Goal: Task Accomplishment & Management: Complete application form

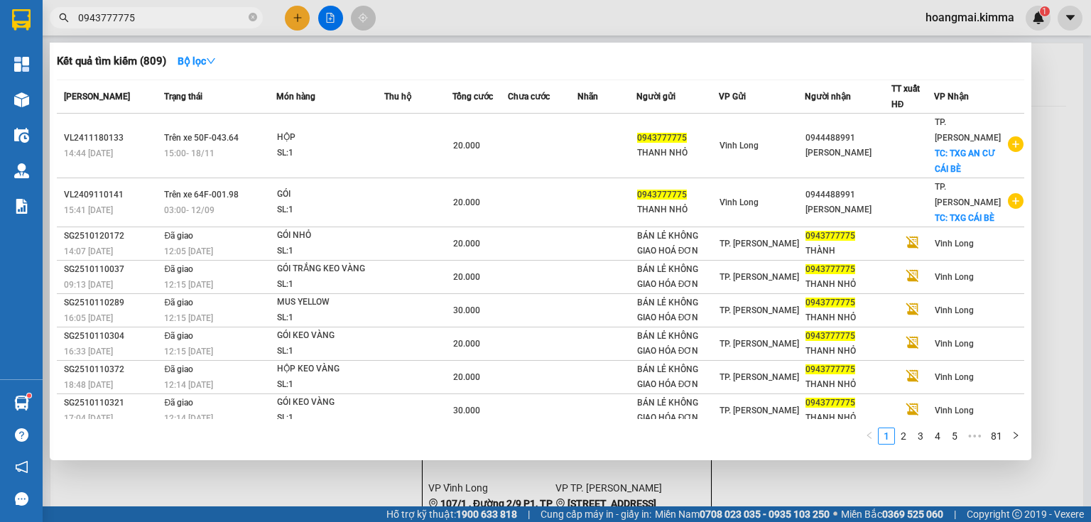
scroll to position [39, 0]
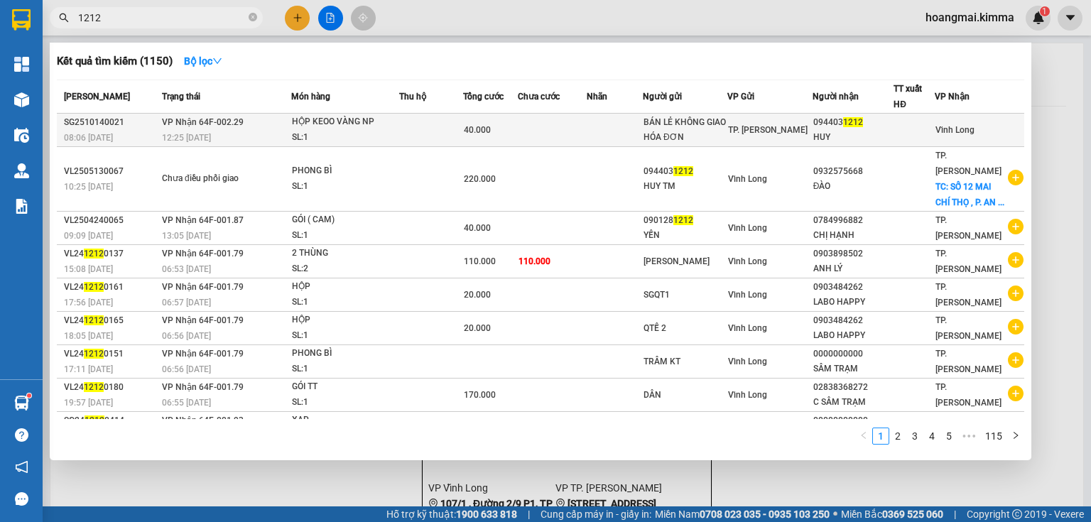
type input "1212"
click at [691, 117] on div "BÁN LẺ KHÔNG GIAO HÓA ĐƠN" at bounding box center [685, 130] width 83 height 30
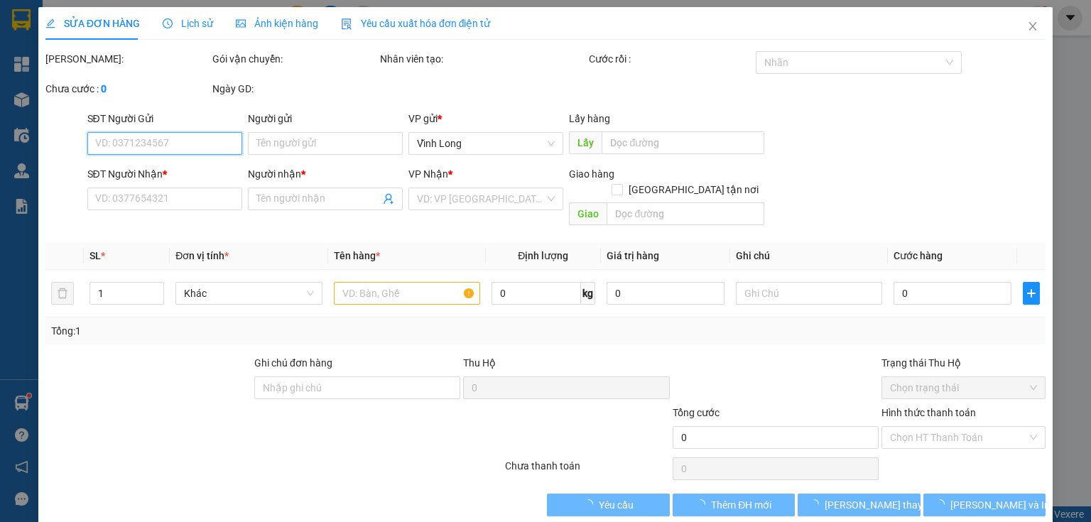
type input "BÁN LẺ KHÔNG GIAO HÓA ĐƠN"
type input "0944031212"
type input "HUY"
type input "40.000"
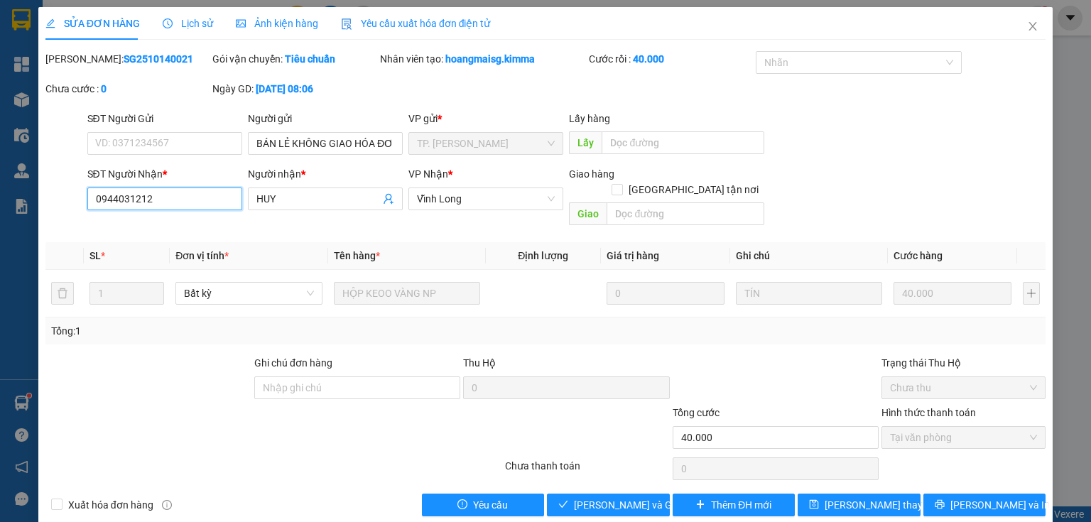
click at [156, 202] on input "0944031212" at bounding box center [164, 199] width 155 height 23
click at [1029, 30] on icon "close" at bounding box center [1033, 26] width 8 height 9
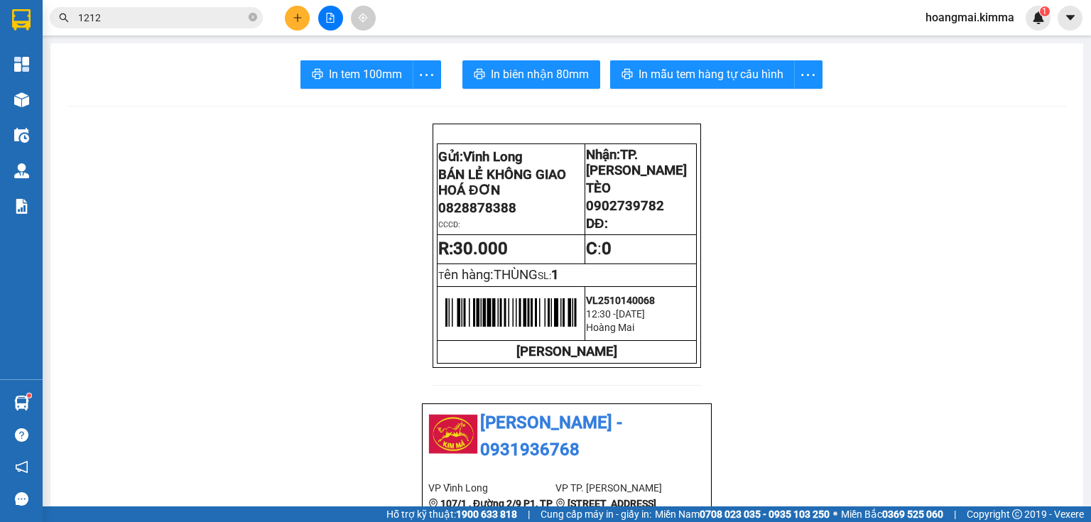
click at [117, 20] on input "1212" at bounding box center [162, 18] width 168 height 16
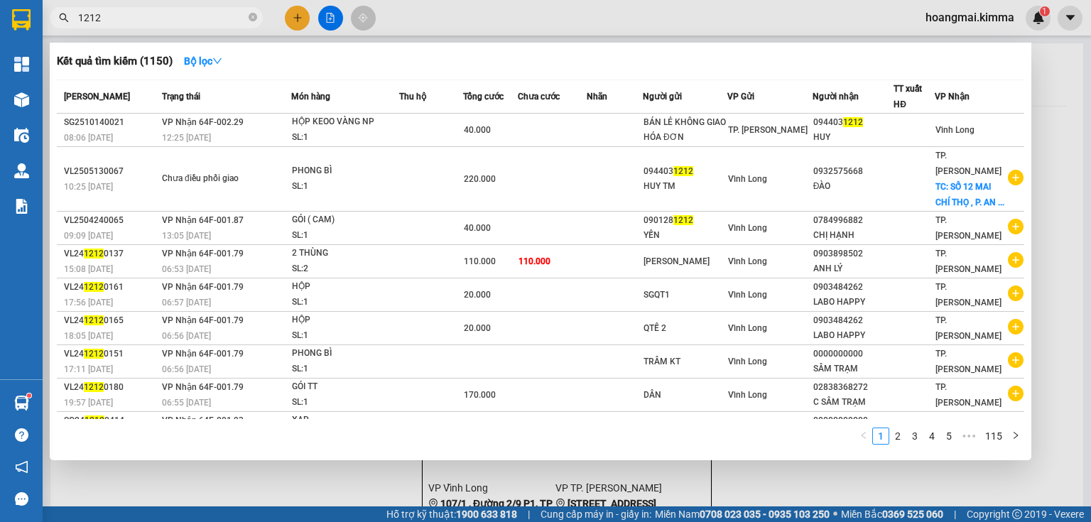
click at [117, 20] on input "1212" at bounding box center [162, 18] width 168 height 16
paste input "094403"
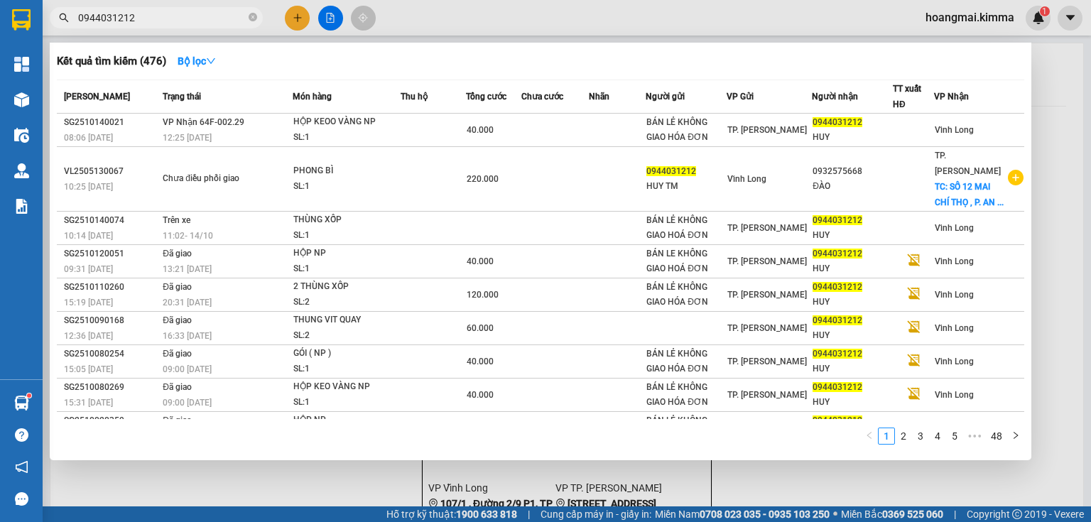
type input "0944031212"
click at [1054, 63] on div at bounding box center [545, 261] width 1091 height 522
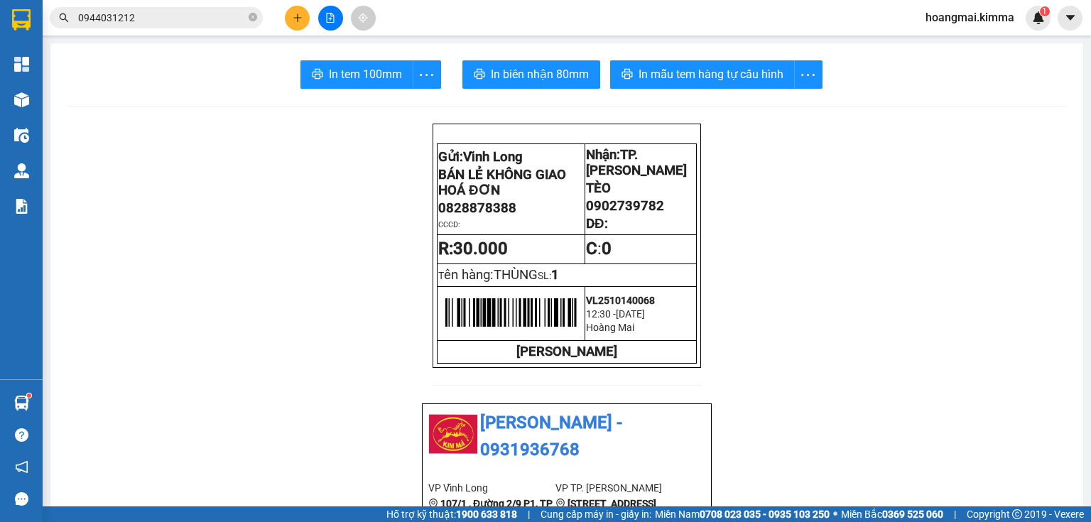
click at [330, 19] on icon "file-add" at bounding box center [330, 18] width 10 height 10
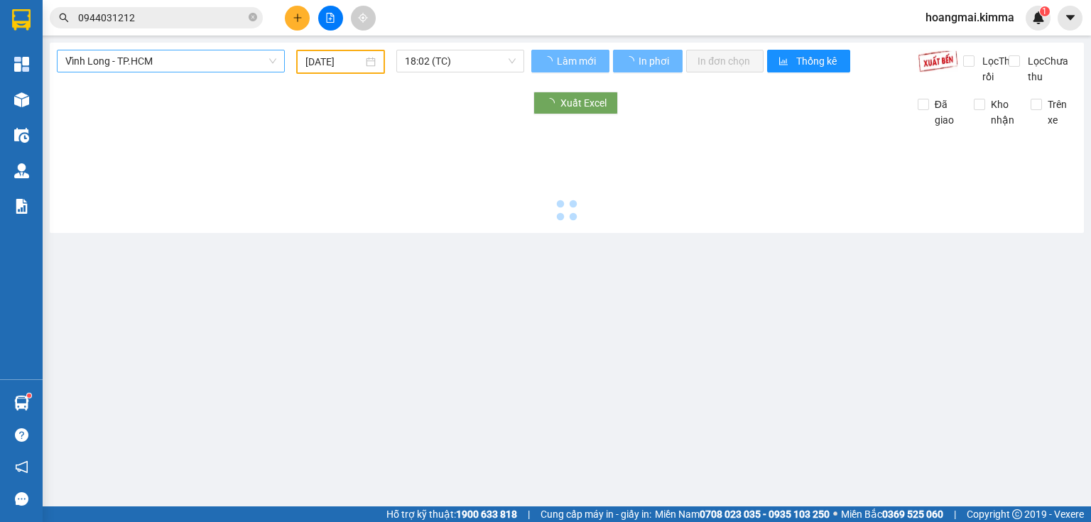
type input "[DATE]"
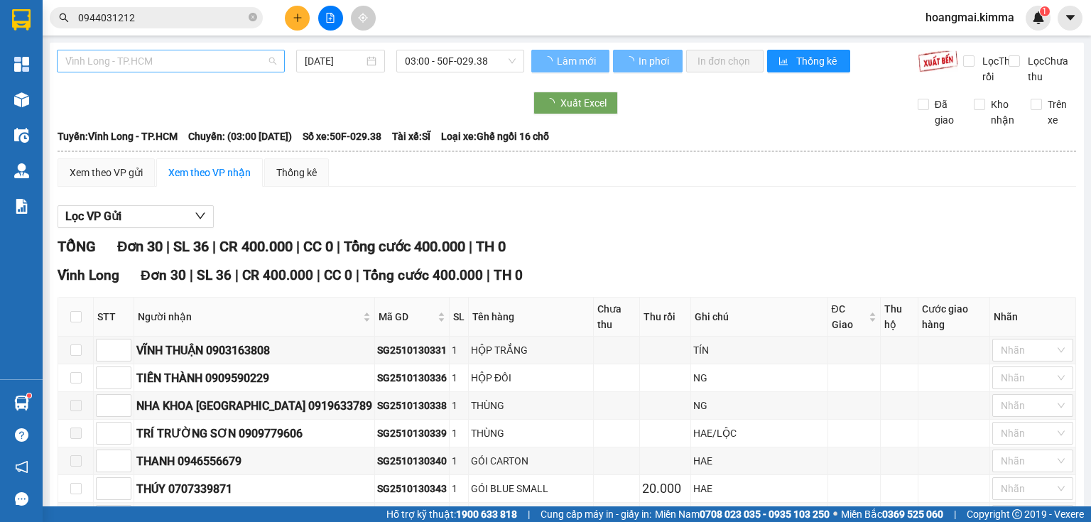
click at [189, 52] on span "Vĩnh Long - TP.HCM" at bounding box center [170, 60] width 211 height 21
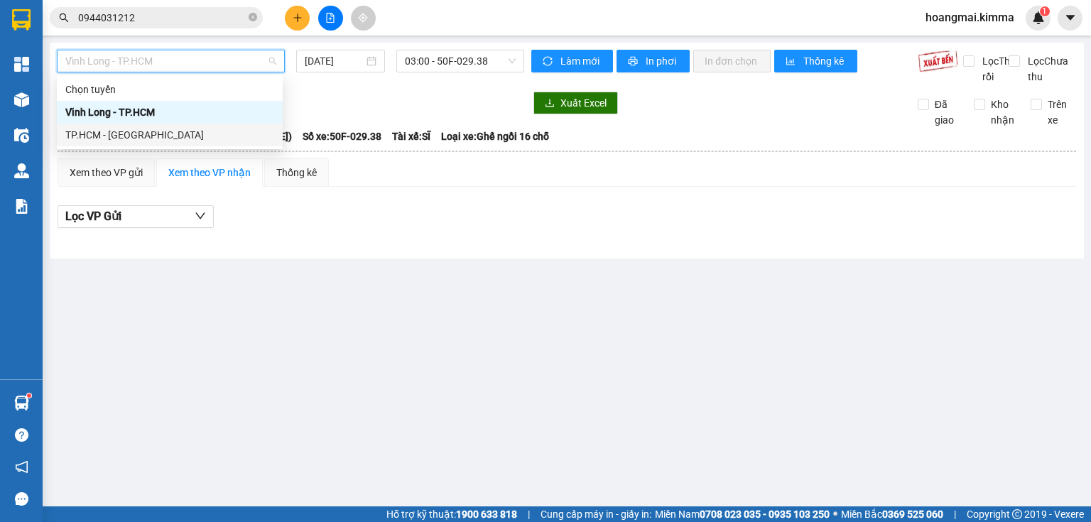
click at [148, 135] on div "TP.HCM - Vĩnh Long" at bounding box center [169, 135] width 209 height 16
type input "[DATE]"
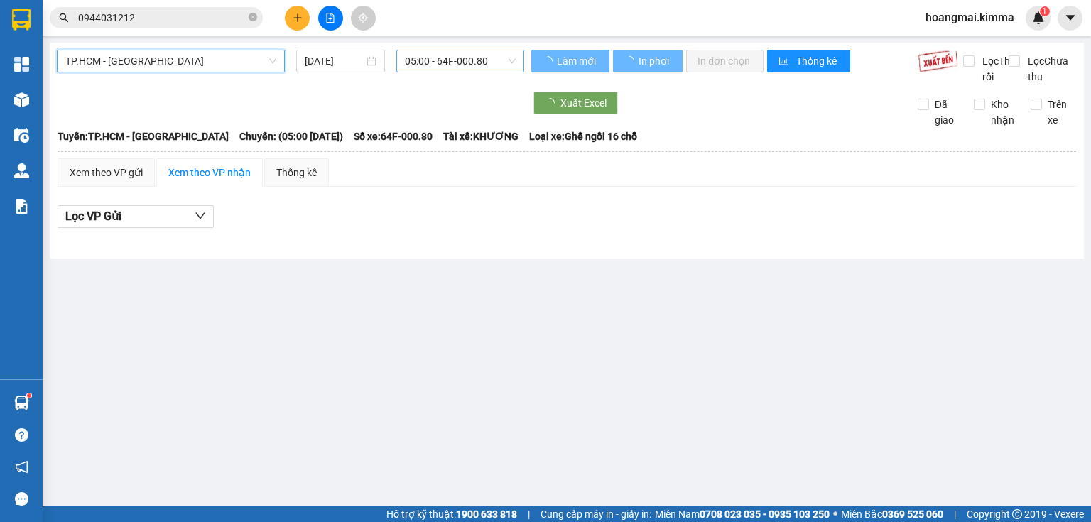
click at [437, 62] on span "05:00 - 64F-000.80" at bounding box center [461, 60] width 112 height 21
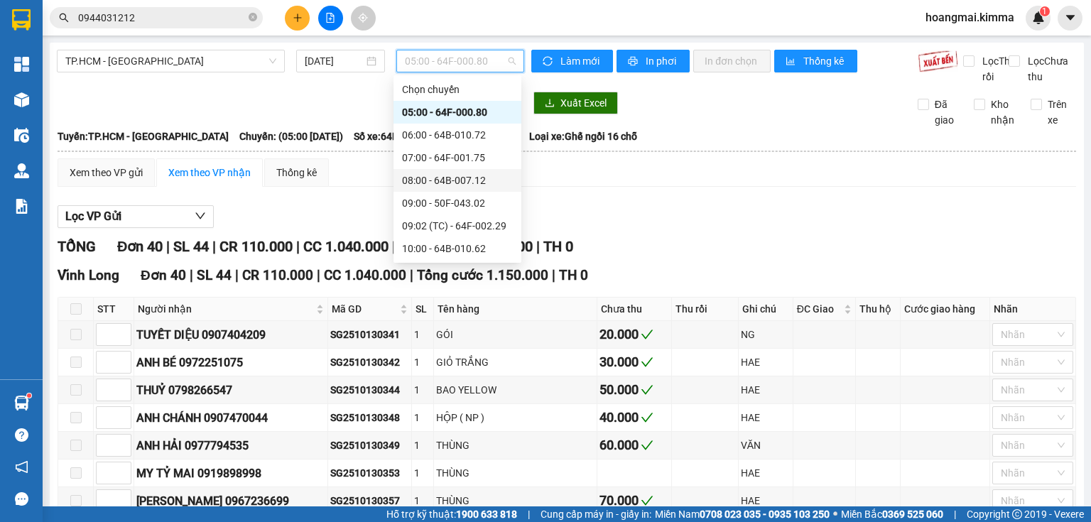
scroll to position [114, 0]
click at [459, 137] on div "10:00 - 64B-010.62" at bounding box center [457, 135] width 111 height 16
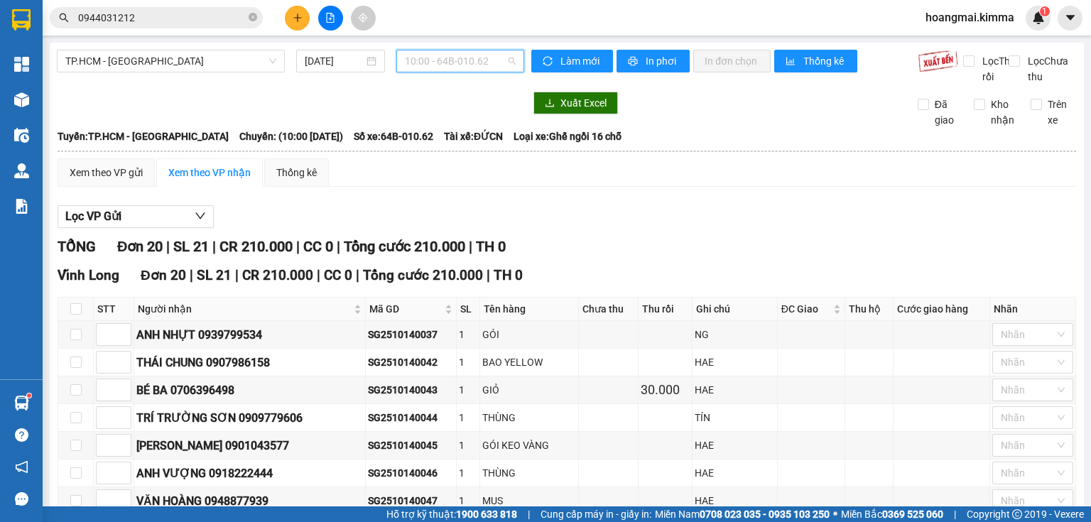
click at [443, 63] on span "10:00 - 64B-010.62" at bounding box center [461, 60] width 112 height 21
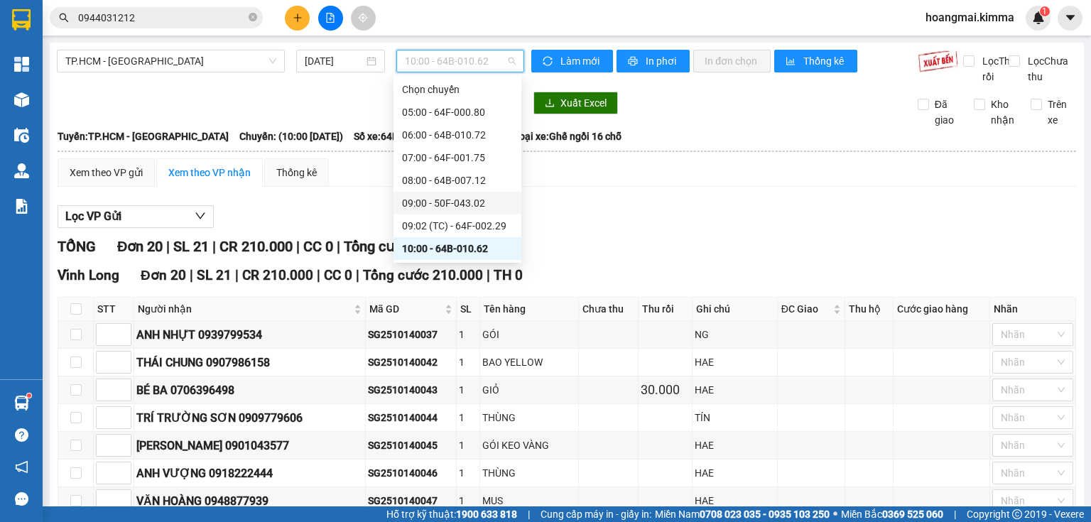
click at [458, 202] on div "09:00 - 50F-043.02" at bounding box center [457, 203] width 111 height 16
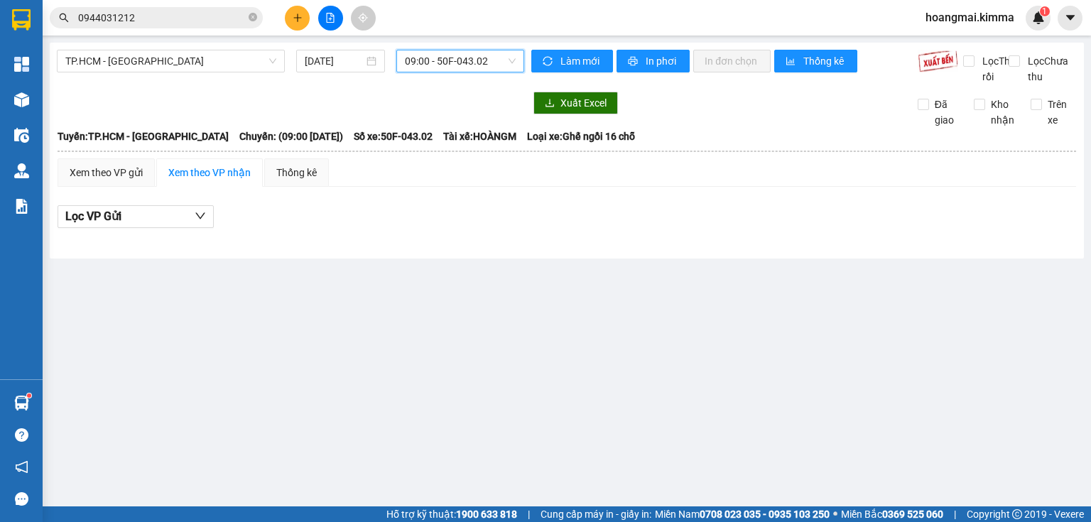
click at [461, 63] on span "09:00 - 50F-043.02" at bounding box center [461, 60] width 112 height 21
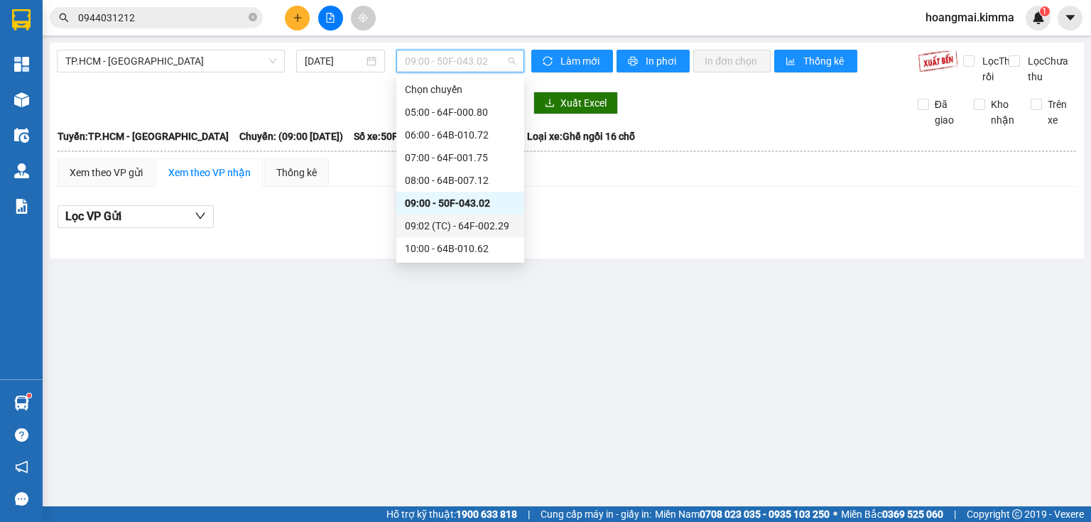
click at [488, 228] on div "09:02 (TC) - 64F-002.29" at bounding box center [460, 226] width 111 height 16
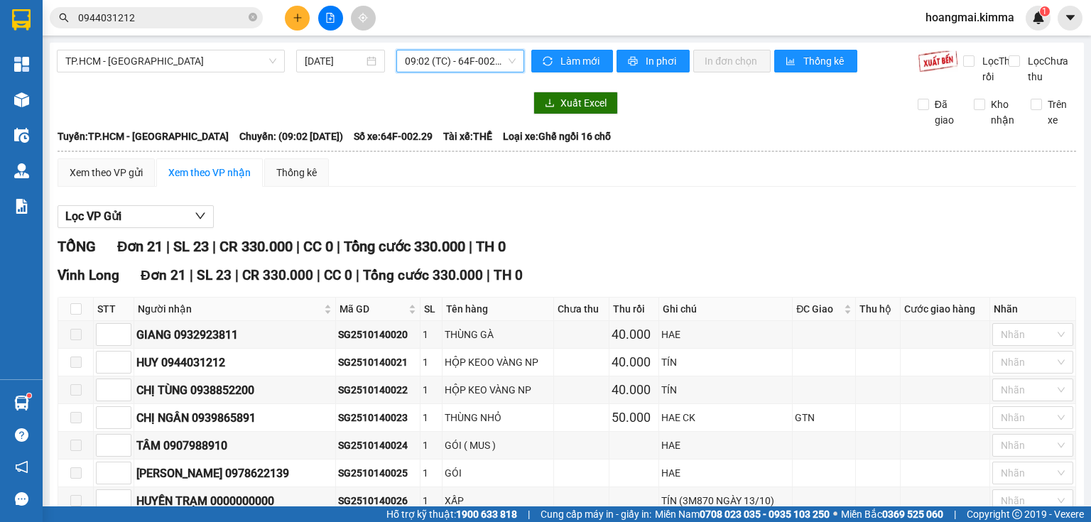
click at [1031, 126] on label "Trên xe" at bounding box center [1054, 112] width 46 height 31
click at [1031, 110] on input "Trên xe" at bounding box center [1036, 104] width 11 height 11
checkbox input "true"
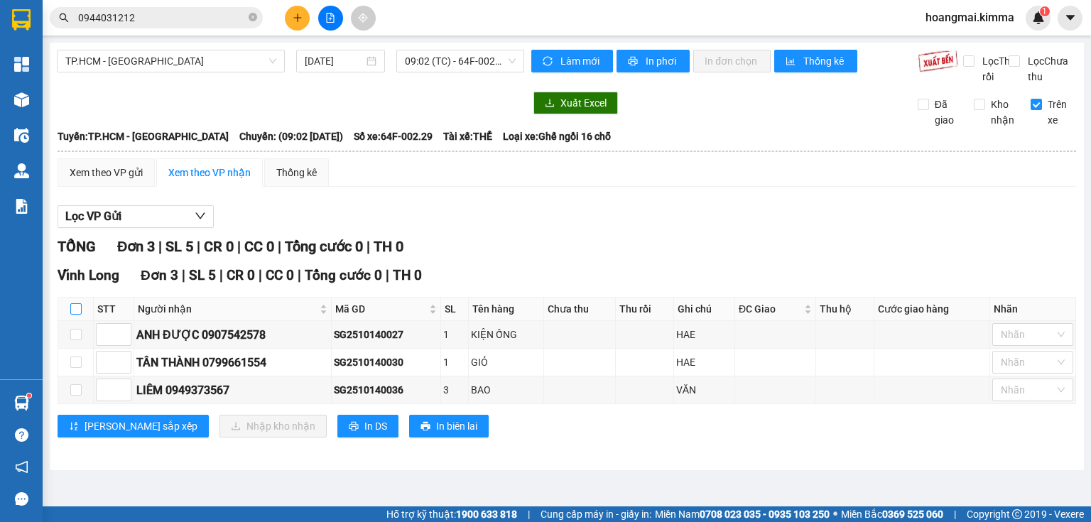
click at [76, 315] on input "checkbox" at bounding box center [75, 308] width 11 height 11
checkbox input "true"
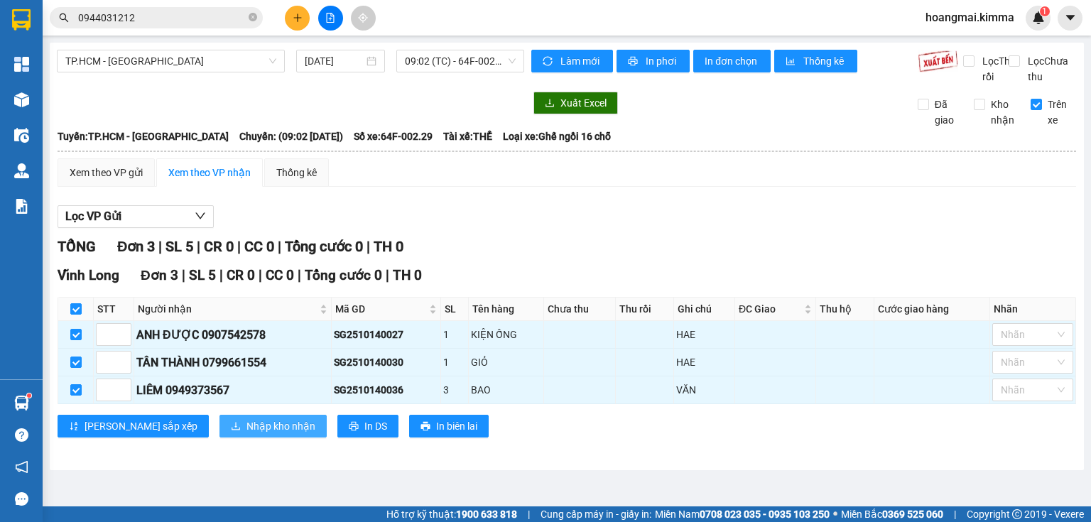
drag, startPoint x: 224, startPoint y: 434, endPoint x: 329, endPoint y: 424, distance: 104.9
click at [247, 434] on span "Nhập kho nhận" at bounding box center [281, 426] width 69 height 16
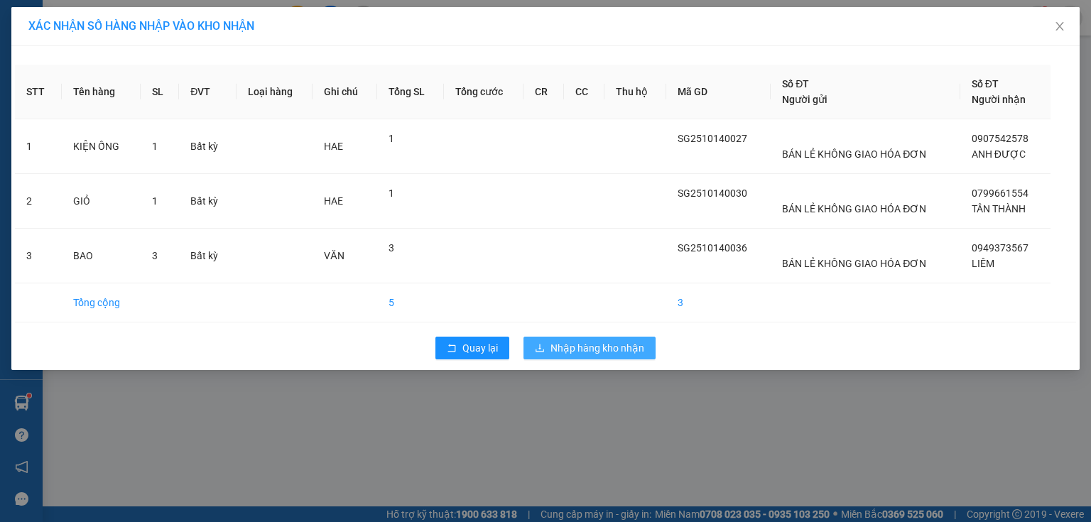
click at [613, 350] on span "Nhập hàng kho nhận" at bounding box center [598, 348] width 94 height 16
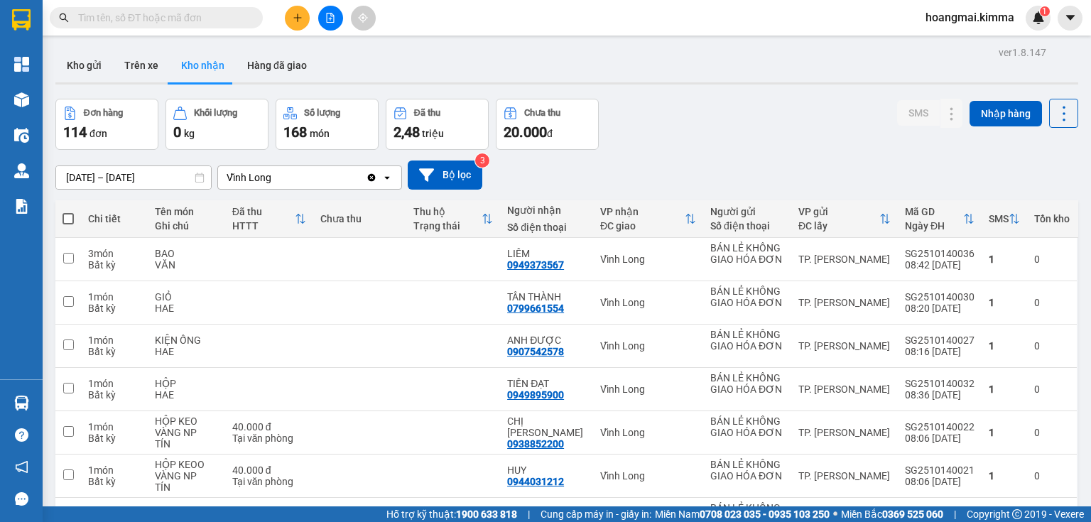
click at [185, 17] on input "text" at bounding box center [162, 18] width 168 height 16
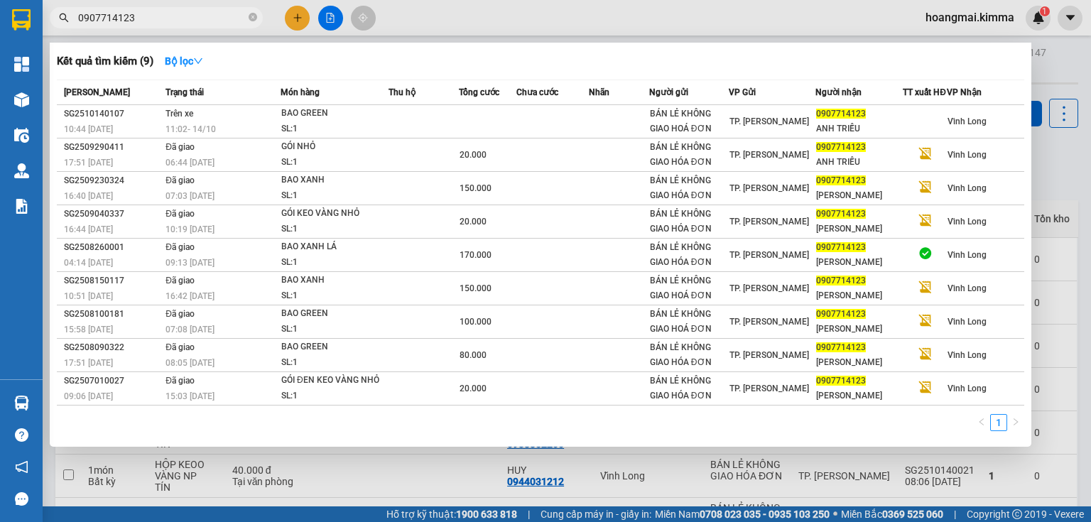
type input "0907714123"
click at [257, 19] on span "0907714123" at bounding box center [156, 17] width 213 height 21
click at [253, 17] on icon "close-circle" at bounding box center [253, 17] width 9 height 9
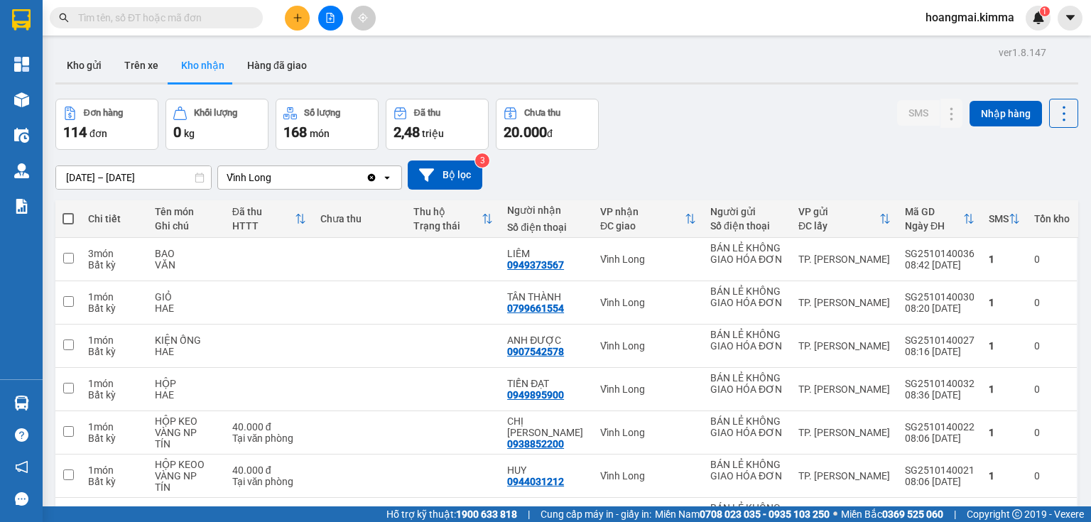
click at [290, 16] on button at bounding box center [297, 18] width 25 height 25
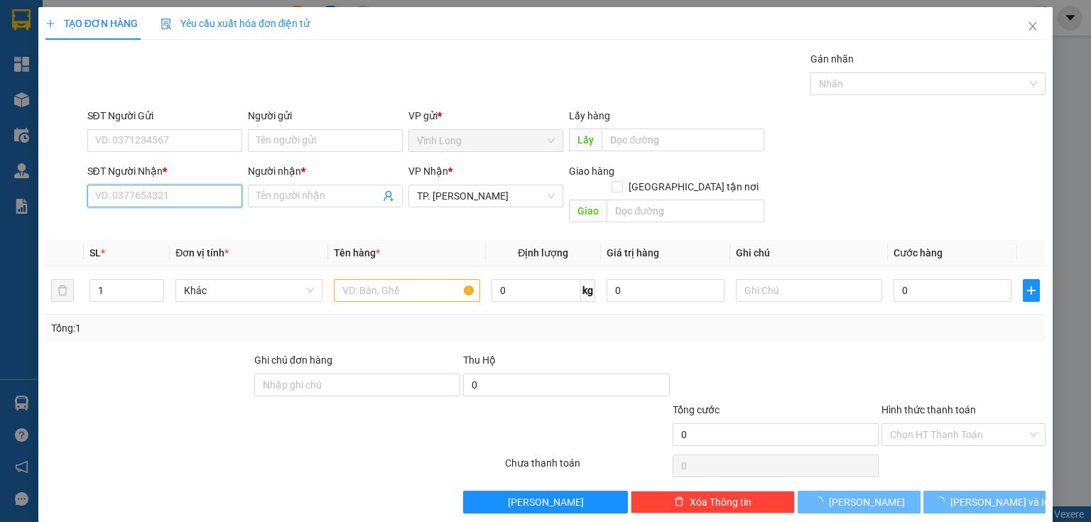
click at [165, 193] on input "SĐT Người Nhận *" at bounding box center [164, 196] width 155 height 23
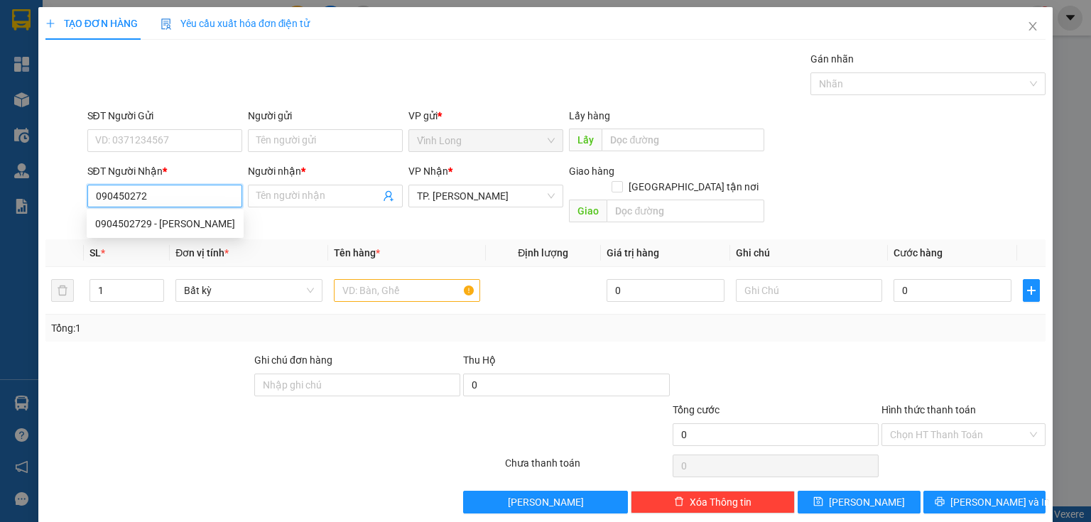
type input "0904502729"
click at [188, 227] on div "0904502729 - [PERSON_NAME] [PERSON_NAME]" at bounding box center [165, 224] width 140 height 16
type input "VÕ MINH TRÍ"
type input "0904502729"
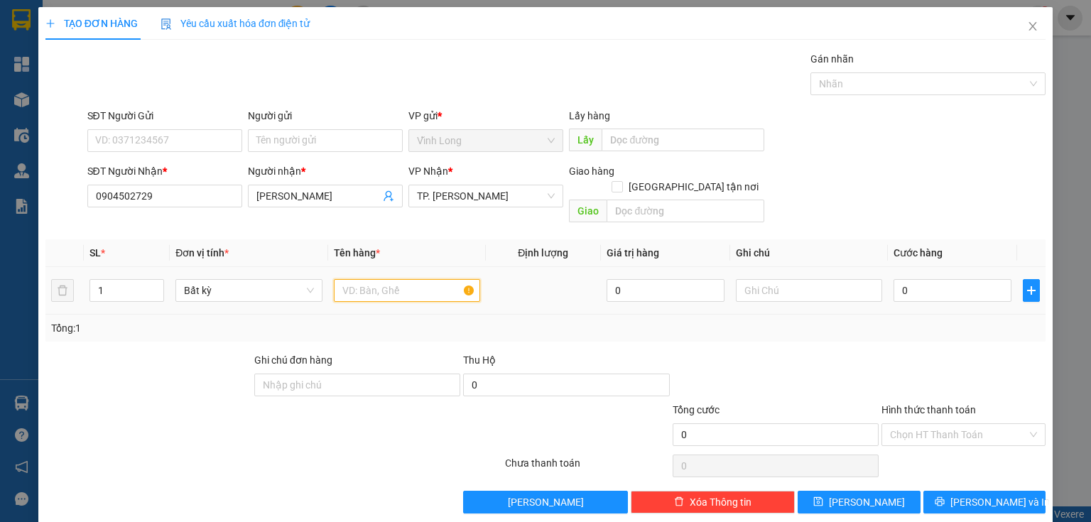
click at [347, 279] on input "text" at bounding box center [407, 290] width 146 height 23
type input "GÓI"
click at [737, 279] on input "text" at bounding box center [809, 290] width 146 height 23
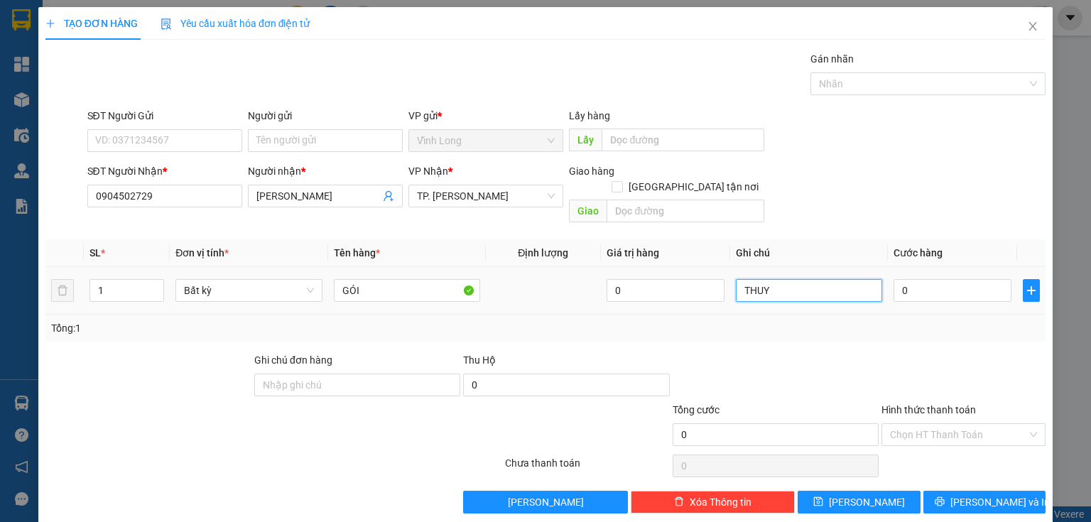
type input "THUY"
click at [903, 276] on div "0" at bounding box center [953, 290] width 118 height 28
click at [907, 279] on input "0" at bounding box center [953, 290] width 118 height 23
type input "3"
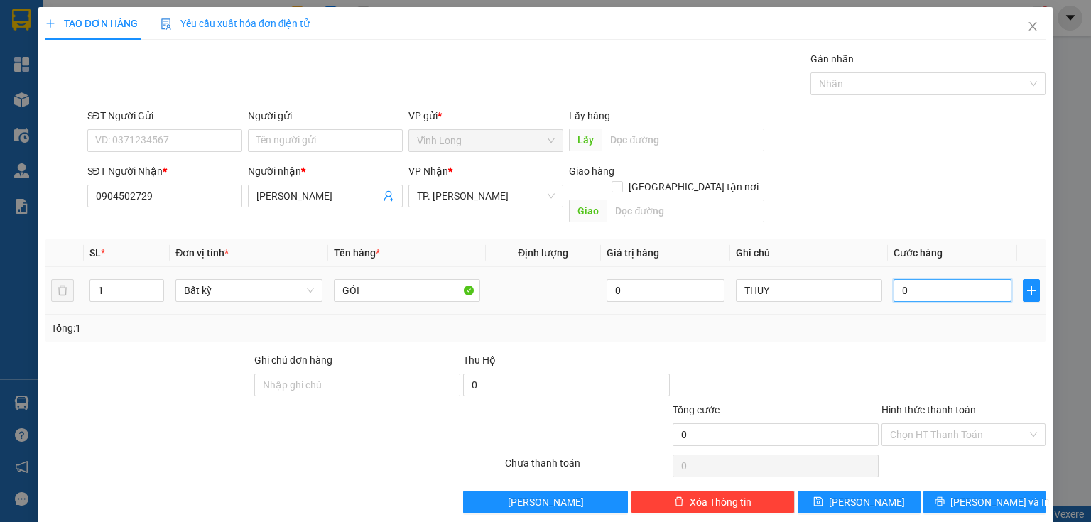
type input "3"
type input "30"
type input "30.000"
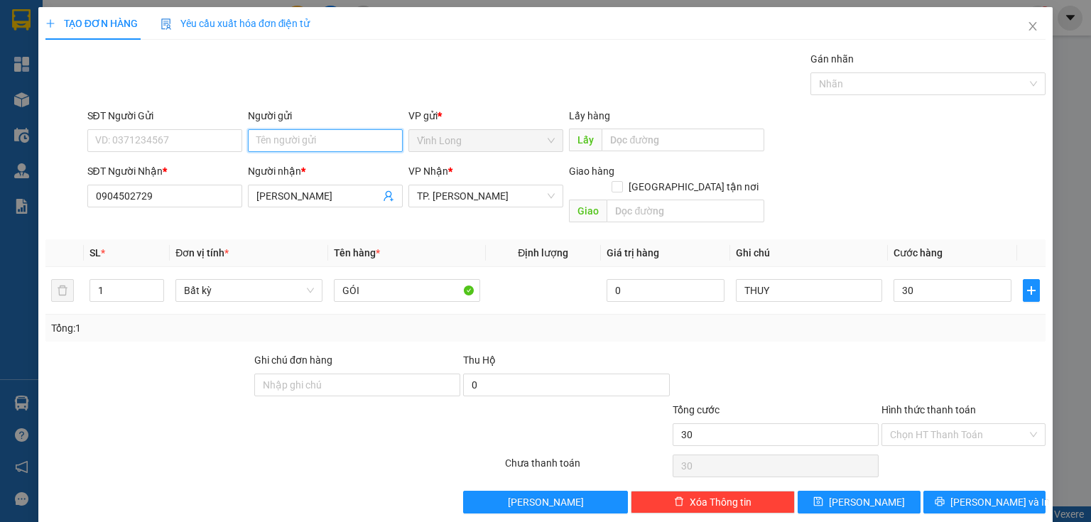
type input "30.000"
click at [355, 139] on input "Người gửi" at bounding box center [325, 140] width 155 height 23
type input "BÁ"
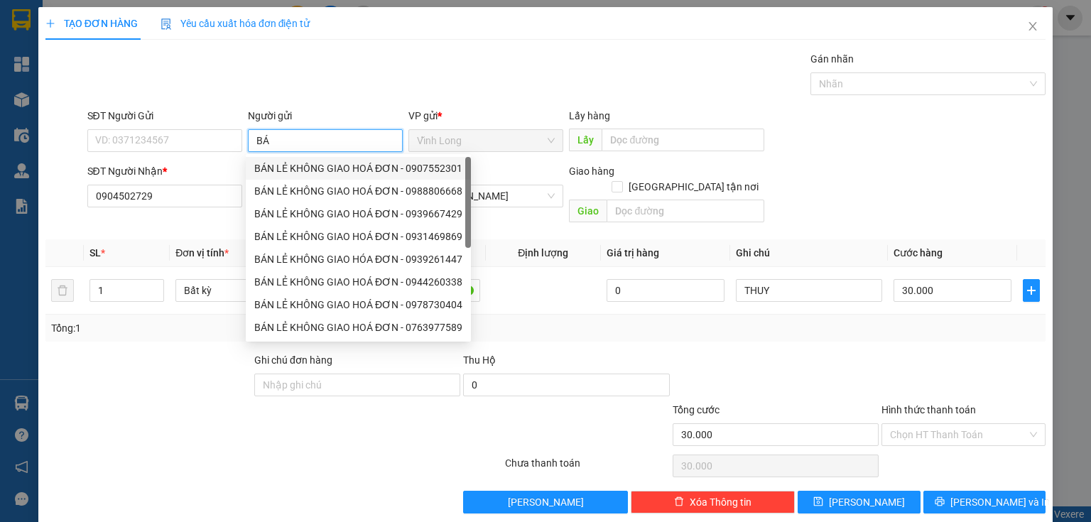
click at [310, 159] on div "BÁN LẺ KHÔNG GIAO HOÁ ĐƠN - 0907552301" at bounding box center [358, 168] width 225 height 23
type input "0907552301"
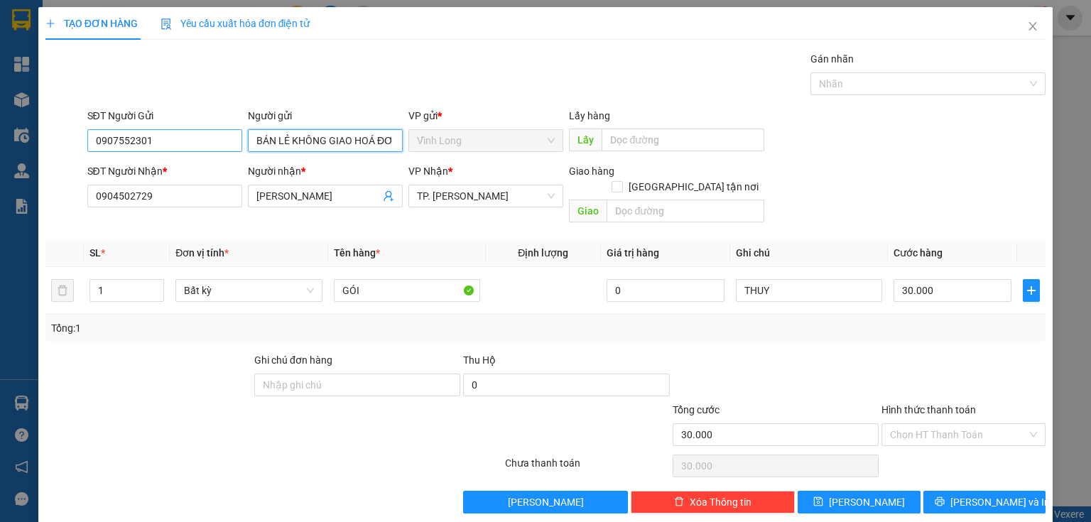
type input "BÁN LẺ KHÔNG GIAO HOÁ ĐƠN"
drag, startPoint x: 179, startPoint y: 141, endPoint x: 251, endPoint y: 87, distance: 89.4
click at [2, 85] on div "TẠO ĐƠN HÀNG Yêu cầu xuất hóa đơn điện tử Transit Pickup Surcharge Ids Transit …" at bounding box center [545, 261] width 1091 height 522
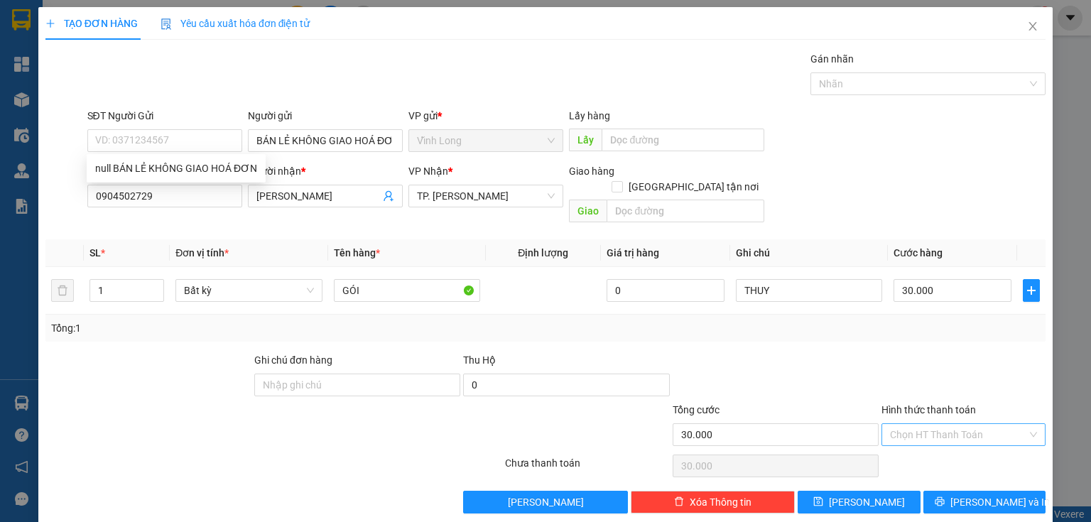
click at [904, 424] on input "Hình thức thanh toán" at bounding box center [958, 434] width 137 height 21
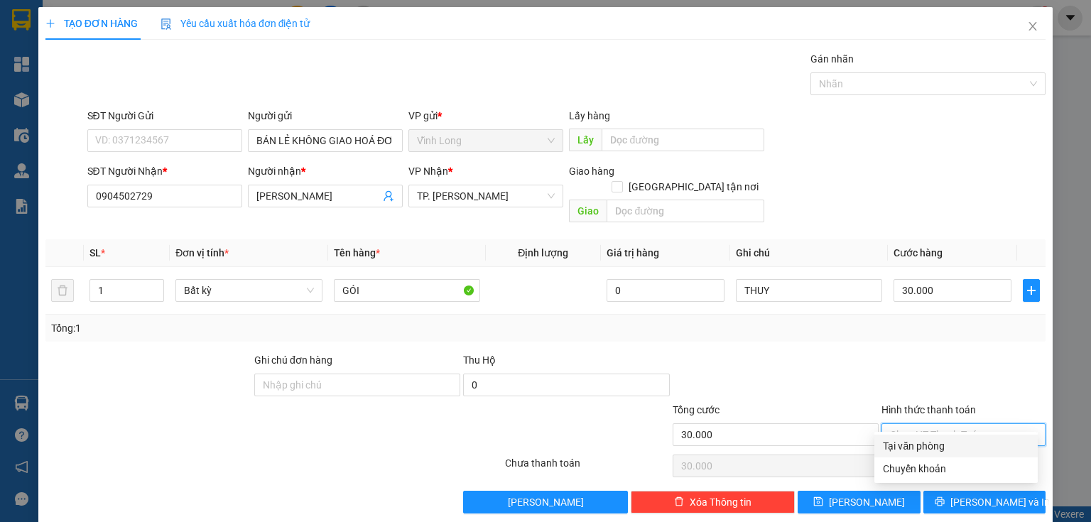
click at [914, 450] on div "Tại văn phòng" at bounding box center [956, 446] width 146 height 16
type input "0"
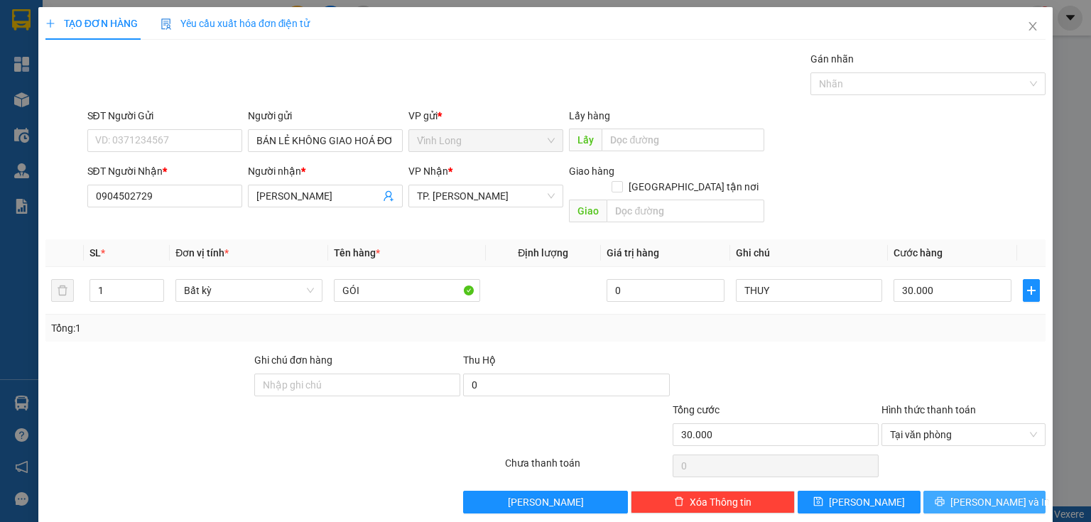
click at [990, 491] on button "[PERSON_NAME] và In" at bounding box center [985, 502] width 123 height 23
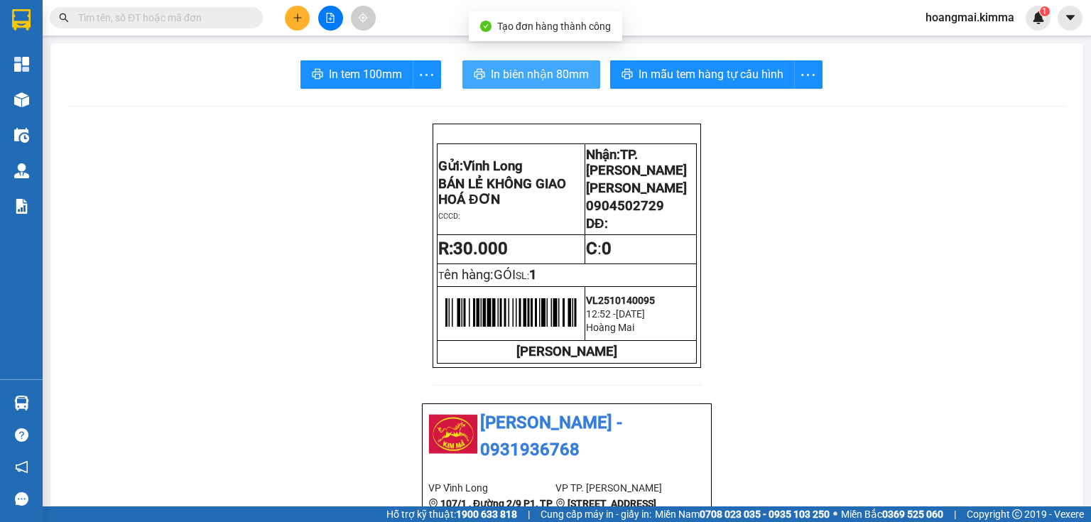
click at [524, 77] on span "In biên nhận 80mm" at bounding box center [540, 74] width 98 height 18
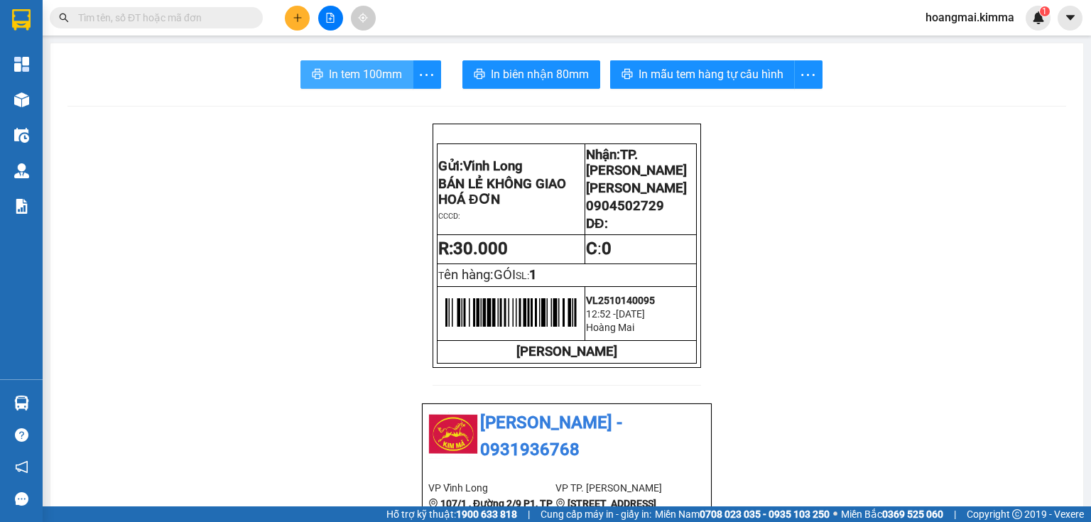
click at [329, 74] on span "In tem 100mm" at bounding box center [365, 74] width 73 height 18
click at [291, 9] on button at bounding box center [297, 18] width 25 height 25
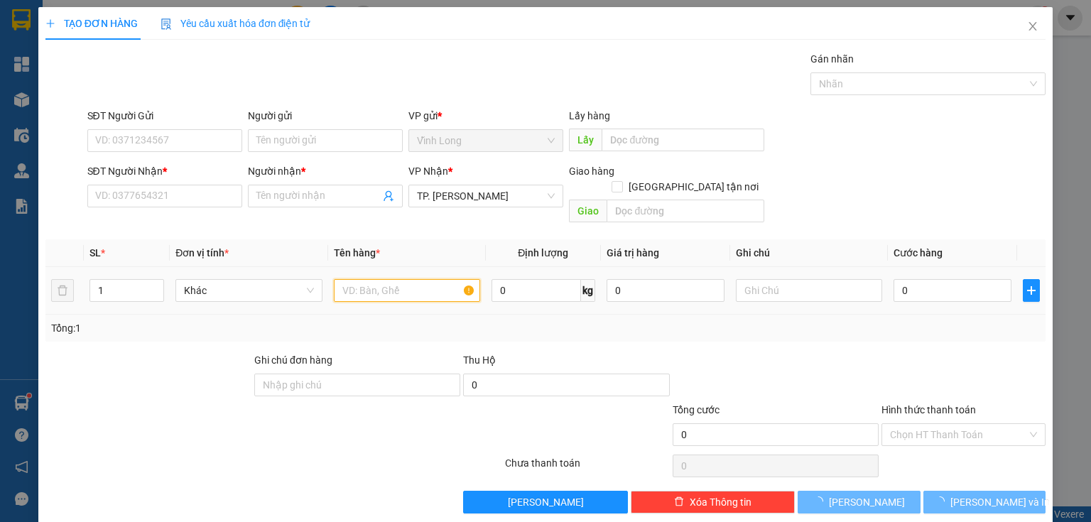
click at [434, 279] on input "text" at bounding box center [407, 290] width 146 height 23
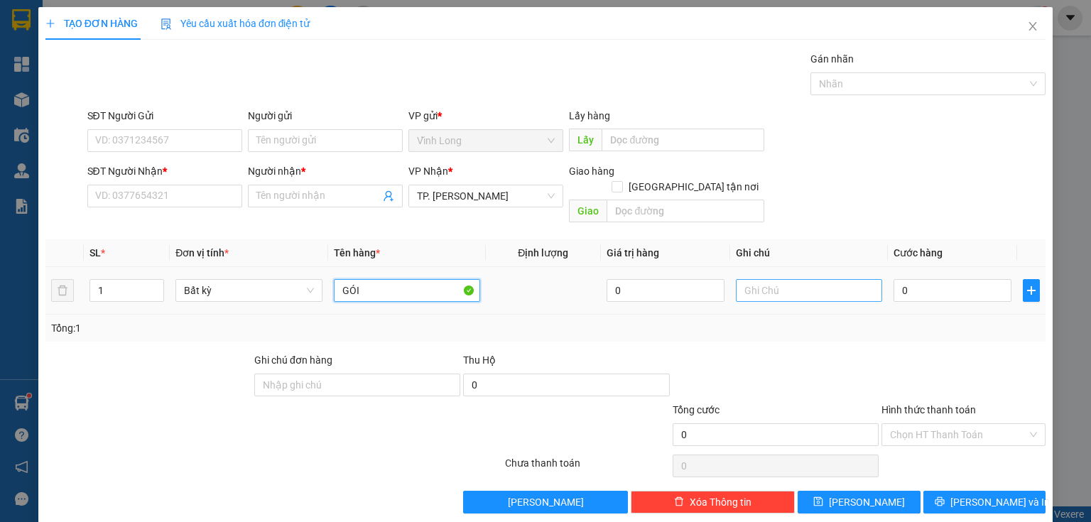
type input "GÓI"
click at [760, 279] on input "text" at bounding box center [809, 290] width 146 height 23
type input "THUY"
click at [938, 279] on input "0" at bounding box center [953, 290] width 118 height 23
type input "3"
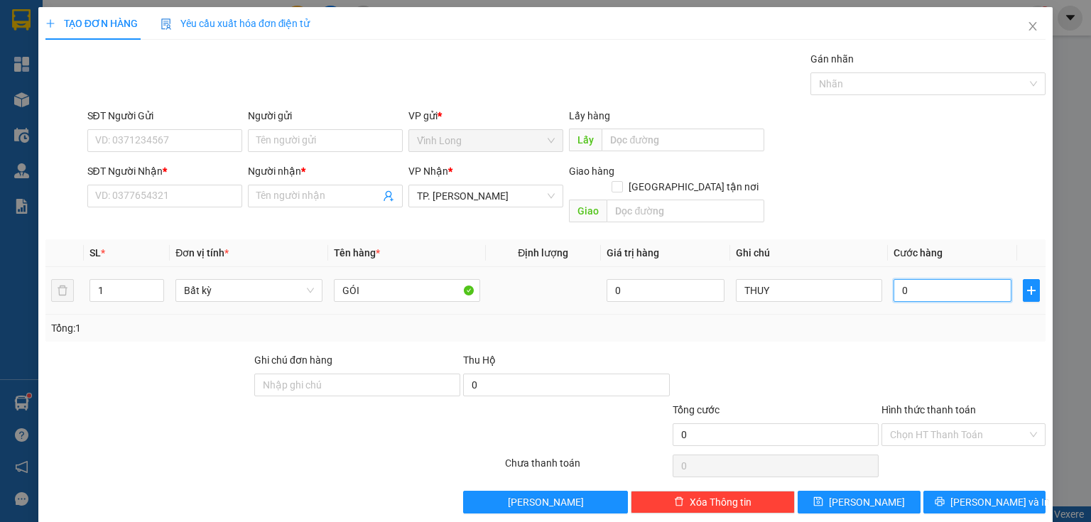
type input "3"
type input "30"
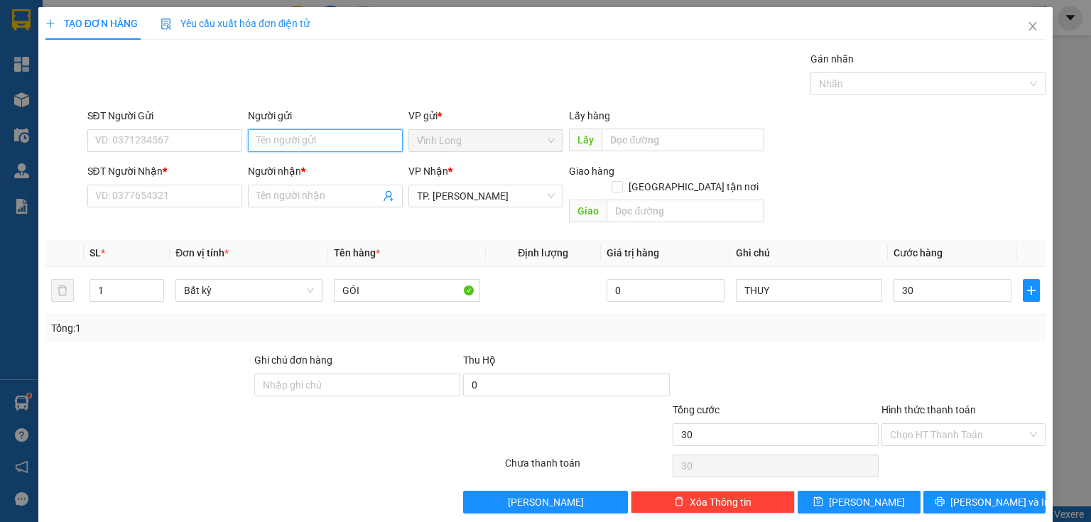
type input "30.000"
click at [267, 144] on input "Người gửi" at bounding box center [325, 140] width 155 height 23
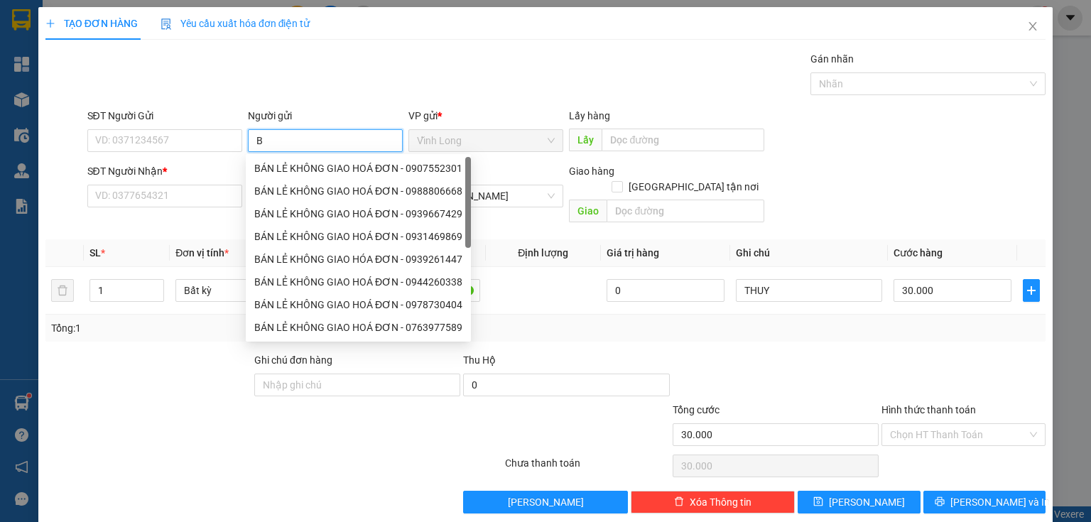
type input "BÁ"
click at [265, 161] on div "BÁN LẺ KHÔNG GIAO HOÁ ĐƠN - 0907552301" at bounding box center [358, 168] width 225 height 23
type input "0907552301"
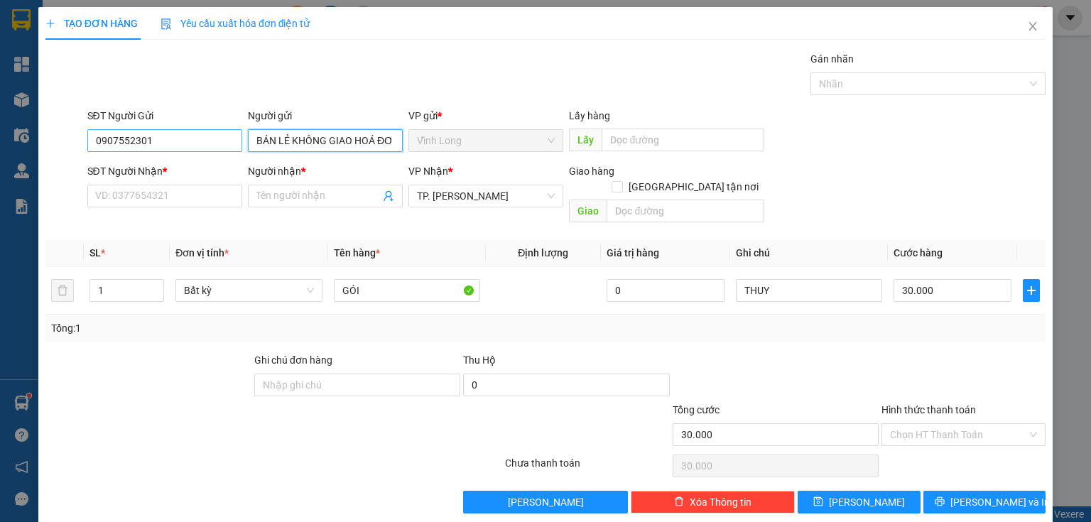
type input "BÁN LẺ KHÔNG GIAO HOÁ ĐƠN"
drag, startPoint x: 157, startPoint y: 151, endPoint x: 1, endPoint y: 226, distance: 172.9
click at [0, 210] on div "TẠO ĐƠN HÀNG Yêu cầu xuất hóa đơn điện tử Transit Pickup Surcharge Ids Transit …" at bounding box center [545, 261] width 1091 height 522
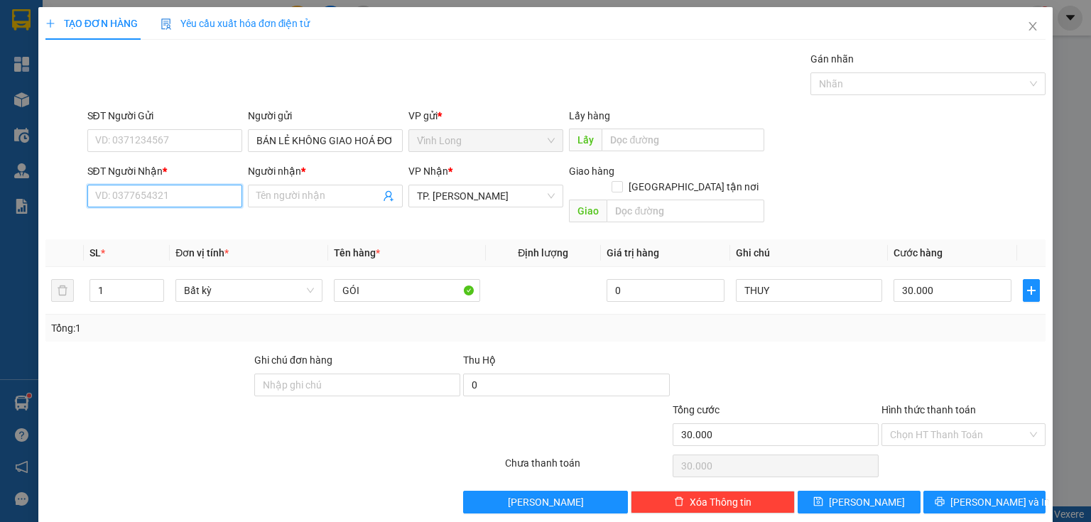
click at [139, 191] on input "SĐT Người Nhận *" at bounding box center [164, 196] width 155 height 23
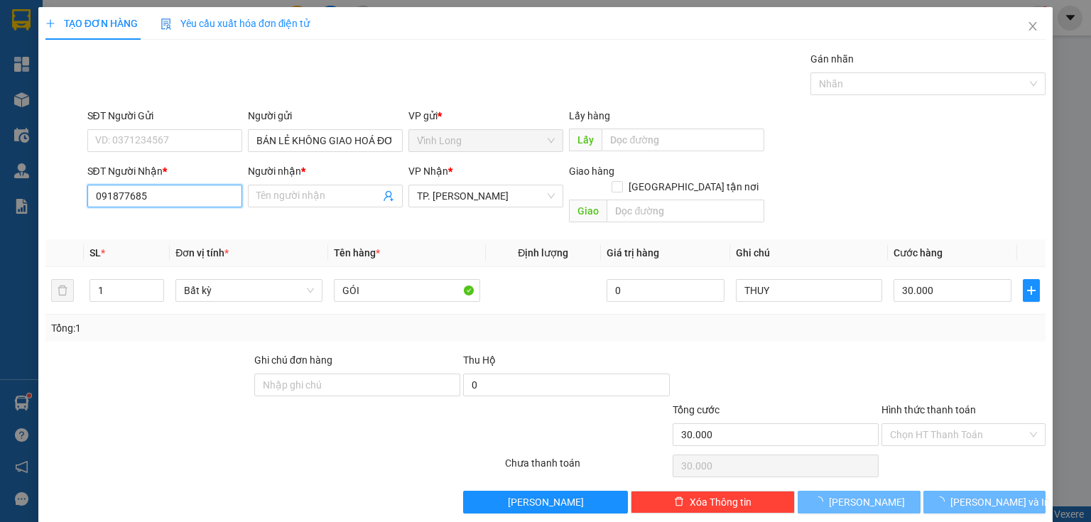
type input "0918776853"
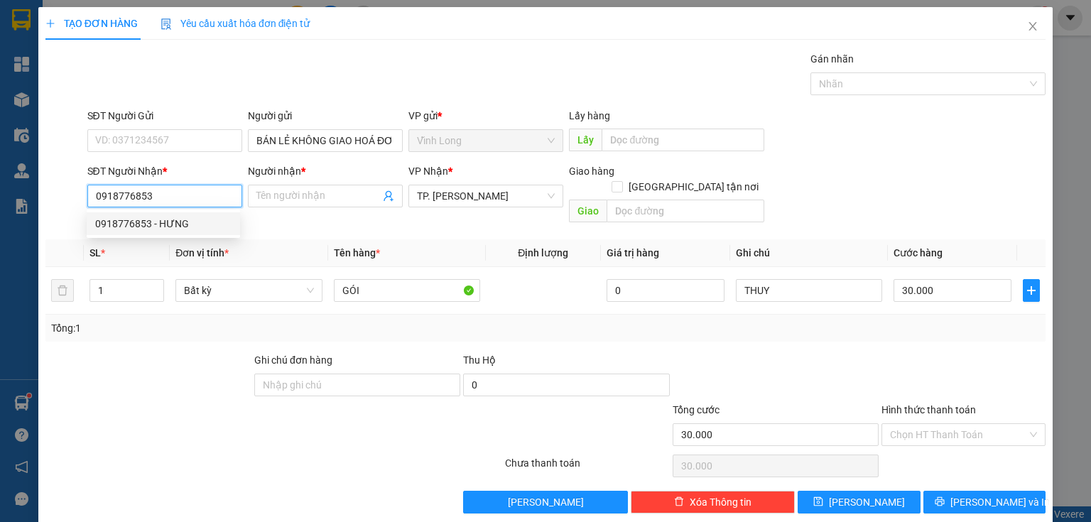
click at [163, 224] on div "0918776853 - HƯNG" at bounding box center [163, 224] width 136 height 16
type input "HƯNG"
type input "0918776853"
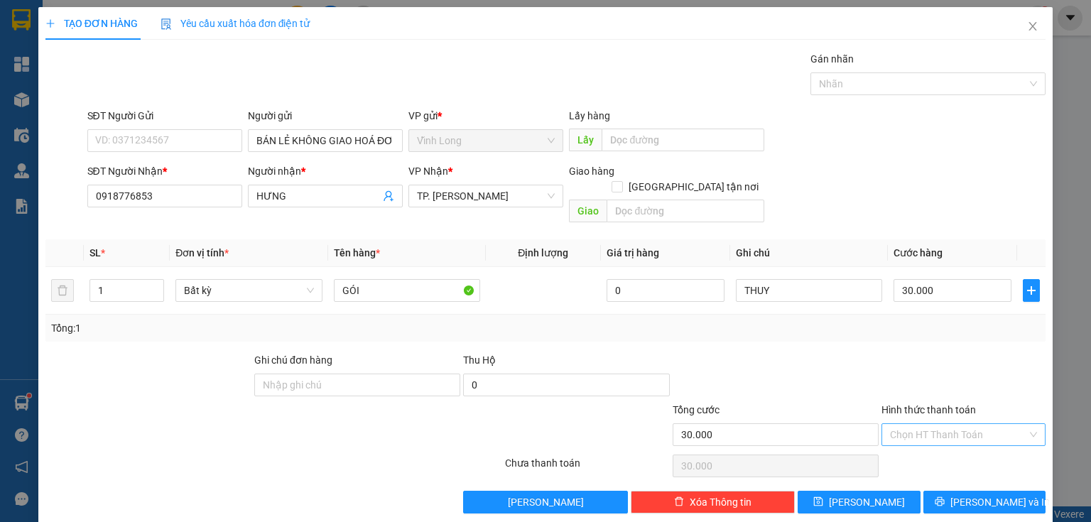
click at [917, 424] on input "Hình thức thanh toán" at bounding box center [958, 434] width 137 height 21
click at [937, 450] on div "Tại văn phòng" at bounding box center [956, 446] width 146 height 16
type input "0"
drag, startPoint x: 979, startPoint y: 485, endPoint x: 489, endPoint y: 303, distance: 522.2
click at [972, 494] on span "[PERSON_NAME] và In" at bounding box center [1000, 502] width 99 height 16
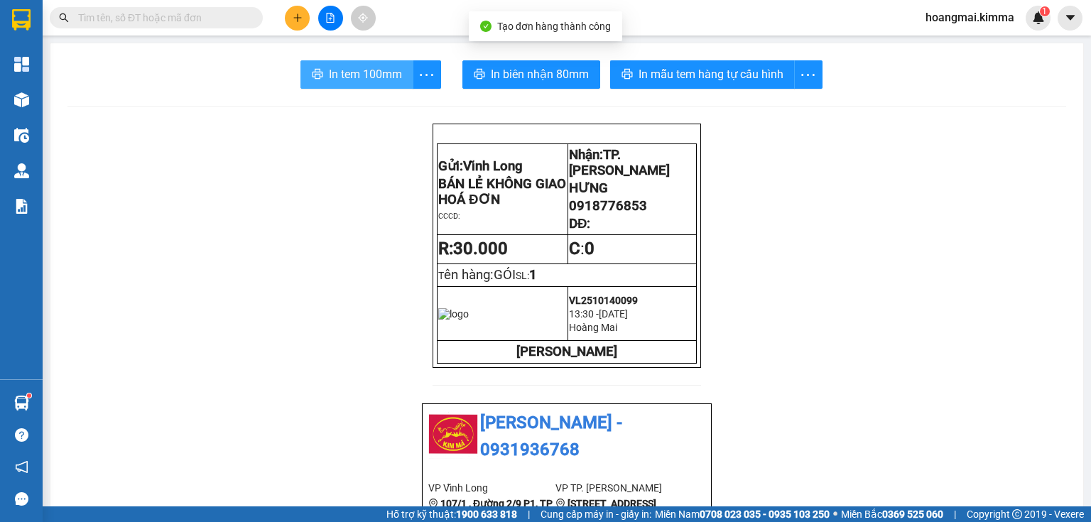
click at [312, 71] on icon "printer" at bounding box center [317, 73] width 11 height 11
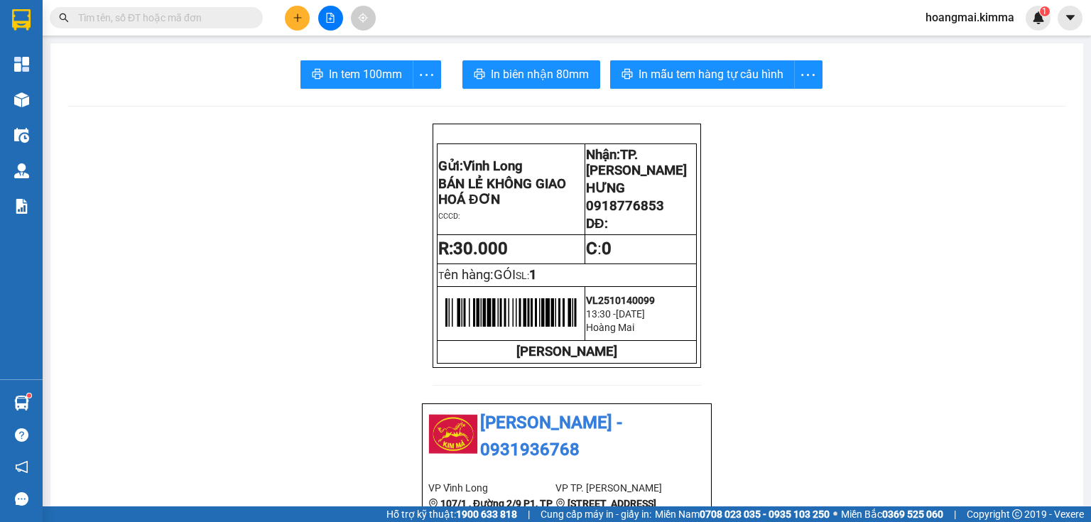
click at [171, 21] on input "text" at bounding box center [162, 18] width 168 height 16
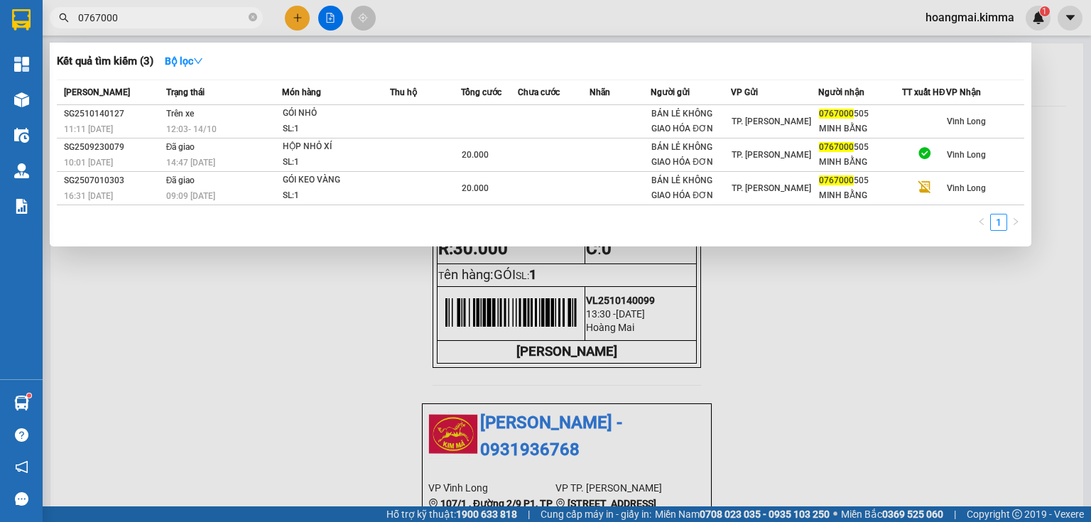
type input "0767000"
click at [251, 18] on icon "close-circle" at bounding box center [253, 17] width 9 height 9
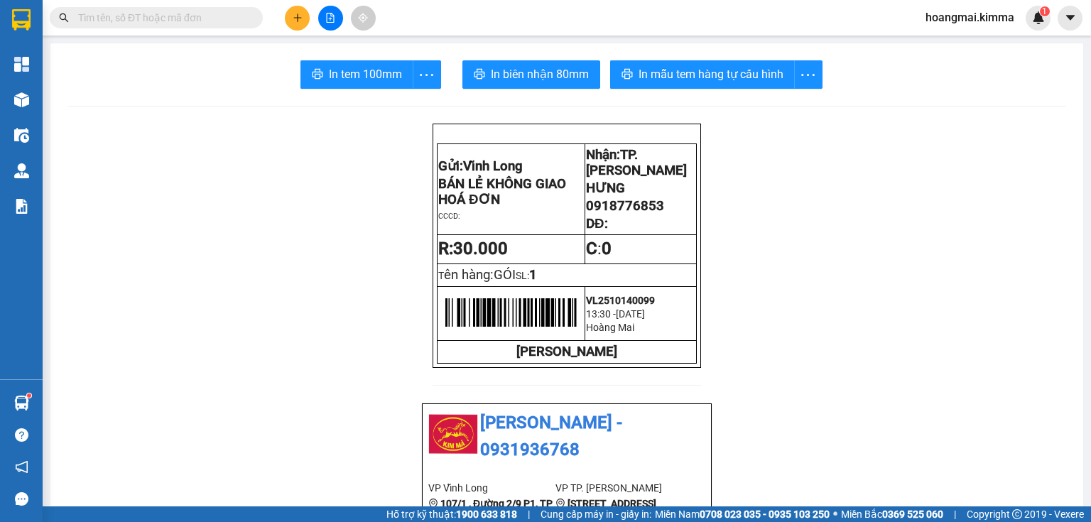
click at [293, 17] on icon "plus" at bounding box center [298, 18] width 10 height 10
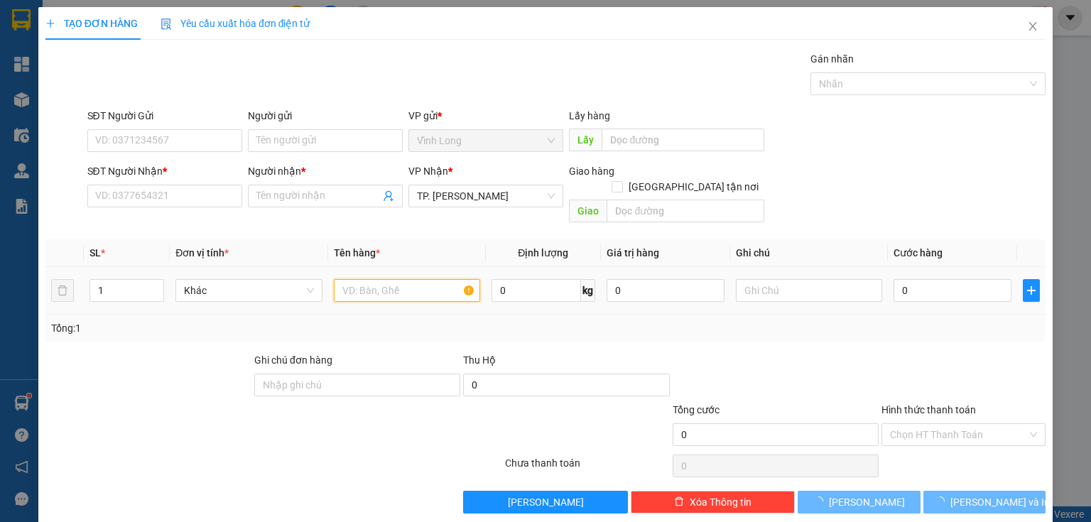
click at [369, 279] on input "text" at bounding box center [407, 290] width 146 height 23
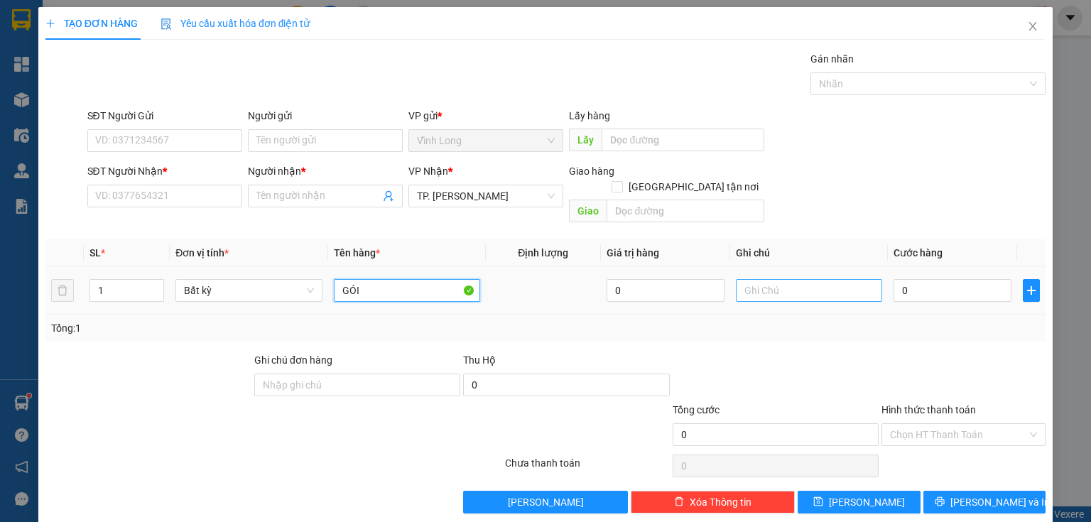
type input "GÓI"
click at [754, 279] on input "text" at bounding box center [809, 290] width 146 height 23
type input "THUY"
click at [956, 279] on input "0" at bounding box center [953, 290] width 118 height 23
type input "2"
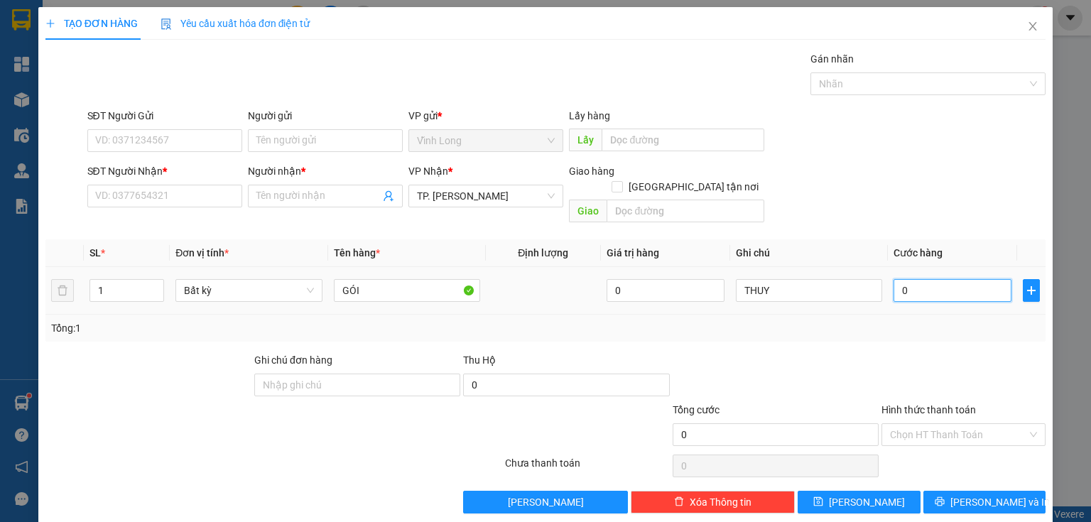
type input "2"
type input "20"
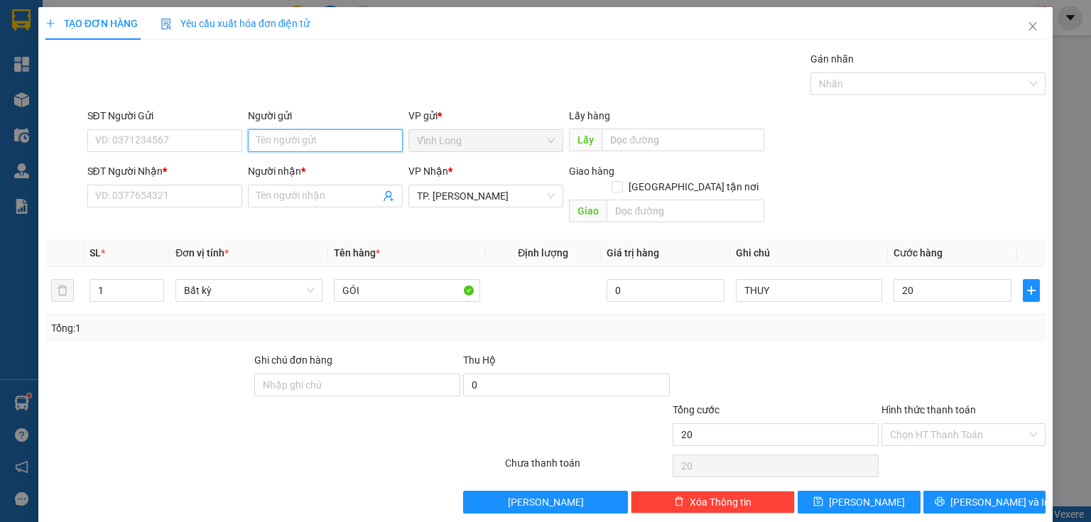
type input "20.000"
click at [270, 135] on input "Người gửi" at bounding box center [325, 140] width 155 height 23
type input "B"
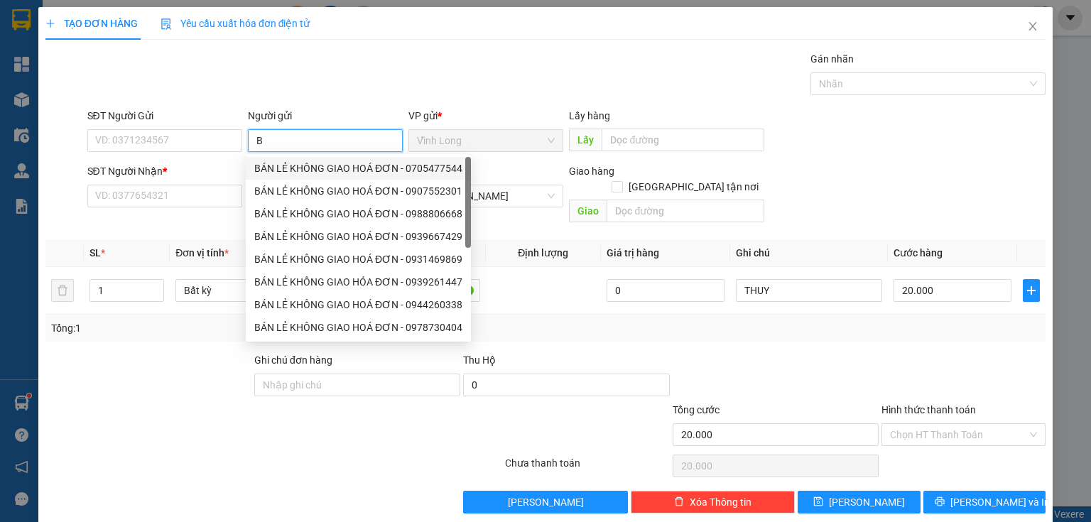
click at [263, 169] on div "BÁN LẺ KHÔNG GIAO HOÁ ĐƠN - 0705477544" at bounding box center [358, 169] width 208 height 16
type input "0705477544"
type input "BÁN LẺ KHÔNG GIAO HOÁ ĐƠN"
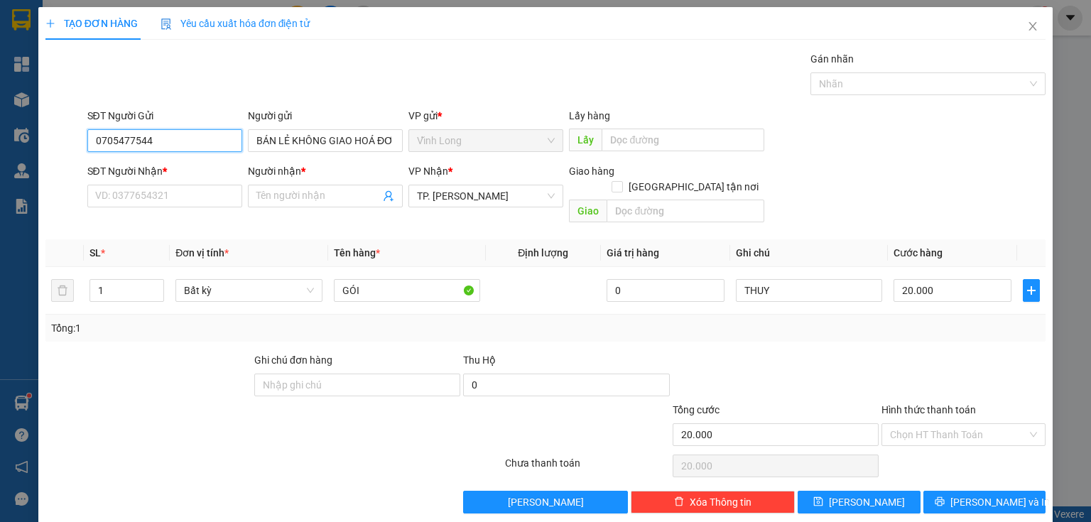
drag, startPoint x: 181, startPoint y: 146, endPoint x: 0, endPoint y: 164, distance: 182.0
click at [0, 173] on div "TẠO ĐƠN HÀNG Yêu cầu xuất hóa đơn điện tử Transit Pickup Surcharge Ids Transit …" at bounding box center [545, 261] width 1091 height 522
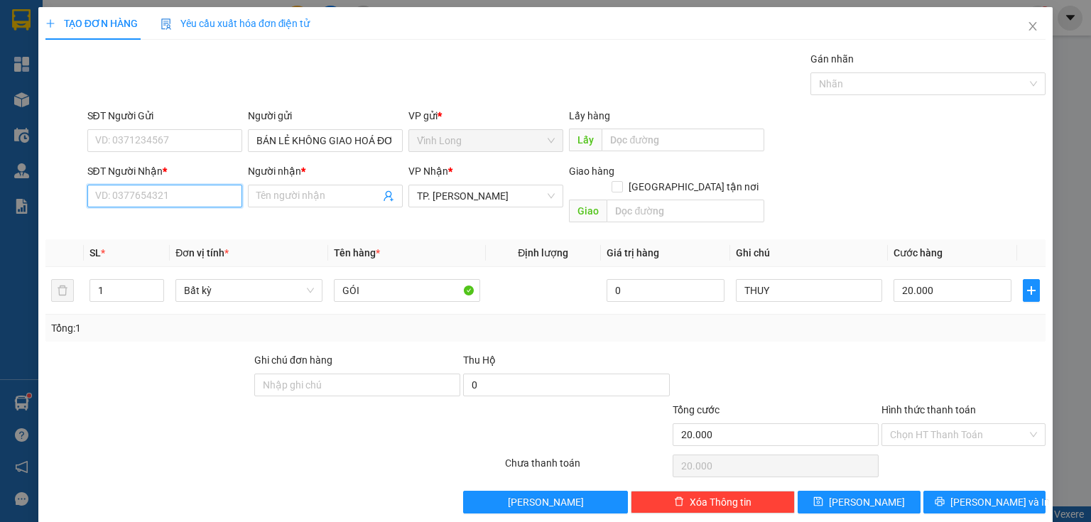
click at [203, 195] on input "SĐT Người Nhận *" at bounding box center [164, 196] width 155 height 23
type input "0902820948"
click at [279, 190] on input "Người nhận *" at bounding box center [318, 196] width 124 height 16
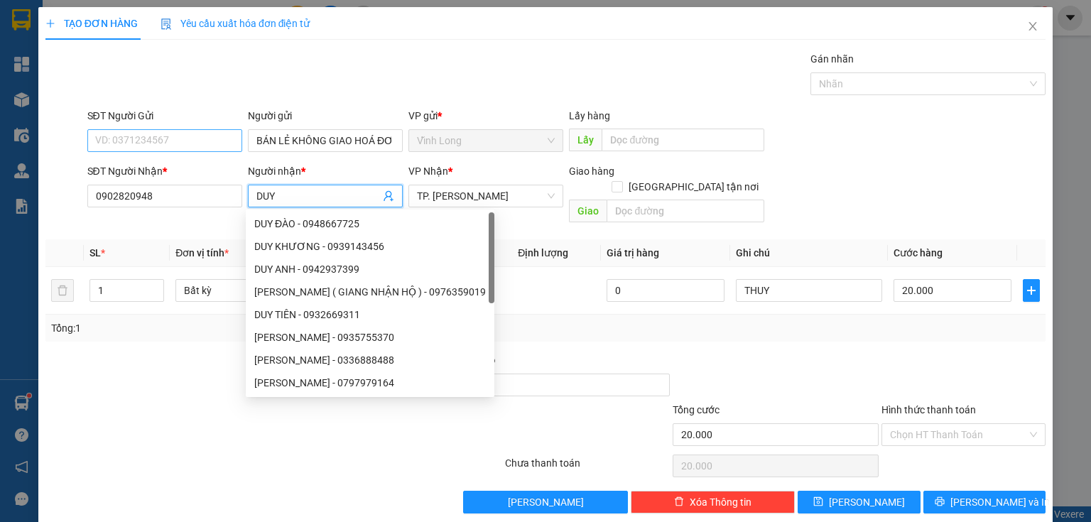
type input "DUY"
drag, startPoint x: 168, startPoint y: 145, endPoint x: 175, endPoint y: 139, distance: 9.6
click at [170, 141] on input "SĐT Người Gửi" at bounding box center [164, 140] width 155 height 23
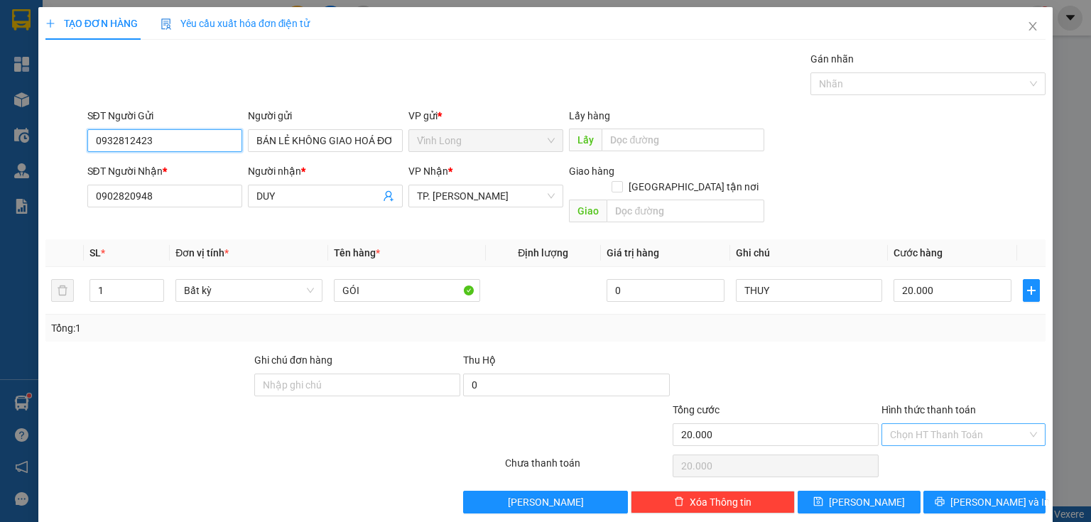
type input "0932812423"
click at [921, 424] on input "Hình thức thanh toán" at bounding box center [958, 434] width 137 height 21
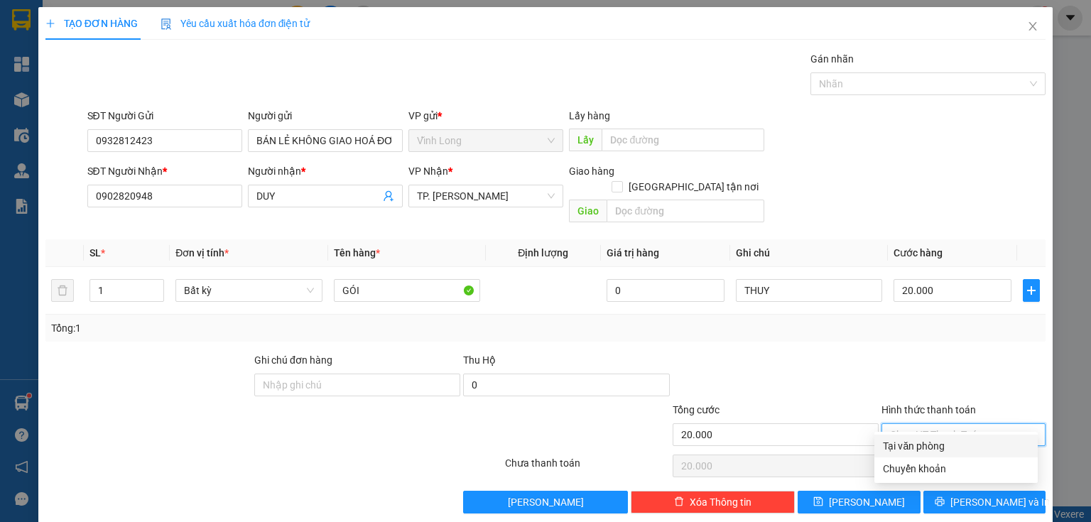
click at [911, 443] on div "Tại văn phòng" at bounding box center [956, 446] width 146 height 16
type input "0"
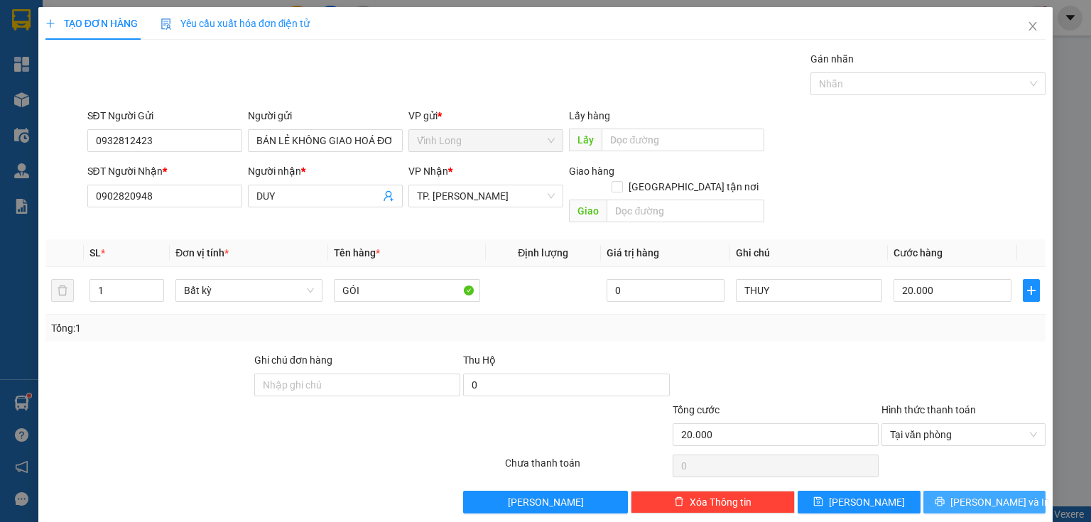
click at [967, 491] on button "[PERSON_NAME] và In" at bounding box center [985, 502] width 123 height 23
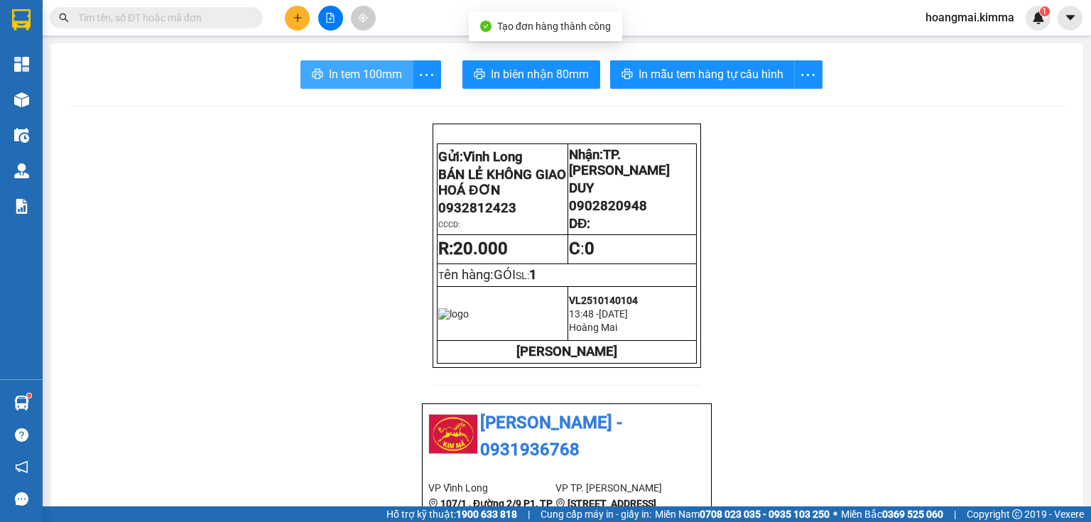
click at [364, 75] on span "In tem 100mm" at bounding box center [365, 74] width 73 height 18
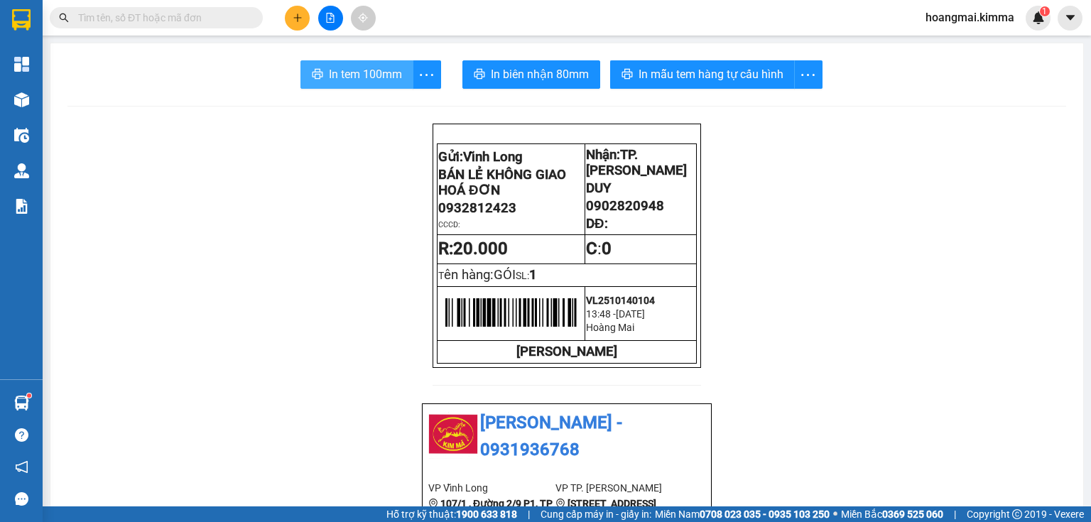
click at [364, 70] on span "In tem 100mm" at bounding box center [365, 74] width 73 height 18
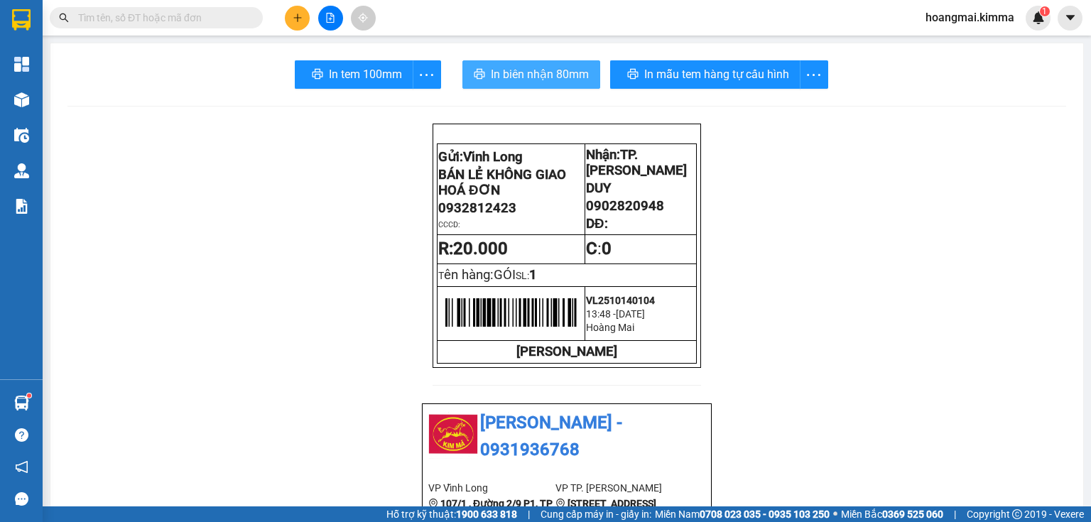
click at [477, 76] on icon "printer" at bounding box center [479, 74] width 11 height 10
click at [185, 14] on input "text" at bounding box center [162, 18] width 168 height 16
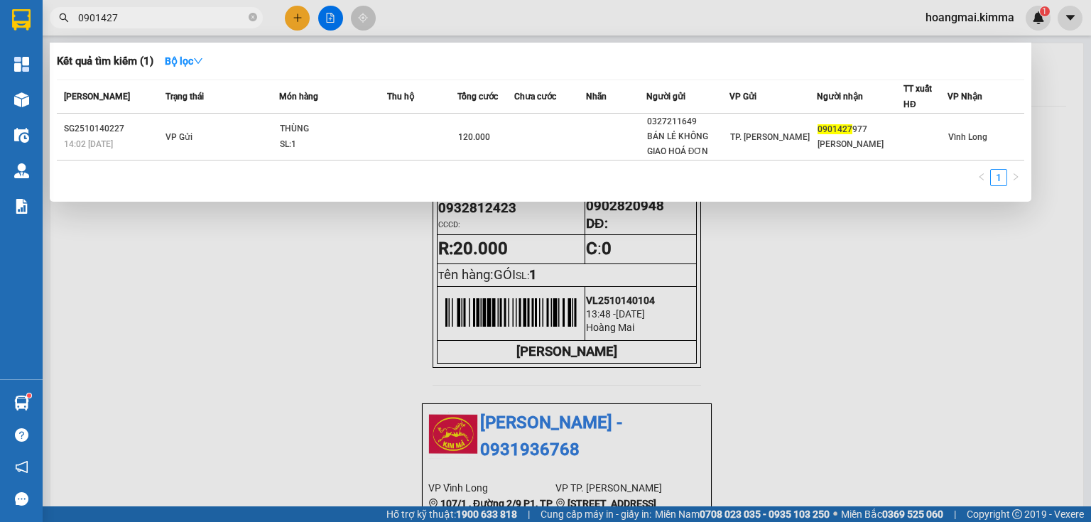
type input "0901427"
click at [256, 16] on icon "close-circle" at bounding box center [253, 17] width 9 height 9
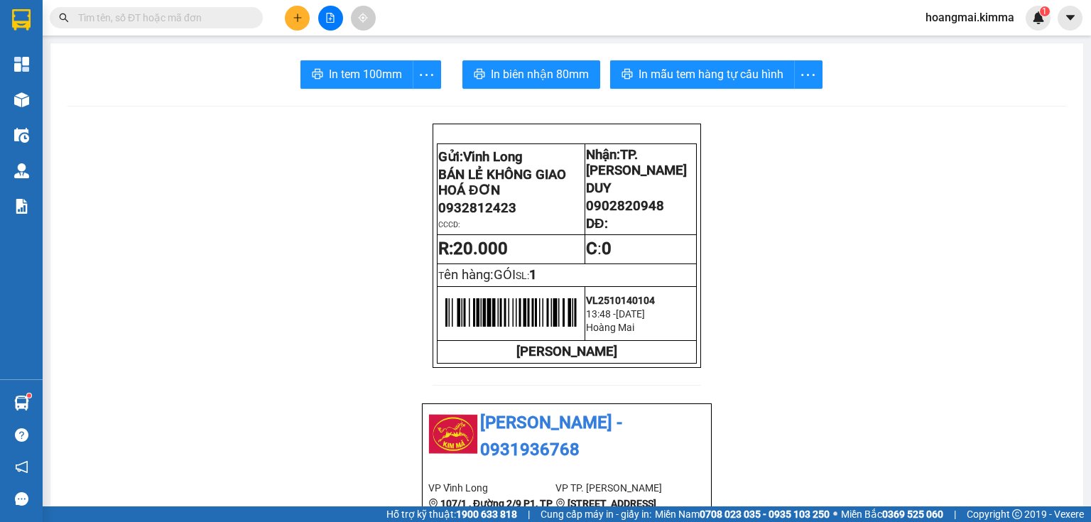
click at [298, 13] on icon "plus" at bounding box center [298, 18] width 10 height 10
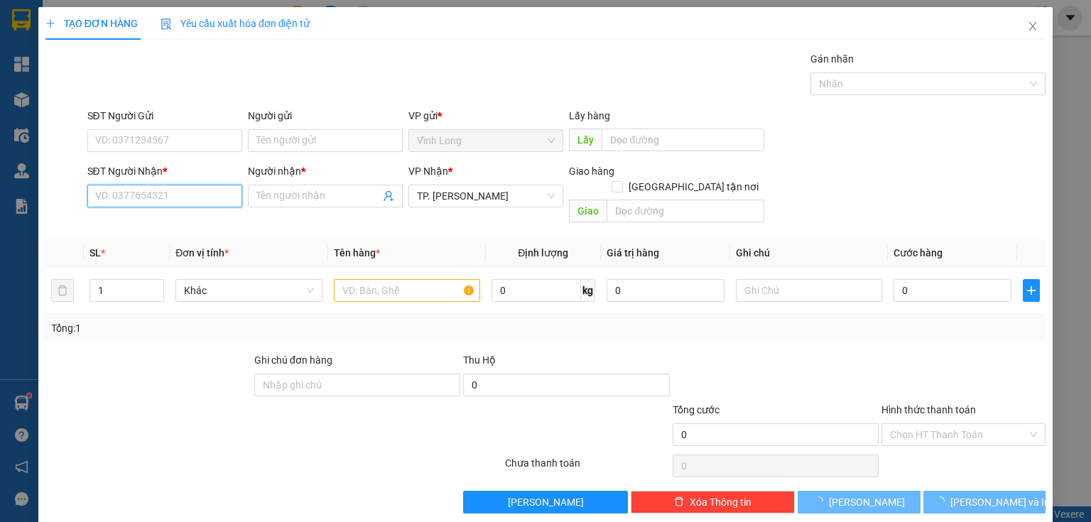
click at [206, 192] on input "SĐT Người Nhận *" at bounding box center [164, 196] width 155 height 23
type input "0932816011"
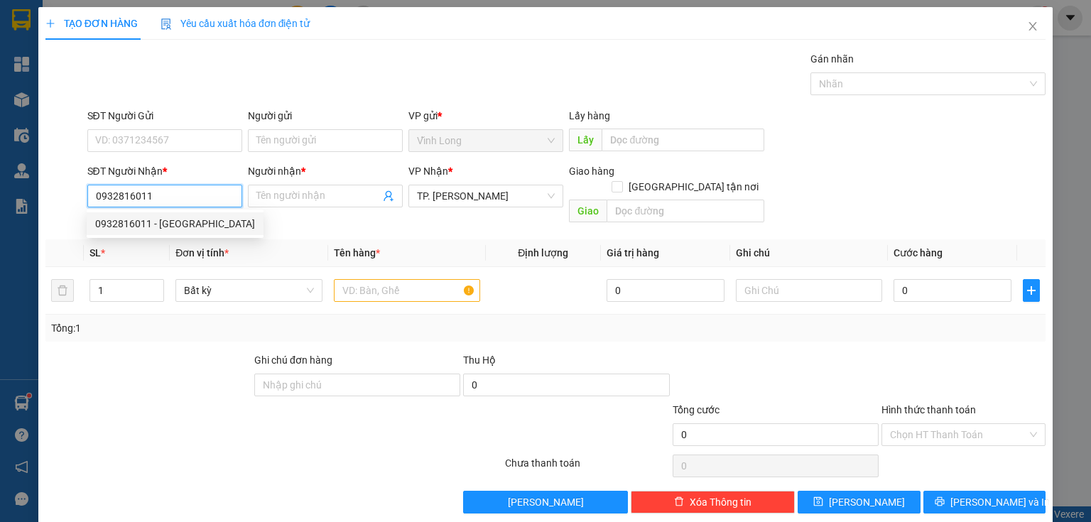
click at [185, 223] on div "0932816011 - [PERSON_NAME]" at bounding box center [175, 224] width 160 height 16
type input "VÂN ANH"
type input "0932816011"
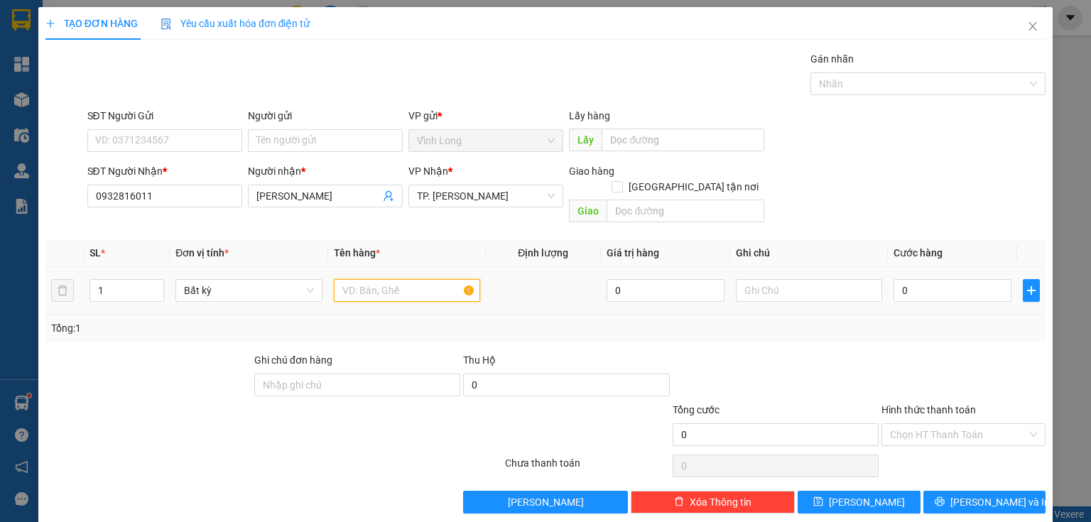
click at [363, 281] on input "text" at bounding box center [407, 290] width 146 height 23
type input "XẤP"
click at [774, 279] on input "text" at bounding box center [809, 290] width 146 height 23
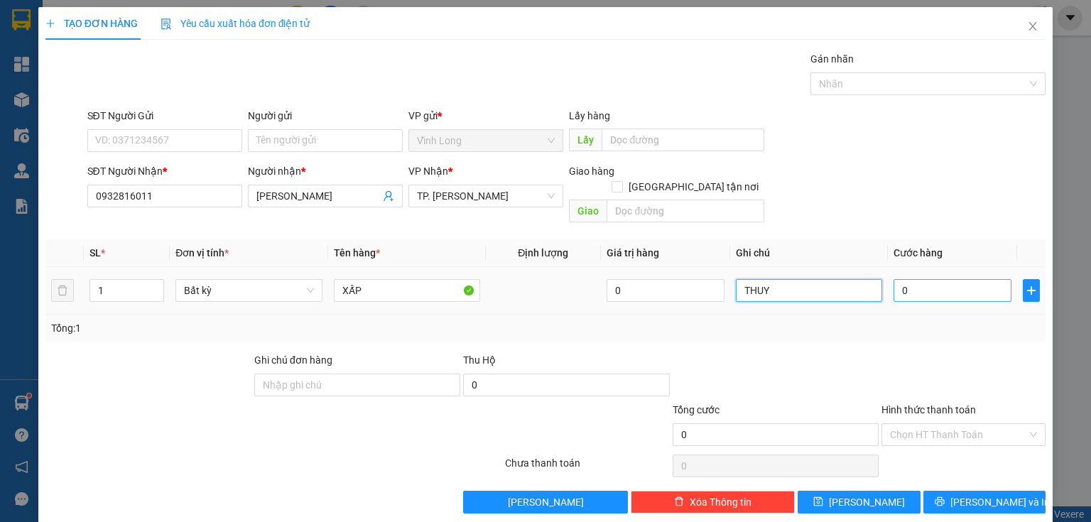
type input "THUY"
click at [960, 280] on input "0" at bounding box center [953, 290] width 118 height 23
type input "2"
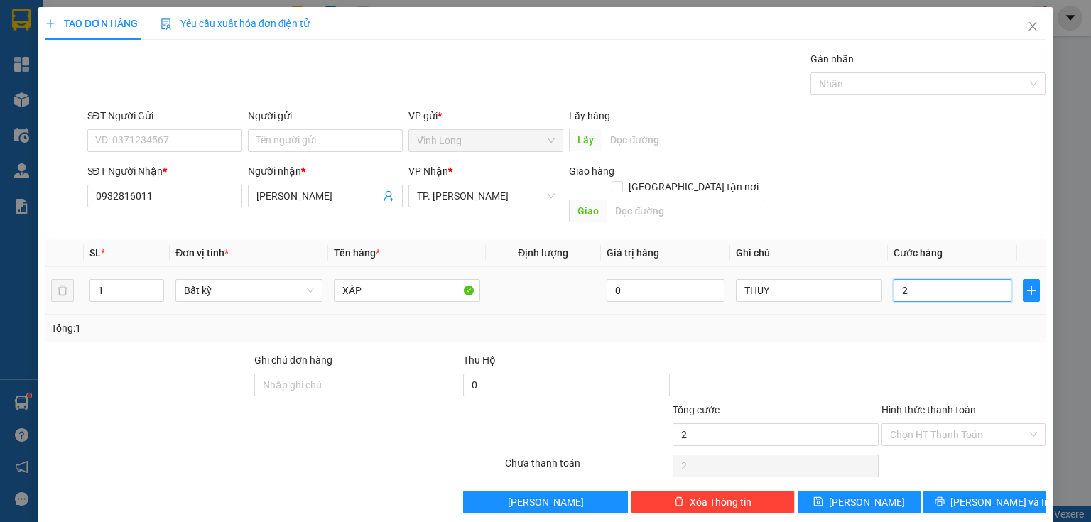
type input "20"
type input "20.000"
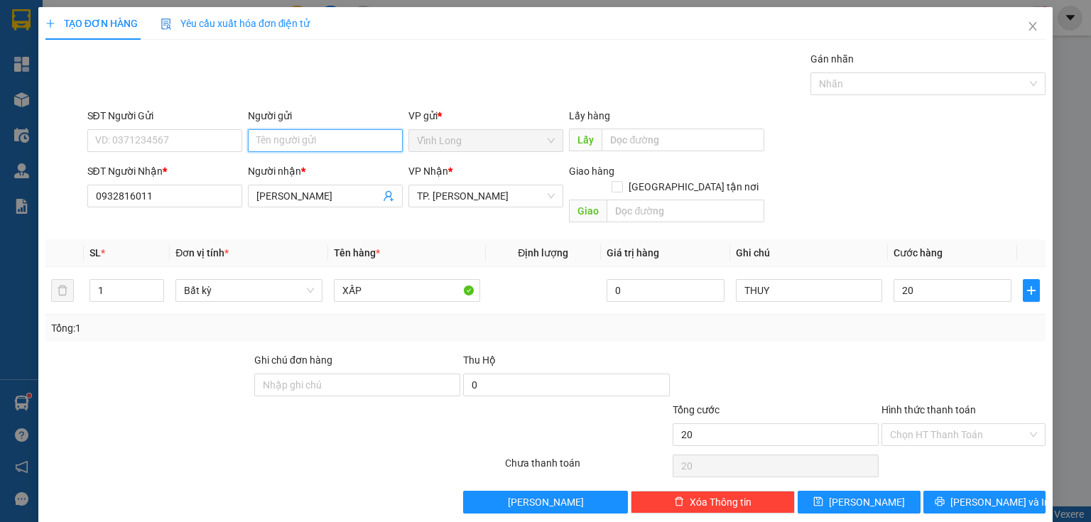
type input "20.000"
click at [315, 139] on input "Người gửi" at bounding box center [325, 140] width 155 height 23
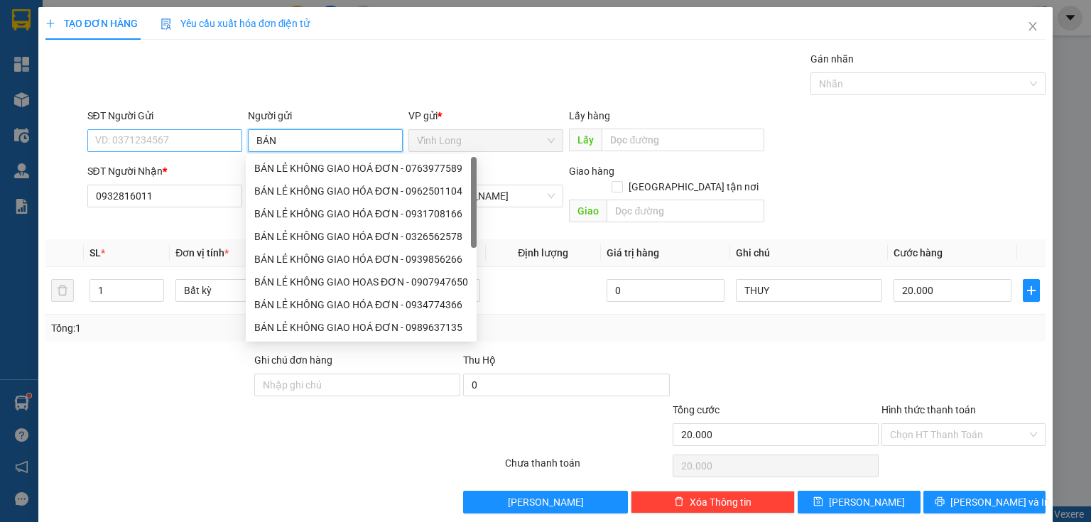
type input "BÁN"
drag, startPoint x: 210, startPoint y: 139, endPoint x: 0, endPoint y: 168, distance: 212.3
click at [0, 168] on div "TẠO ĐƠN HÀNG Yêu cầu xuất hóa đơn điện tử Transit Pickup Surcharge Ids Transit …" at bounding box center [545, 261] width 1091 height 522
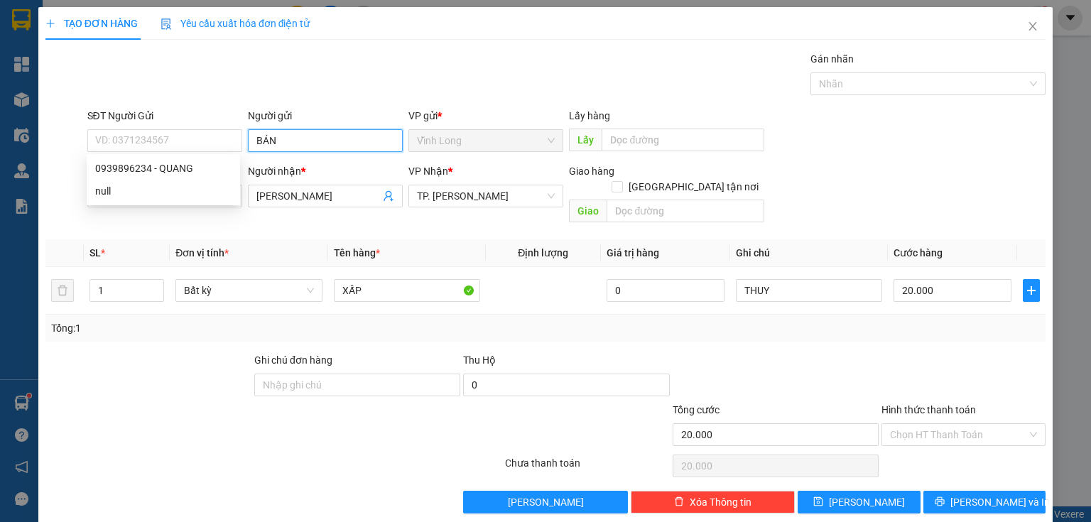
click at [332, 131] on input "BÁN" at bounding box center [325, 140] width 155 height 23
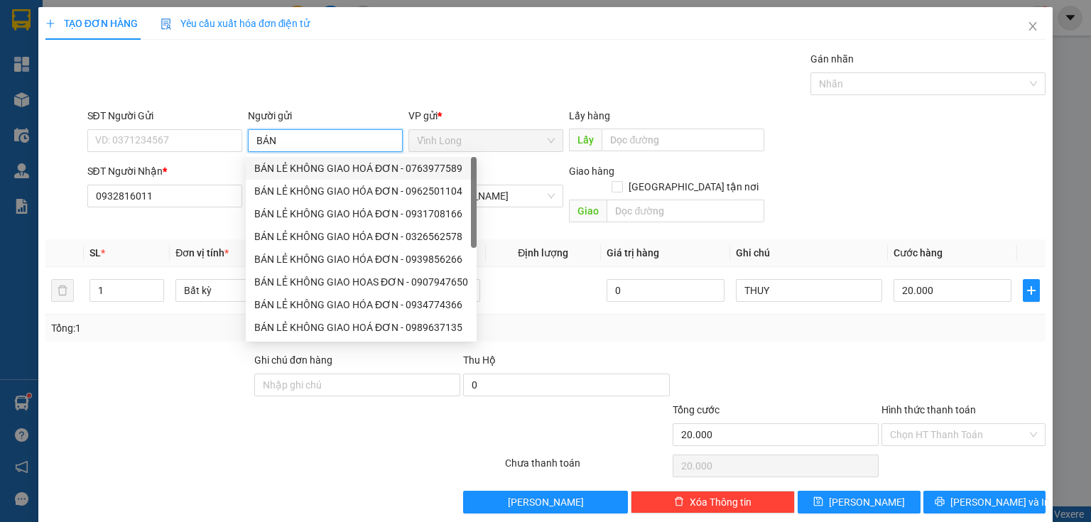
click at [290, 166] on div "BÁN LẺ KHÔNG GIAO HOÁ ĐƠN - 0763977589" at bounding box center [361, 169] width 214 height 16
type input "0763977589"
type input "BÁN LẺ KHÔNG GIAO HOÁ ĐƠN"
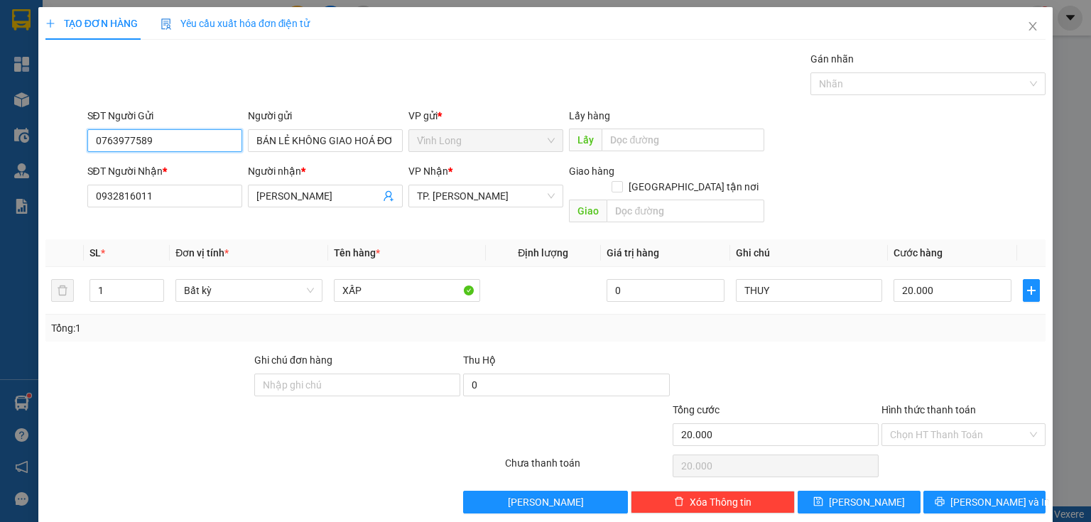
drag, startPoint x: 201, startPoint y: 141, endPoint x: 6, endPoint y: 119, distance: 196.5
click at [0, 133] on div "TẠO ĐƠN HÀNG Yêu cầu xuất hóa đơn điện tử Transit Pickup Surcharge Ids Transit …" at bounding box center [545, 261] width 1091 height 522
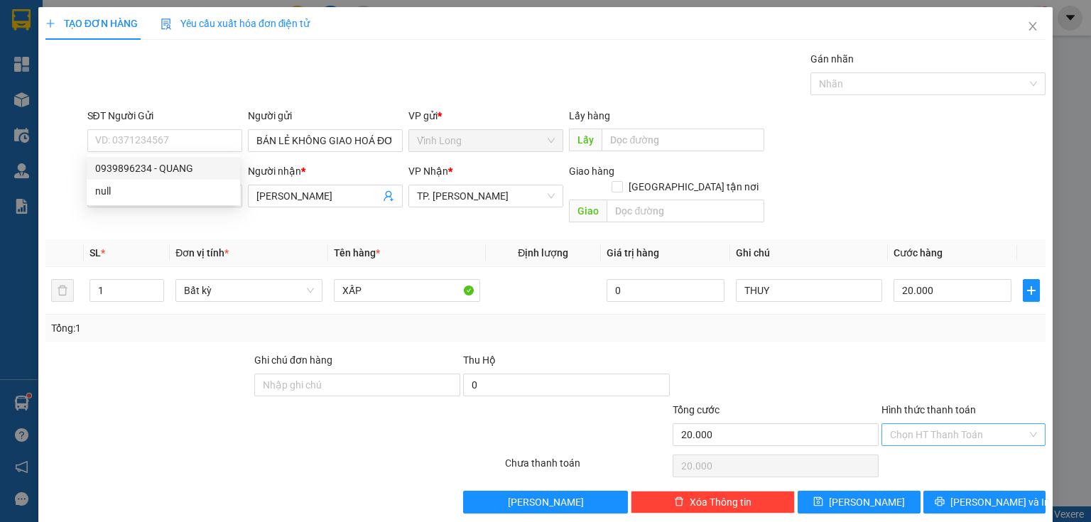
click at [906, 424] on input "Hình thức thanh toán" at bounding box center [958, 434] width 137 height 21
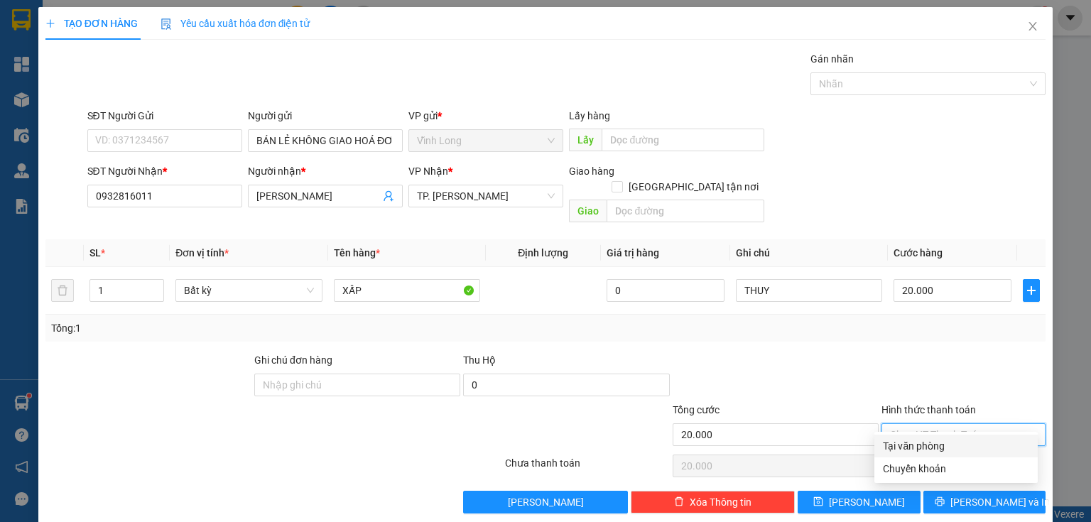
click at [902, 441] on div "Tại văn phòng" at bounding box center [956, 446] width 146 height 16
type input "0"
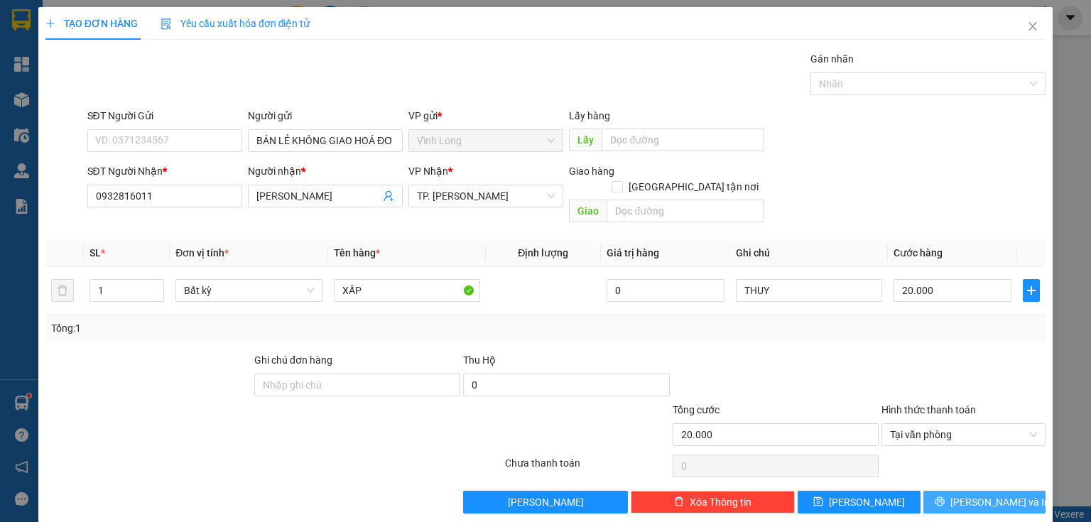
click at [946, 491] on button "[PERSON_NAME] và In" at bounding box center [985, 502] width 123 height 23
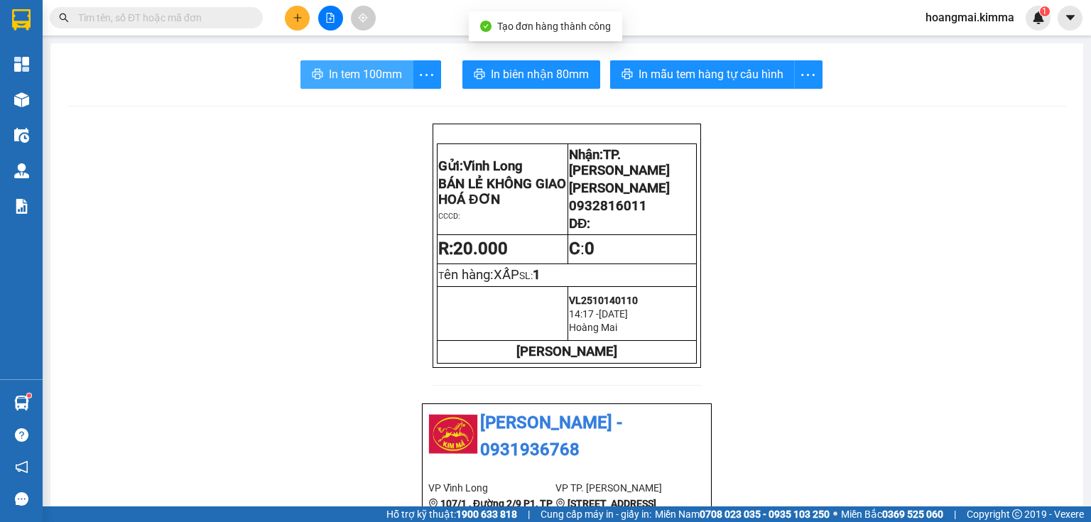
click at [340, 87] on button "In tem 100mm" at bounding box center [357, 74] width 113 height 28
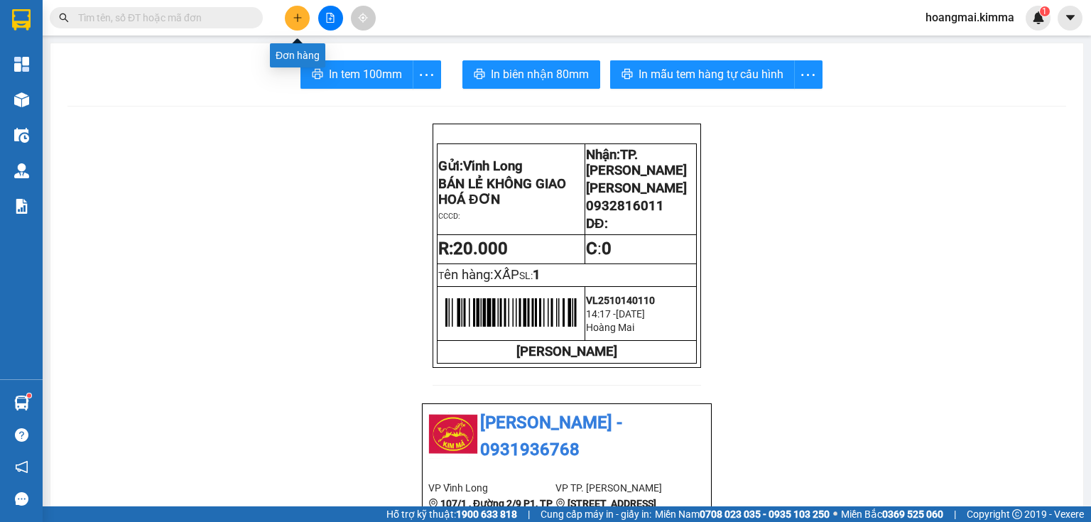
click at [299, 13] on icon "plus" at bounding box center [298, 18] width 10 height 10
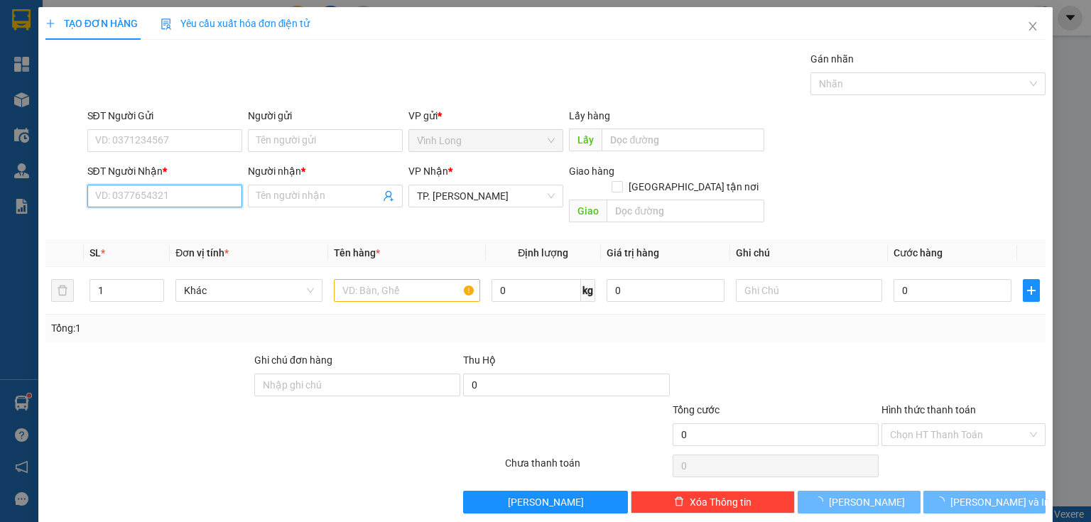
click at [162, 202] on input "SĐT Người Nhận *" at bounding box center [164, 196] width 155 height 23
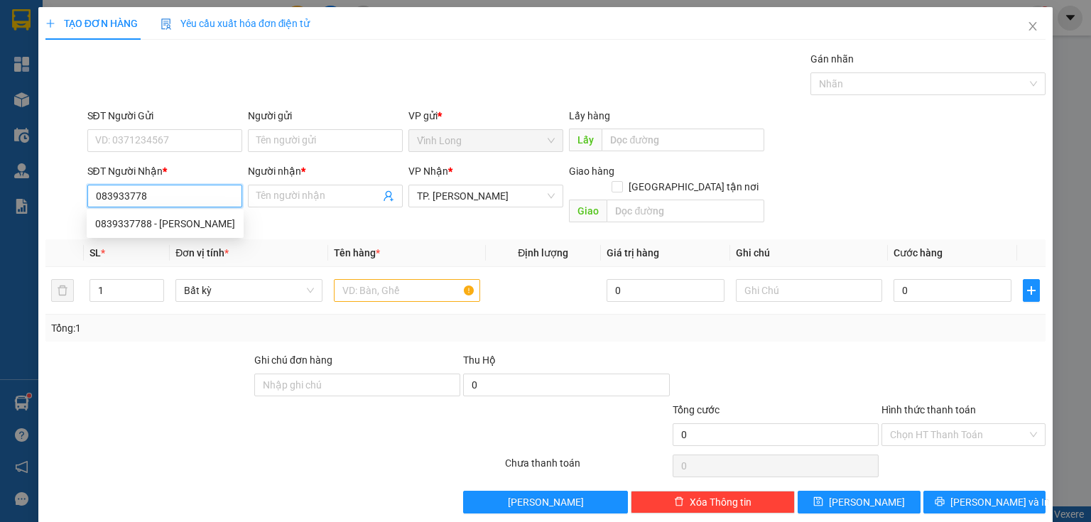
type input "0839337788"
drag, startPoint x: 163, startPoint y: 218, endPoint x: 392, endPoint y: 299, distance: 243.3
click at [172, 220] on div "0839337788 - DUY KHÁNH" at bounding box center [165, 224] width 140 height 16
type input "DUY KHÁNH"
type input "0839337788"
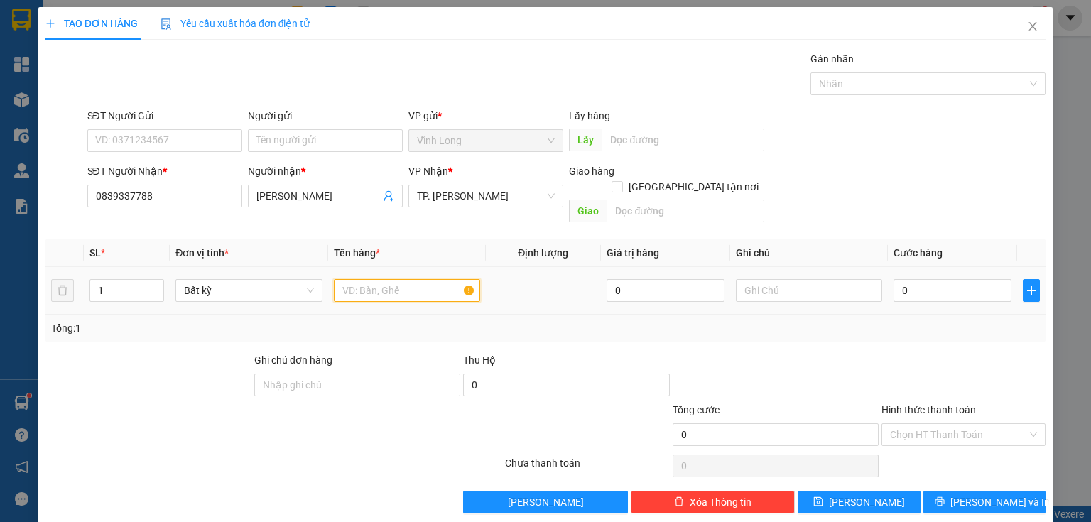
click at [395, 279] on input "text" at bounding box center [407, 290] width 146 height 23
type input "THÙNG MUS"
click at [788, 279] on input "text" at bounding box center [809, 290] width 146 height 23
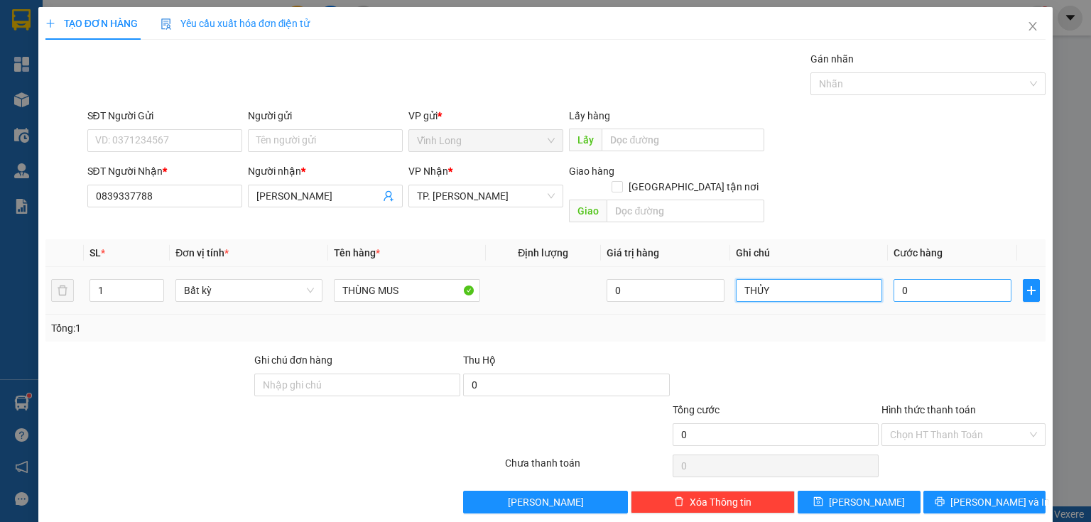
type input "THỦY"
click at [929, 281] on input "0" at bounding box center [953, 290] width 118 height 23
type input "3"
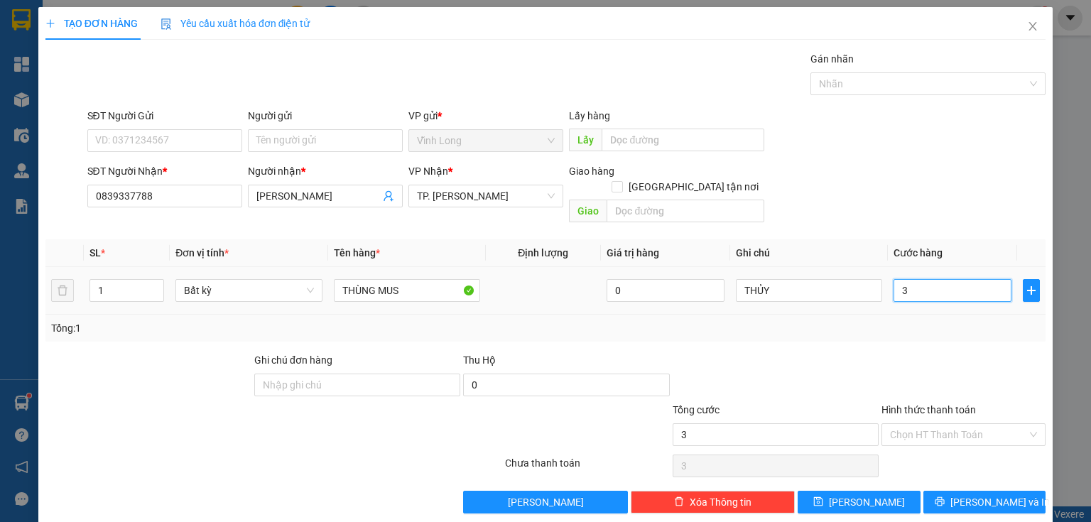
type input "30"
type input "30.000"
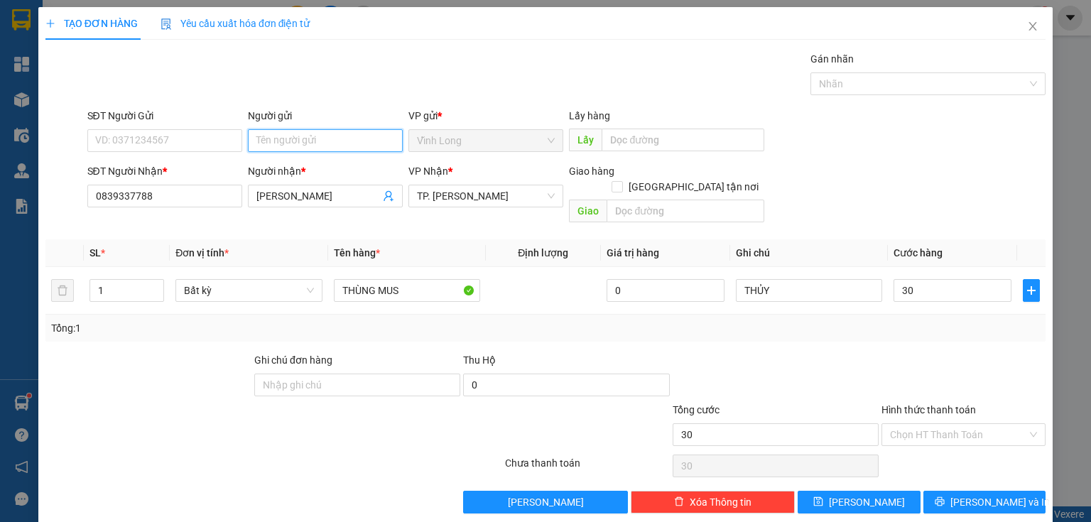
type input "30.000"
click at [347, 135] on input "Người gửi" at bounding box center [325, 140] width 155 height 23
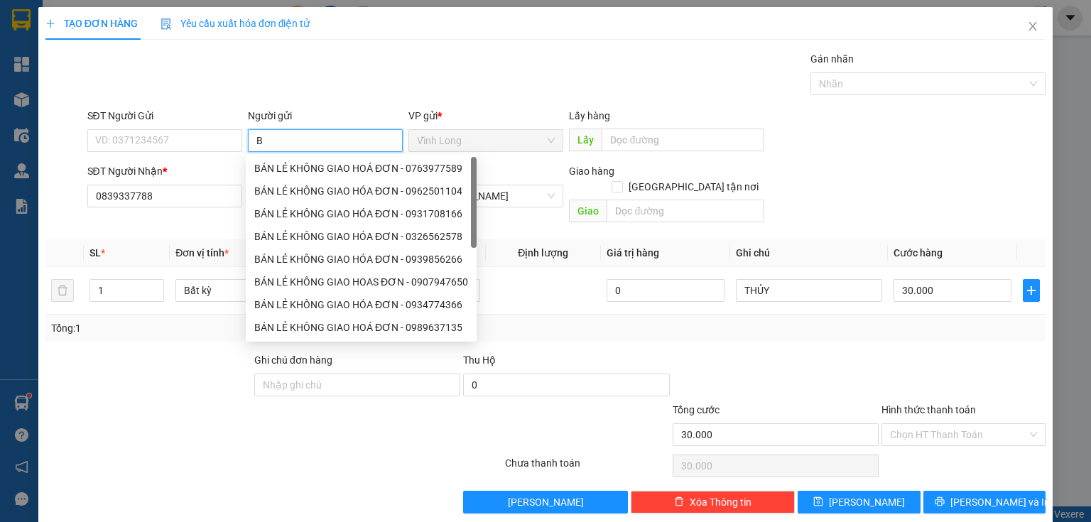
type input "BÁ"
click at [314, 166] on div "BÁN LẺ KHÔNG GIAO HOÁ ĐƠN - 0763977589" at bounding box center [361, 169] width 214 height 16
type input "0763977589"
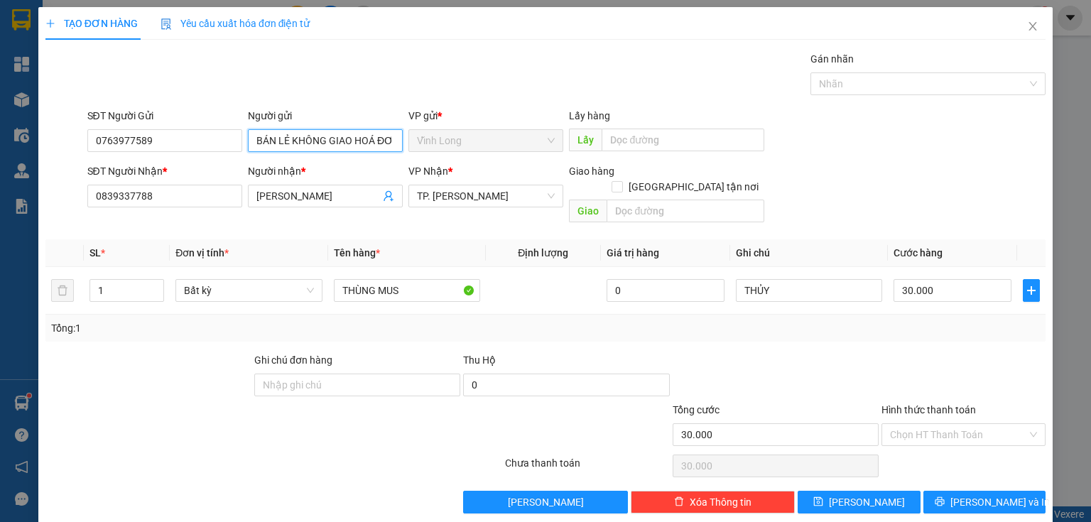
type input "BÁN LẺ KHÔNG GIAO HOÁ ĐƠN"
click at [0, 143] on div "TẠO ĐƠN HÀNG Yêu cầu xuất hóa đơn điện tử Transit Pickup Surcharge Ids Transit …" at bounding box center [545, 261] width 1091 height 522
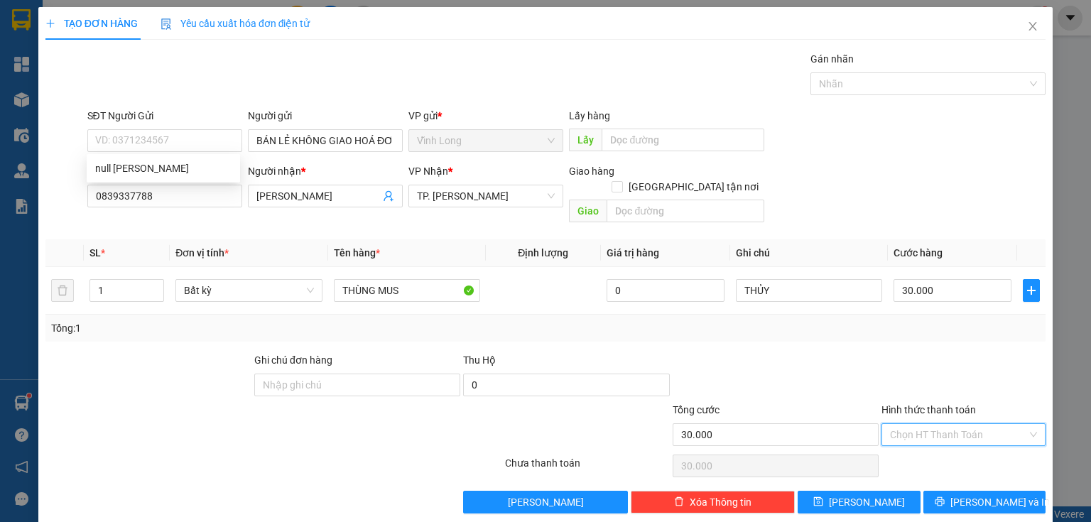
click at [931, 424] on input "Hình thức thanh toán" at bounding box center [958, 434] width 137 height 21
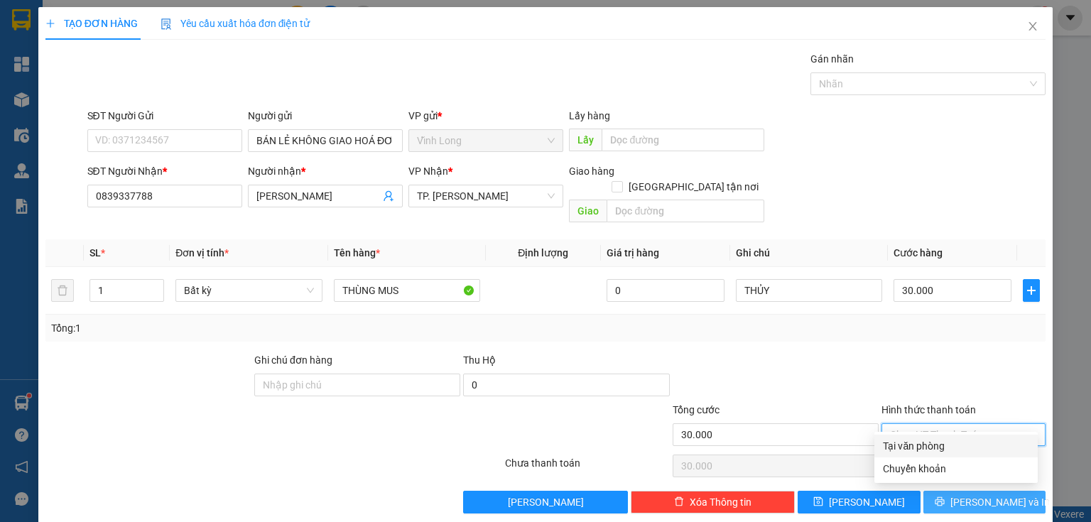
drag, startPoint x: 909, startPoint y: 448, endPoint x: 977, endPoint y: 487, distance: 78.0
click at [911, 450] on div "Tại văn phòng" at bounding box center [956, 446] width 146 height 16
type input "0"
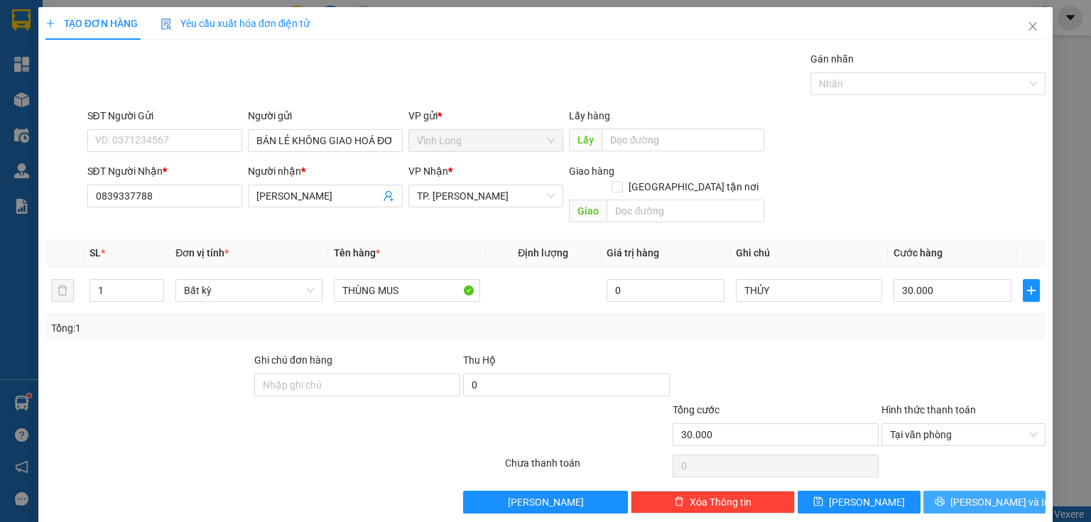
drag, startPoint x: 978, startPoint y: 489, endPoint x: 870, endPoint y: 460, distance: 112.5
click at [970, 494] on span "[PERSON_NAME] và In" at bounding box center [1000, 502] width 99 height 16
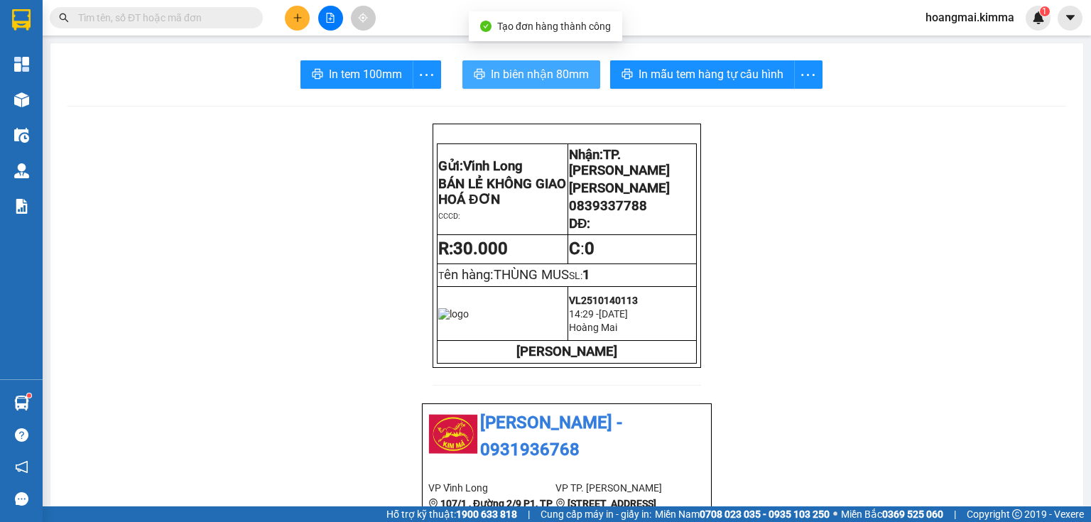
click at [491, 72] on span "In biên nhận 80mm" at bounding box center [540, 74] width 98 height 18
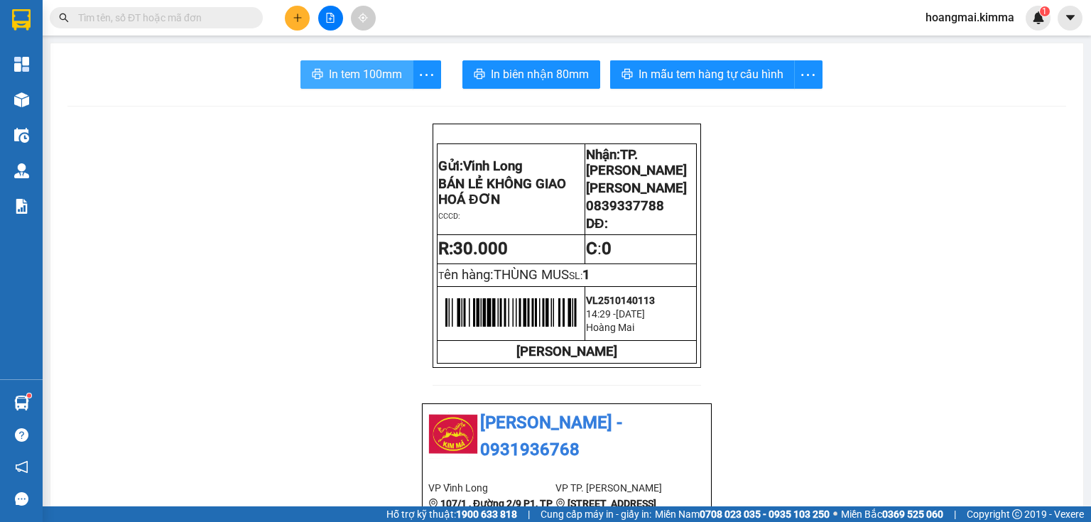
click at [389, 67] on span "In tem 100mm" at bounding box center [365, 74] width 73 height 18
click at [293, 16] on icon "plus" at bounding box center [298, 18] width 10 height 10
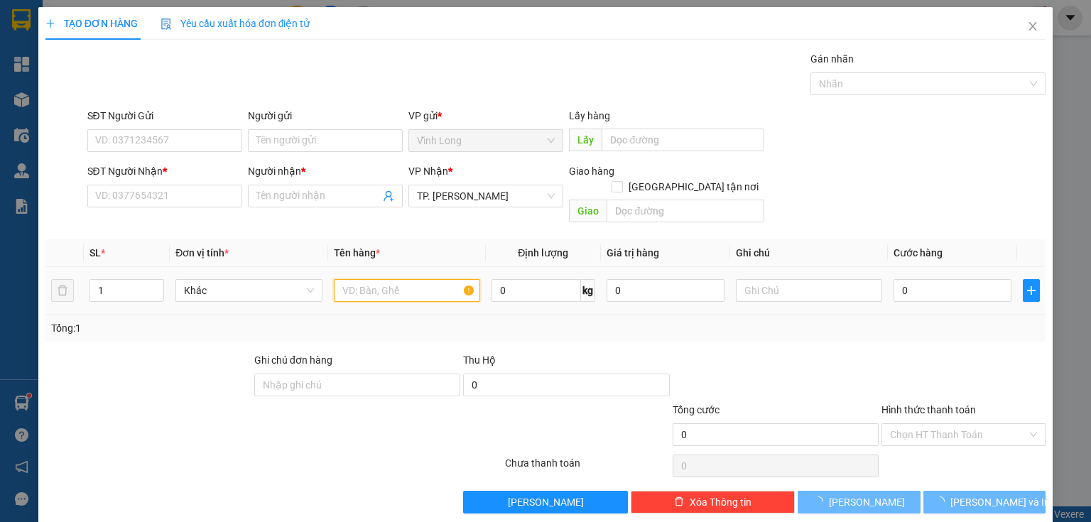
click at [369, 279] on input "text" at bounding box center [407, 290] width 146 height 23
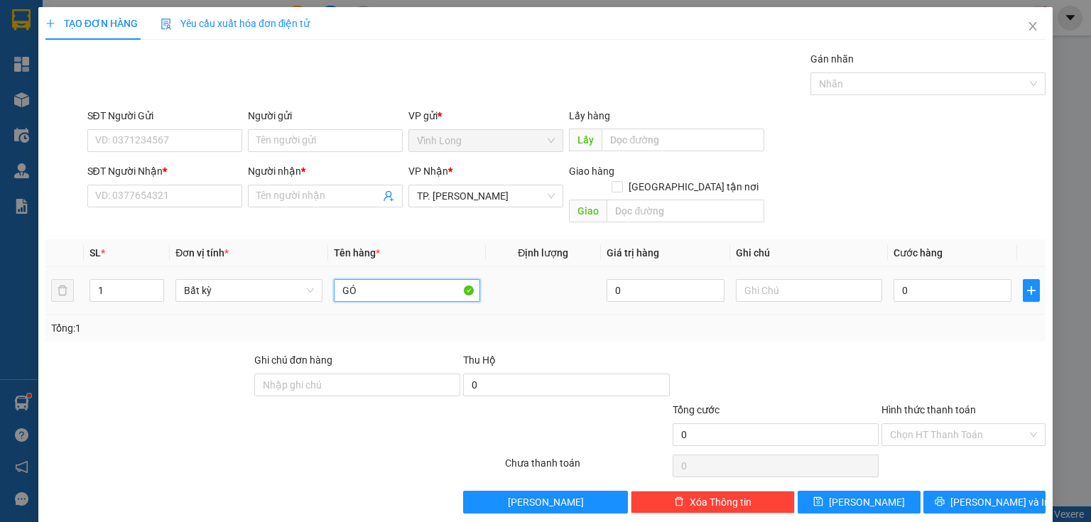
type input "G"
type input "GOI"
drag, startPoint x: 757, startPoint y: 271, endPoint x: 719, endPoint y: 303, distance: 49.4
click at [754, 279] on input "text" at bounding box center [809, 290] width 146 height 23
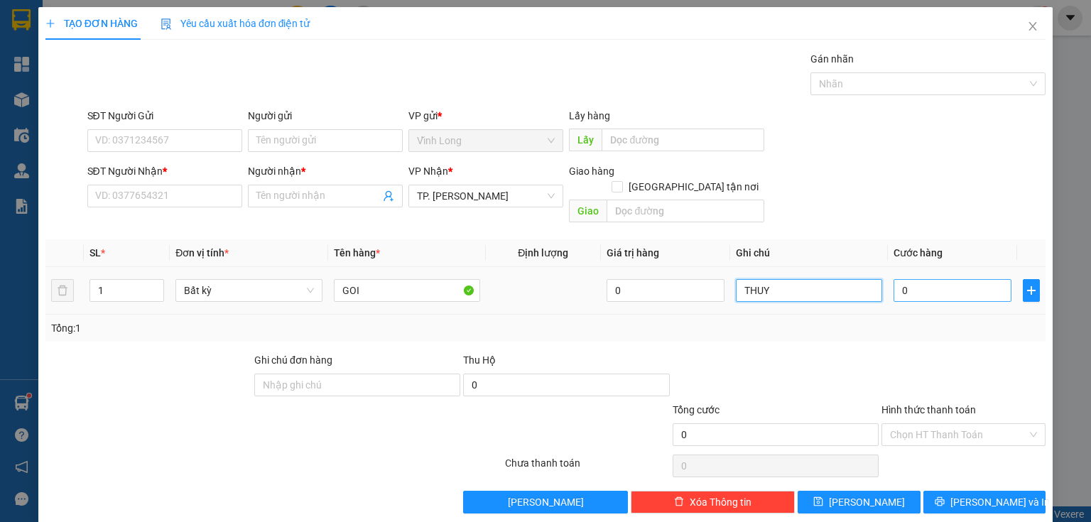
type input "THUY"
click at [947, 279] on input "0" at bounding box center [953, 290] width 118 height 23
type input "2"
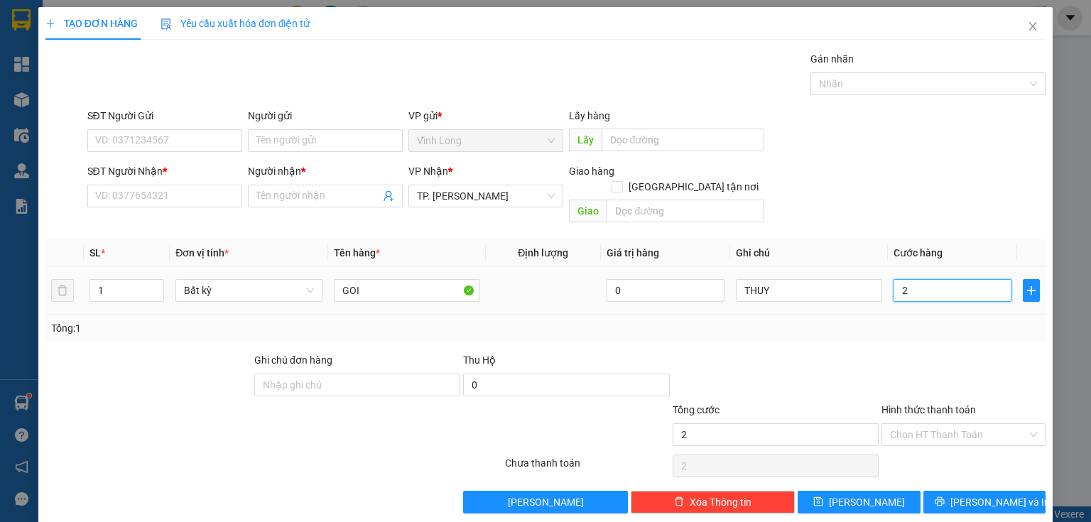
type input "20"
type input "20.000"
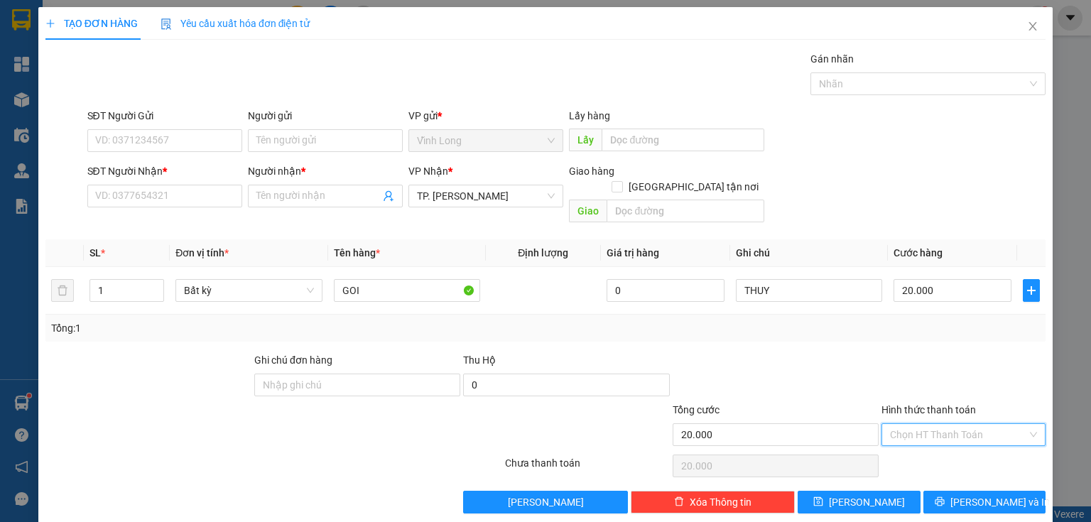
drag, startPoint x: 920, startPoint y: 421, endPoint x: 914, endPoint y: 463, distance: 43.1
click at [920, 424] on input "Hình thức thanh toán" at bounding box center [958, 434] width 137 height 21
click at [911, 451] on div "Tại văn phòng" at bounding box center [956, 446] width 146 height 16
type input "0"
click at [295, 140] on input "Người gửi" at bounding box center [325, 140] width 155 height 23
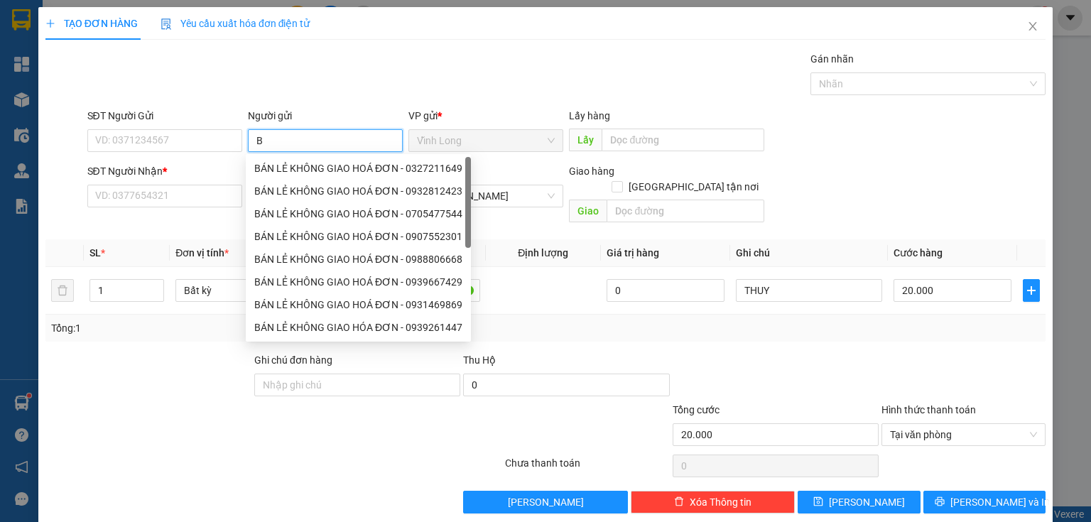
type input "BA"
click at [269, 164] on div "BÁN LẺ KHÔNG GIAO HOÁ ĐƠN - 0327211649" at bounding box center [358, 169] width 208 height 16
type input "0327211649"
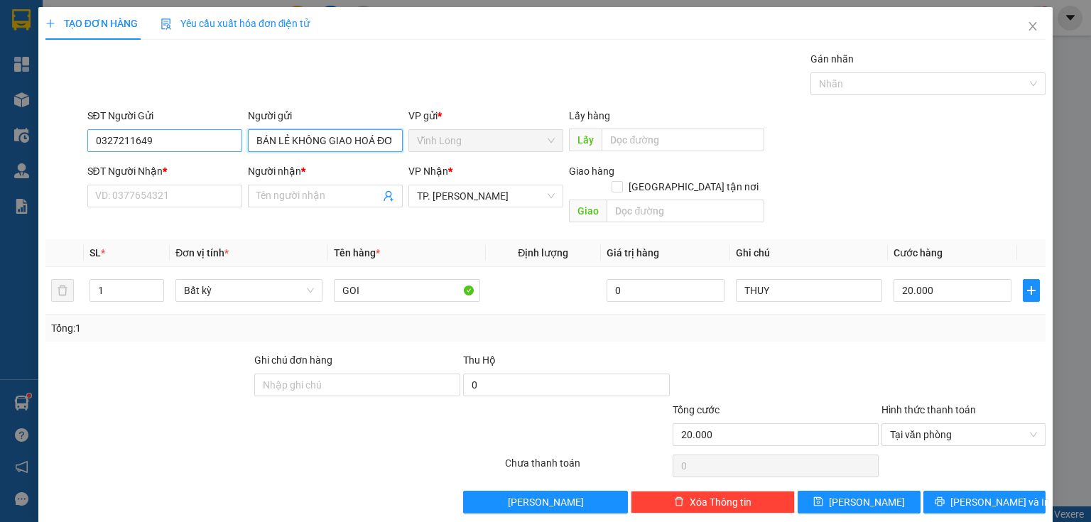
type input "BÁN LẺ KHÔNG GIAO HOÁ ĐƠN"
drag, startPoint x: 183, startPoint y: 145, endPoint x: 0, endPoint y: 140, distance: 183.4
click at [0, 140] on div "TẠO ĐƠN HÀNG Yêu cầu xuất hóa đơn điện tử Transit Pickup Surcharge Ids Transit …" at bounding box center [545, 261] width 1091 height 522
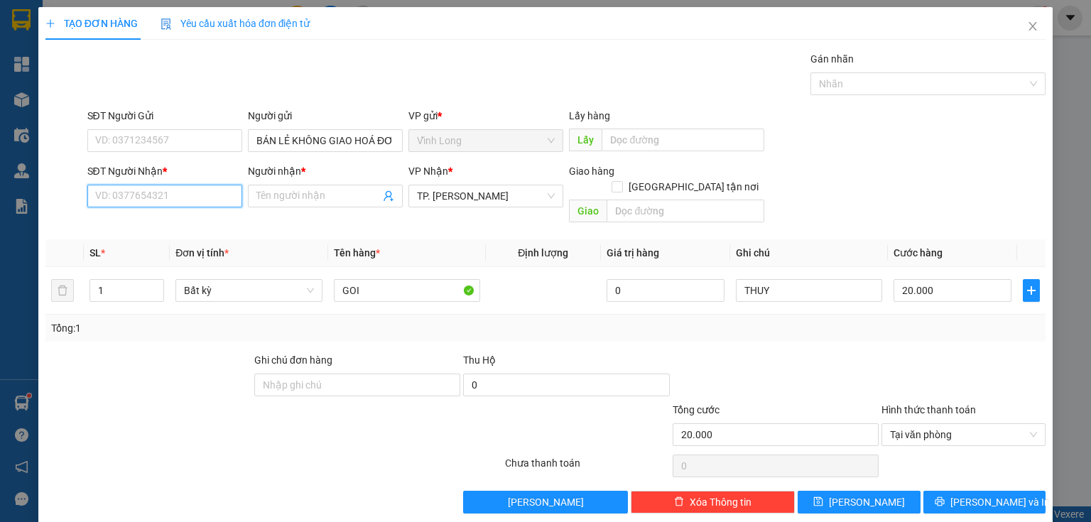
click at [145, 193] on input "SĐT Người Nhận *" at bounding box center [164, 196] width 155 height 23
type input "0763860888"
click at [310, 196] on input "Người nhận *" at bounding box center [318, 196] width 124 height 16
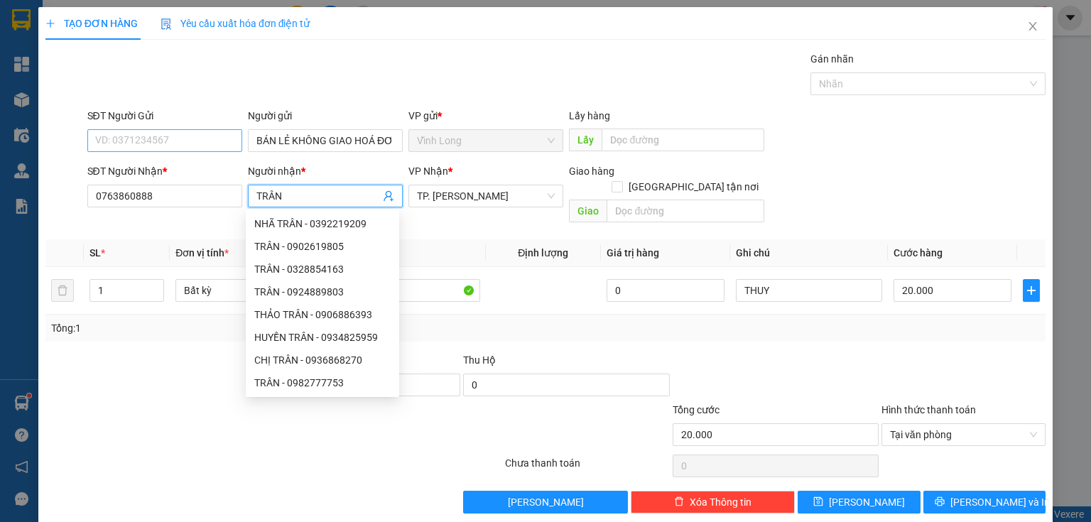
type input "TRÂN"
click at [165, 138] on input "SĐT Người Gửi" at bounding box center [164, 140] width 155 height 23
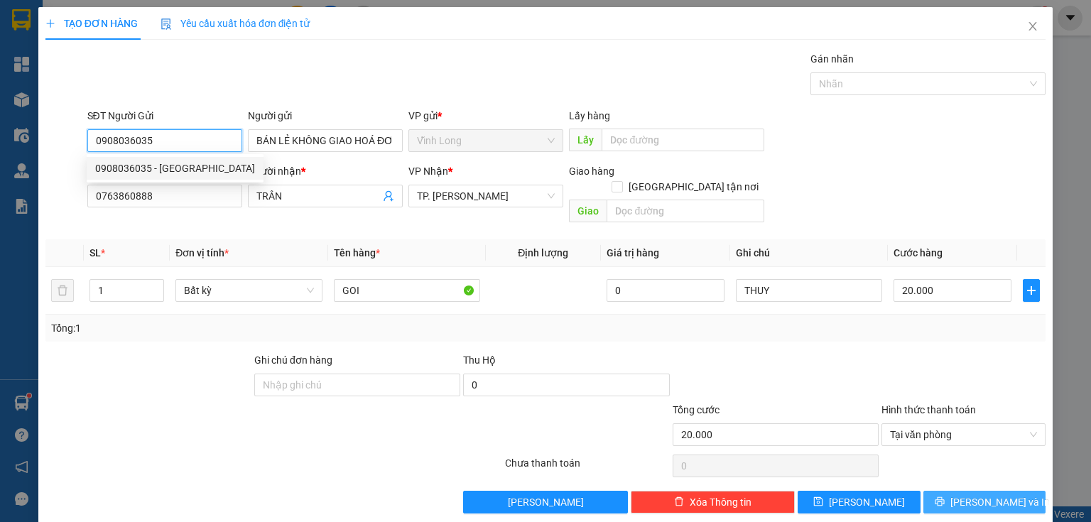
type input "0908036035"
click at [945, 497] on icon "printer" at bounding box center [940, 502] width 10 height 10
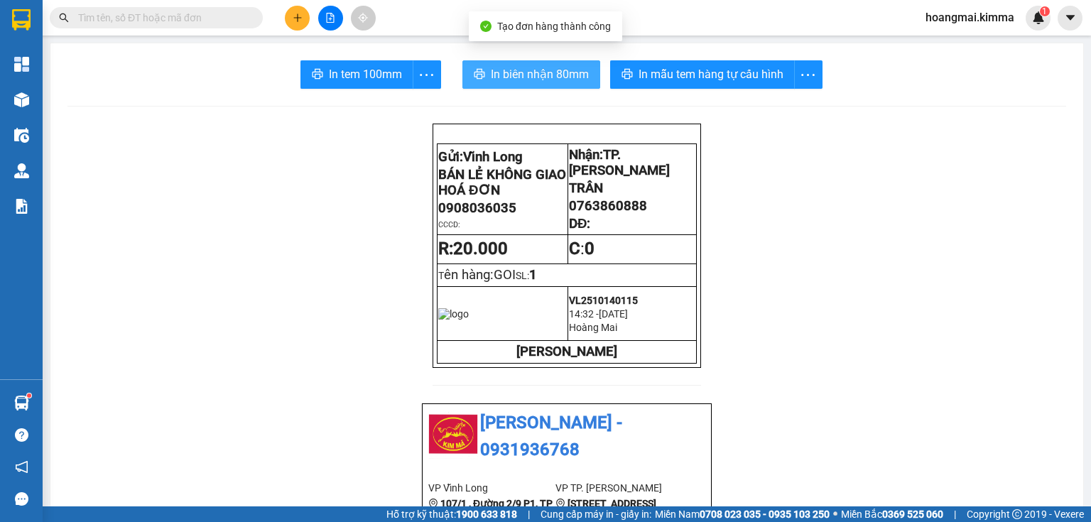
click at [502, 80] on span "In biên nhận 80mm" at bounding box center [540, 74] width 98 height 18
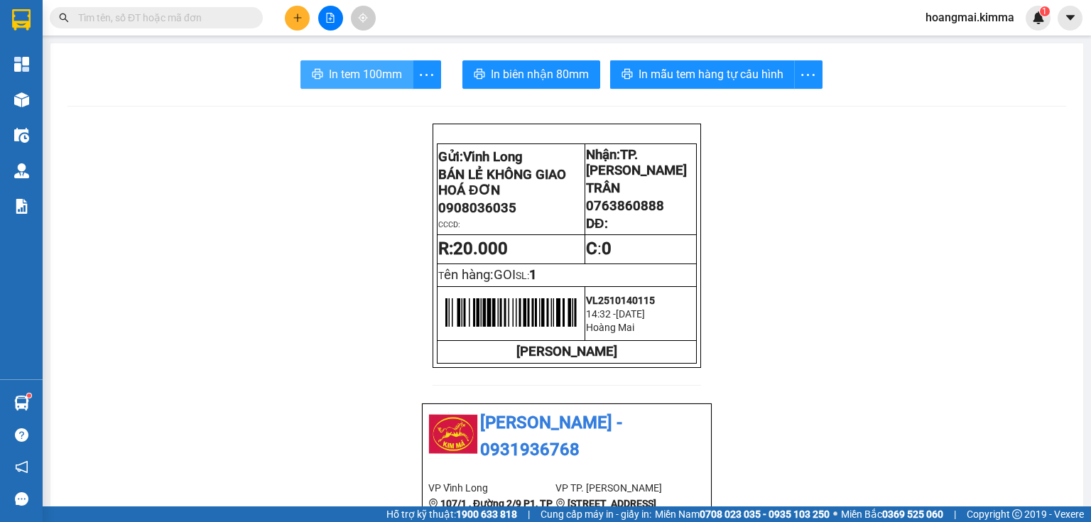
click at [368, 63] on button "In tem 100mm" at bounding box center [357, 74] width 113 height 28
click at [296, 25] on button at bounding box center [297, 18] width 25 height 25
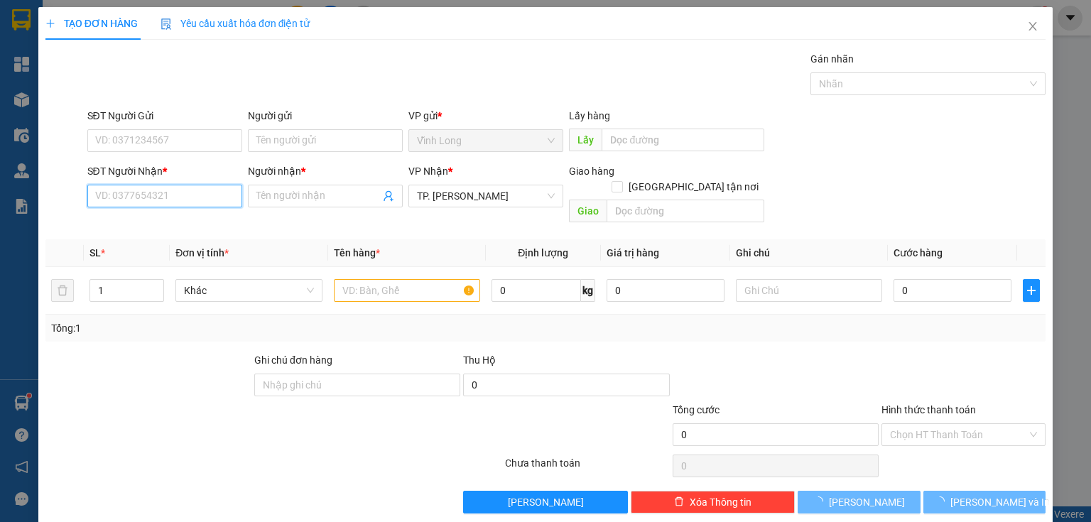
click at [200, 190] on input "SĐT Người Nhận *" at bounding box center [164, 196] width 155 height 23
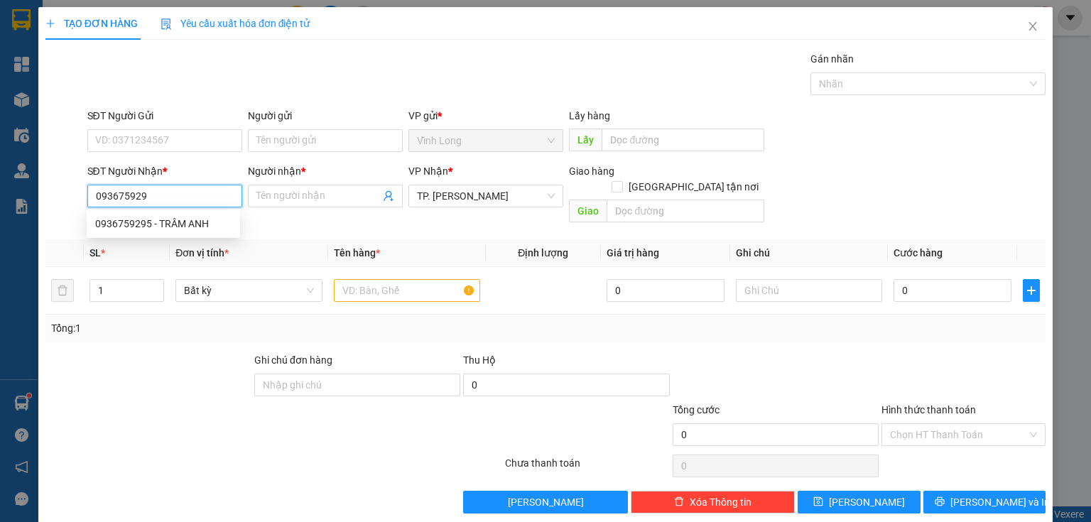
type input "0936759295"
click at [166, 217] on div "0936759295 - TRÂM ANH" at bounding box center [163, 224] width 136 height 16
type input "TRÂM ANH"
type input "0936759295"
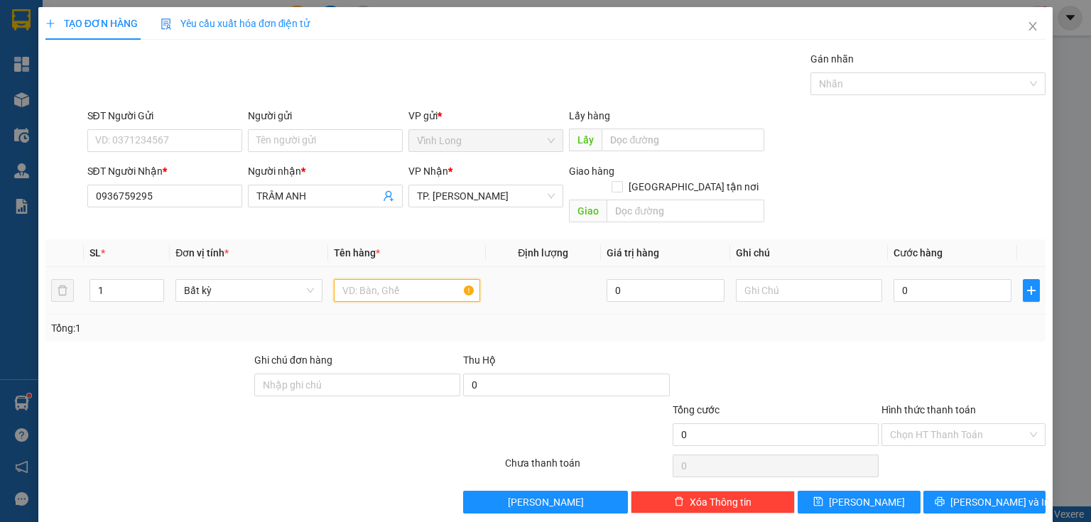
click at [407, 280] on input "text" at bounding box center [407, 290] width 146 height 23
type input "THÙNG"
click at [802, 279] on input "text" at bounding box center [809, 290] width 146 height 23
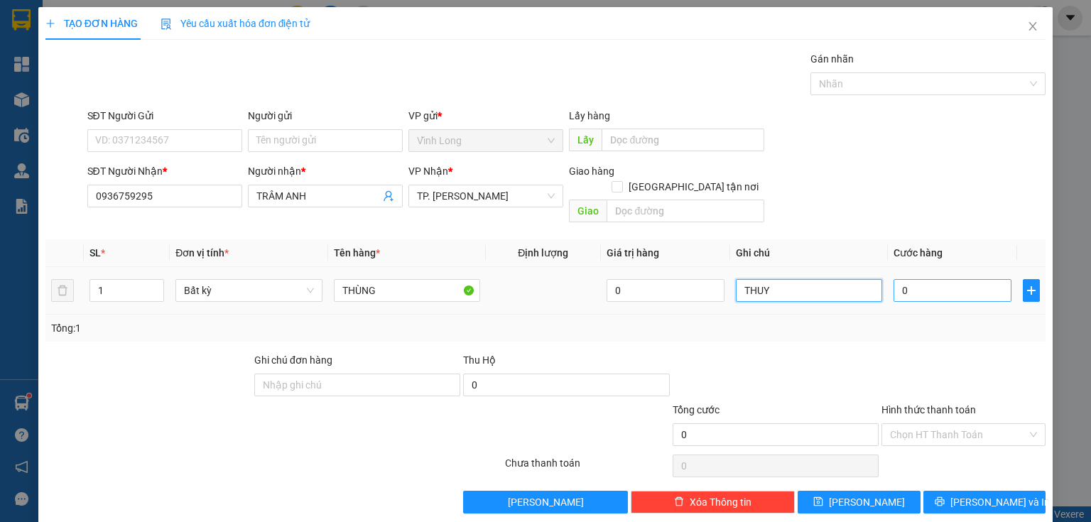
type input "THUY"
click at [915, 279] on input "0" at bounding box center [953, 290] width 118 height 23
type input "3"
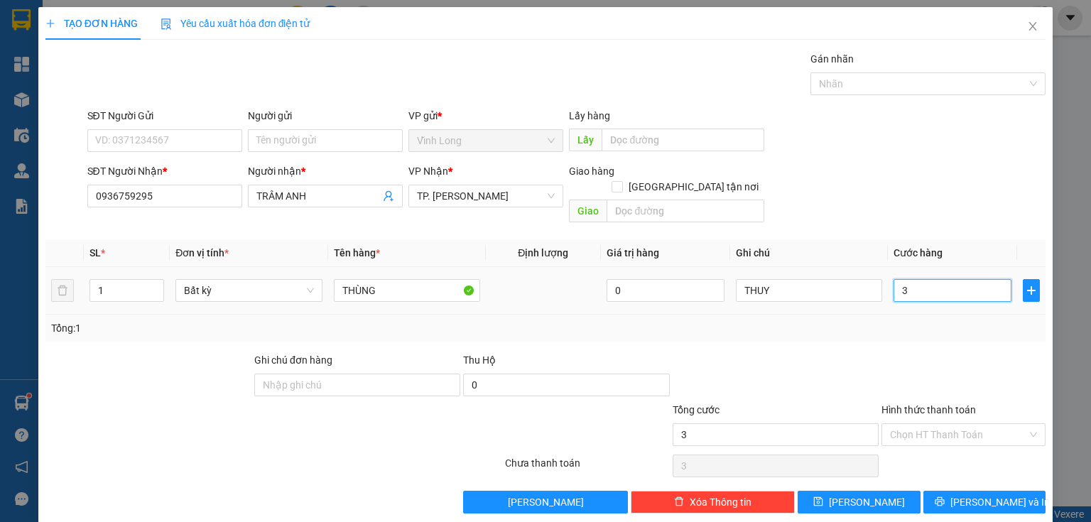
type input "30"
type input "30.000"
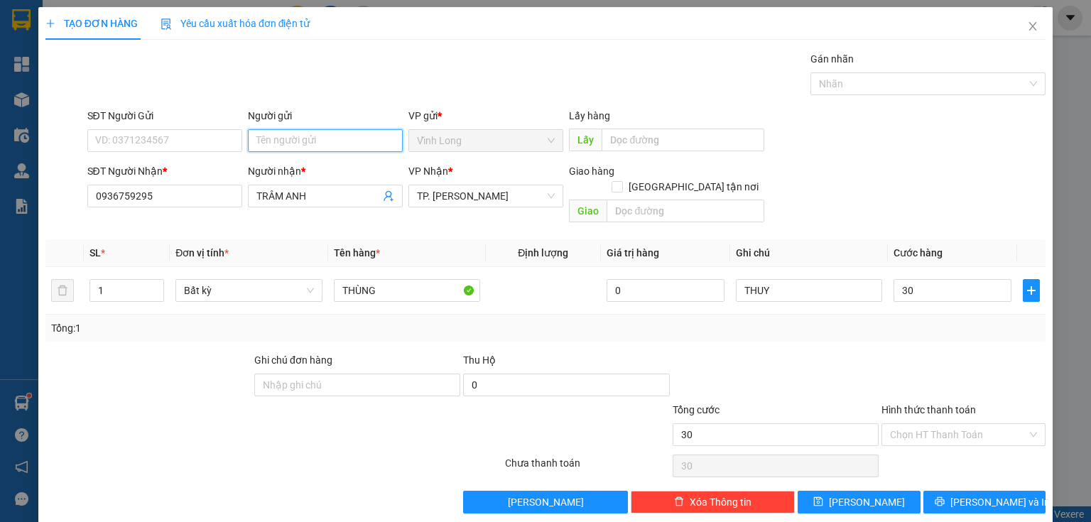
type input "30.000"
click at [276, 136] on input "Người gửi" at bounding box center [325, 140] width 155 height 23
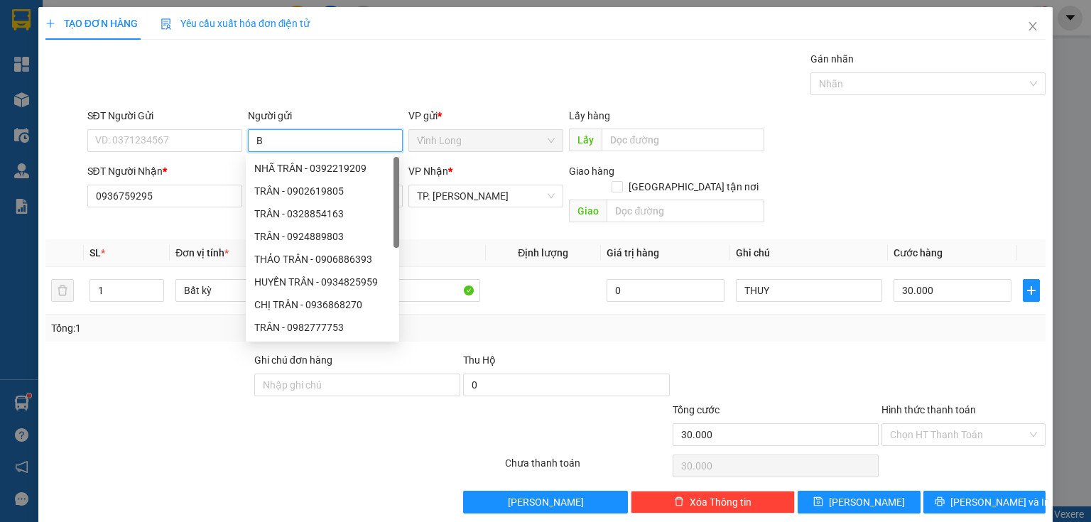
type input "BÁ"
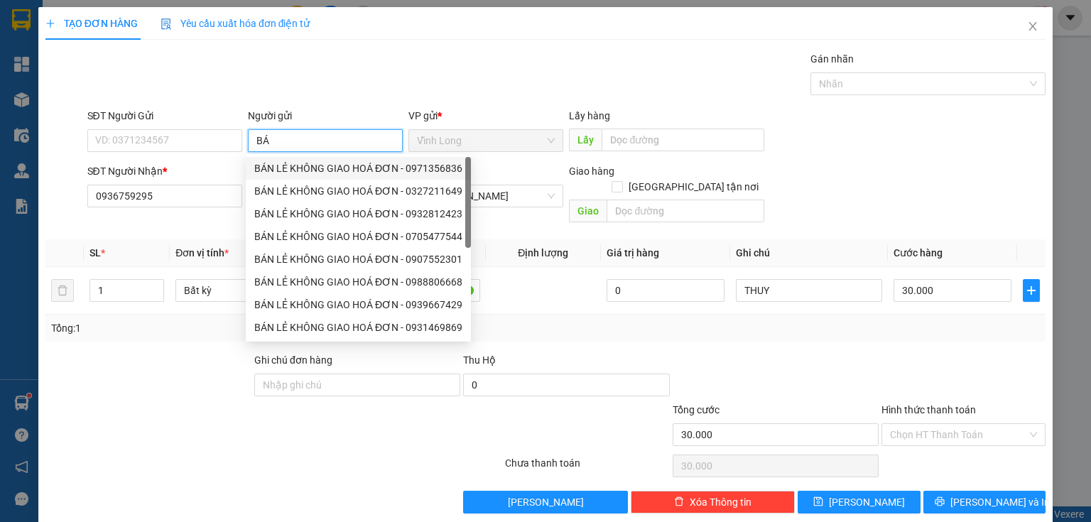
click at [270, 168] on div "BÁN LẺ KHÔNG GIAO HOÁ ĐƠN - 0971356836" at bounding box center [358, 169] width 208 height 16
type input "0971356836"
type input "BÁN LẺ KHÔNG GIAO HOÁ ĐƠN"
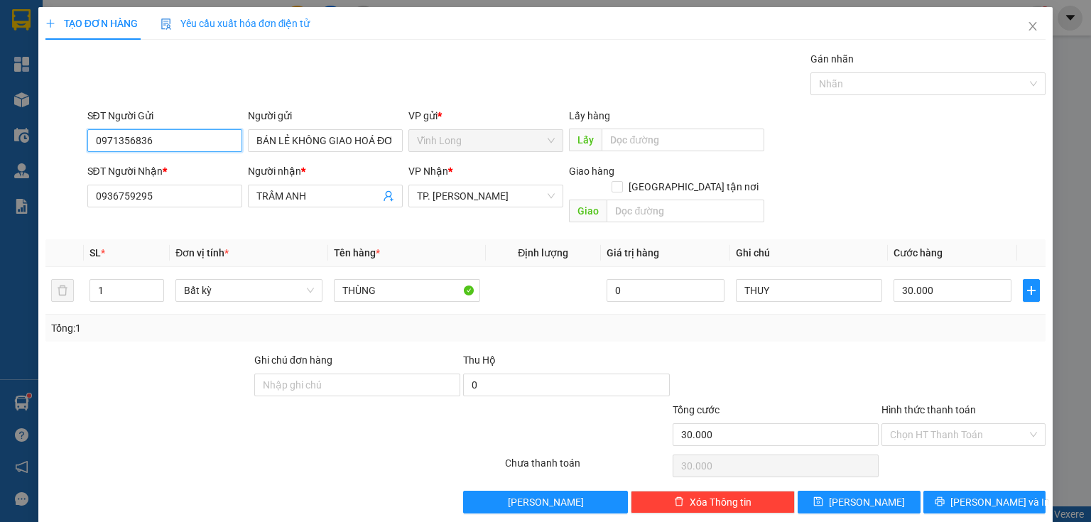
drag, startPoint x: 198, startPoint y: 146, endPoint x: 0, endPoint y: 142, distance: 198.3
click at [0, 142] on div "TẠO ĐƠN HÀNG Yêu cầu xuất hóa đơn điện tử Transit Pickup Surcharge Ids Transit …" at bounding box center [545, 261] width 1091 height 522
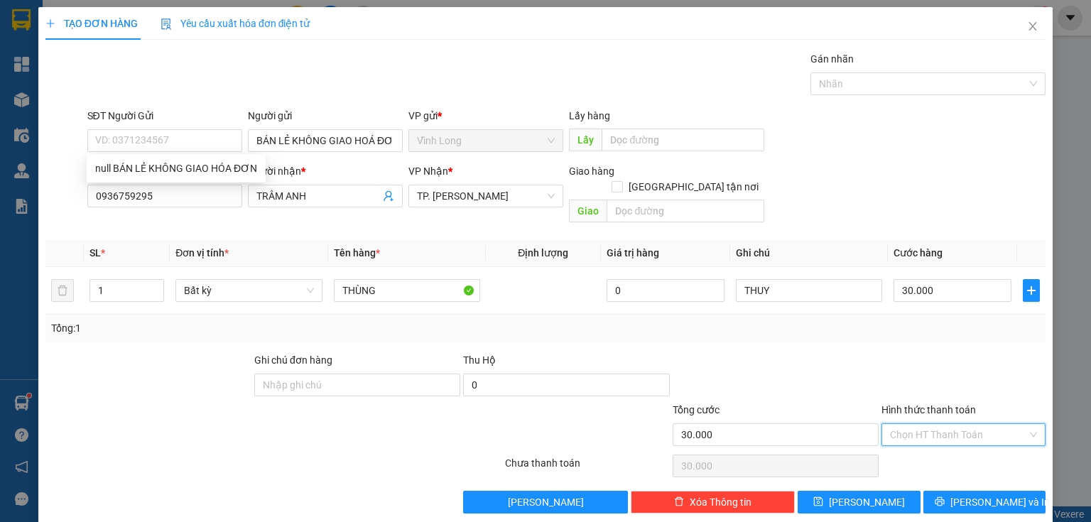
click at [912, 424] on input "Hình thức thanh toán" at bounding box center [958, 434] width 137 height 21
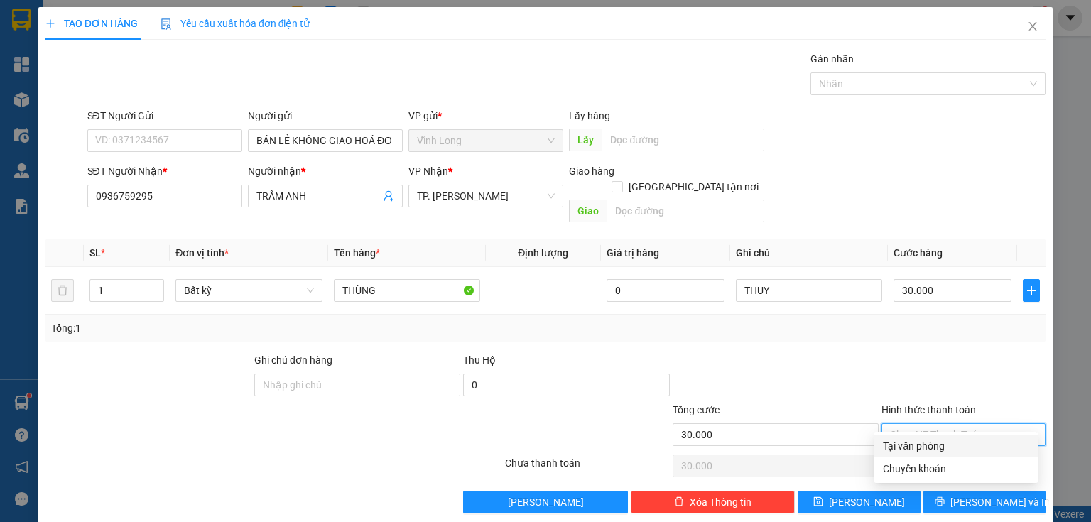
click at [921, 452] on div "Tại văn phòng" at bounding box center [956, 446] width 146 height 16
type input "0"
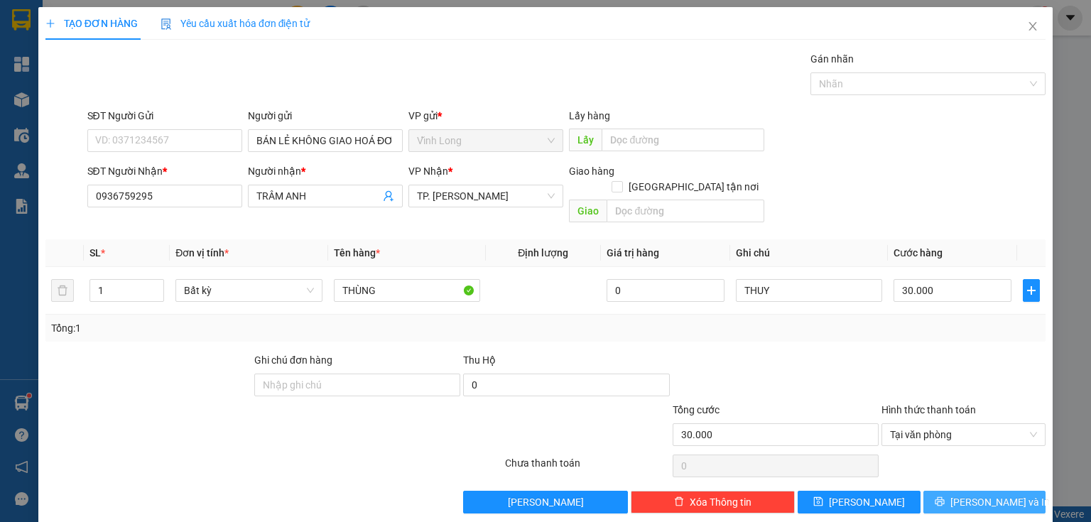
click at [986, 494] on span "[PERSON_NAME] và In" at bounding box center [1000, 502] width 99 height 16
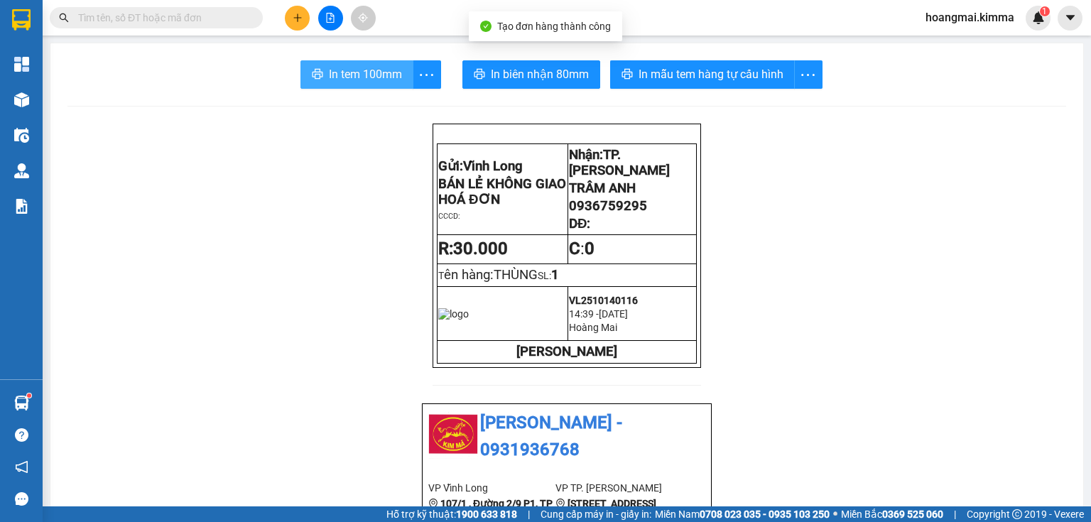
click at [359, 79] on span "In tem 100mm" at bounding box center [365, 74] width 73 height 18
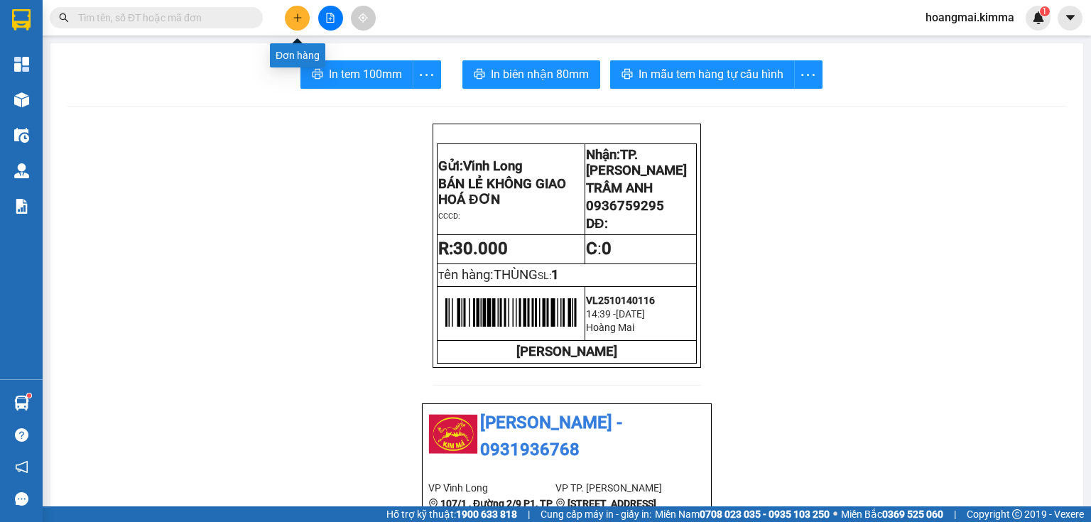
click at [297, 22] on icon "plus" at bounding box center [298, 18] width 10 height 10
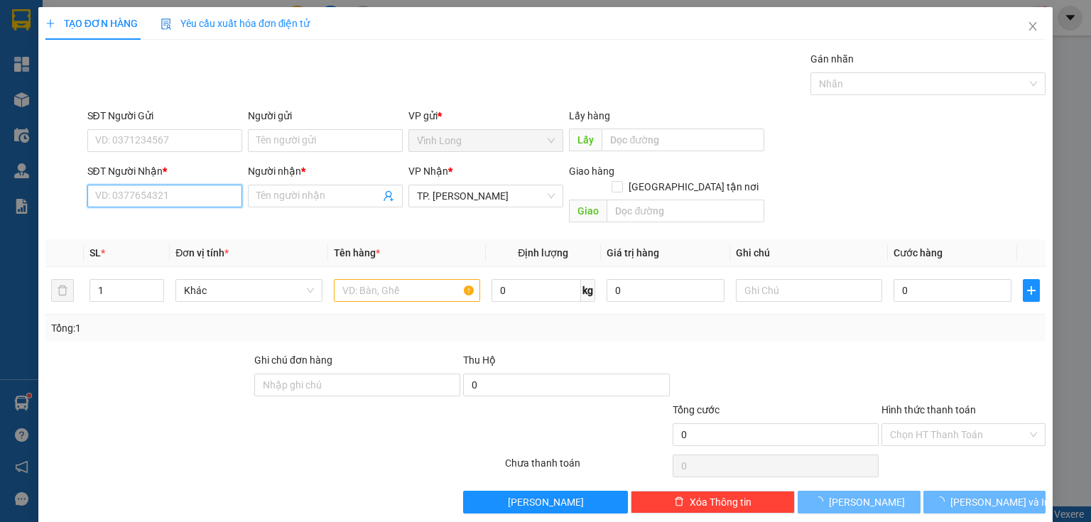
click at [207, 200] on input "SĐT Người Nhận *" at bounding box center [164, 196] width 155 height 23
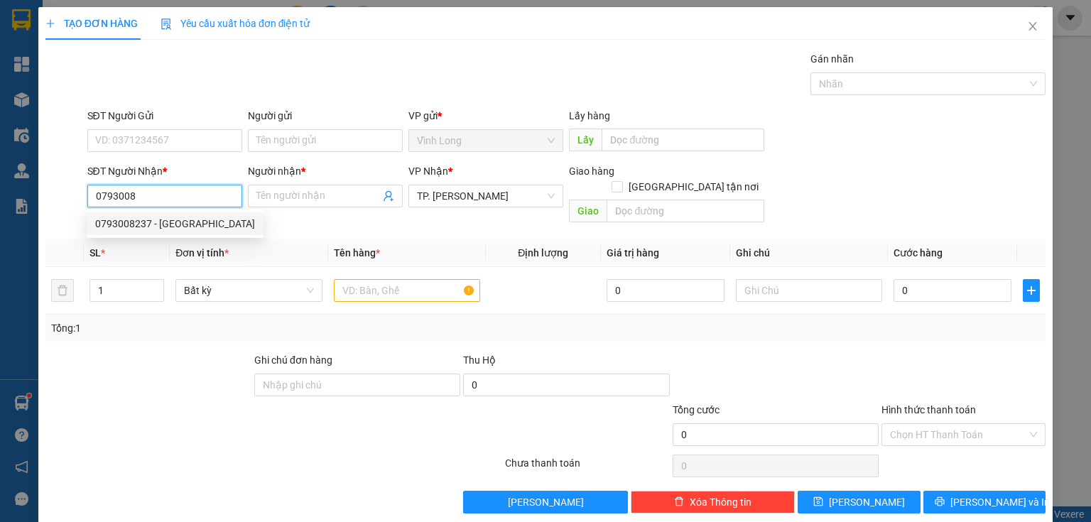
click at [186, 224] on div "0793008237 - VIỄN SƠN" at bounding box center [175, 224] width 160 height 16
type input "0793008237"
type input "VIỄN SƠN"
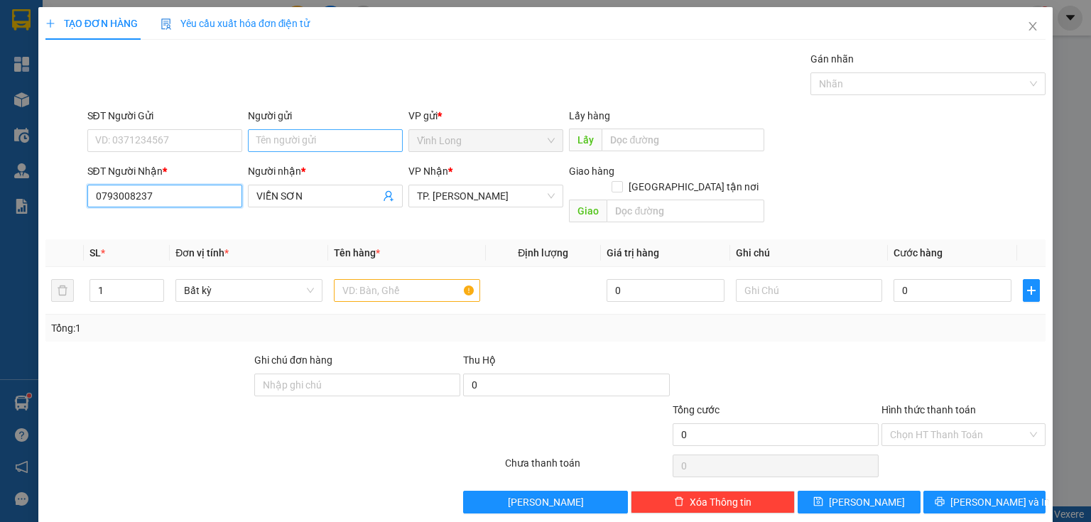
type input "0793008237"
drag, startPoint x: 283, startPoint y: 145, endPoint x: 265, endPoint y: 151, distance: 18.6
click at [281, 145] on input "Người gửi" at bounding box center [325, 140] width 155 height 23
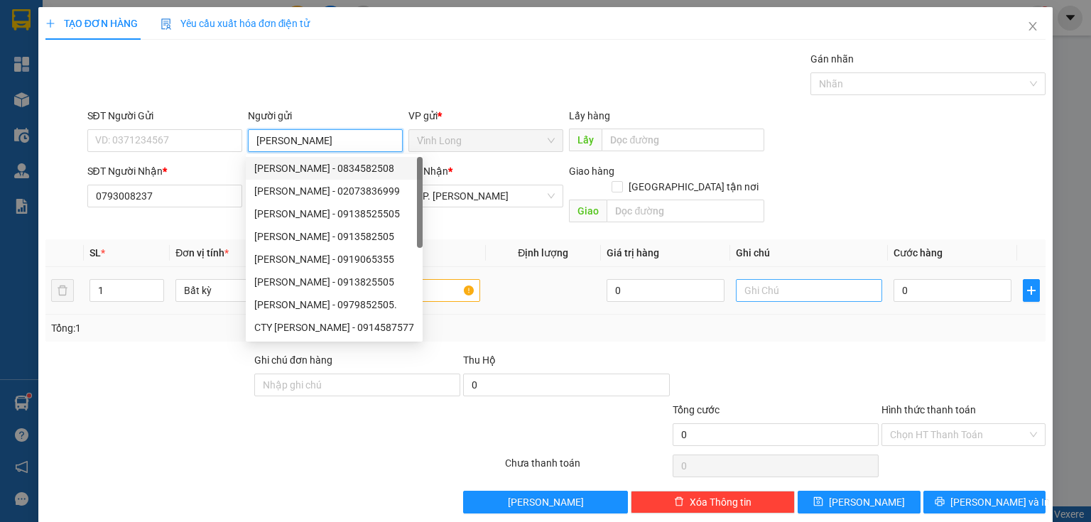
type input "[PERSON_NAME]"
click at [791, 279] on input "text" at bounding box center [809, 290] width 146 height 23
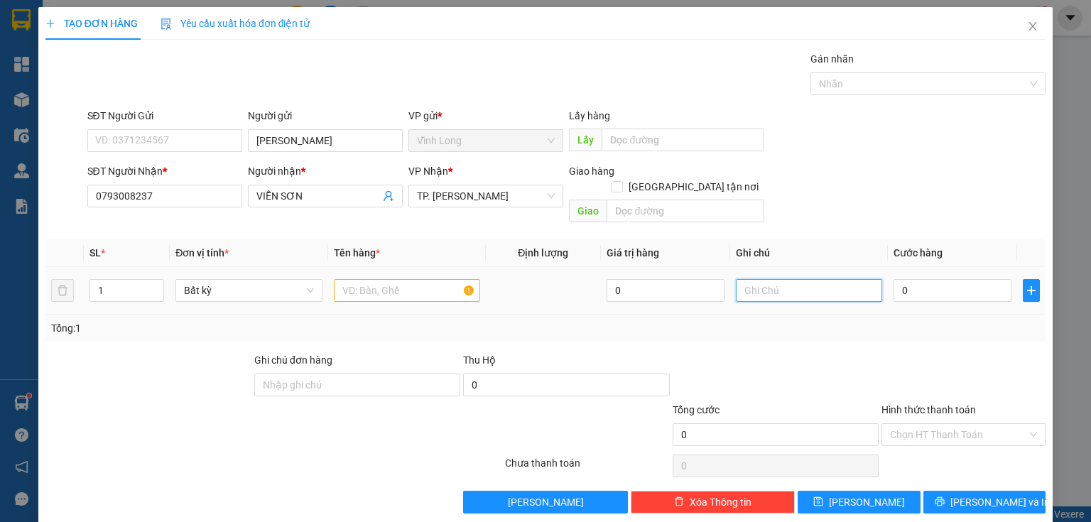
type input "R"
type input "THỦY ( TP THU)"
click at [423, 279] on input "text" at bounding box center [407, 290] width 146 height 23
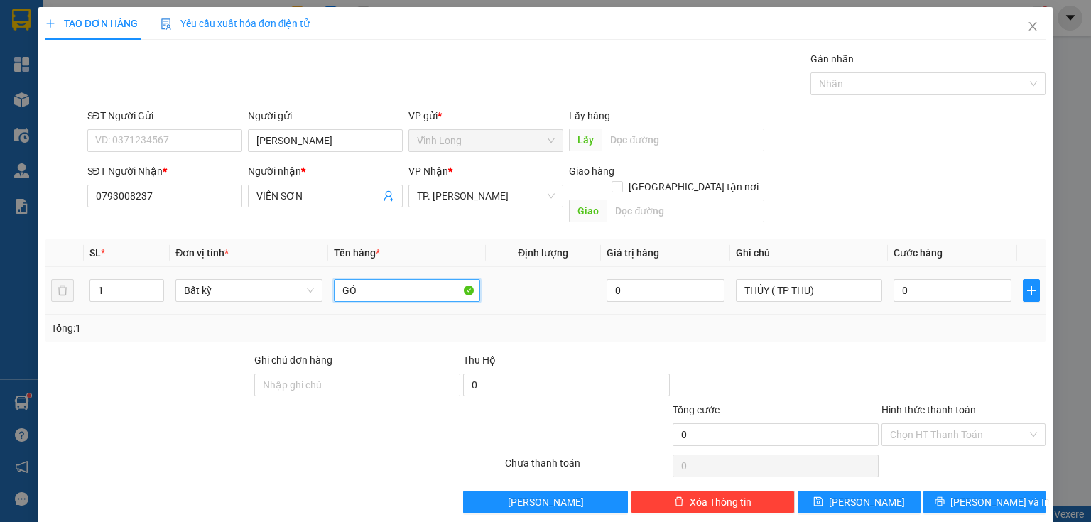
type input "G"
type input "GÓI"
click at [945, 497] on icon "printer" at bounding box center [940, 502] width 10 height 10
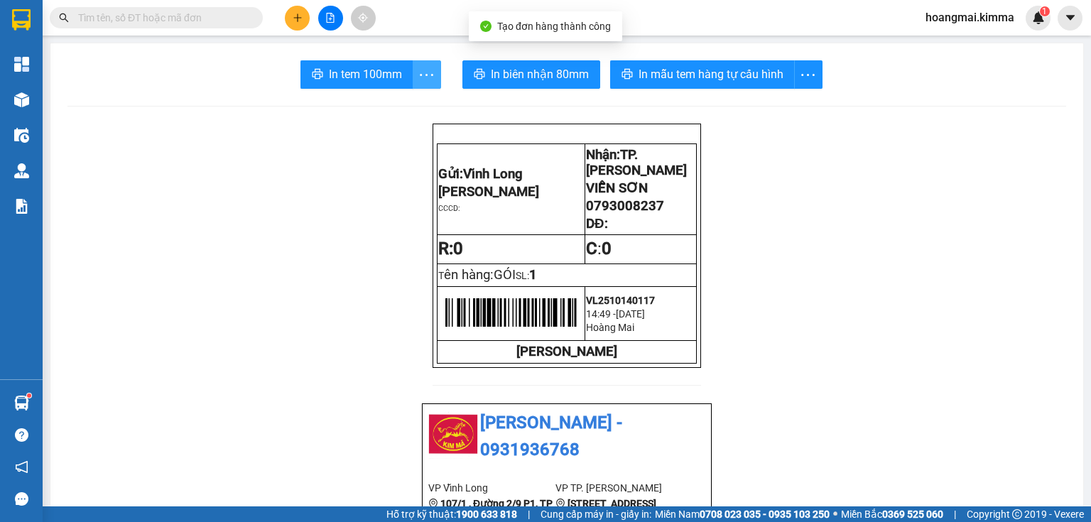
click at [413, 74] on span "more" at bounding box center [426, 75] width 27 height 18
click at [362, 66] on span "In tem 100mm" at bounding box center [365, 74] width 73 height 18
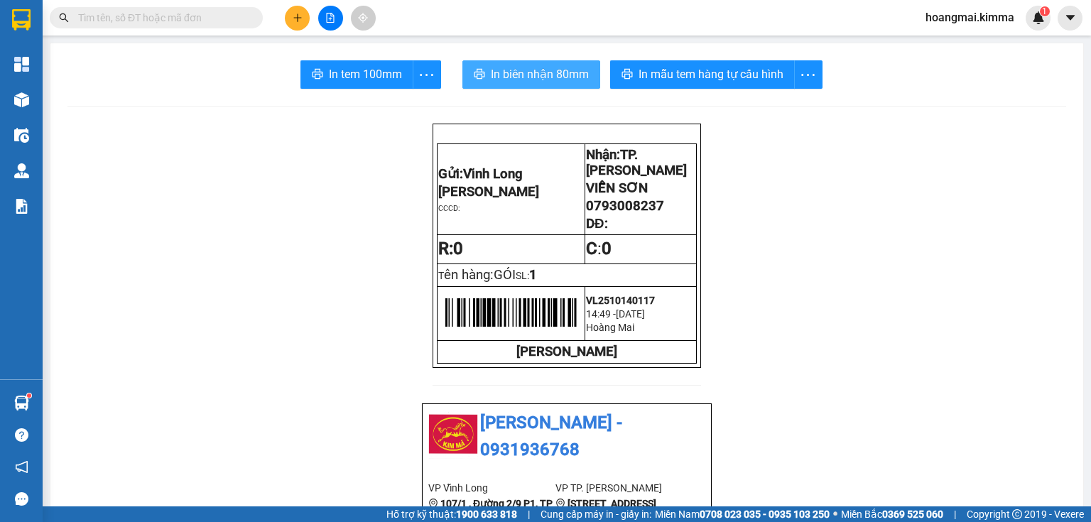
click at [523, 70] on span "In biên nhận 80mm" at bounding box center [540, 74] width 98 height 18
click at [206, 22] on input "text" at bounding box center [162, 18] width 168 height 16
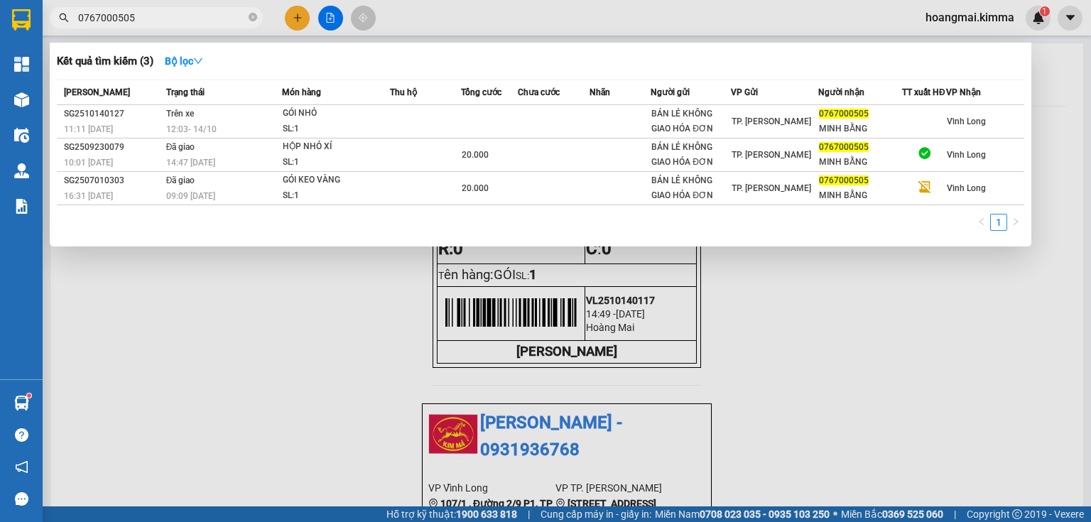
type input "0767000505"
click at [250, 17] on icon "close-circle" at bounding box center [253, 17] width 9 height 9
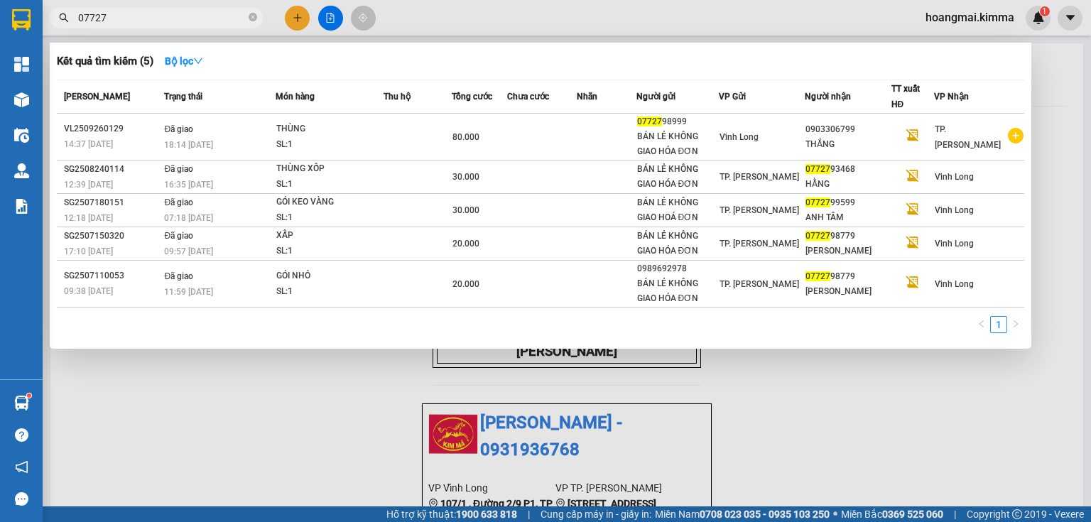
type input "07727"
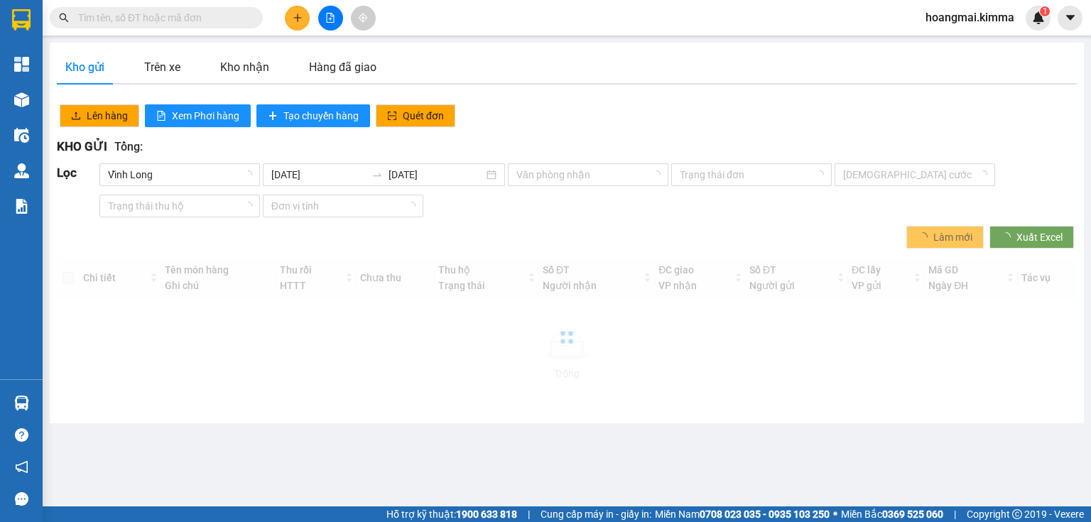
click at [162, 22] on input "text" at bounding box center [162, 18] width 168 height 16
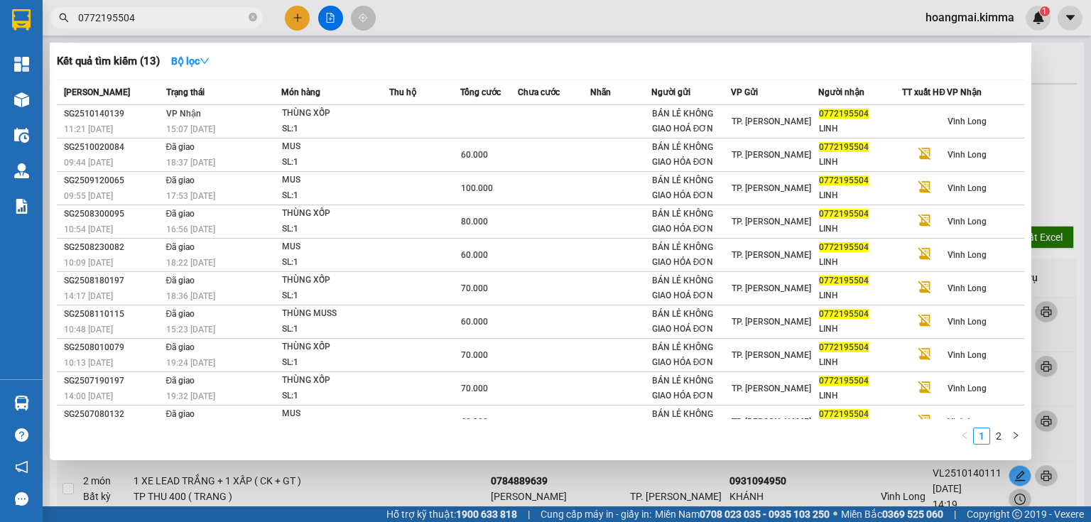
type input "0772195504"
click at [256, 16] on span "0772195504" at bounding box center [156, 17] width 213 height 21
click at [250, 16] on icon "close-circle" at bounding box center [253, 17] width 9 height 9
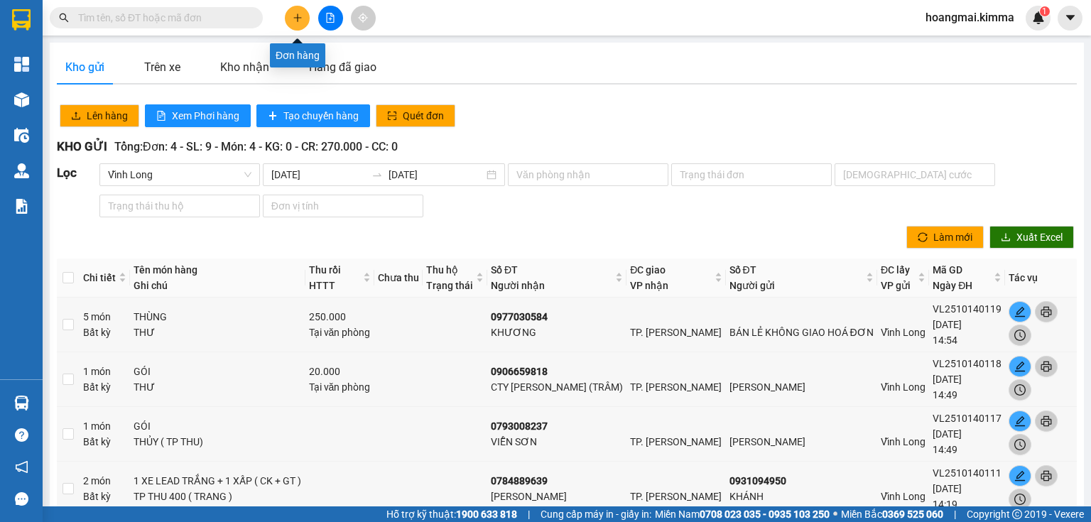
click at [291, 16] on button at bounding box center [297, 18] width 25 height 25
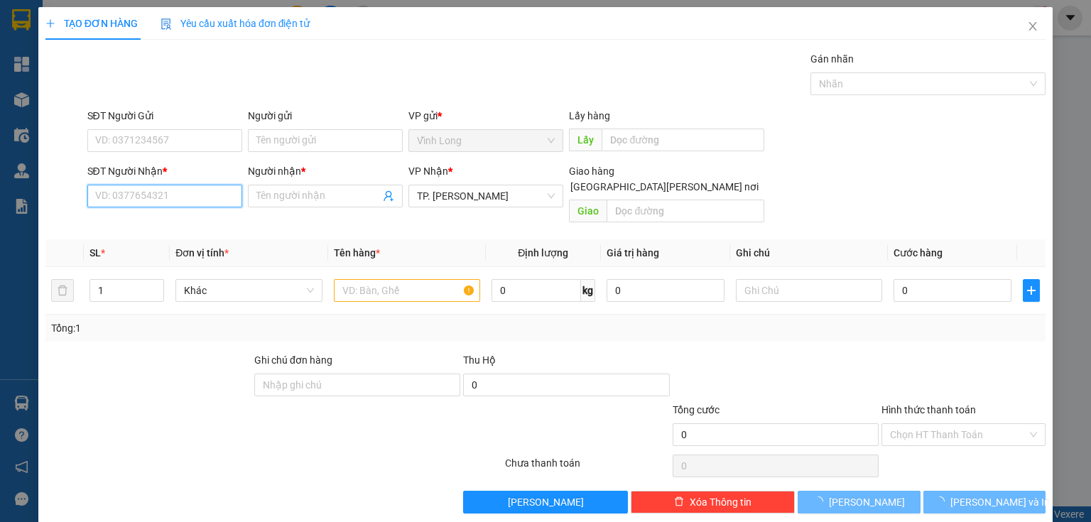
click at [196, 196] on input "SĐT Người Nhận *" at bounding box center [164, 196] width 155 height 23
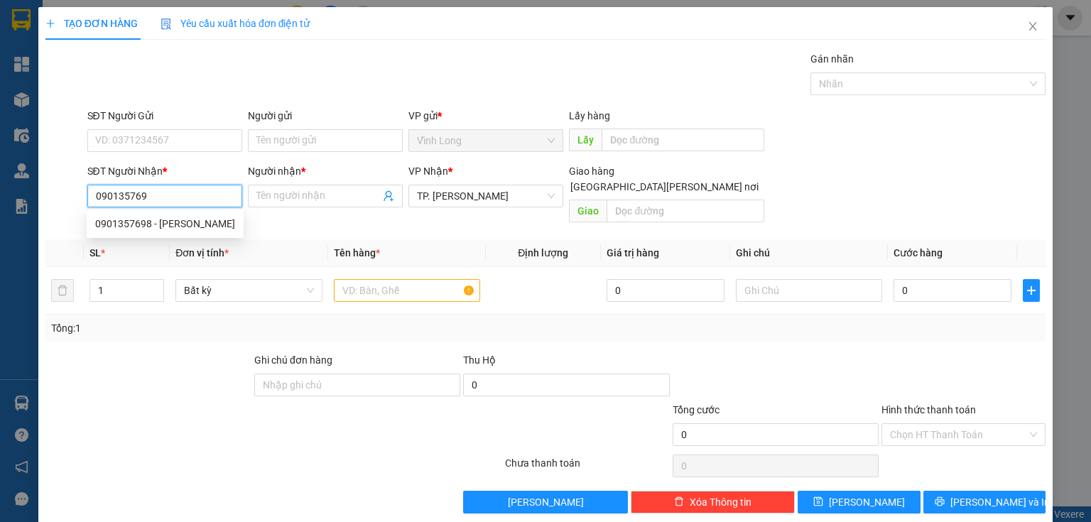
type input "0901357698"
click at [171, 222] on div "0901357698 - [PERSON_NAME]" at bounding box center [165, 224] width 140 height 16
type input "PHƯƠNG"
type input "0901357698"
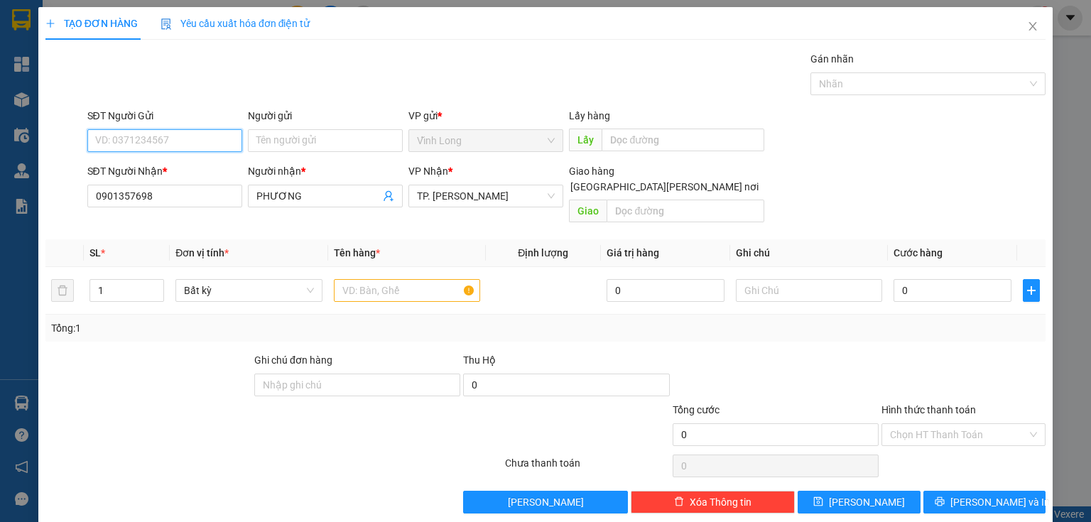
click at [180, 144] on input "SĐT Người Gửi" at bounding box center [164, 140] width 155 height 23
type input "0903930607"
click at [179, 165] on div "0903930607 - [PERSON_NAME] THÔNG" at bounding box center [183, 169] width 176 height 16
type input "ANH THÔNG"
type input "0903930607"
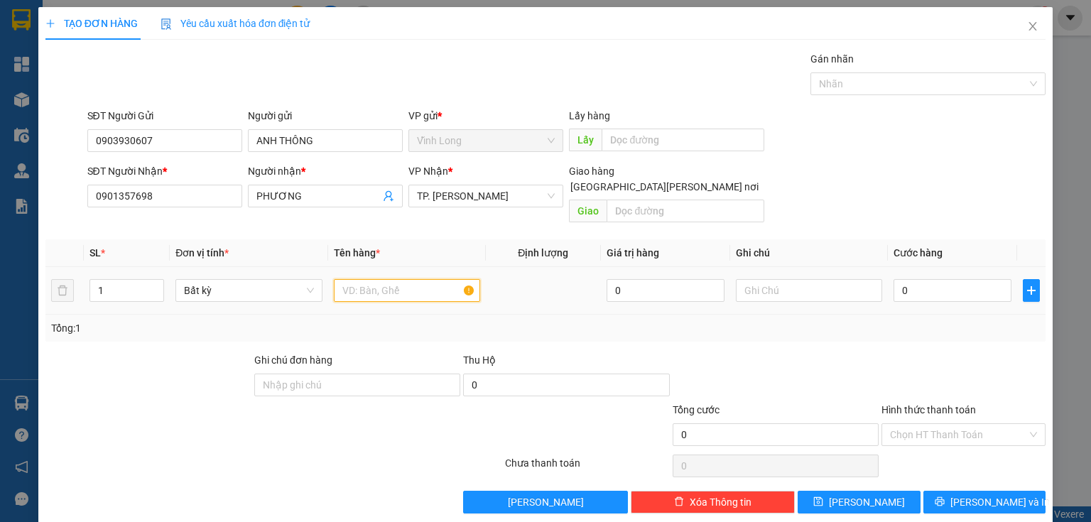
click at [367, 279] on input "text" at bounding box center [407, 290] width 146 height 23
type input "GÓI"
click at [789, 279] on input "text" at bounding box center [809, 290] width 146 height 23
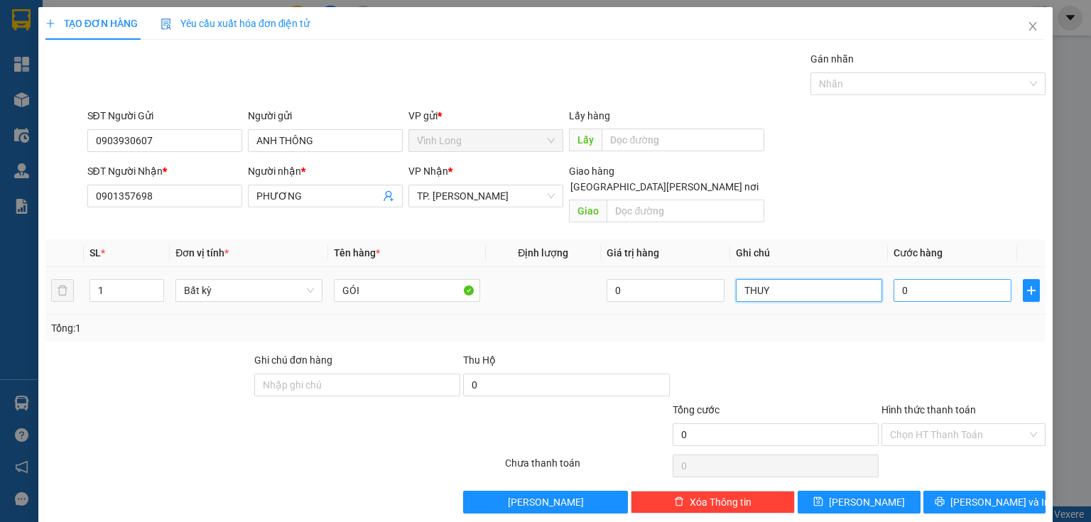
type input "THUY"
click at [941, 279] on input "0" at bounding box center [953, 290] width 118 height 23
type input "2"
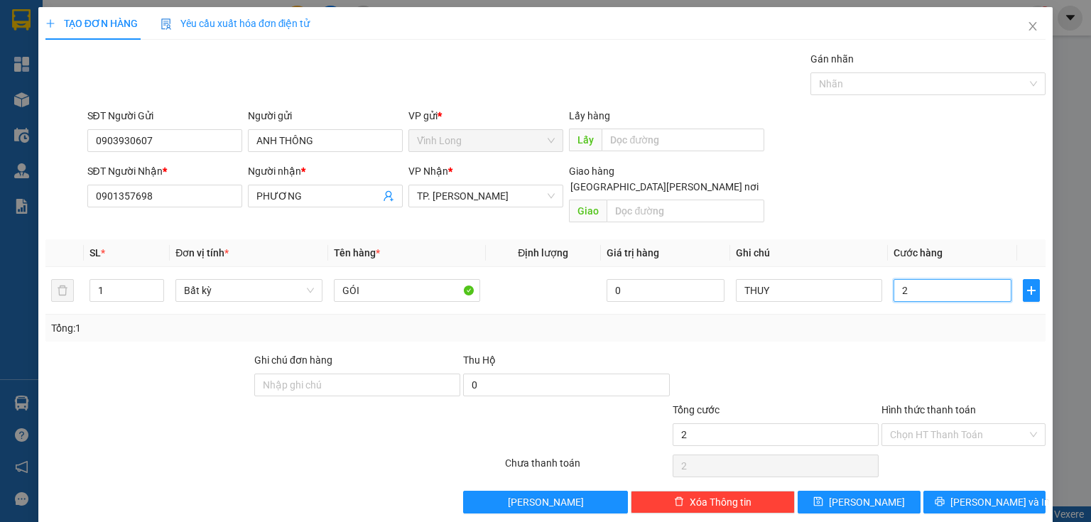
type input "20"
type input "20.000"
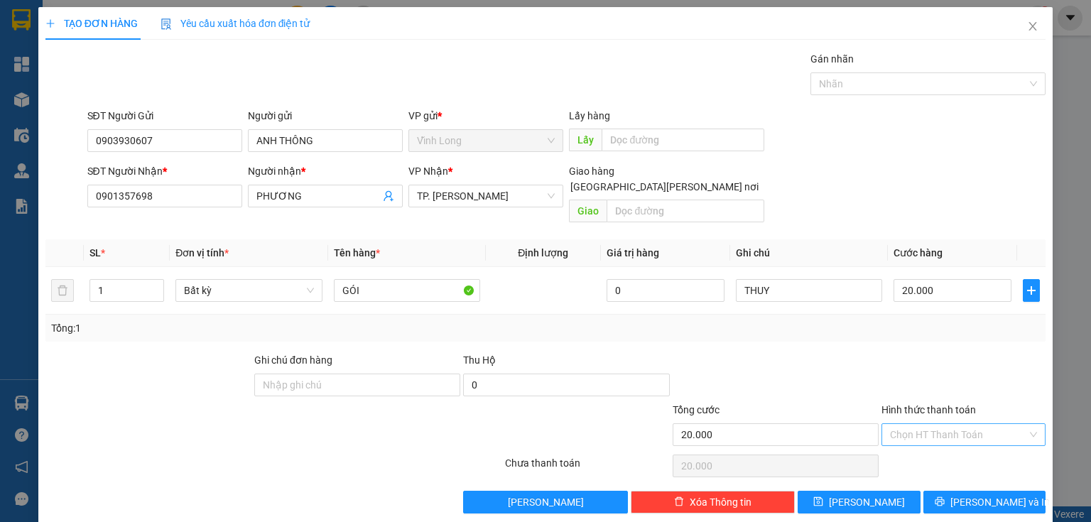
click at [909, 424] on input "Hình thức thanh toán" at bounding box center [958, 434] width 137 height 21
click at [893, 447] on div "Tại văn phòng" at bounding box center [956, 446] width 146 height 16
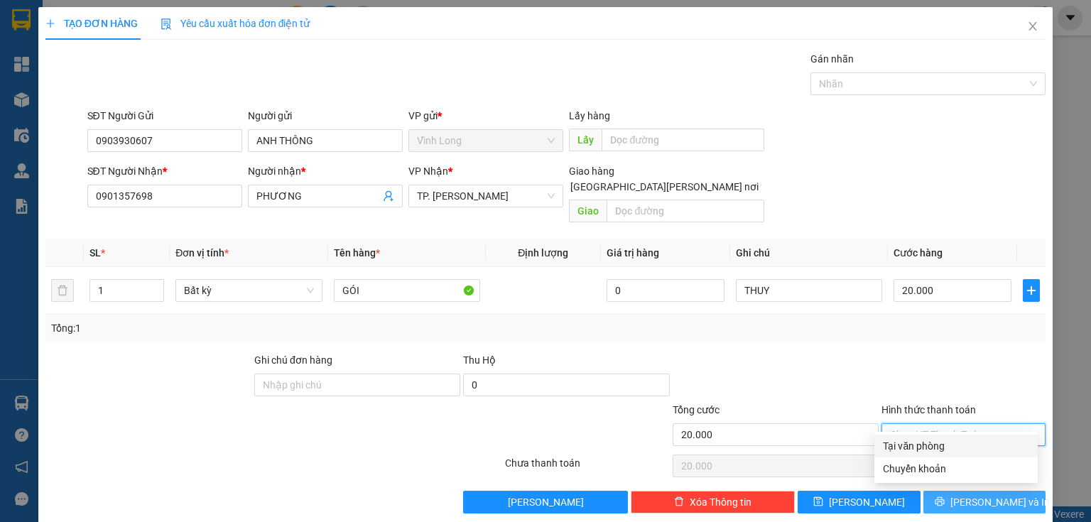
type input "0"
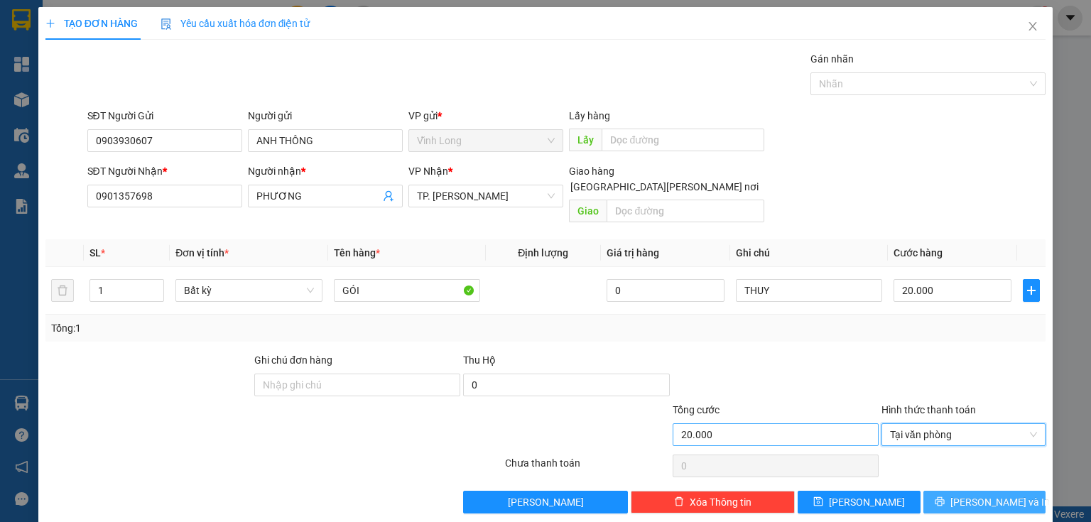
drag, startPoint x: 941, startPoint y: 480, endPoint x: 813, endPoint y: 424, distance: 139.7
click at [936, 491] on button "[PERSON_NAME] và In" at bounding box center [985, 502] width 123 height 23
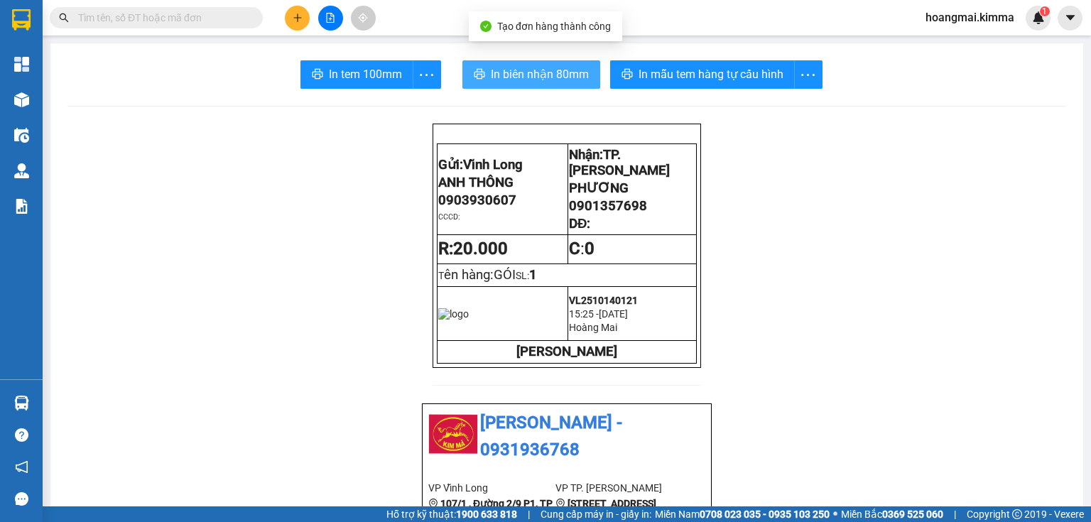
click at [529, 81] on span "In biên nhận 80mm" at bounding box center [540, 74] width 98 height 18
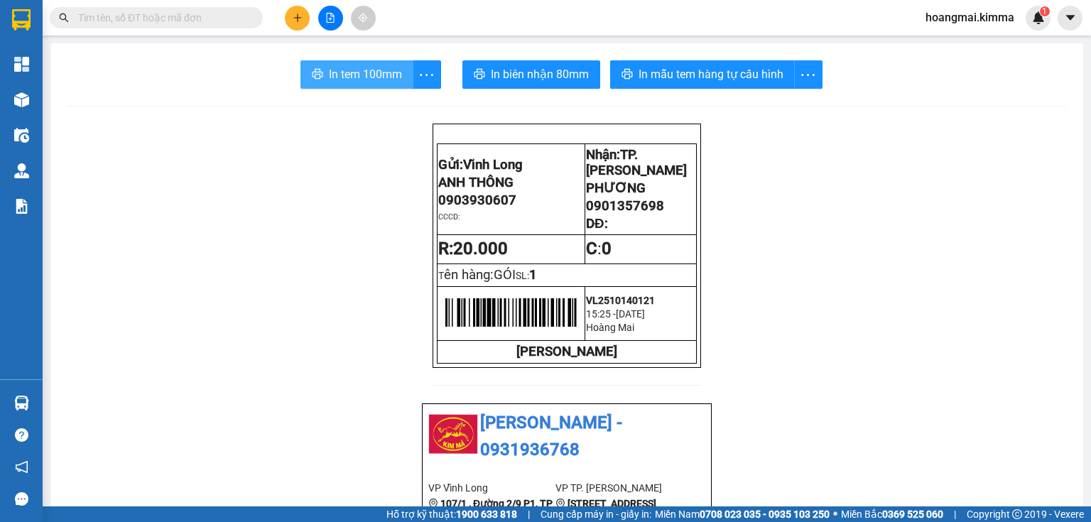
click at [347, 82] on span "In tem 100mm" at bounding box center [365, 74] width 73 height 18
click at [290, 18] on button at bounding box center [297, 18] width 25 height 25
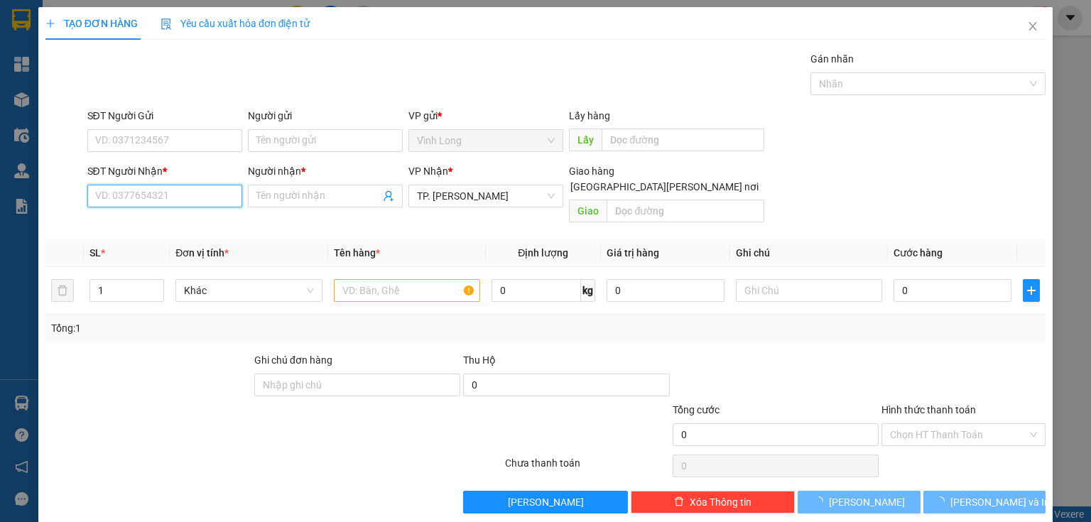
click at [218, 186] on input "SĐT Người Nhận *" at bounding box center [164, 196] width 155 height 23
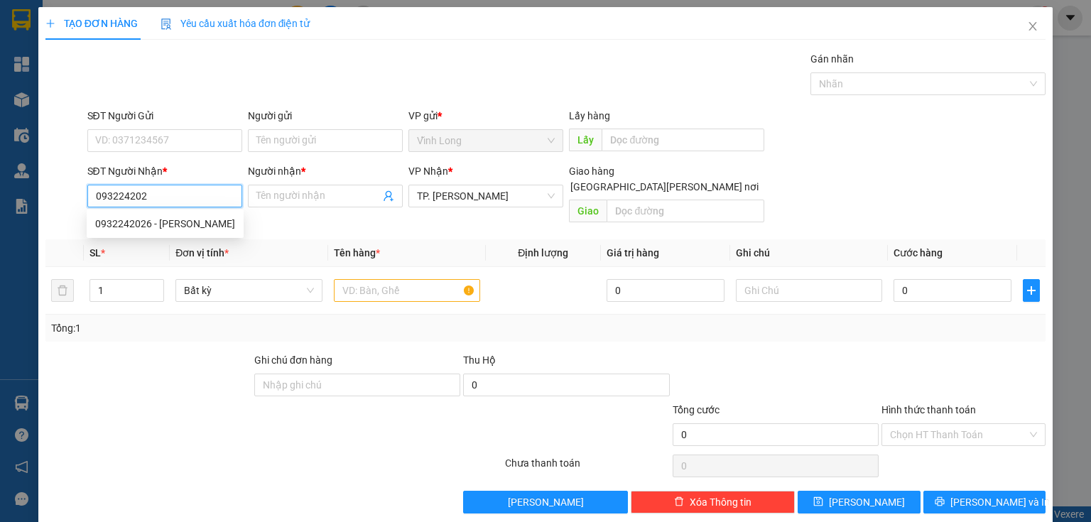
type input "0932242026"
click at [141, 228] on div "0932242026 - [PERSON_NAME]" at bounding box center [165, 224] width 140 height 16
type input "LÀNH"
type input "0932242026"
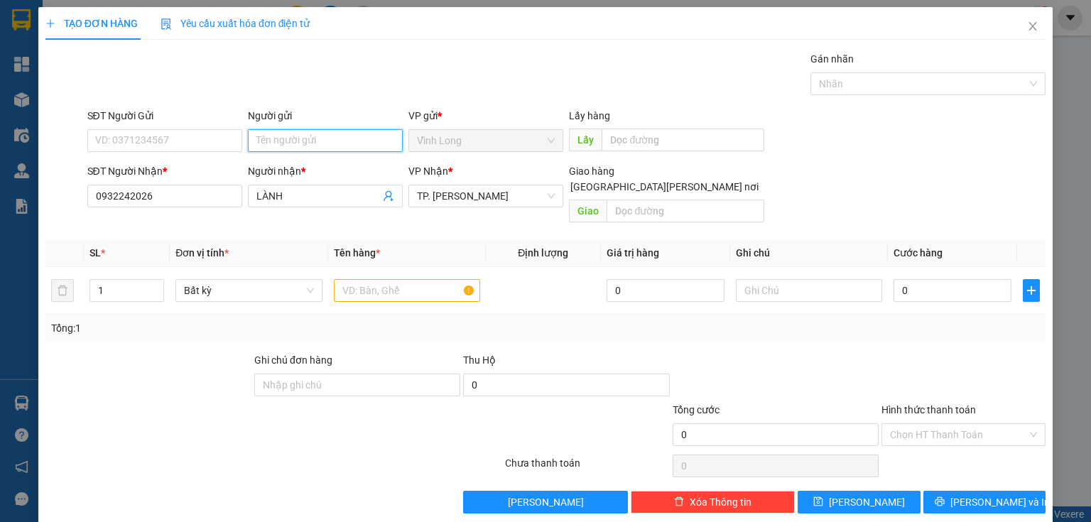
click at [260, 136] on input "Người gửi" at bounding box center [325, 140] width 155 height 23
type input "BÁ"
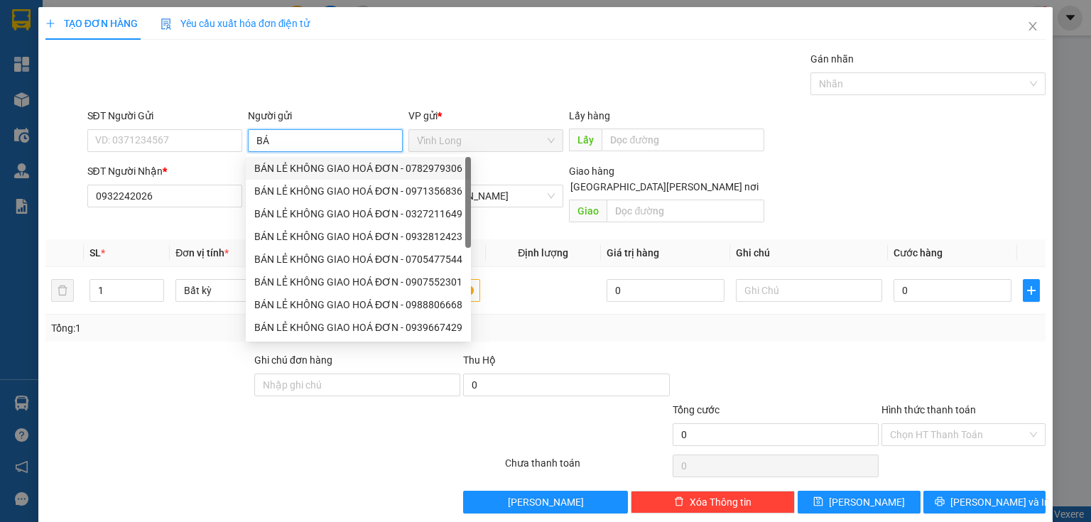
click at [281, 171] on div "BÁN LẺ KHÔNG GIAO HOÁ ĐƠN - 0782979306" at bounding box center [358, 169] width 208 height 16
type input "0782979306"
type input "BÁN LẺ KHÔNG GIAO HOÁ ĐƠN"
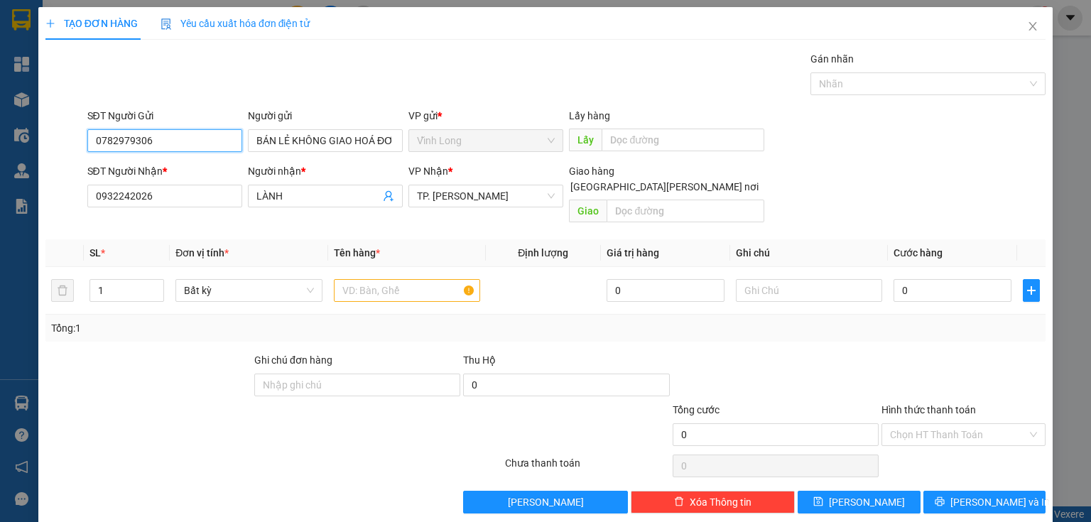
drag, startPoint x: 175, startPoint y: 129, endPoint x: 2, endPoint y: 173, distance: 178.2
click at [0, 173] on div "TẠO ĐƠN HÀNG Yêu cầu xuất [PERSON_NAME] điện tử Transit Pickup Surcharge Ids Tr…" at bounding box center [545, 261] width 1091 height 522
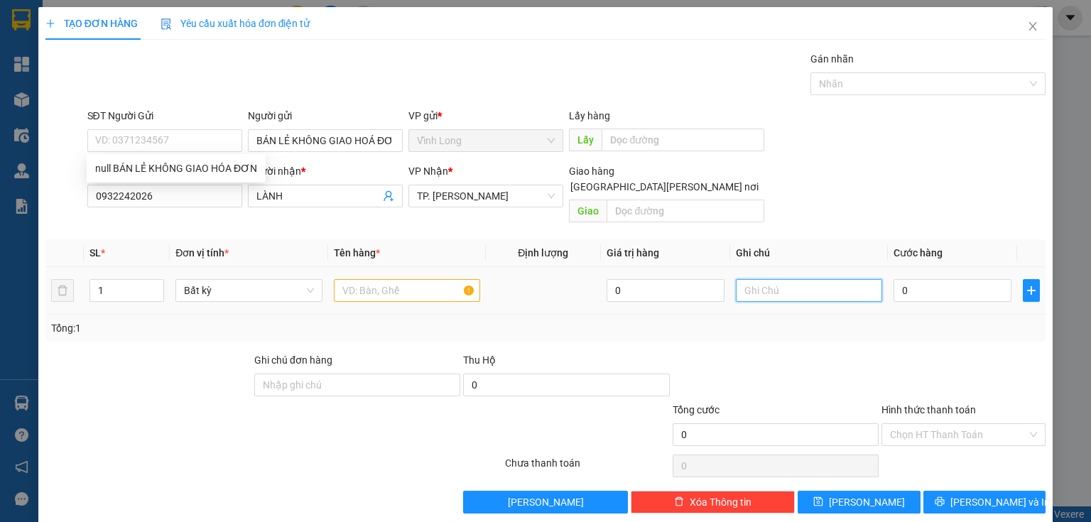
click at [756, 279] on input "text" at bounding box center [809, 290] width 146 height 23
type input "THUY"
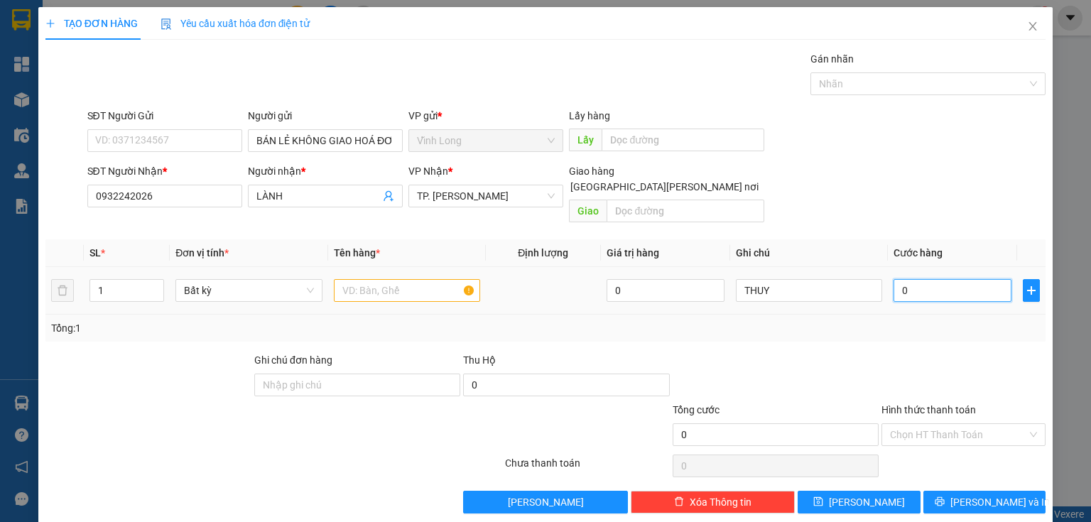
click at [934, 279] on input "0" at bounding box center [953, 290] width 118 height 23
type input "2"
type input "20"
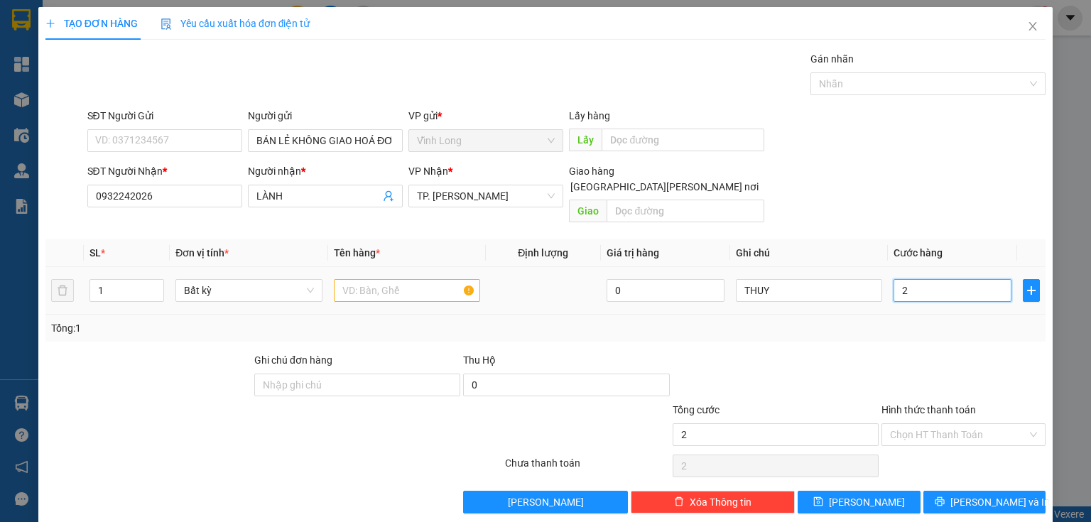
type input "20"
type input "20.000"
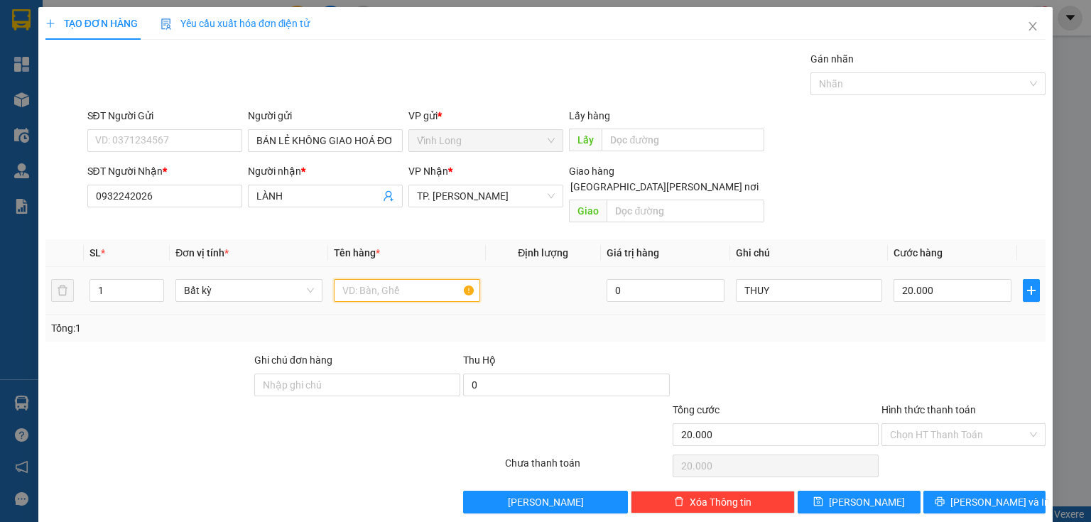
drag, startPoint x: 412, startPoint y: 283, endPoint x: 408, endPoint y: 269, distance: 14.6
click at [411, 279] on input "text" at bounding box center [407, 290] width 146 height 23
type input "HỘP"
click at [920, 424] on input "Hình thức thanh toán" at bounding box center [958, 434] width 137 height 21
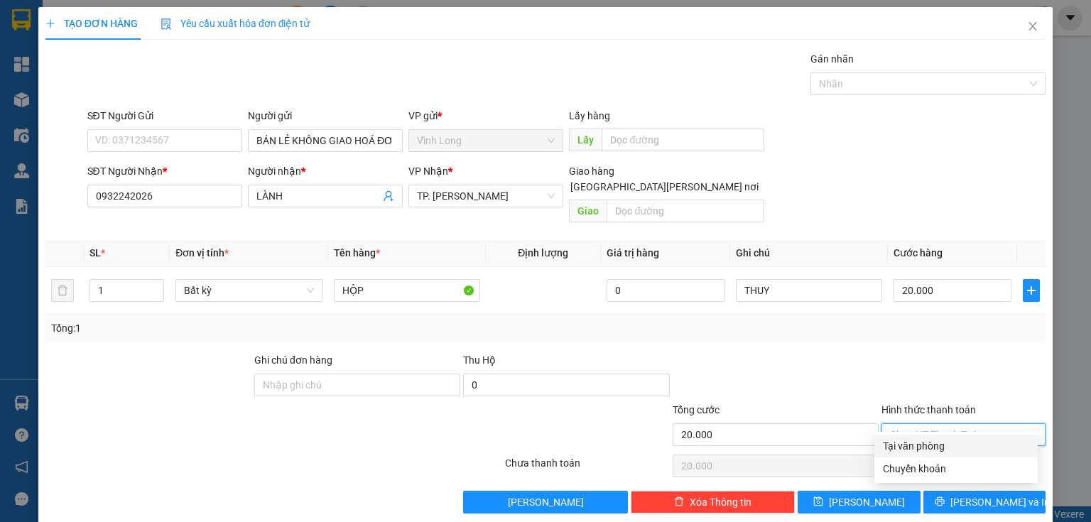
click at [907, 441] on div "Tại văn phòng" at bounding box center [956, 446] width 146 height 16
type input "0"
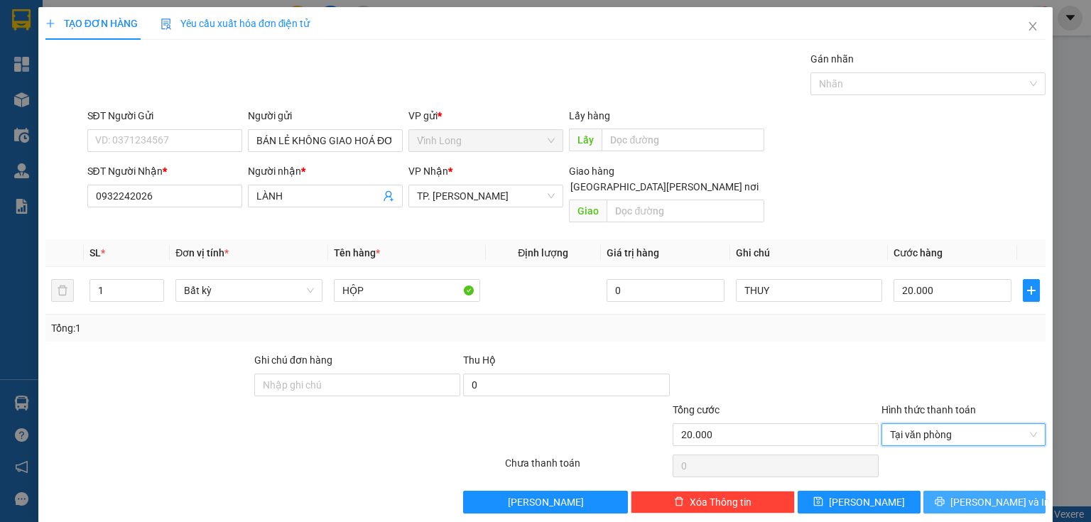
click at [945, 497] on icon "printer" at bounding box center [940, 502] width 10 height 10
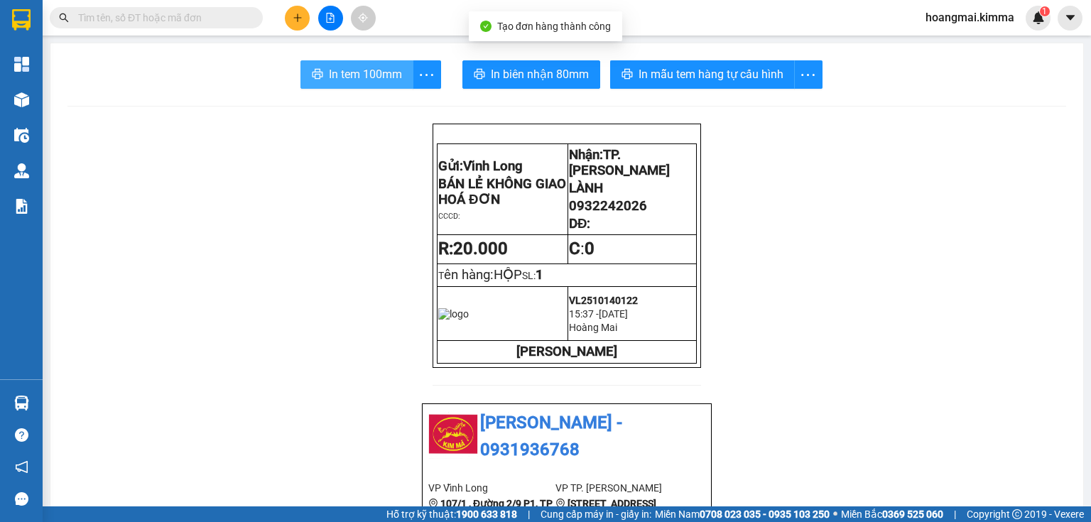
click at [351, 85] on button "In tem 100mm" at bounding box center [357, 74] width 113 height 28
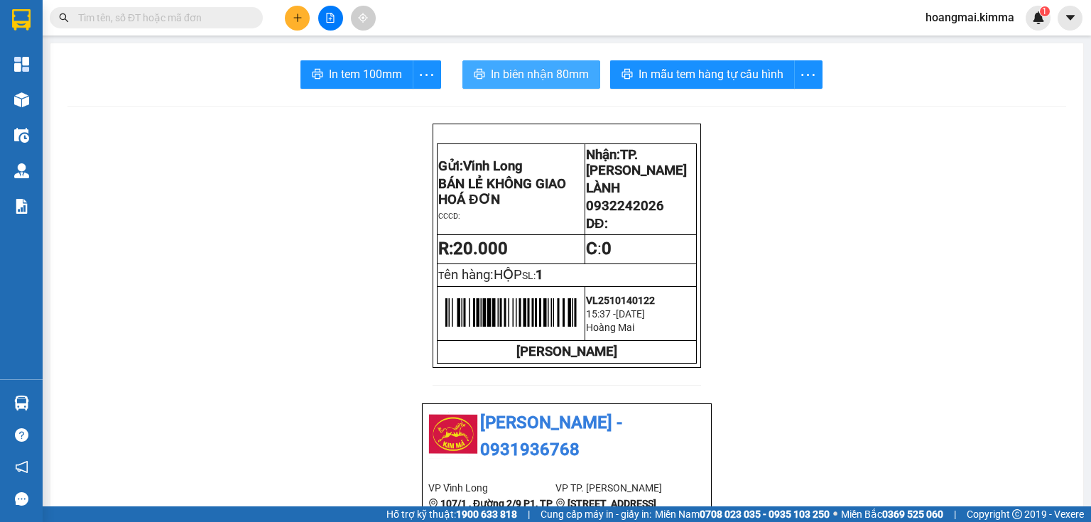
click at [492, 63] on button "In biên nhận 80mm" at bounding box center [531, 74] width 138 height 28
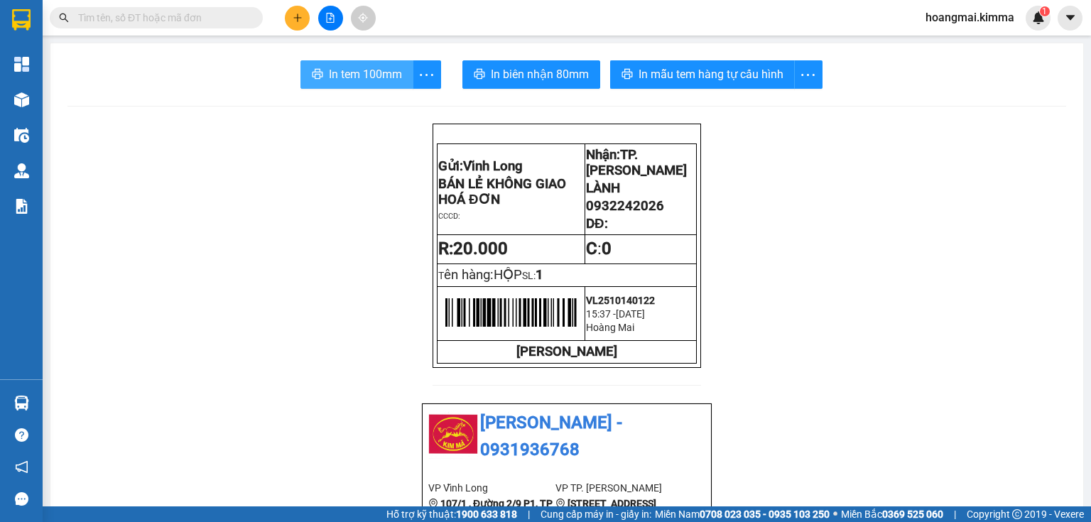
click at [329, 86] on button "In tem 100mm" at bounding box center [357, 74] width 113 height 28
click at [296, 18] on icon "plus" at bounding box center [298, 18] width 10 height 10
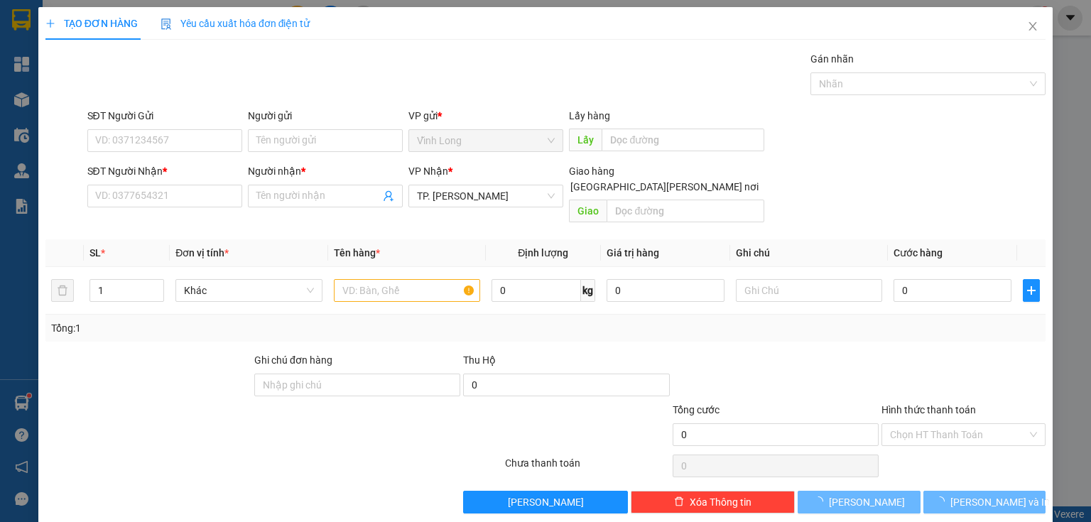
click at [185, 207] on div "SĐT Người Nhận * VD: 0377654321" at bounding box center [164, 188] width 155 height 50
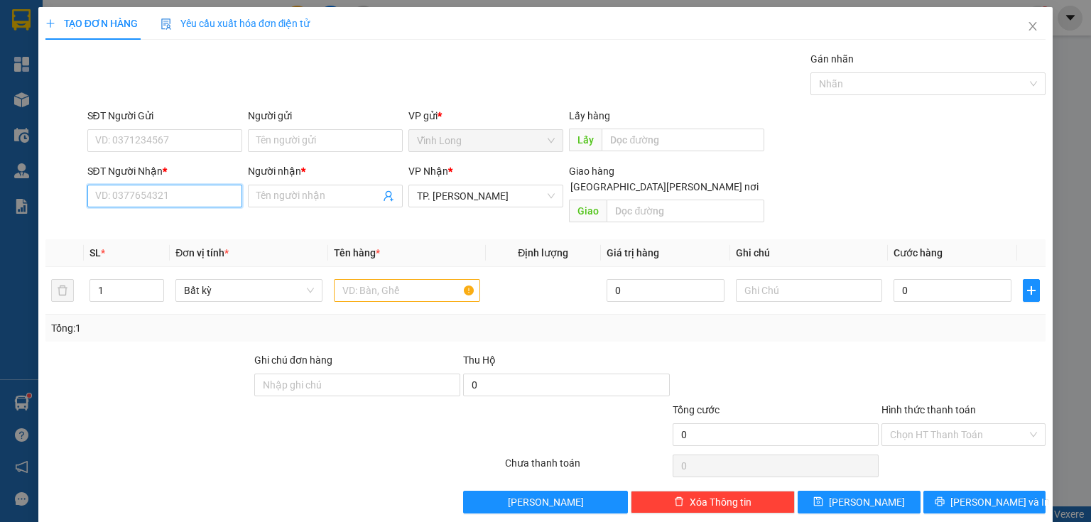
click at [190, 202] on input "SĐT Người Nhận *" at bounding box center [164, 196] width 155 height 23
type input "0919848417"
click at [193, 222] on div "0919848417 - CHỊ TUYẾT" at bounding box center [163, 224] width 136 height 16
type input "CHỊ TUYẾT"
type input "0919848417"
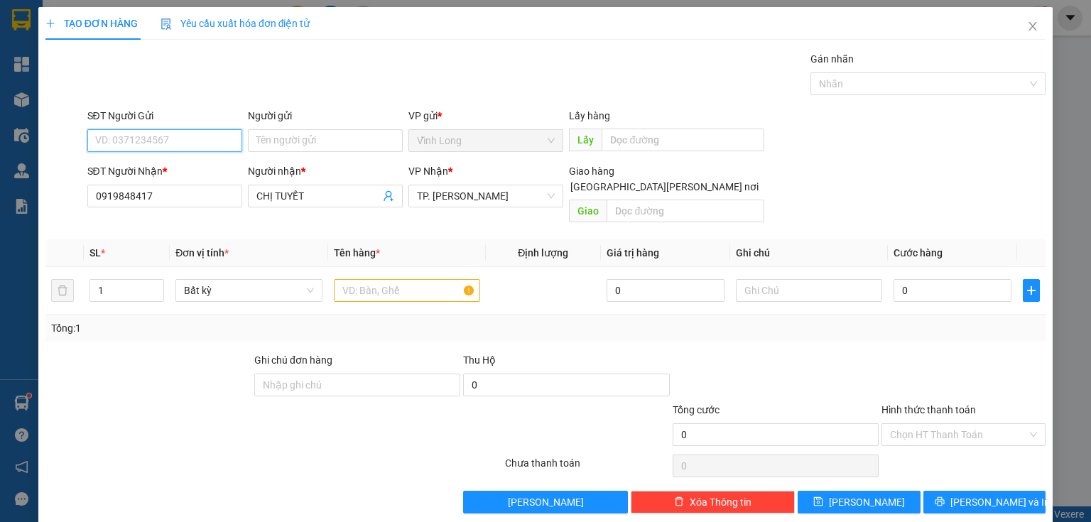
click at [222, 149] on input "SĐT Người Gửi" at bounding box center [164, 140] width 155 height 23
type input "0904577558"
click at [216, 168] on div "0904577558 - CHỊ [PERSON_NAME]" at bounding box center [174, 169] width 158 height 16
type input "CHỊ [PERSON_NAME]"
type input "0904577558"
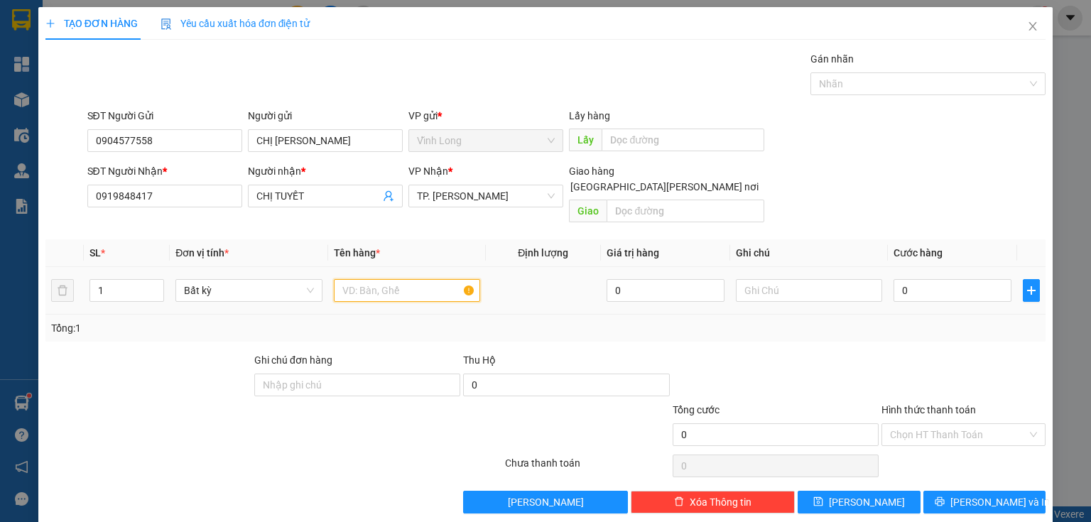
click at [389, 279] on input "text" at bounding box center [407, 290] width 146 height 23
type input "THÙNG FE"
click at [763, 279] on input "text" at bounding box center [809, 290] width 146 height 23
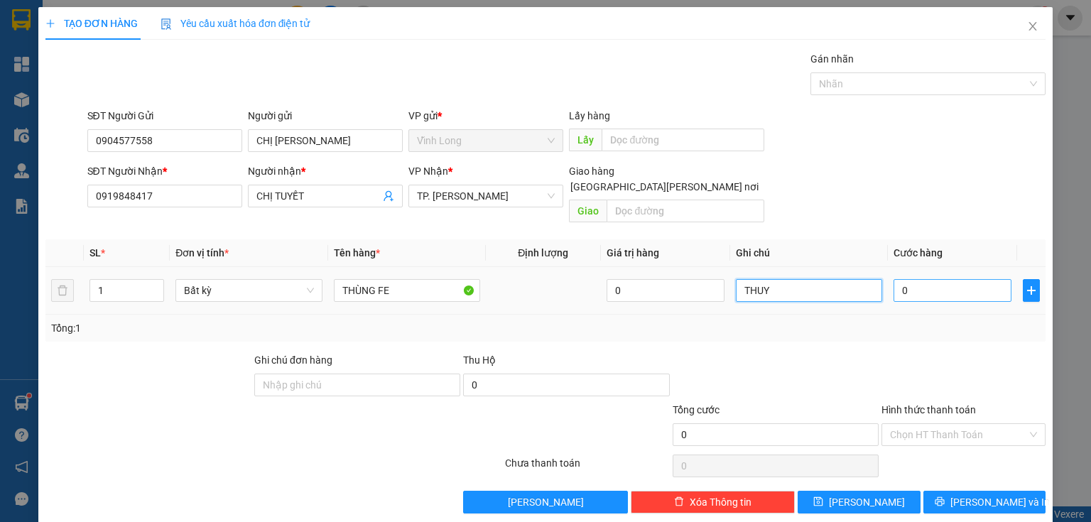
type input "THUY"
click at [918, 279] on input "0" at bounding box center [953, 290] width 118 height 23
type input "6"
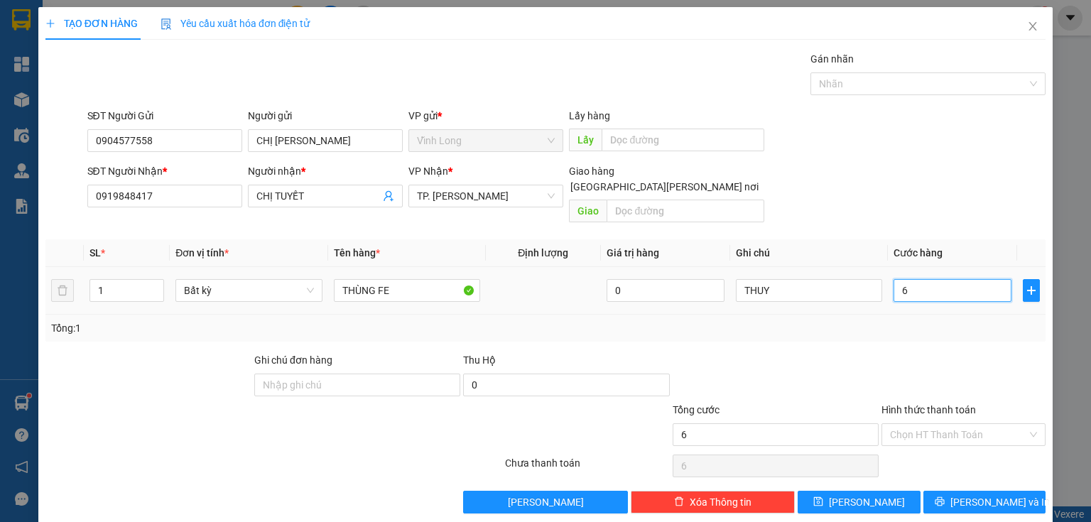
type input "60"
type input "60.000"
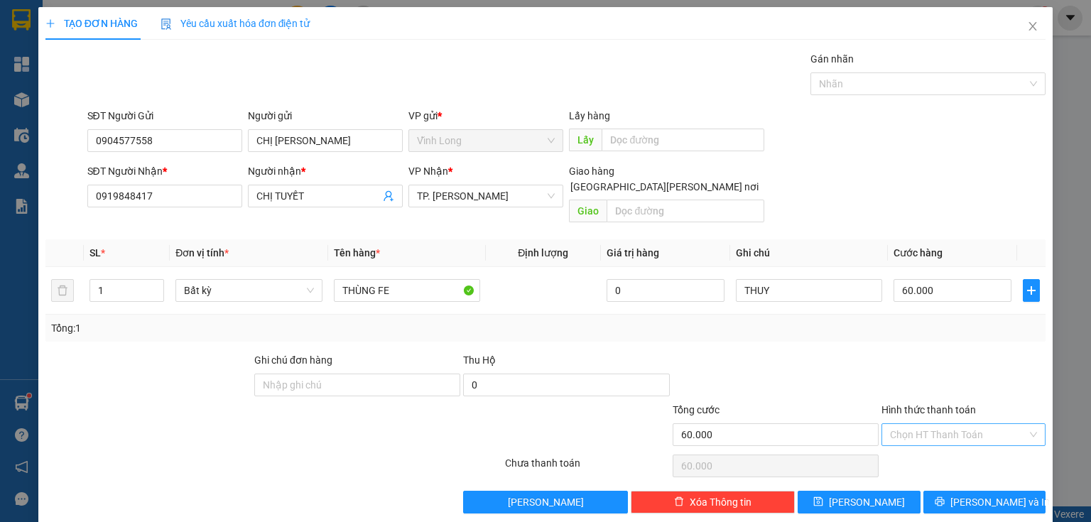
click at [899, 424] on input "Hình thức thanh toán" at bounding box center [958, 434] width 137 height 21
click at [904, 443] on div "Tại văn phòng" at bounding box center [956, 446] width 146 height 16
type input "0"
click at [942, 491] on button "[PERSON_NAME] và In" at bounding box center [985, 502] width 123 height 23
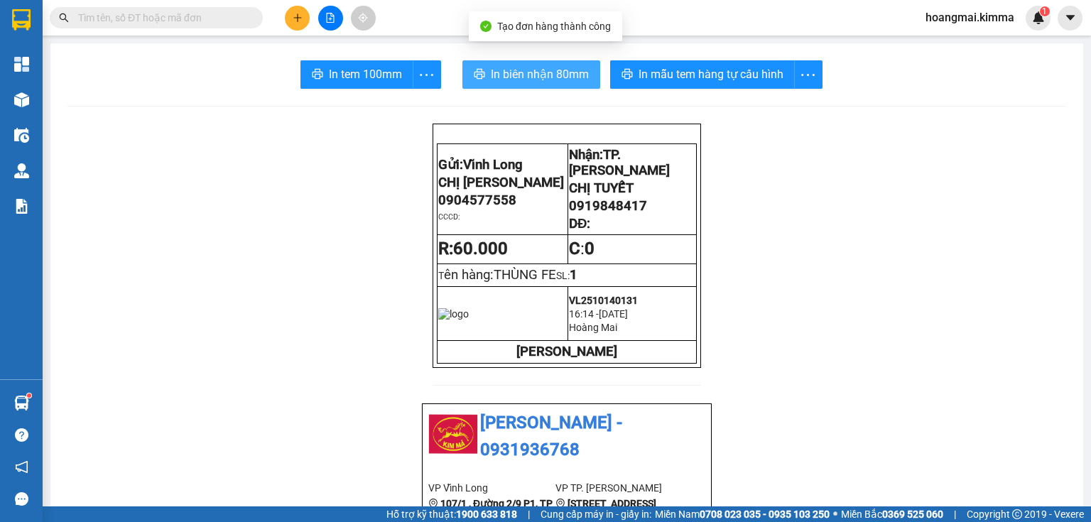
click at [522, 71] on span "In biên nhận 80mm" at bounding box center [540, 74] width 98 height 18
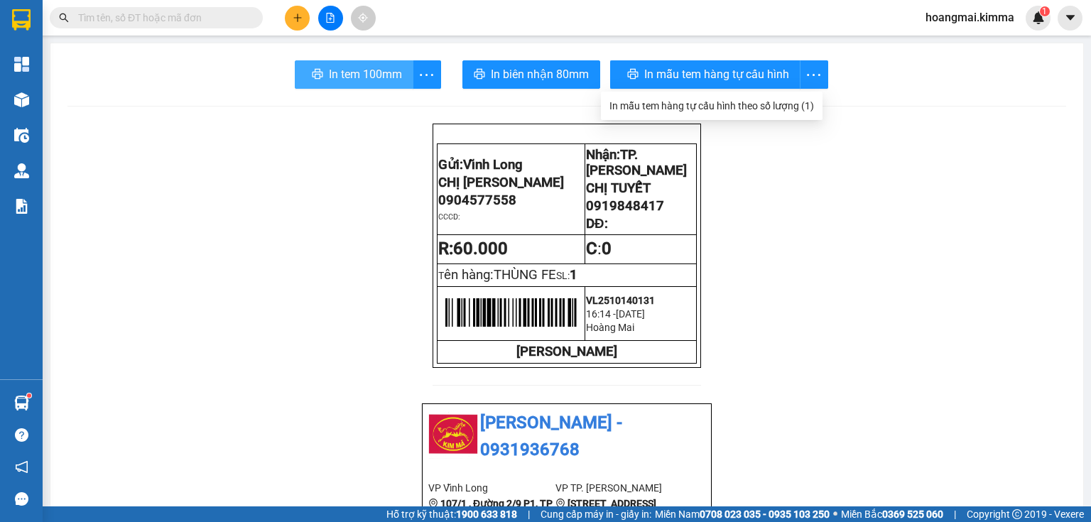
click at [399, 80] on button "In tem 100mm" at bounding box center [354, 74] width 119 height 28
click at [293, 28] on button at bounding box center [297, 18] width 25 height 25
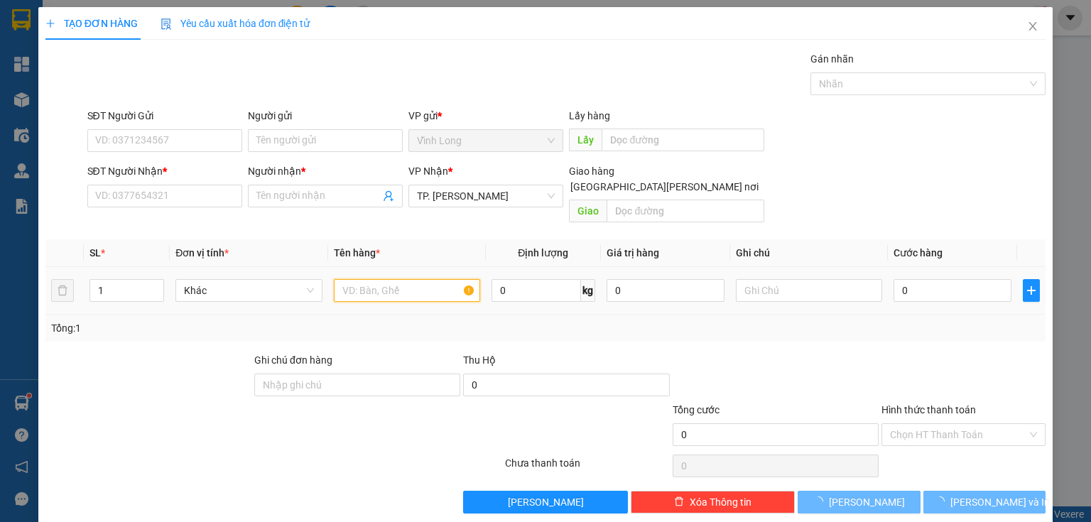
click at [375, 279] on input "text" at bounding box center [407, 290] width 146 height 23
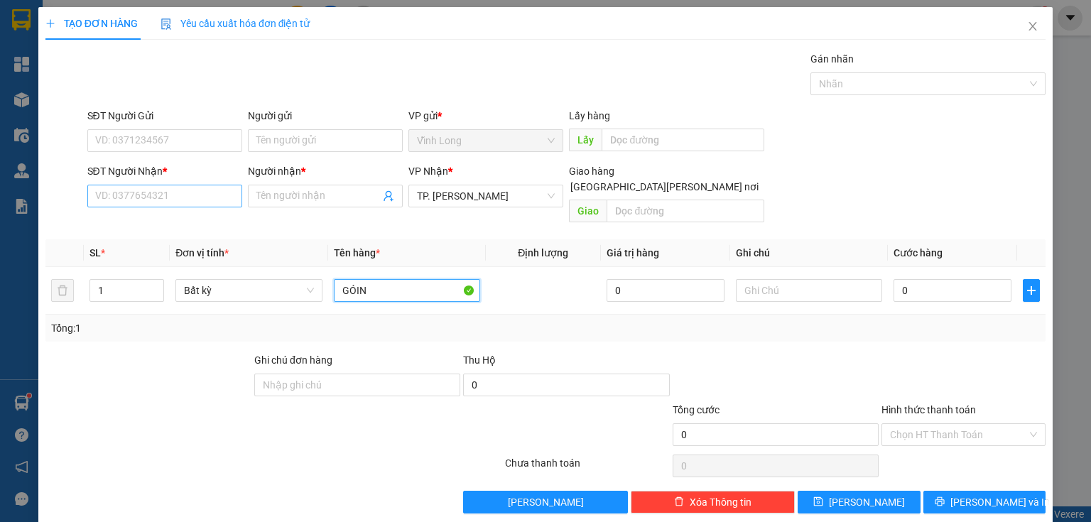
type input "GÓIN"
click at [188, 194] on input "SĐT Người Nhận *" at bounding box center [164, 196] width 155 height 23
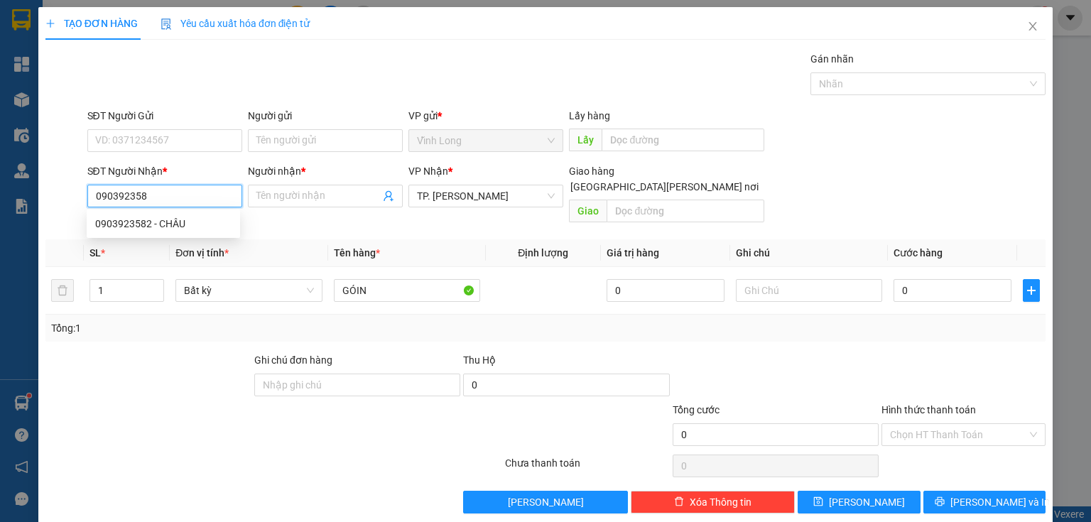
type input "0903923582"
drag, startPoint x: 179, startPoint y: 222, endPoint x: 693, endPoint y: 270, distance: 516.6
click at [198, 223] on div "0903923582 - CHÂU" at bounding box center [163, 224] width 136 height 16
type input "CHÂU"
checkbox input "true"
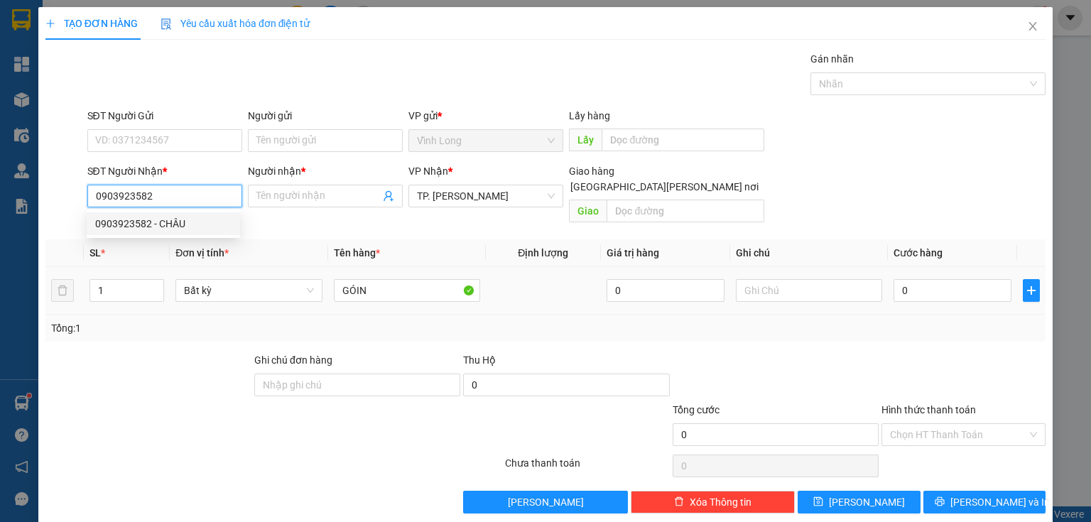
type input "441/25 [PERSON_NAME] ĐÌNH [PERSON_NAME] F5 [PERSON_NAME] 3"
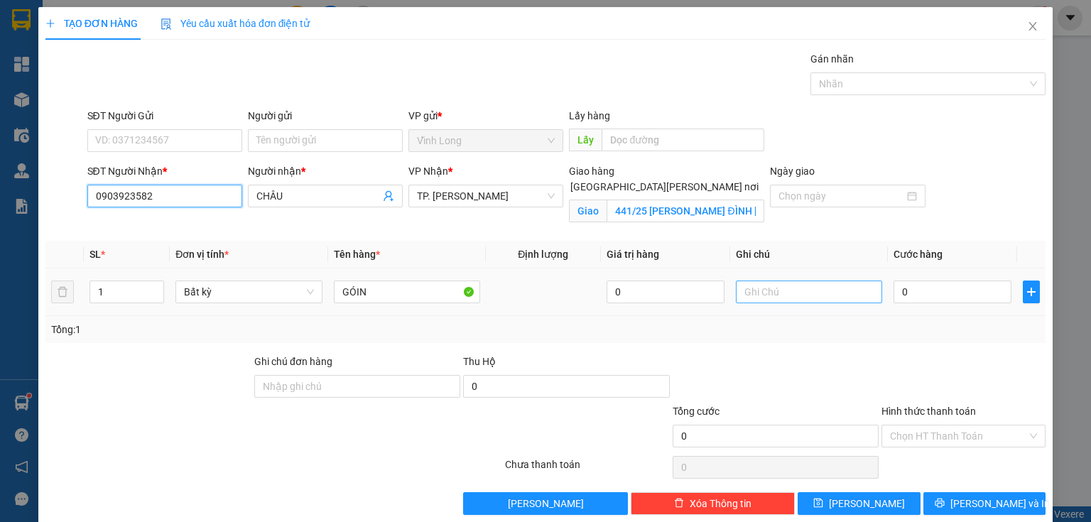
type input "0903923582"
click at [751, 292] on input "text" at bounding box center [809, 292] width 146 height 23
type input "THUY"
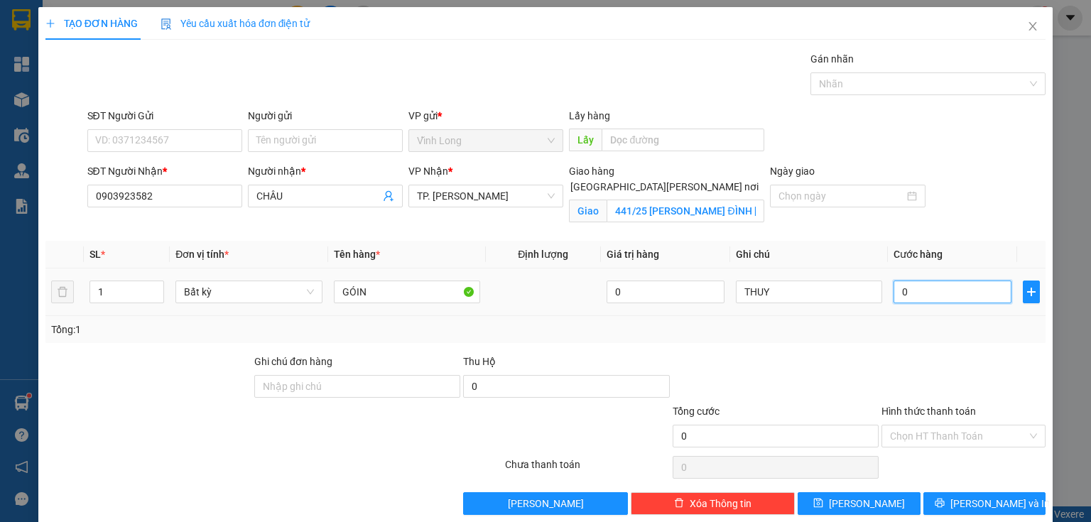
click at [937, 291] on input "0" at bounding box center [953, 292] width 118 height 23
type input "3"
type input "30"
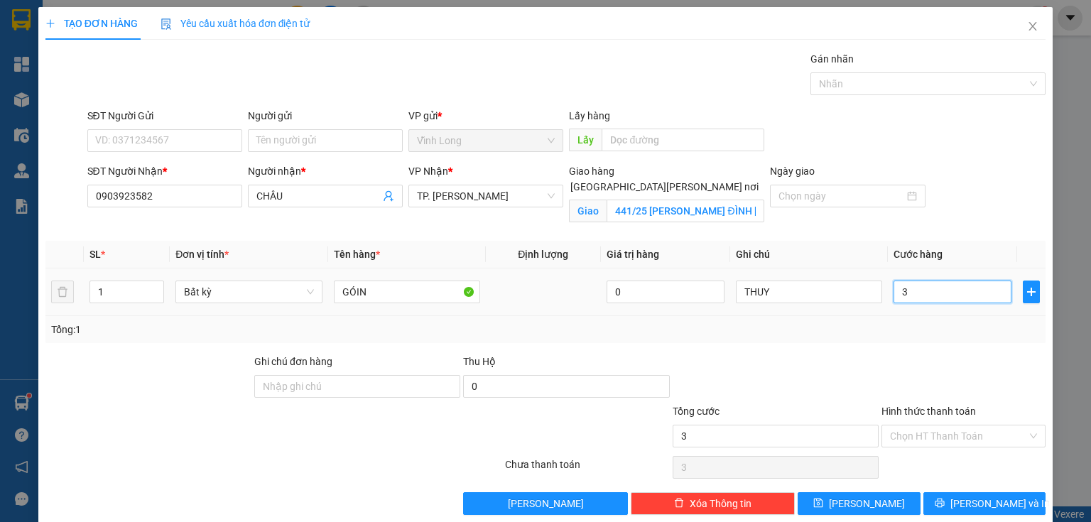
type input "30"
type input "30.000"
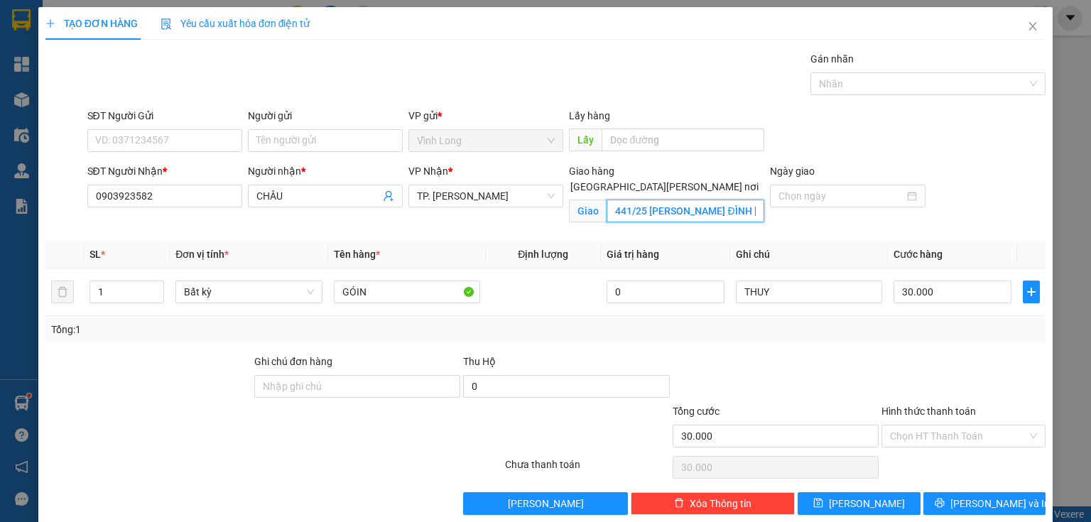
click at [685, 200] on input "441/25 [PERSON_NAME] ĐÌNH [PERSON_NAME] F5 [PERSON_NAME] 3" at bounding box center [686, 211] width 158 height 23
click at [692, 200] on input "441/25 [PERSON_NAME] ĐÌNH [PERSON_NAME] F5 [PERSON_NAME] 3" at bounding box center [686, 211] width 158 height 23
click at [290, 145] on input "Người gửi" at bounding box center [325, 140] width 155 height 23
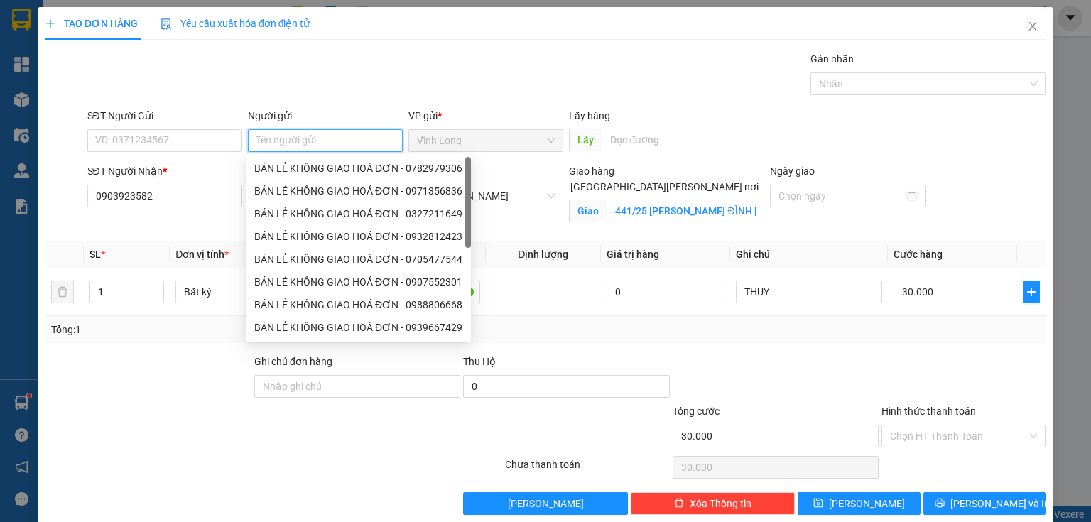
type input "B"
click at [293, 161] on div "BÁN LẺ KHÔNG GIAO HOÁ ĐƠN - 0782979306" at bounding box center [358, 169] width 208 height 16
type input "0782979306"
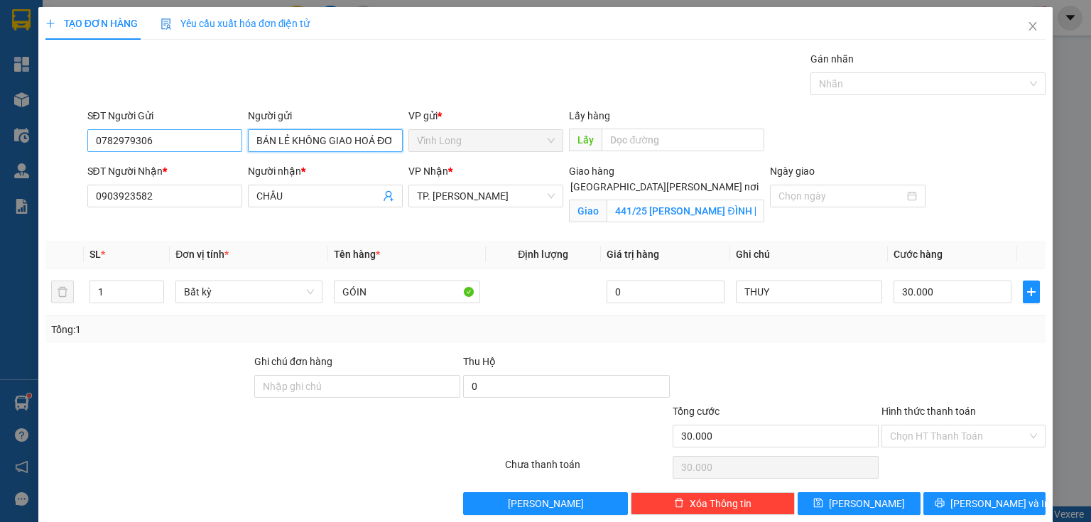
type input "BÁN LẺ KHÔNG GIAO HOÁ ĐƠN"
drag, startPoint x: 171, startPoint y: 139, endPoint x: 0, endPoint y: 162, distance: 172.0
click at [0, 171] on div "TẠO ĐƠN HÀNG Yêu cầu xuất [PERSON_NAME] điện tử Transit Pickup Surcharge Ids Tr…" at bounding box center [545, 261] width 1091 height 522
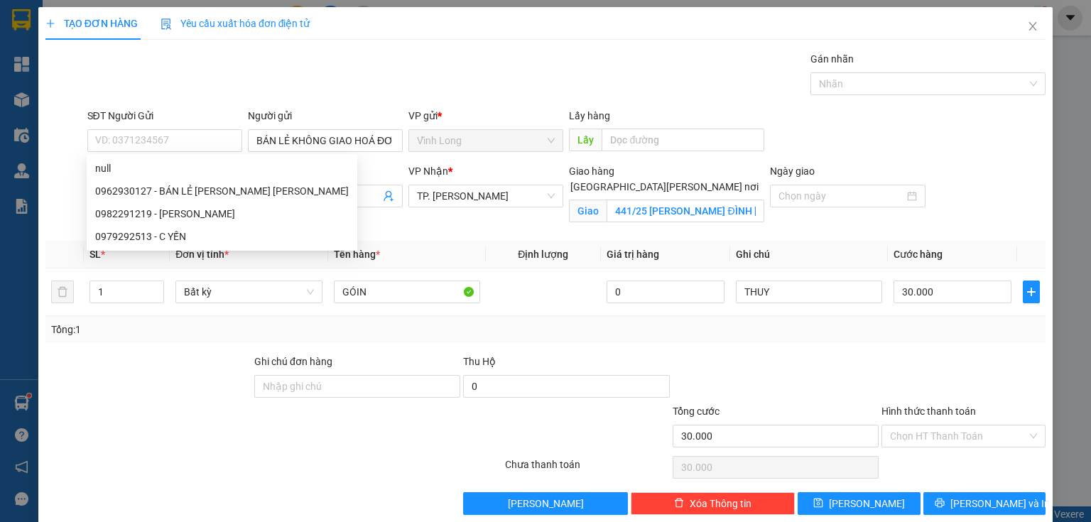
click at [563, 181] on input "[GEOGRAPHIC_DATA][PERSON_NAME] nơi" at bounding box center [558, 186] width 10 height 10
checkbox input "false"
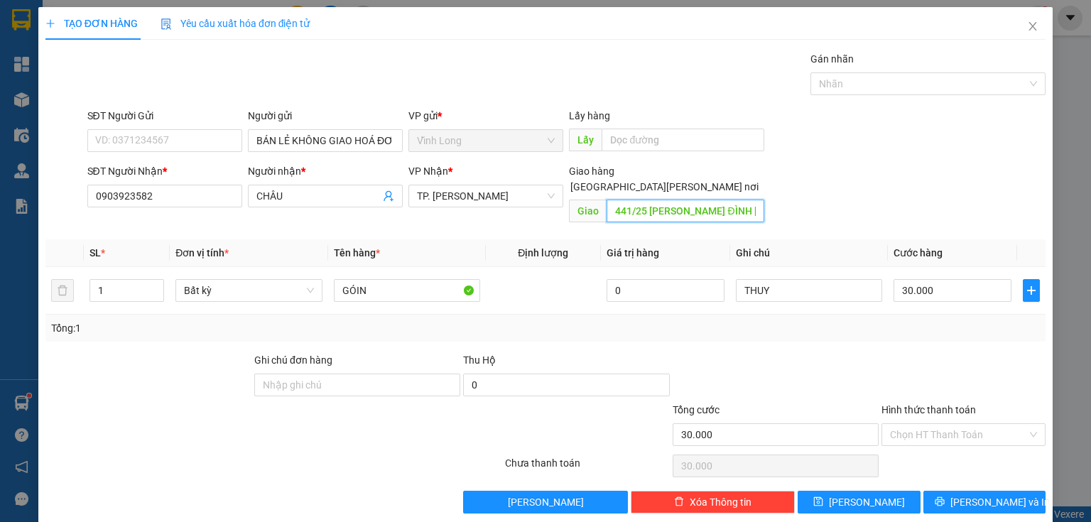
click at [612, 200] on input "441/25 [PERSON_NAME] ĐÌNH [PERSON_NAME] F5 [PERSON_NAME] 3" at bounding box center [686, 211] width 158 height 23
click at [927, 424] on input "Hình thức thanh toán" at bounding box center [958, 434] width 137 height 21
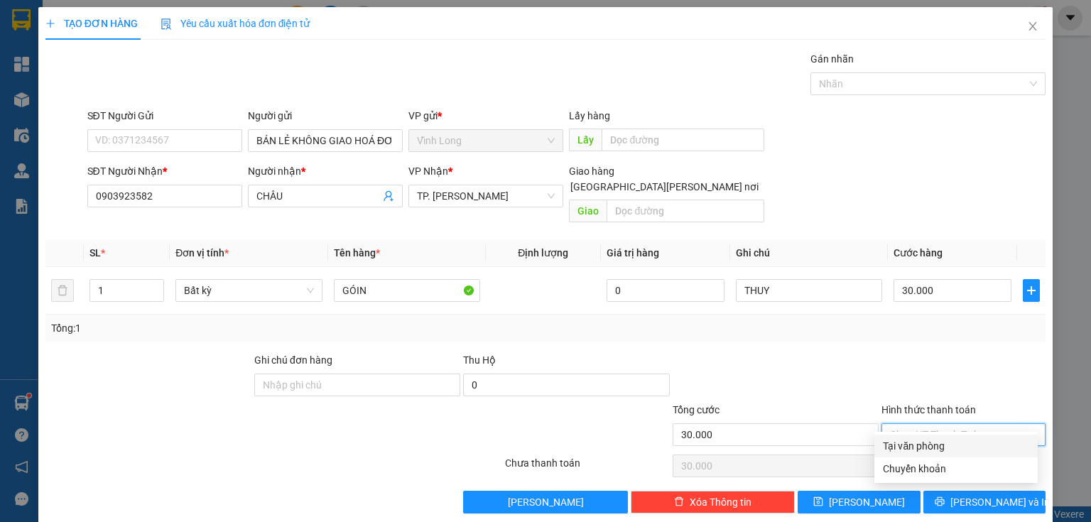
click at [924, 442] on div "Tại văn phòng" at bounding box center [956, 446] width 146 height 16
type input "0"
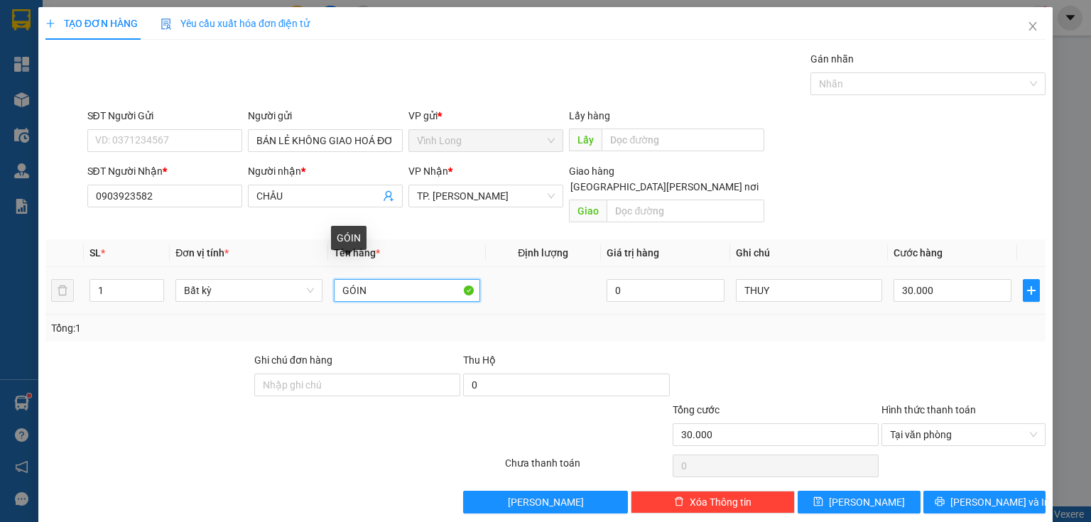
click at [406, 284] on input "GÓIN" at bounding box center [407, 290] width 146 height 23
type input "GÓI( THUNG MUS)"
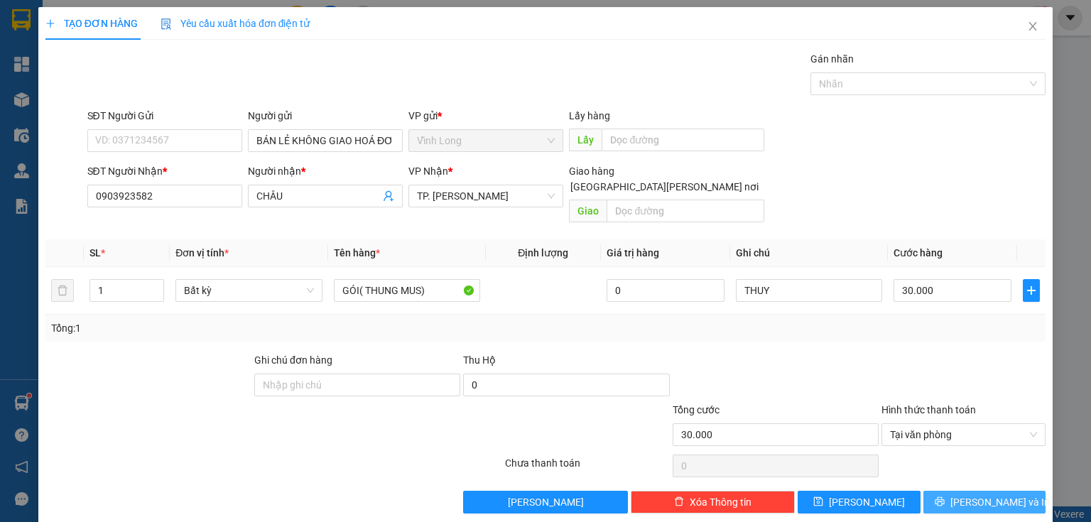
click at [945, 497] on icon "printer" at bounding box center [940, 502] width 10 height 10
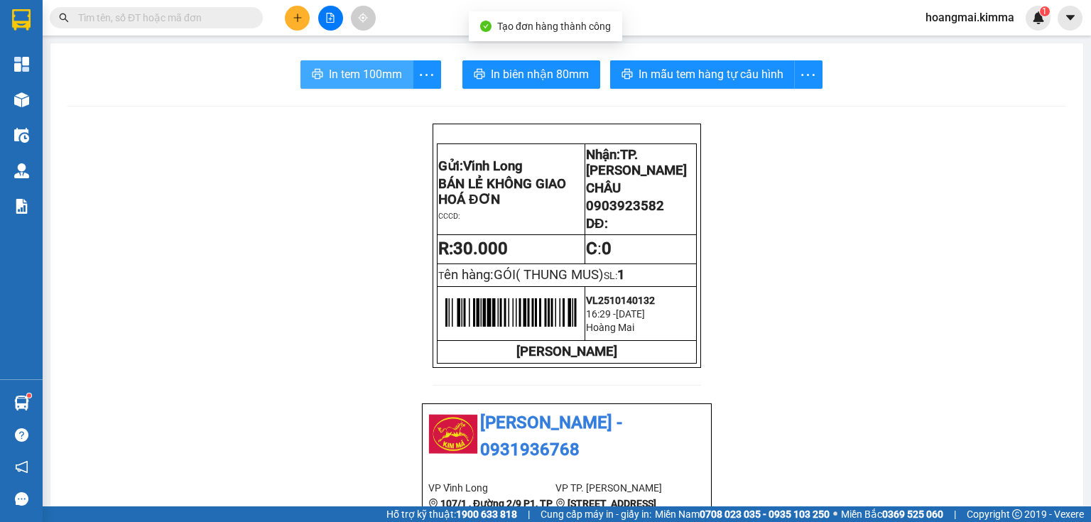
click at [327, 62] on button "In tem 100mm" at bounding box center [357, 74] width 113 height 28
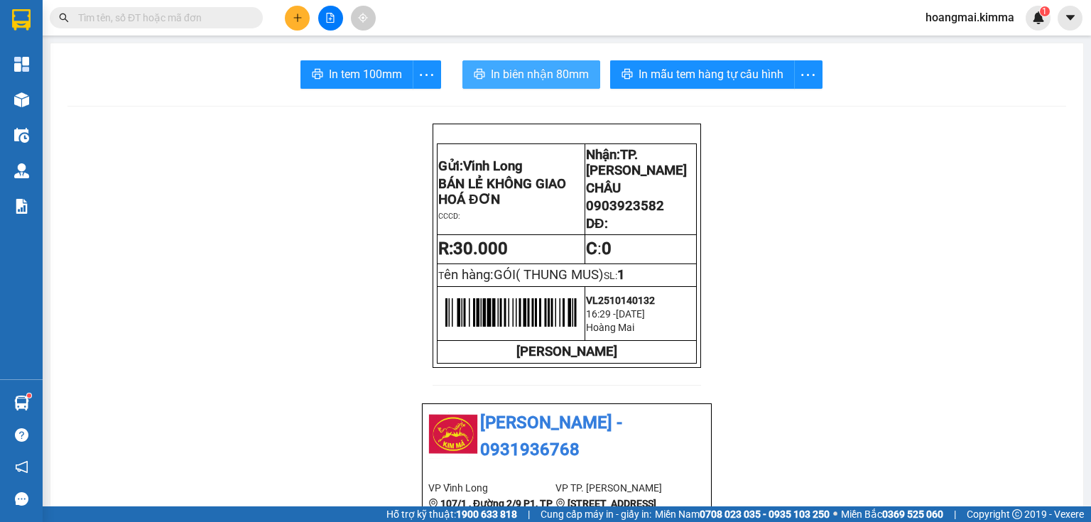
click at [574, 74] on span "In biên nhận 80mm" at bounding box center [540, 74] width 98 height 18
click at [290, 14] on button at bounding box center [297, 18] width 25 height 25
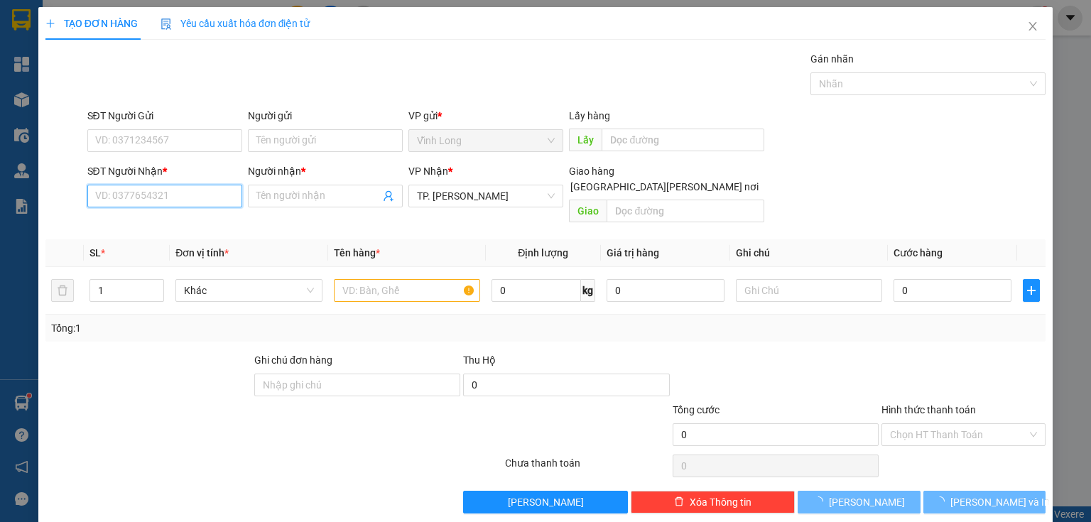
click at [176, 199] on input "SĐT Người Nhận *" at bounding box center [164, 196] width 155 height 23
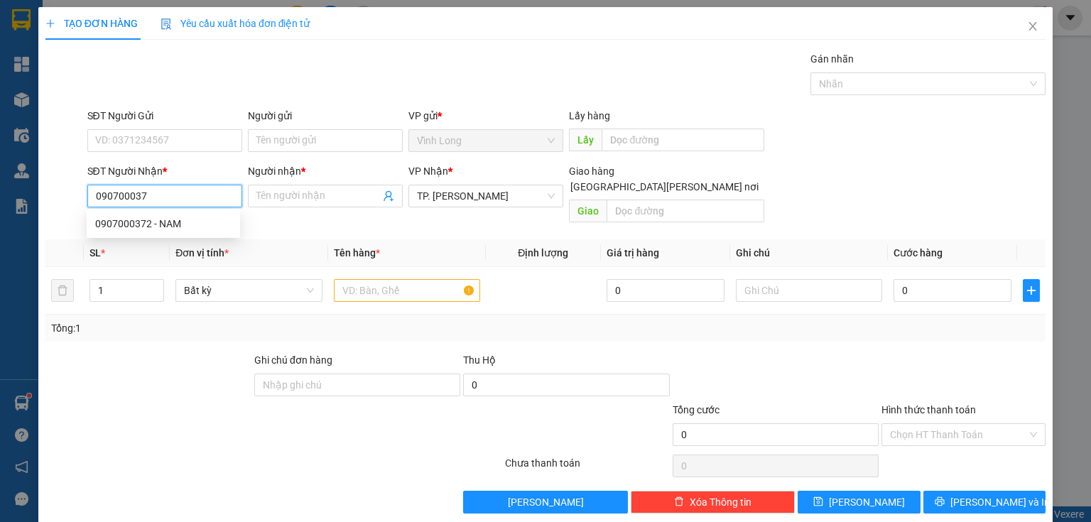
type input "0907000372"
click at [144, 218] on div "0907000372 - NAM" at bounding box center [163, 224] width 136 height 16
type input "NAM"
type input "0907000372"
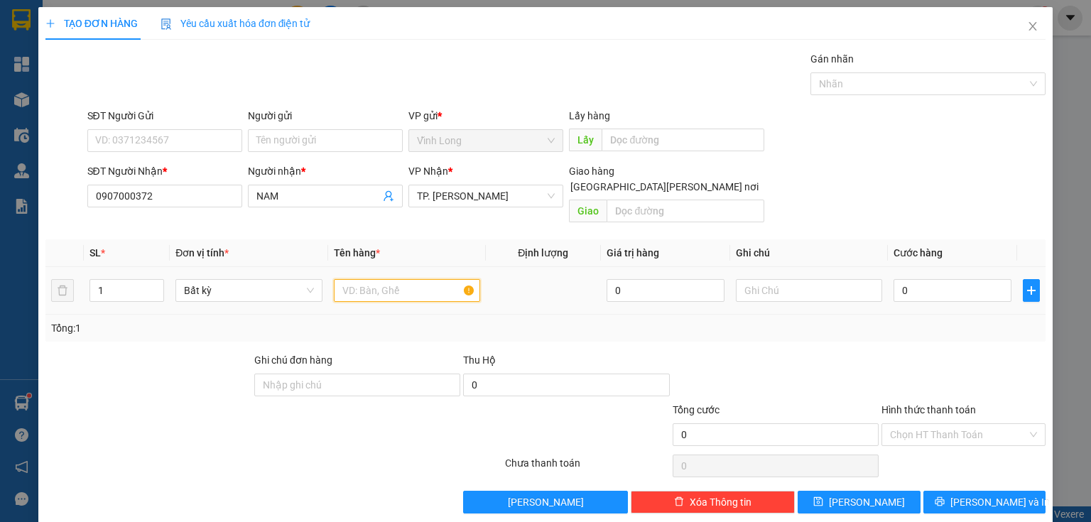
click at [369, 279] on input "text" at bounding box center [407, 290] width 146 height 23
type input "THÙNG"
click at [752, 279] on input "text" at bounding box center [809, 290] width 146 height 23
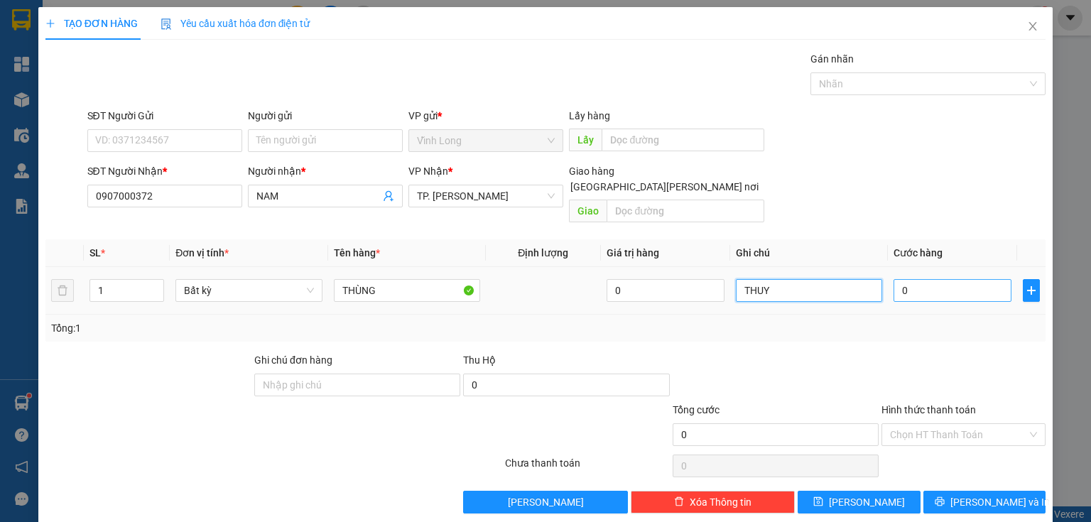
type input "THUY"
click at [916, 279] on input "0" at bounding box center [953, 290] width 118 height 23
type input "4"
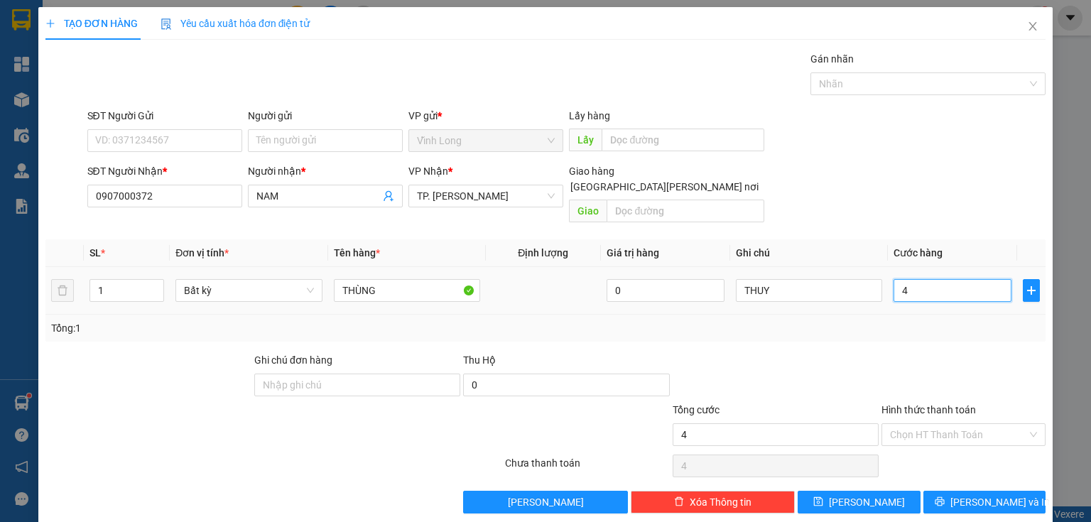
type input "40"
type input "40.000"
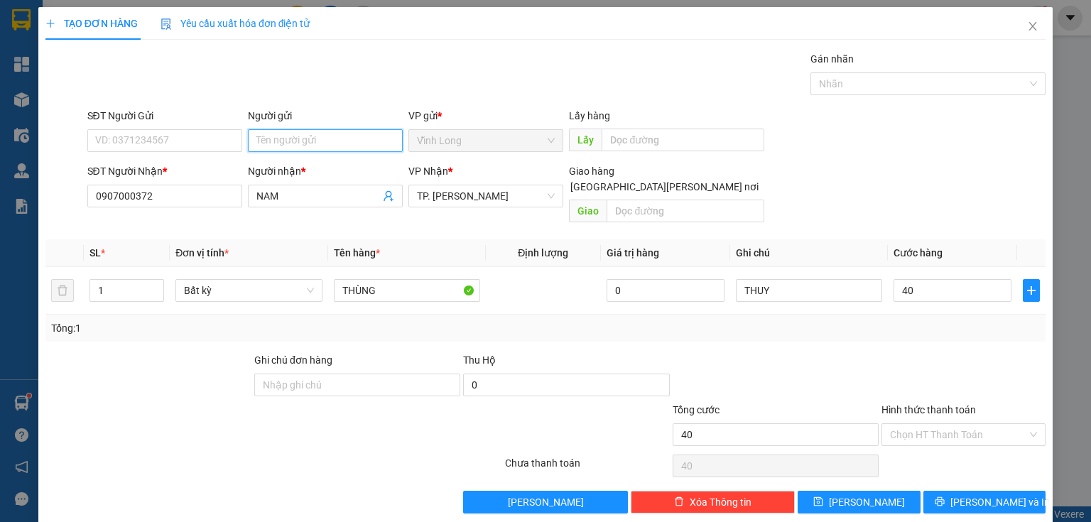
type input "40.000"
click at [279, 134] on input "Người gửi" at bounding box center [325, 140] width 155 height 23
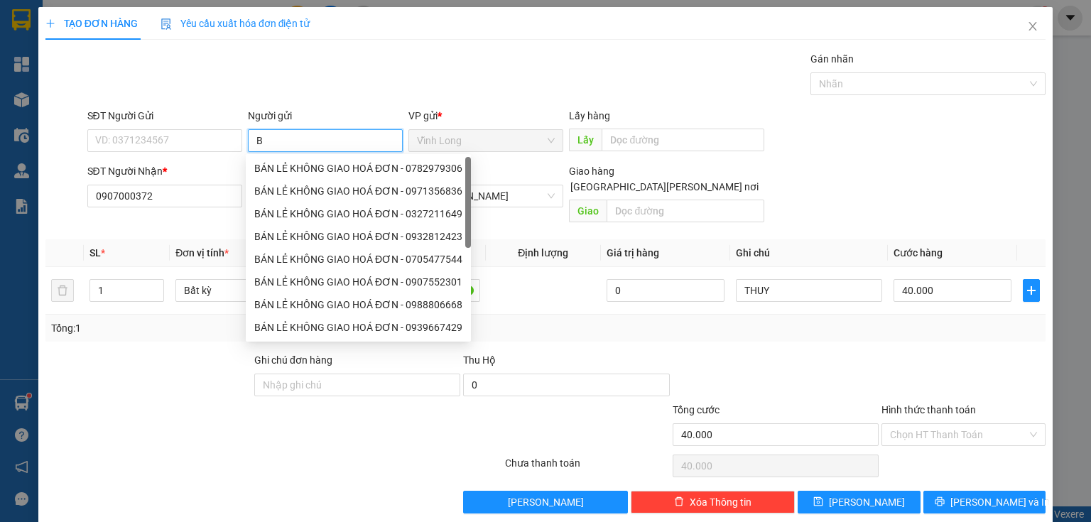
type input "BÁ"
drag, startPoint x: 282, startPoint y: 163, endPoint x: 106, endPoint y: 150, distance: 176.7
click at [277, 164] on div "BÁN LẺ KHÔNG GIAO HOÁ ĐƠN - 0782979306" at bounding box center [358, 169] width 208 height 16
type input "0782979306"
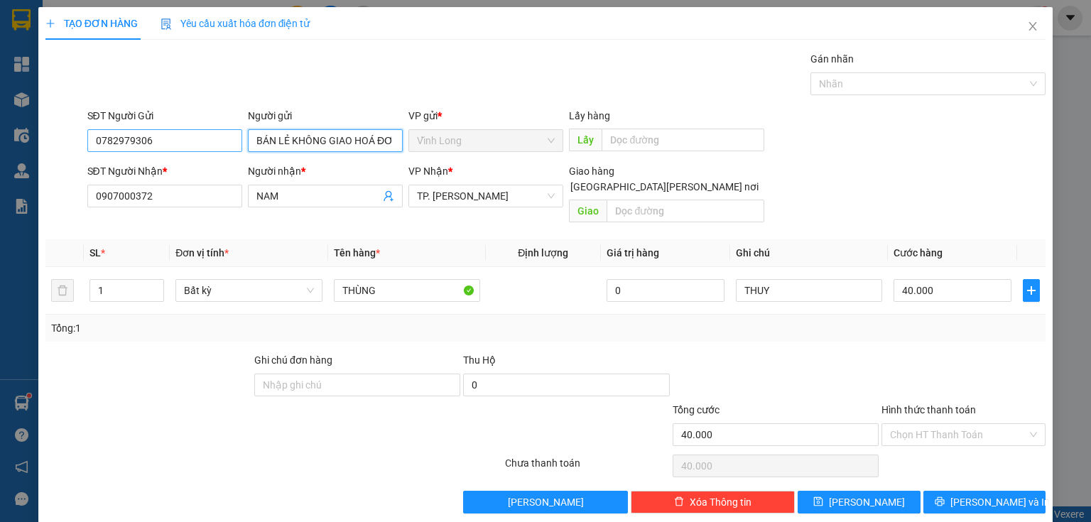
type input "BÁN LẺ KHÔNG GIAO HOÁ ĐƠN"
drag, startPoint x: 158, startPoint y: 140, endPoint x: 0, endPoint y: 179, distance: 163.2
click at [0, 179] on div "TẠO ĐƠN HÀNG Yêu cầu xuất [PERSON_NAME] điện tử Transit Pickup Surcharge Ids Tr…" at bounding box center [545, 261] width 1091 height 522
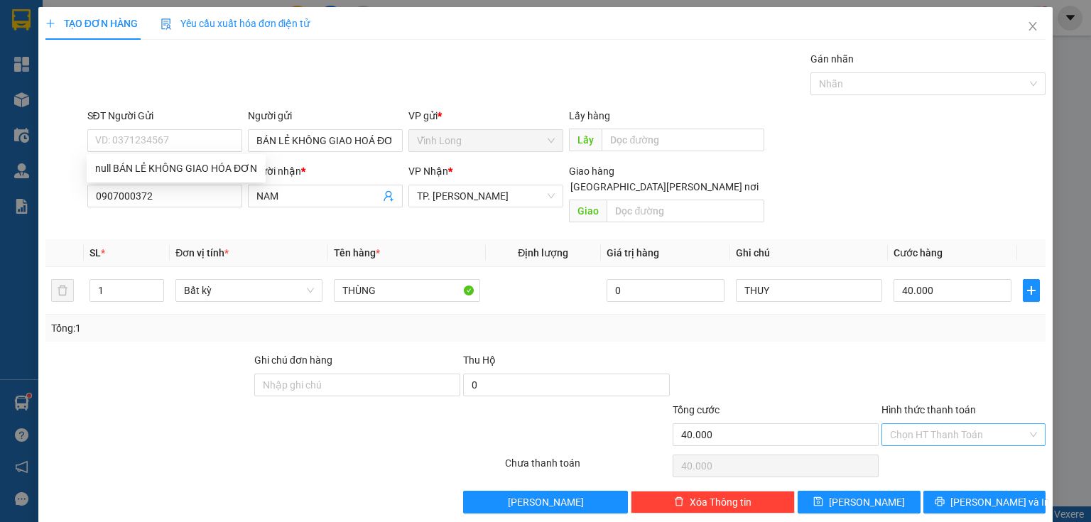
click at [941, 426] on input "Hình thức thanh toán" at bounding box center [958, 434] width 137 height 21
click at [931, 454] on div "Tại văn phòng" at bounding box center [956, 446] width 163 height 23
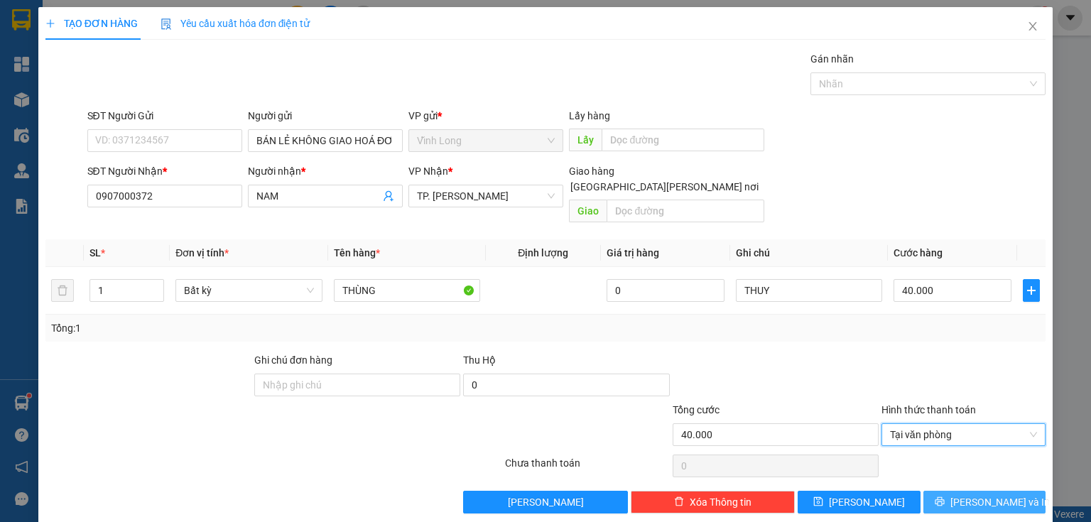
click at [985, 494] on span "[PERSON_NAME] và In" at bounding box center [1000, 502] width 99 height 16
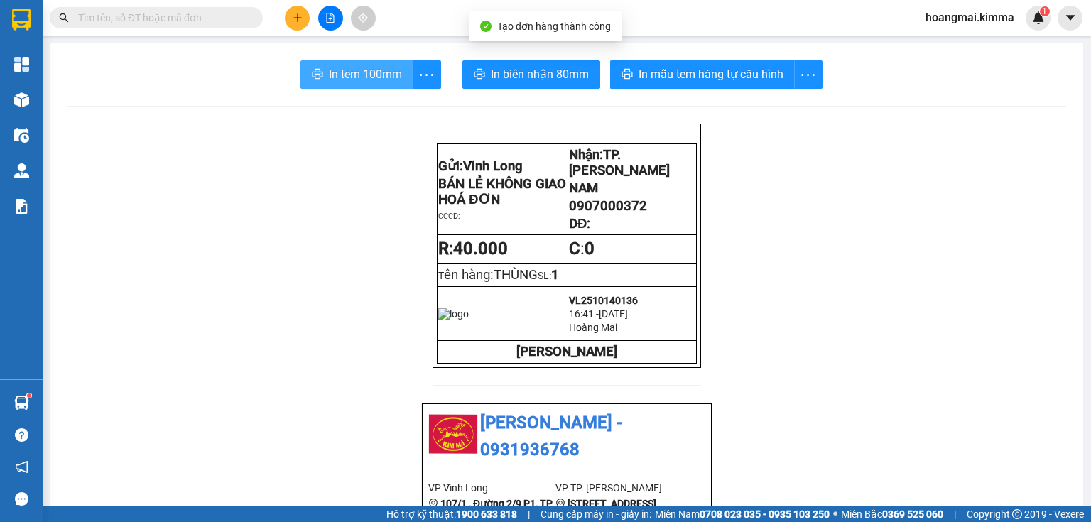
click at [345, 67] on span "In tem 100mm" at bounding box center [365, 74] width 73 height 18
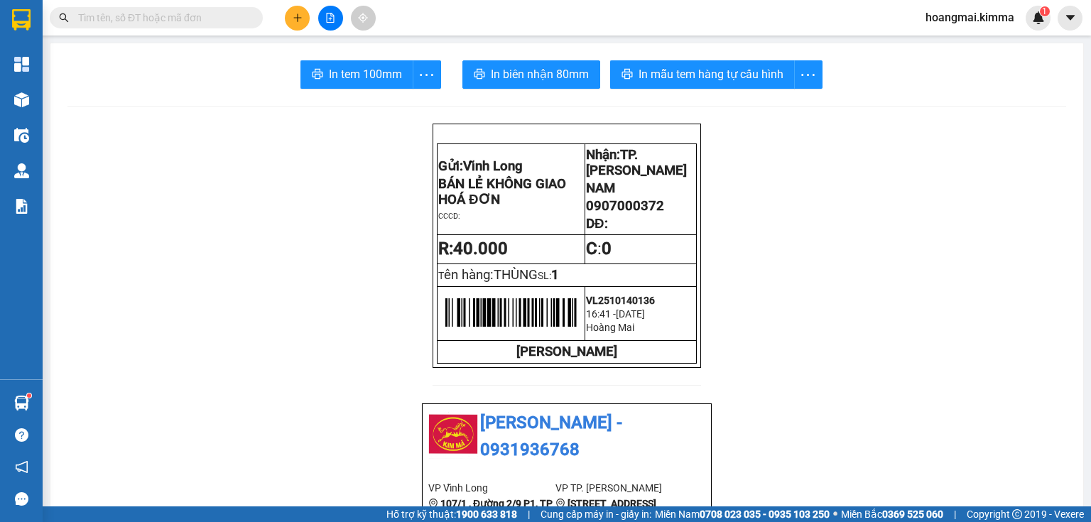
click at [216, 21] on input "text" at bounding box center [162, 18] width 168 height 16
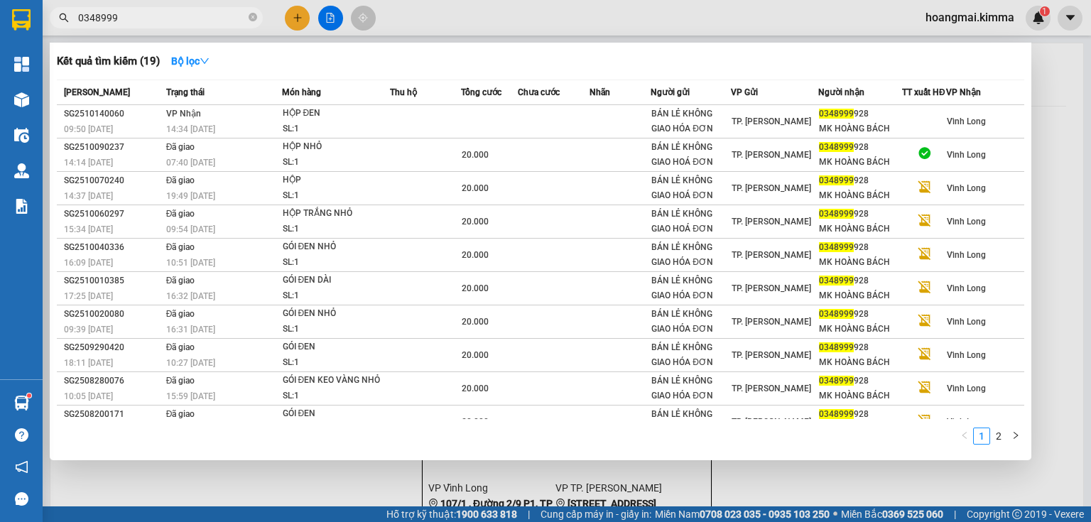
type input "0348999"
click at [253, 14] on icon "close-circle" at bounding box center [253, 17] width 9 height 9
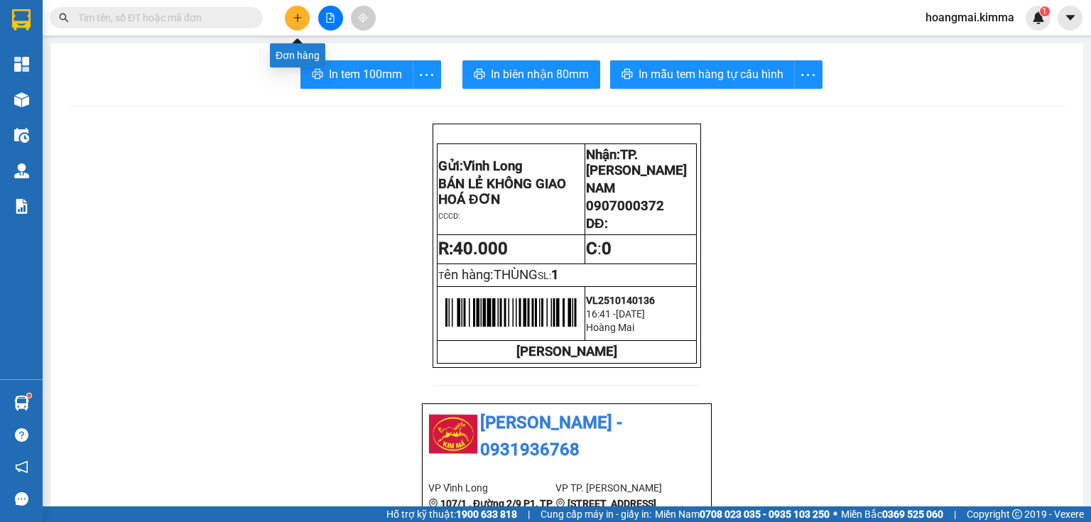
click at [295, 13] on icon "plus" at bounding box center [298, 18] width 10 height 10
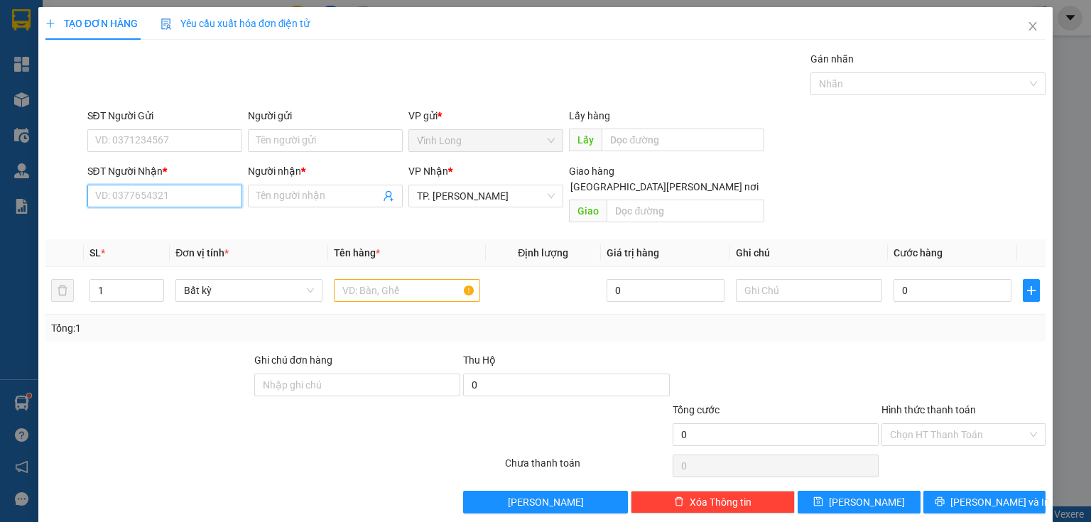
click at [205, 191] on input "SĐT Người Nhận *" at bounding box center [164, 196] width 155 height 23
type input "0944113406"
click at [166, 227] on div "0944113406 - A THIÊN" at bounding box center [163, 224] width 136 height 16
type input "A THIÊN"
type input "0944113406"
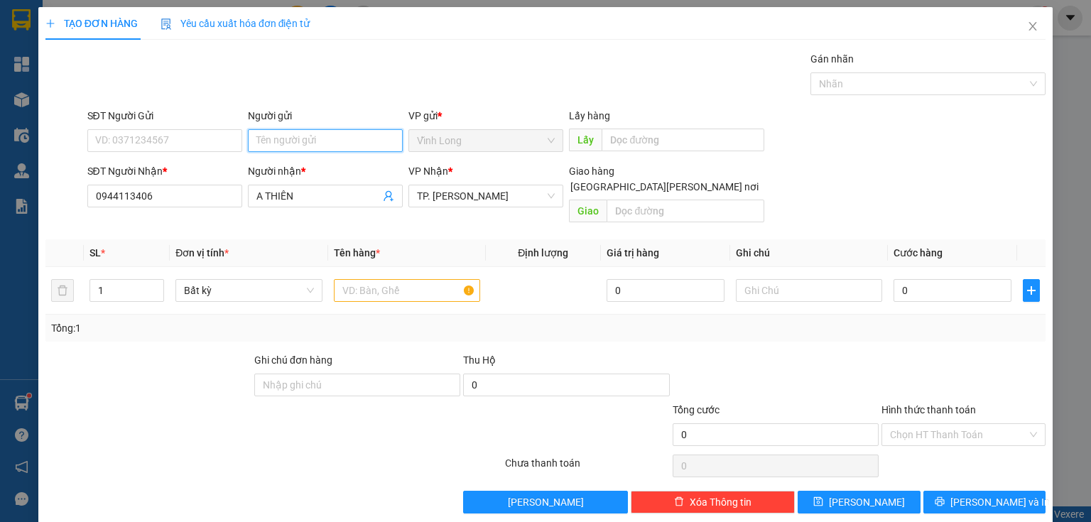
click at [266, 136] on input "Người gửi" at bounding box center [325, 140] width 155 height 23
type input "TIẾN ĐẠT"
click at [782, 279] on input "text" at bounding box center [809, 290] width 146 height 23
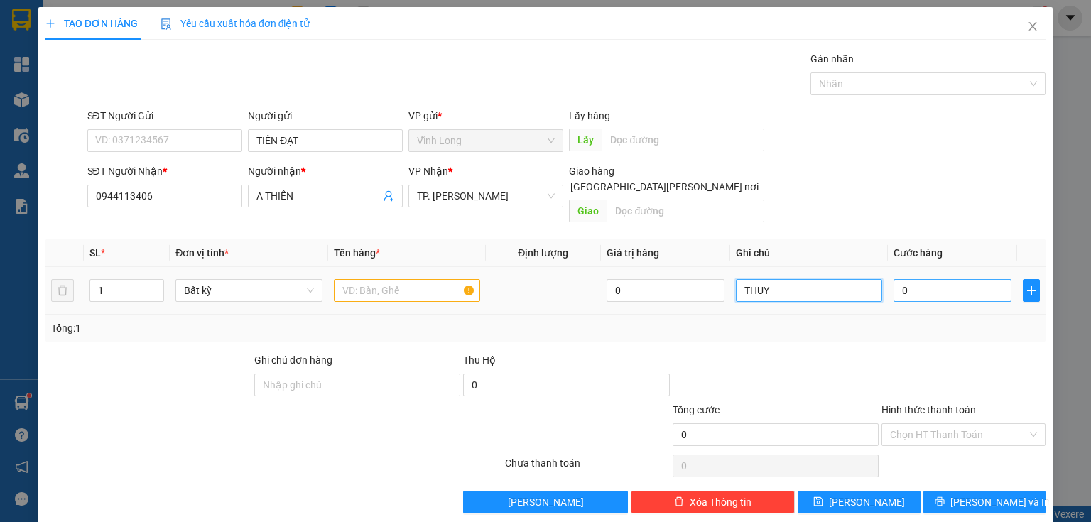
type input "THUY"
click at [904, 279] on input "0" at bounding box center [953, 290] width 118 height 23
type input "2"
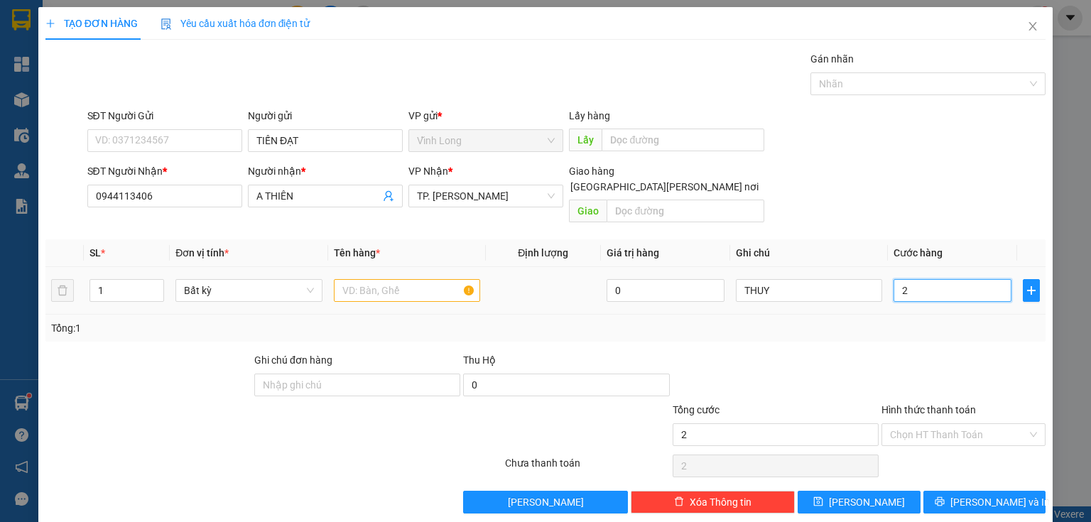
type input "20"
type input "20.000"
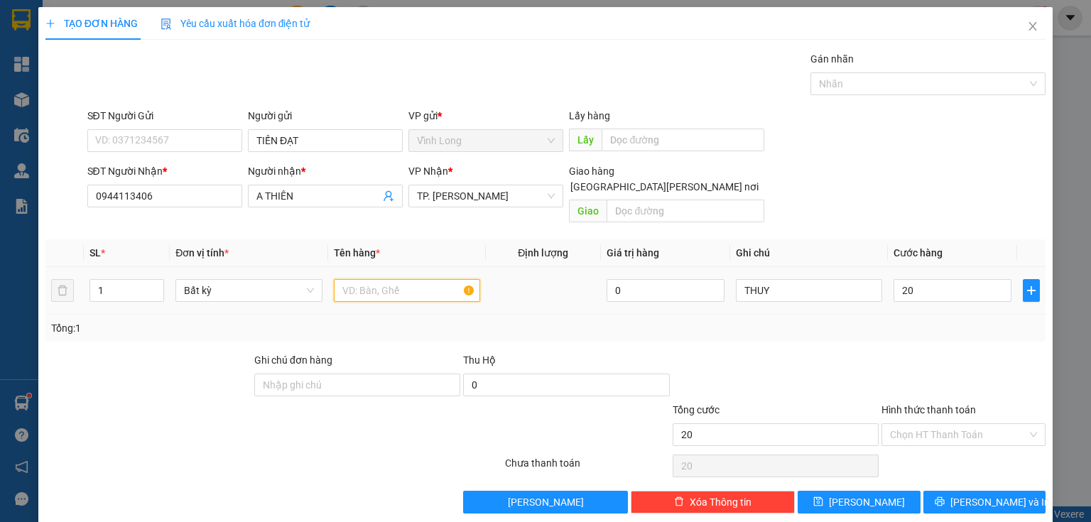
type input "20.000"
click at [385, 279] on input "text" at bounding box center [407, 290] width 146 height 23
type input "GÓI ( FE)"
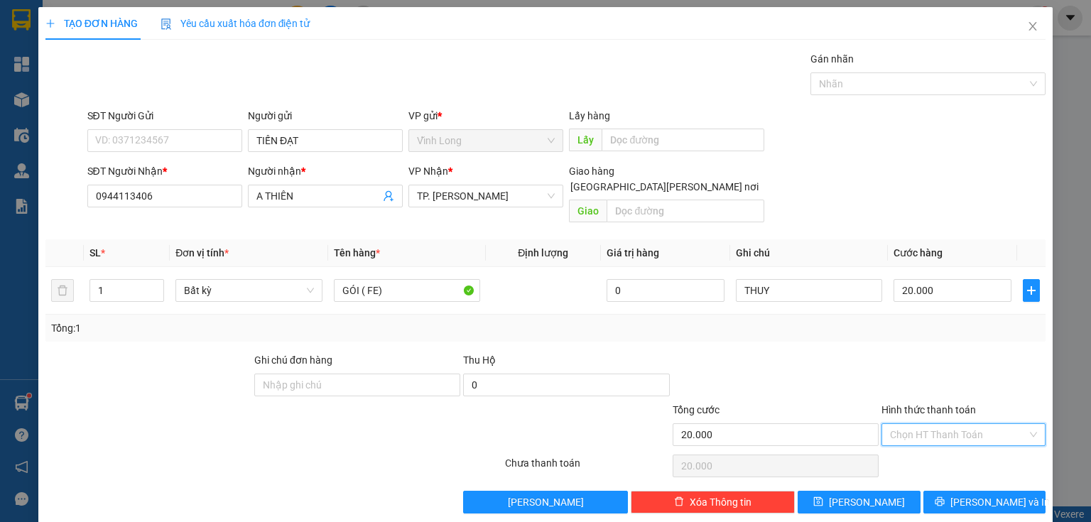
click at [931, 424] on input "Hình thức thanh toán" at bounding box center [958, 434] width 137 height 21
click at [923, 440] on div "Tại văn phòng" at bounding box center [956, 446] width 146 height 16
type input "0"
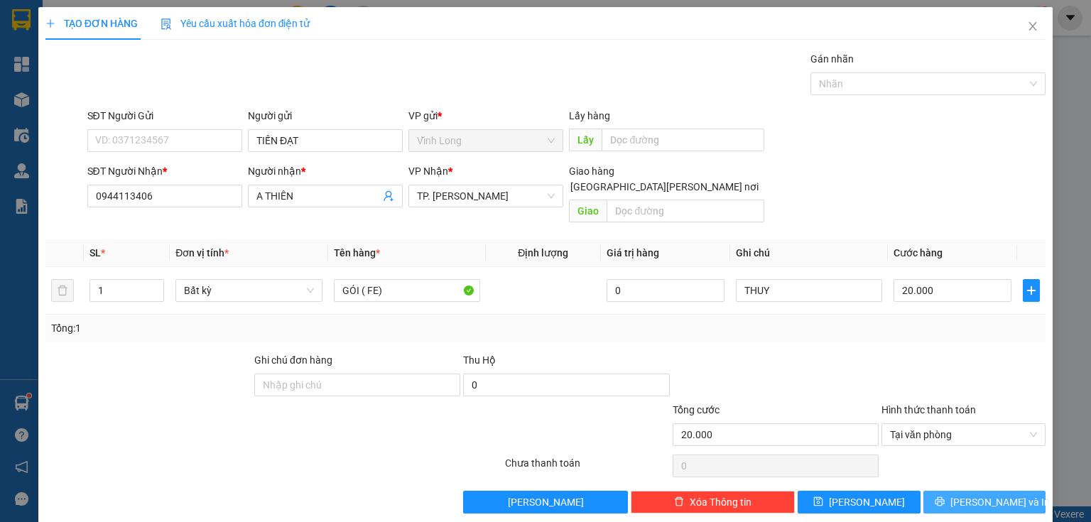
click at [965, 494] on span "[PERSON_NAME] và In" at bounding box center [1000, 502] width 99 height 16
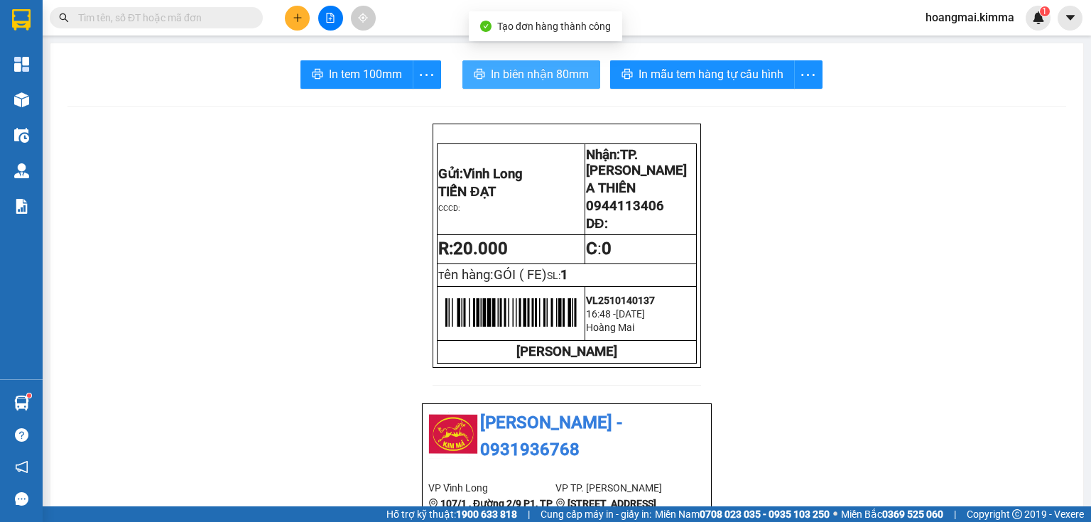
click at [494, 76] on span "In biên nhận 80mm" at bounding box center [540, 74] width 98 height 18
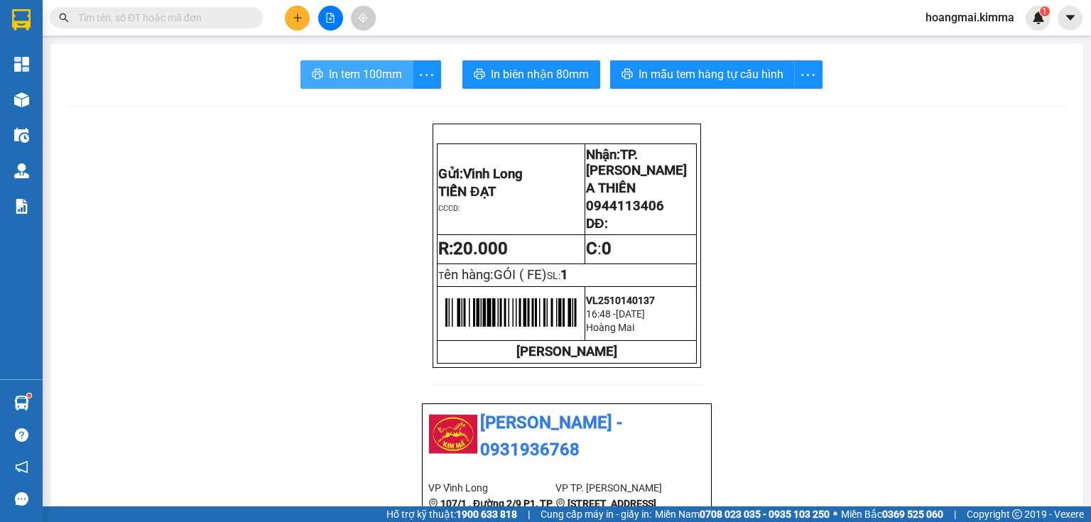
click at [365, 60] on button "In tem 100mm" at bounding box center [357, 74] width 113 height 28
click at [301, 18] on icon "plus" at bounding box center [298, 18] width 10 height 10
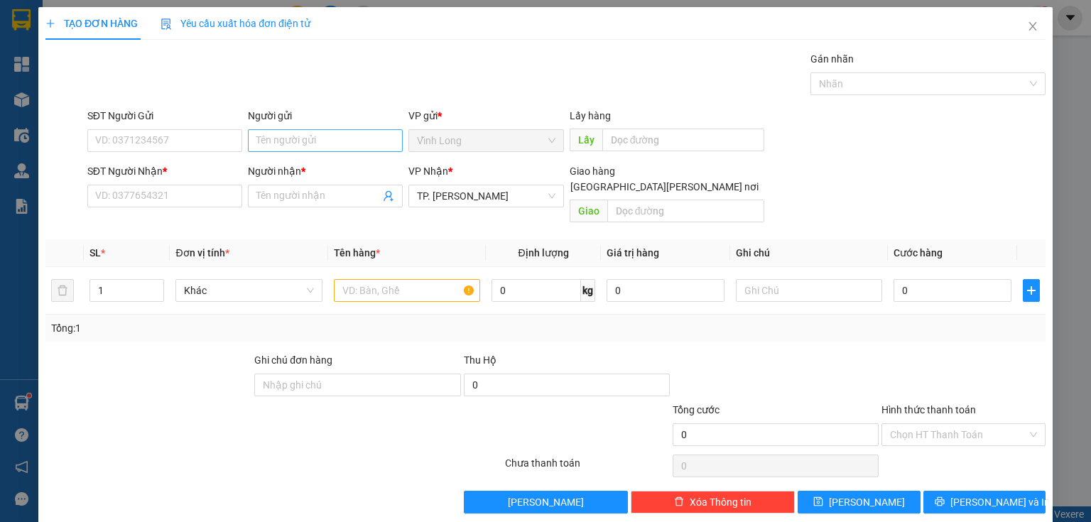
click at [303, 122] on div "Người gửi" at bounding box center [325, 116] width 155 height 16
click at [303, 129] on input "Người gửi" at bounding box center [325, 140] width 155 height 23
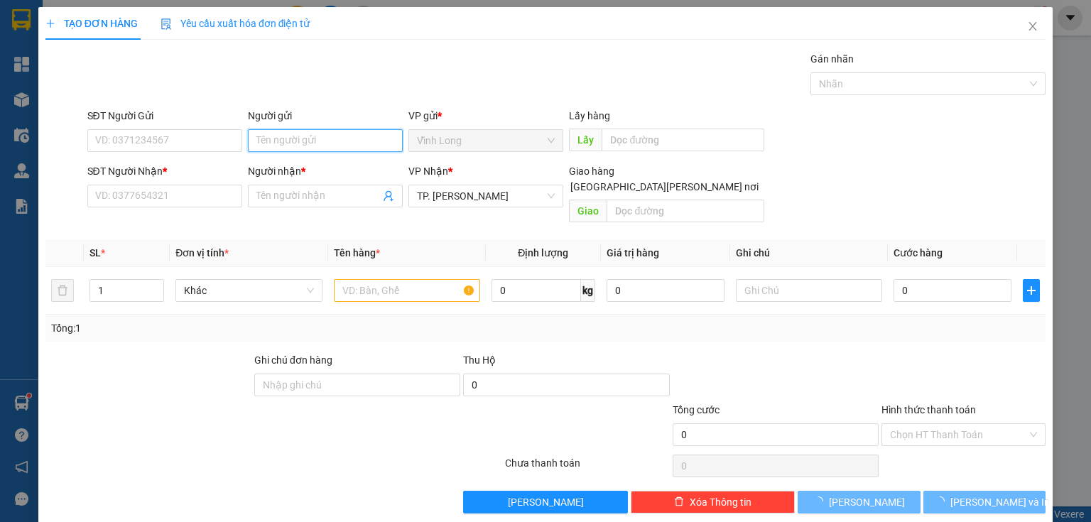
click at [305, 142] on input "Người gửi" at bounding box center [325, 140] width 155 height 23
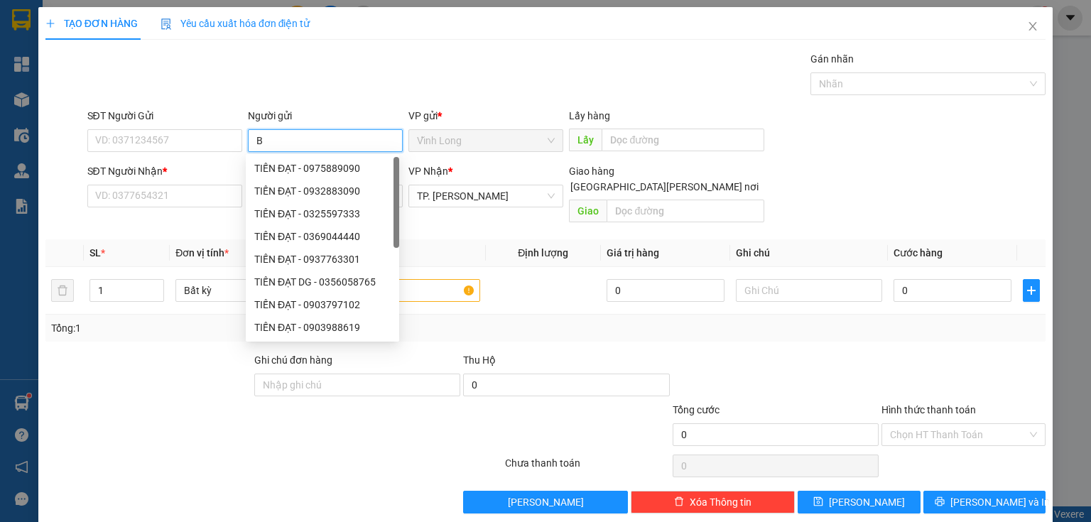
type input "BA"
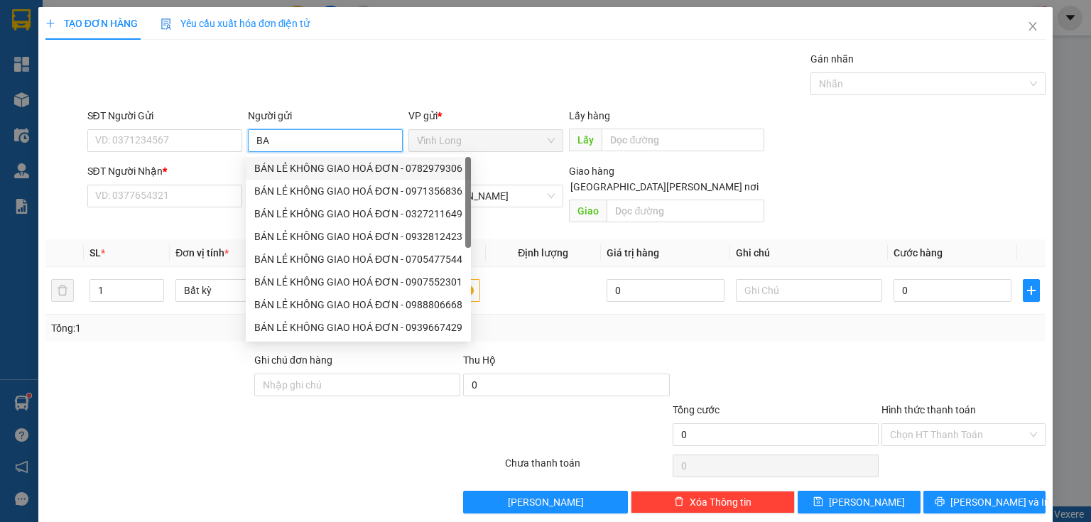
click at [303, 165] on div "BÁN LẺ KHÔNG GIAO HOÁ ĐƠN - 0782979306" at bounding box center [358, 169] width 208 height 16
type input "0782979306"
type input "BÁN LẺ KHÔNG GIAO HOÁ ĐƠN"
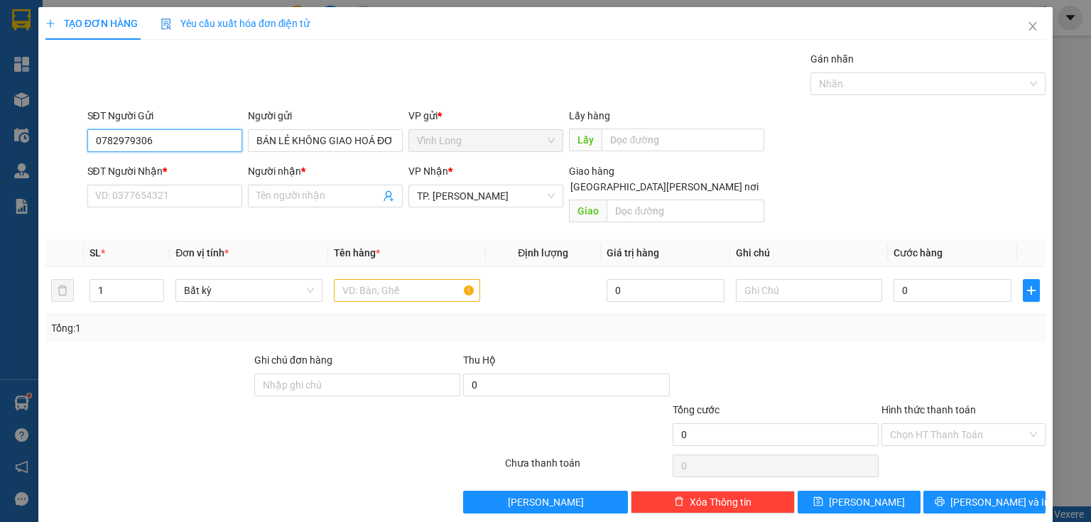
drag, startPoint x: 197, startPoint y: 135, endPoint x: 0, endPoint y: 182, distance: 202.3
click at [0, 182] on div "TẠO ĐƠN HÀNG Yêu cầu xuất [PERSON_NAME] điện tử Transit Pickup Surcharge Ids Tr…" at bounding box center [545, 261] width 1091 height 522
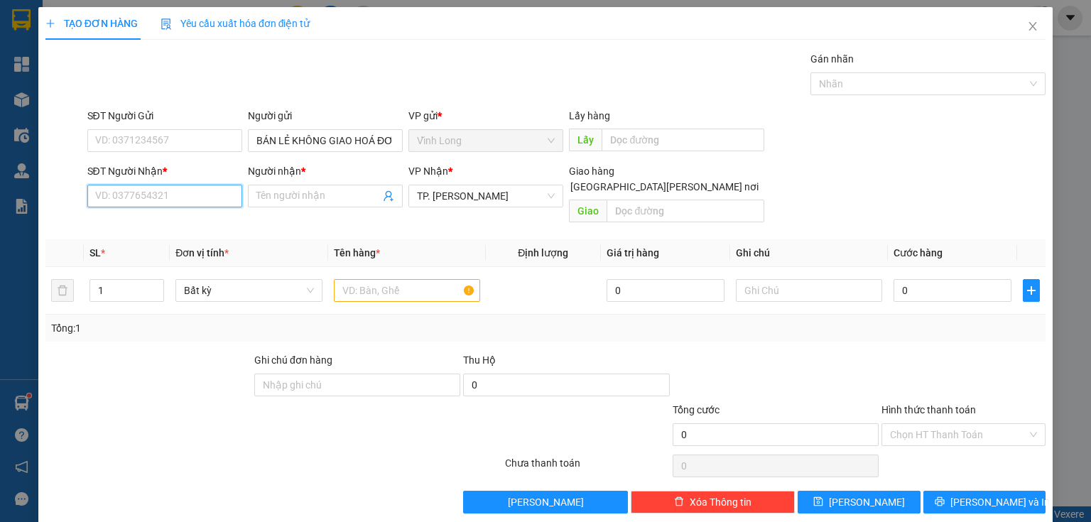
click at [178, 190] on input "SĐT Người Nhận *" at bounding box center [164, 196] width 155 height 23
click at [183, 218] on div "0919295259 - THÂN" at bounding box center [163, 224] width 136 height 16
type input "0919295259"
type input "THÂN"
type input "0919295259"
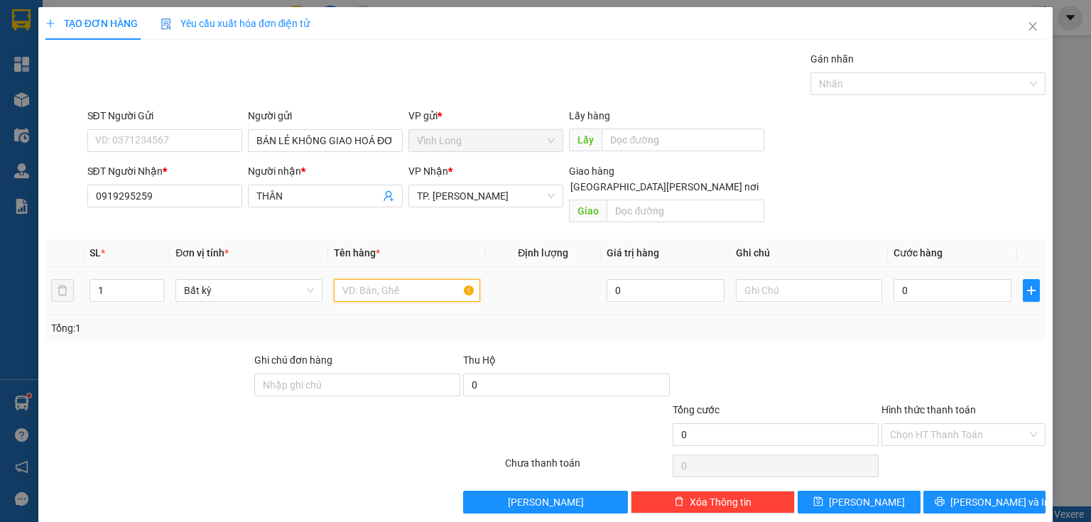
click at [432, 283] on input "text" at bounding box center [407, 290] width 146 height 23
type input "GÓI VS"
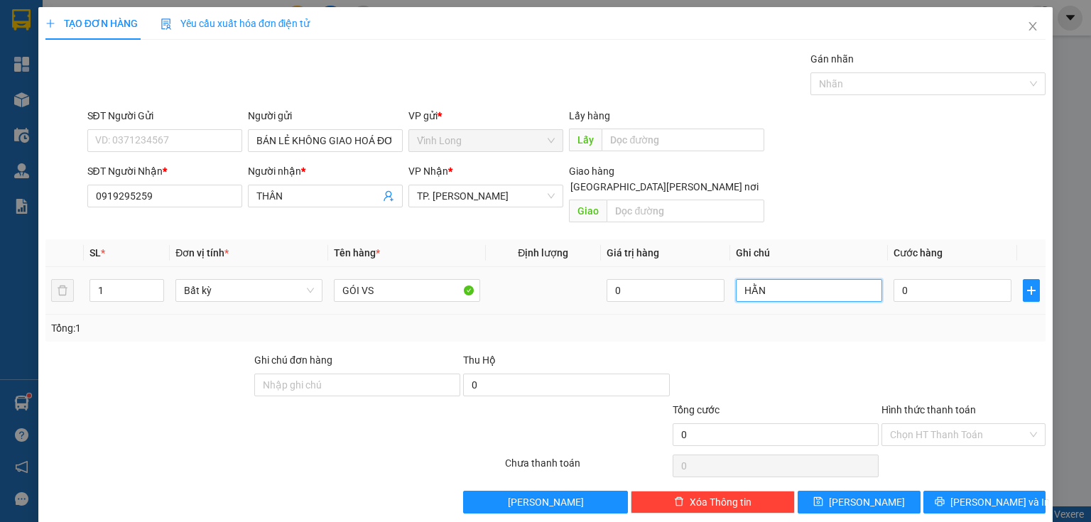
type input "HẰNG"
type input "2"
type input "20"
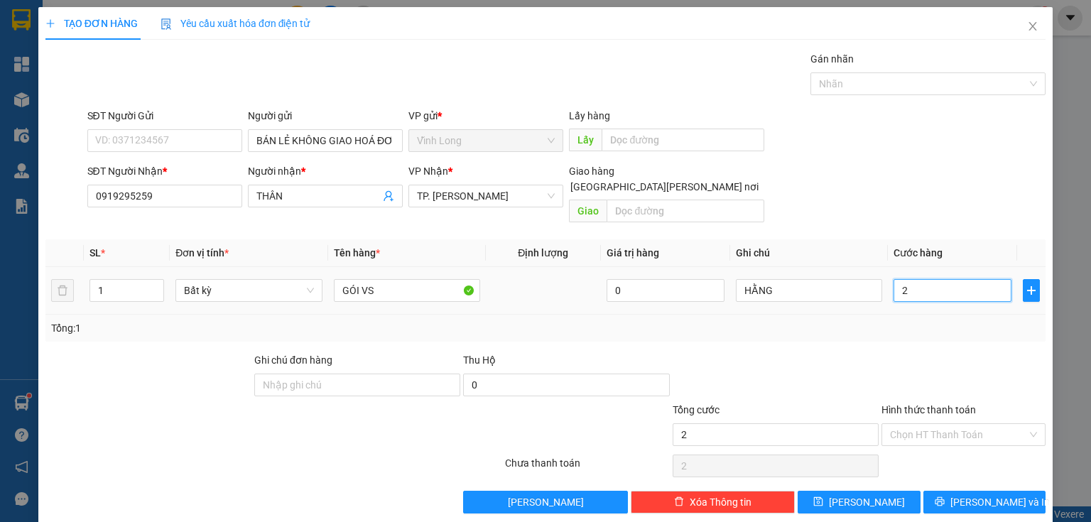
type input "20"
drag, startPoint x: 989, startPoint y: 324, endPoint x: 992, endPoint y: 398, distance: 73.9
click at [991, 340] on div "Transit Pickup Surcharge Ids Transit Deliver Surcharge Ids Transit Deliver Surc…" at bounding box center [545, 282] width 1000 height 462
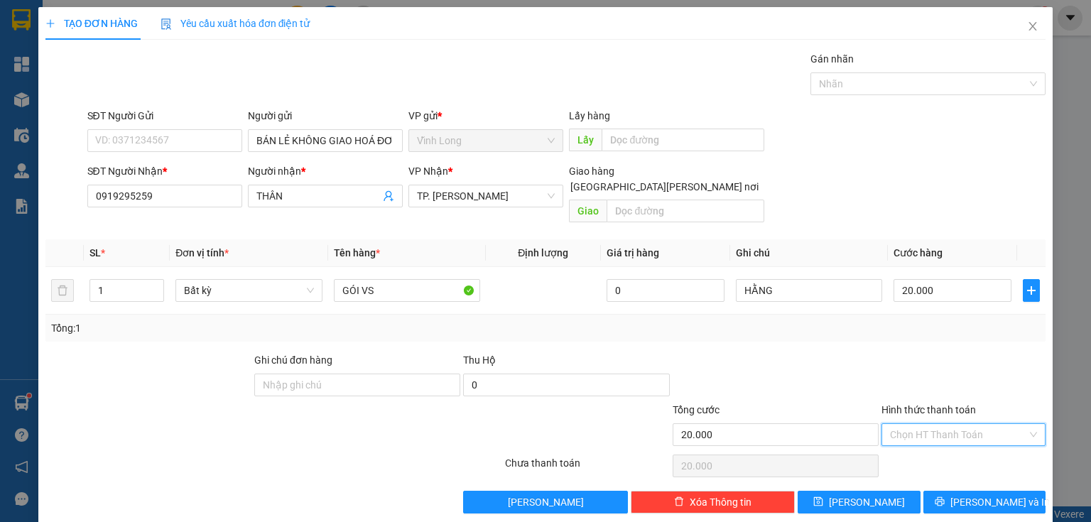
drag, startPoint x: 991, startPoint y: 412, endPoint x: 986, endPoint y: 446, distance: 34.5
click at [991, 424] on input "Hình thức thanh toán" at bounding box center [958, 434] width 137 height 21
drag, startPoint x: 988, startPoint y: 449, endPoint x: 995, endPoint y: 464, distance: 16.2
click at [990, 453] on div "Tại văn phòng" at bounding box center [956, 446] width 146 height 16
click at [1000, 494] on span "[PERSON_NAME] và In" at bounding box center [1000, 502] width 99 height 16
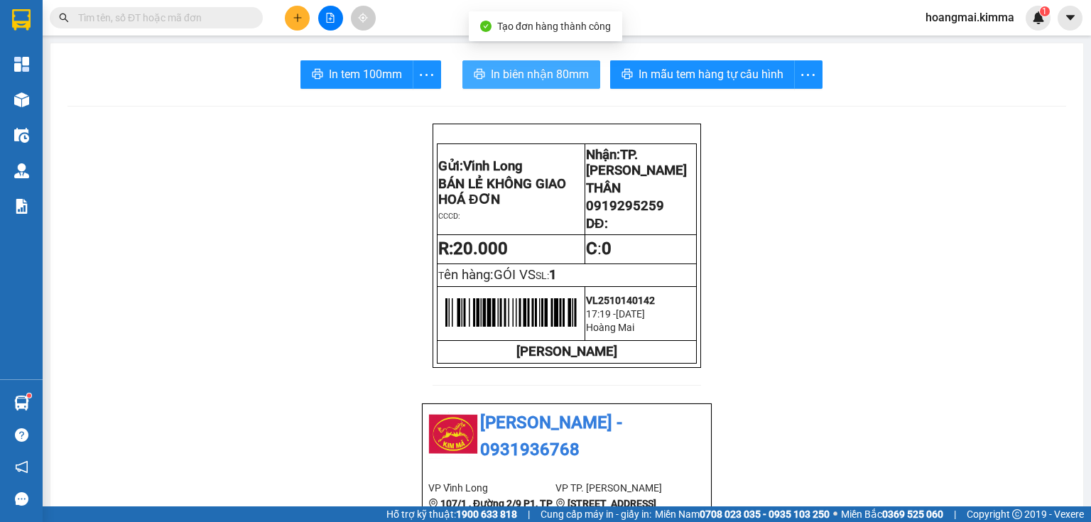
click at [500, 70] on span "In biên nhận 80mm" at bounding box center [540, 74] width 98 height 18
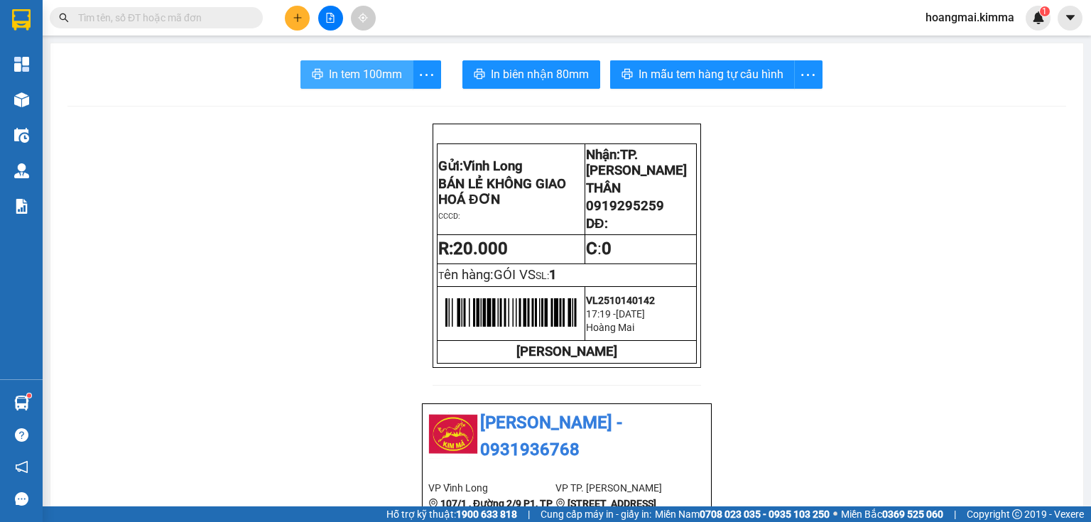
click at [355, 82] on span "In tem 100mm" at bounding box center [365, 74] width 73 height 18
click at [296, 8] on button at bounding box center [297, 18] width 25 height 25
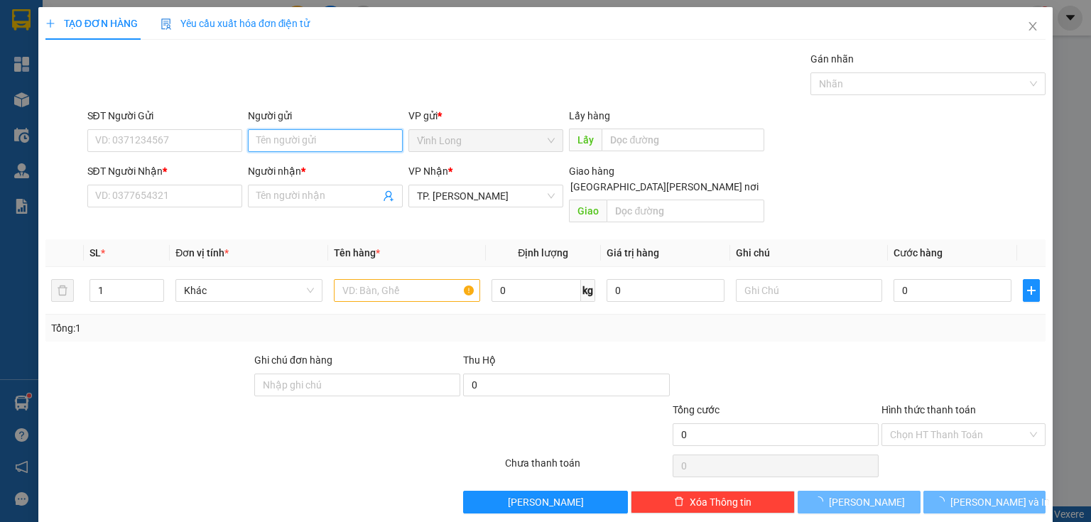
click at [287, 142] on input "Người gửi" at bounding box center [325, 140] width 155 height 23
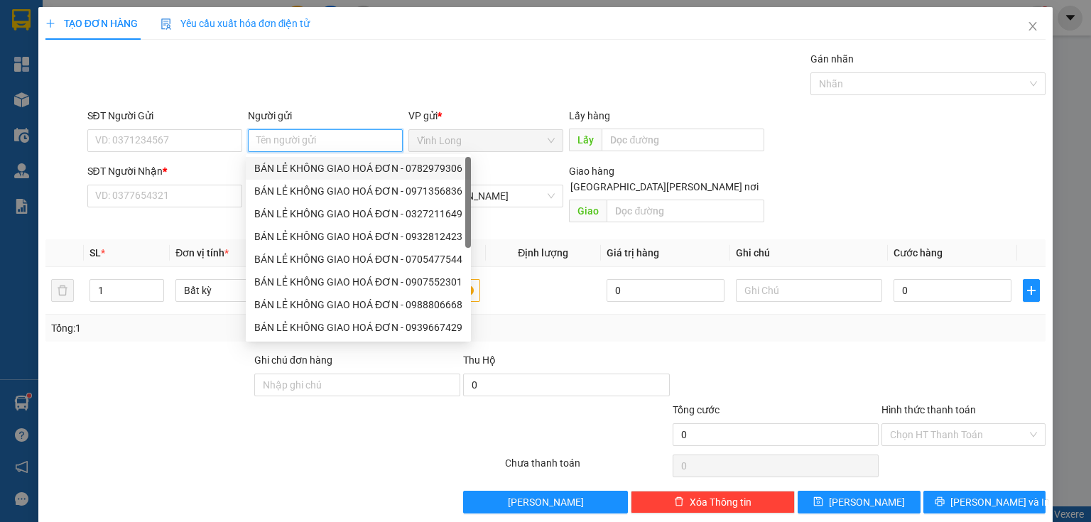
click at [291, 169] on div "BÁN LẺ KHÔNG GIAO HOÁ ĐƠN - 0782979306" at bounding box center [358, 169] width 208 height 16
type input "0782979306"
type input "BÁN LẺ KHÔNG GIAO HOÁ ĐƠN"
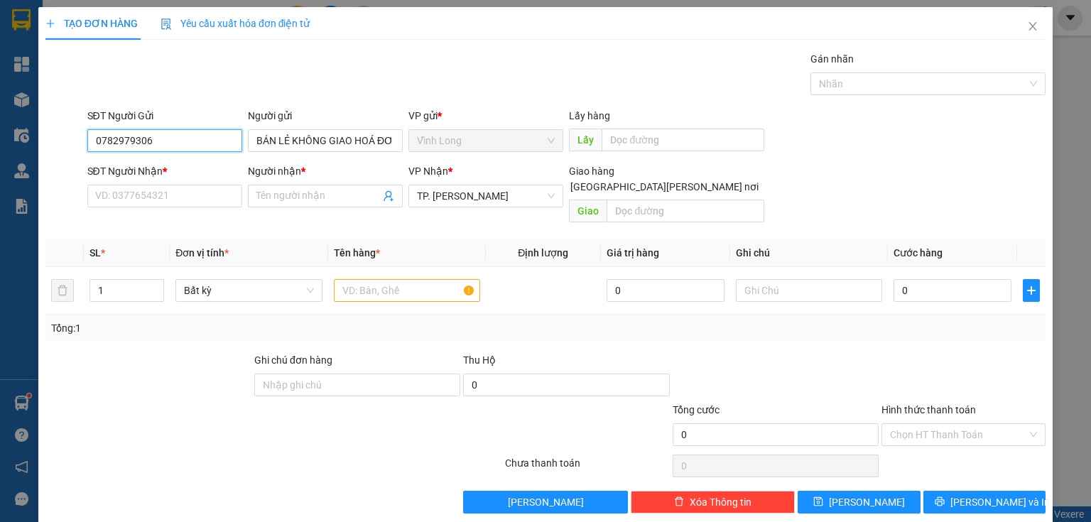
drag, startPoint x: 161, startPoint y: 136, endPoint x: 0, endPoint y: 192, distance: 170.5
click at [0, 192] on div "TẠO ĐƠN HÀNG Yêu cầu xuất [PERSON_NAME] điện tử Transit Pickup Surcharge Ids Tr…" at bounding box center [545, 261] width 1091 height 522
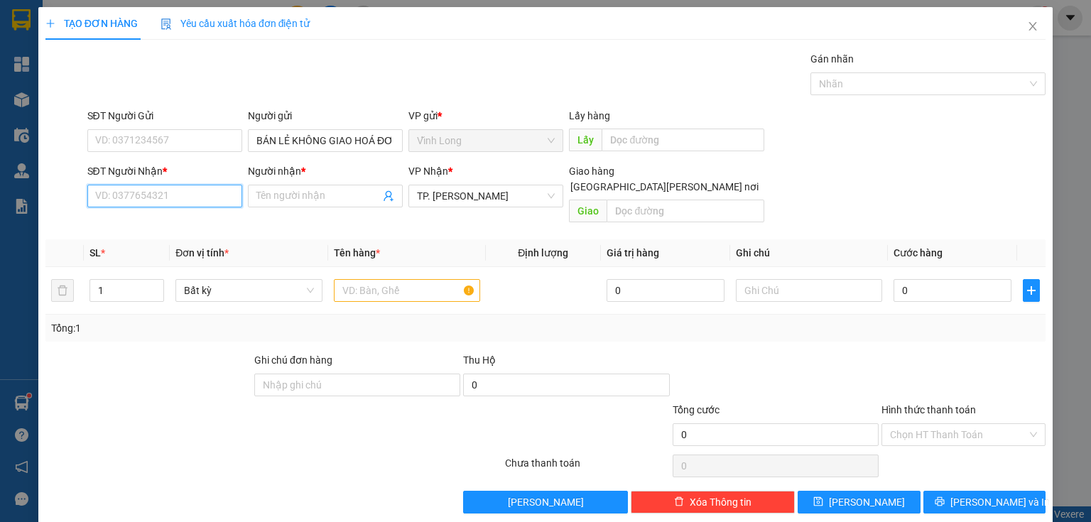
click at [196, 193] on input "SĐT Người Nhận *" at bounding box center [164, 196] width 155 height 23
type input "0904346943"
click at [220, 225] on div "0904346943 - A HƯNG" at bounding box center [163, 224] width 136 height 16
type input "A HƯNG"
type input "0904346943"
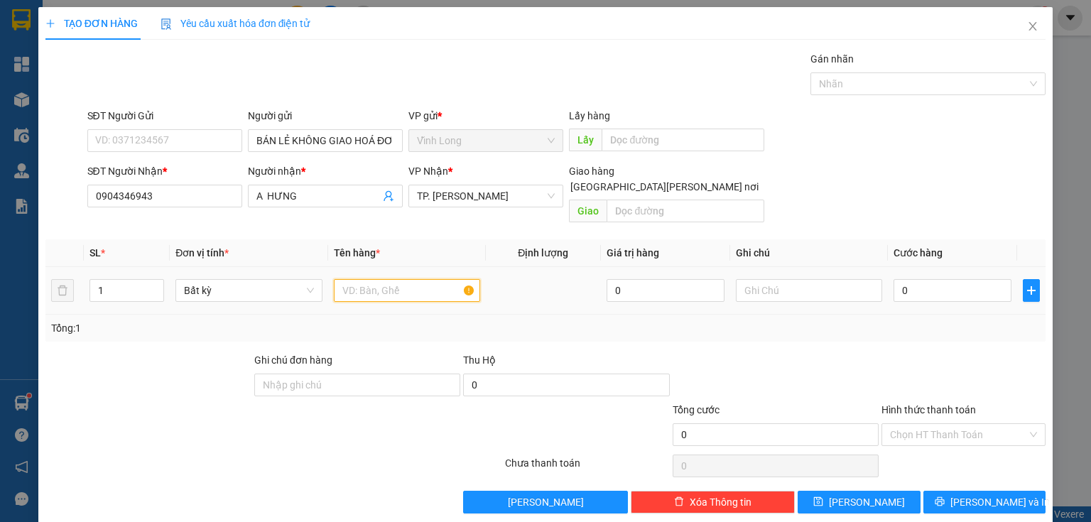
click at [412, 279] on input "text" at bounding box center [407, 290] width 146 height 23
type input "PHONG BÌ"
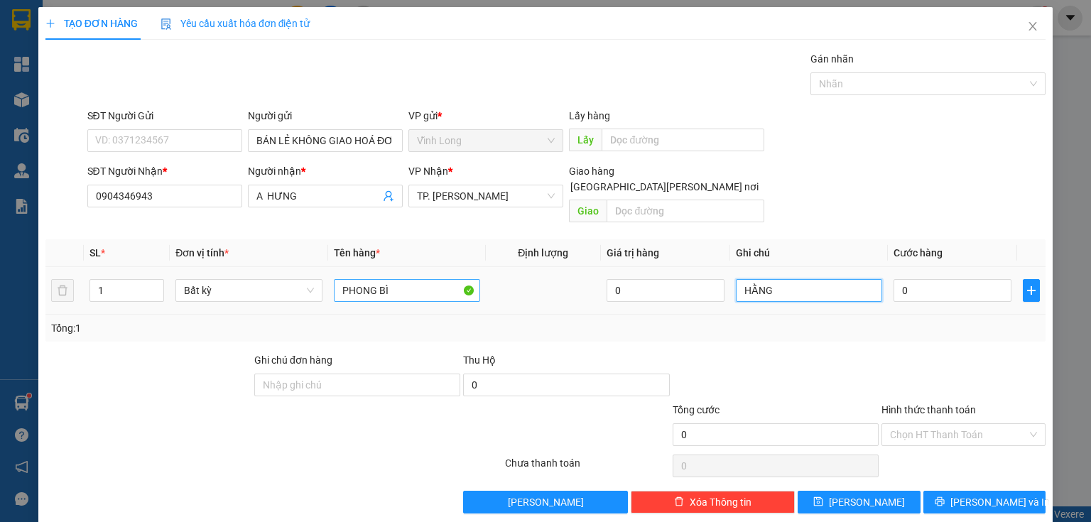
type input "HẰNG"
type input "2"
type input "20"
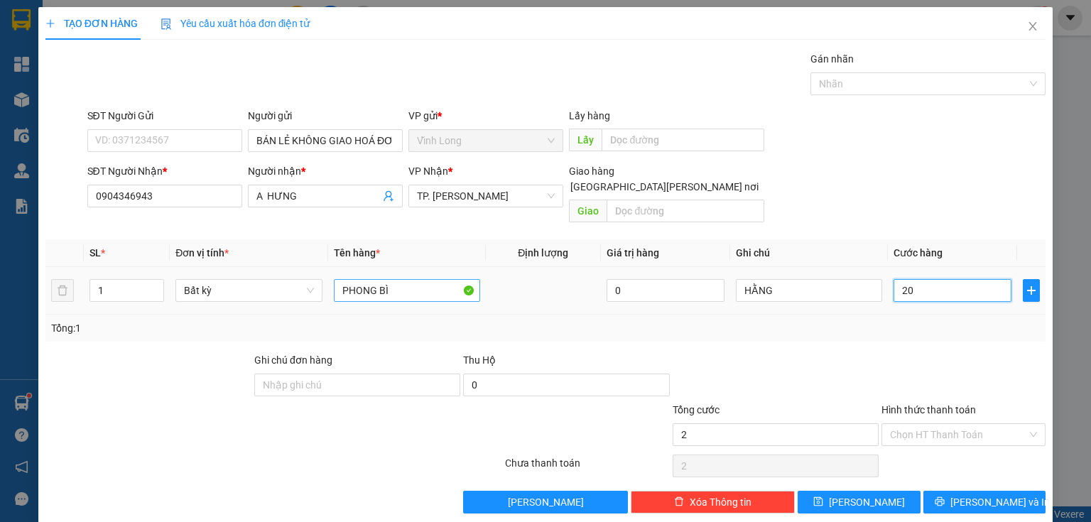
type input "20"
type input "20.000"
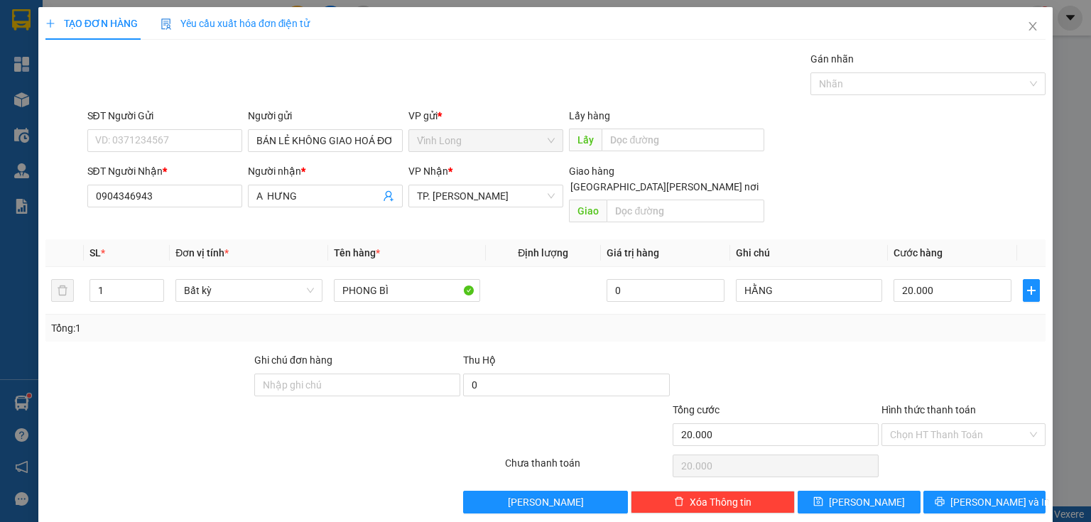
click at [827, 352] on div at bounding box center [775, 377] width 209 height 50
click at [942, 429] on div "Hình thức thanh toán Chọn HT Thanh Toán" at bounding box center [964, 427] width 164 height 50
drag, startPoint x: 929, startPoint y: 421, endPoint x: 928, endPoint y: 438, distance: 17.1
click at [929, 426] on input "Hình thức thanh toán" at bounding box center [958, 434] width 137 height 21
drag, startPoint x: 928, startPoint y: 438, endPoint x: 943, endPoint y: 477, distance: 41.8
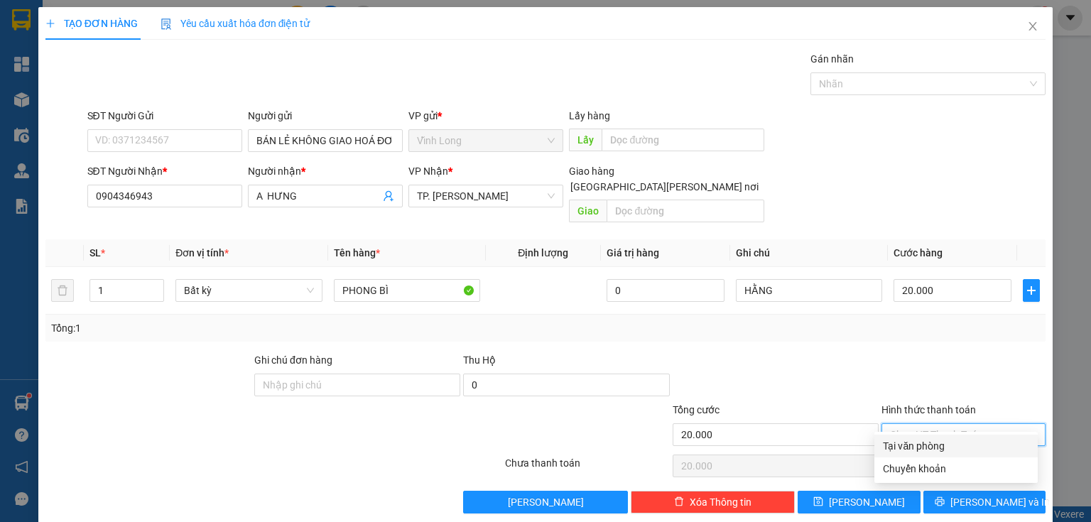
click at [928, 443] on div "Tại văn phòng" at bounding box center [956, 446] width 146 height 16
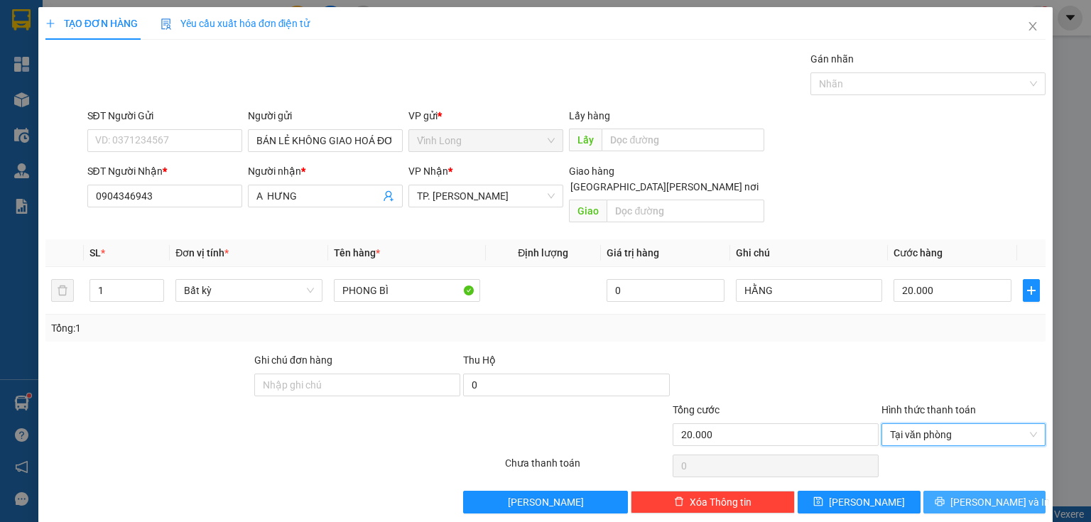
click at [946, 491] on button "[PERSON_NAME] và In" at bounding box center [985, 502] width 123 height 23
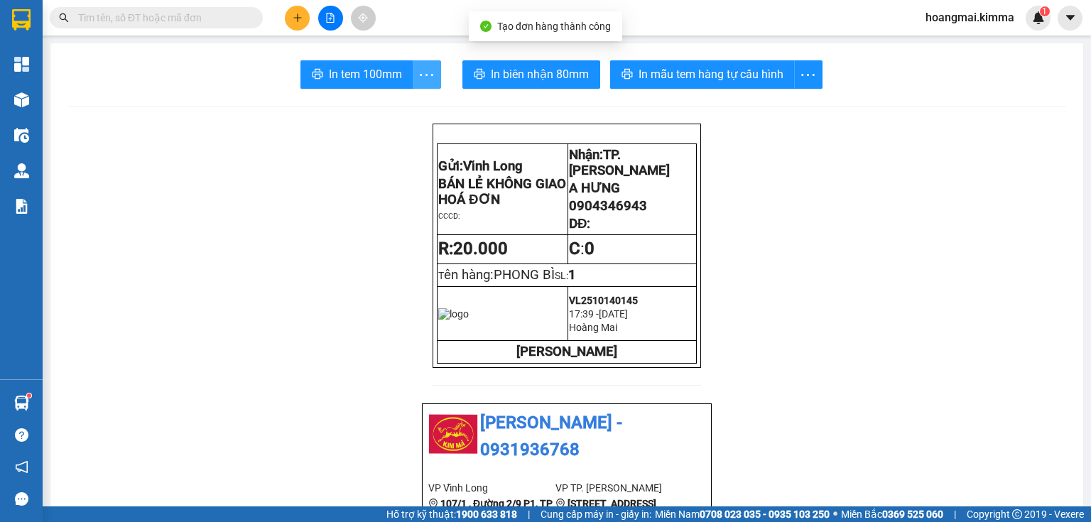
click at [413, 87] on button "button" at bounding box center [427, 74] width 28 height 28
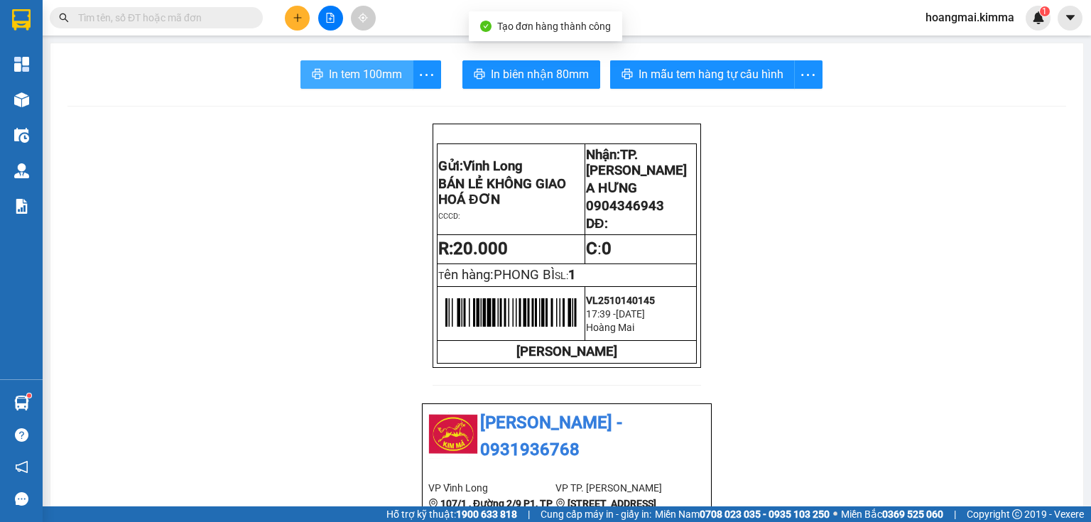
click at [396, 87] on button "In tem 100mm" at bounding box center [357, 74] width 113 height 28
